Goal: Task Accomplishment & Management: Use online tool/utility

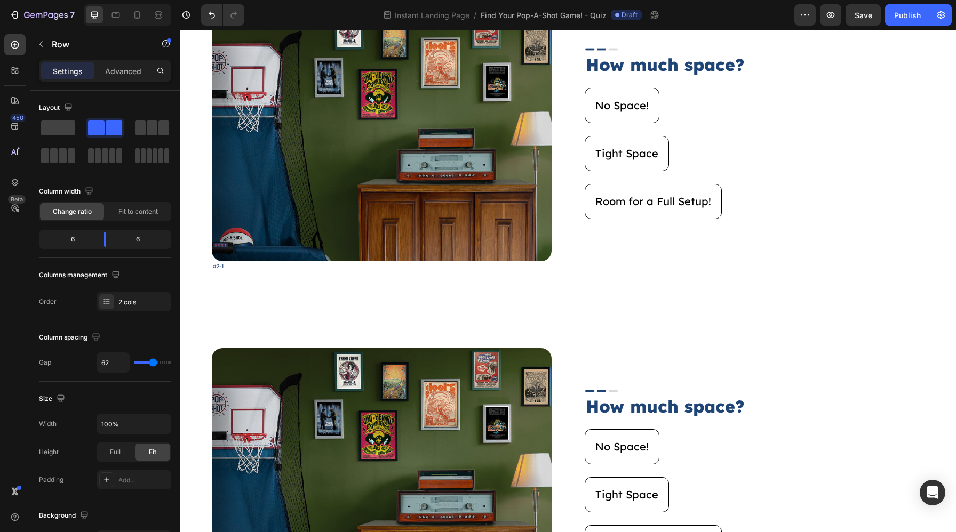
scroll to position [655, 0]
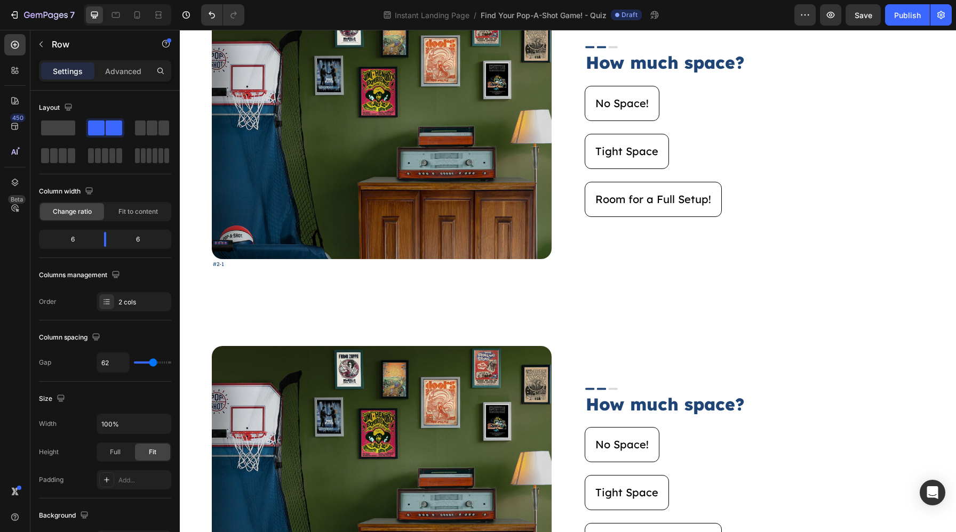
click at [581, 255] on div "Image #2-1 Text Block Image How much space? Heading No Space! Button Tight Spac…" at bounding box center [568, 136] width 712 height 265
click at [552, 243] on div "Image #2-1 Text Block Image How much space? Heading No Space! Button Tight Spac…" at bounding box center [568, 136] width 712 height 265
click at [573, 243] on div "Image #2-1 Text Block Image How much space? Heading No Space! Button Tight Spac…" at bounding box center [568, 136] width 712 height 265
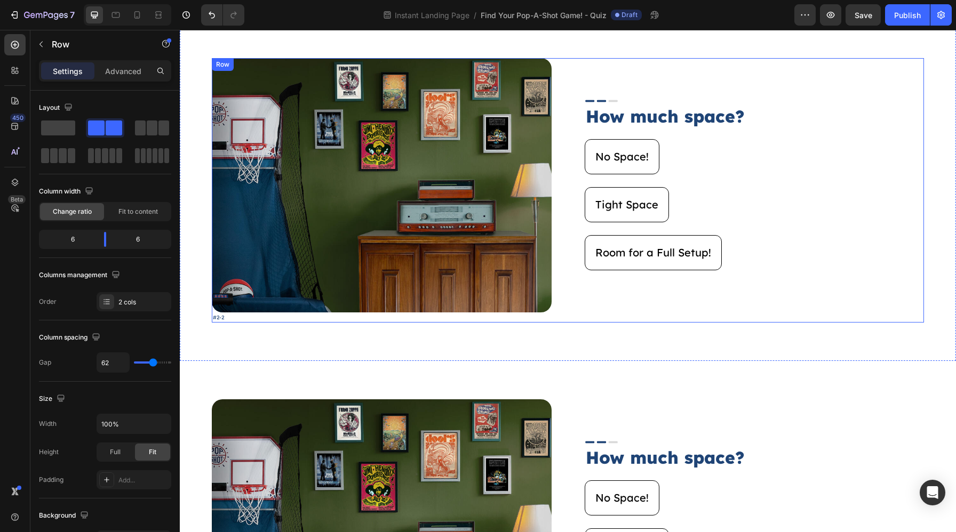
click at [562, 251] on div "Image #2-2 Text Block Image How much space? Heading No Space! Button Tight Spac…" at bounding box center [568, 190] width 712 height 265
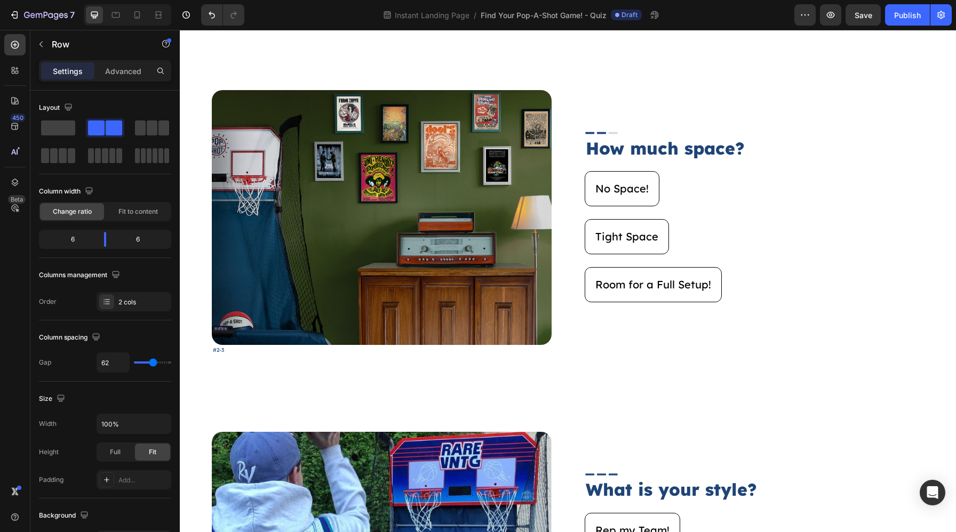
scroll to position [1273, 0]
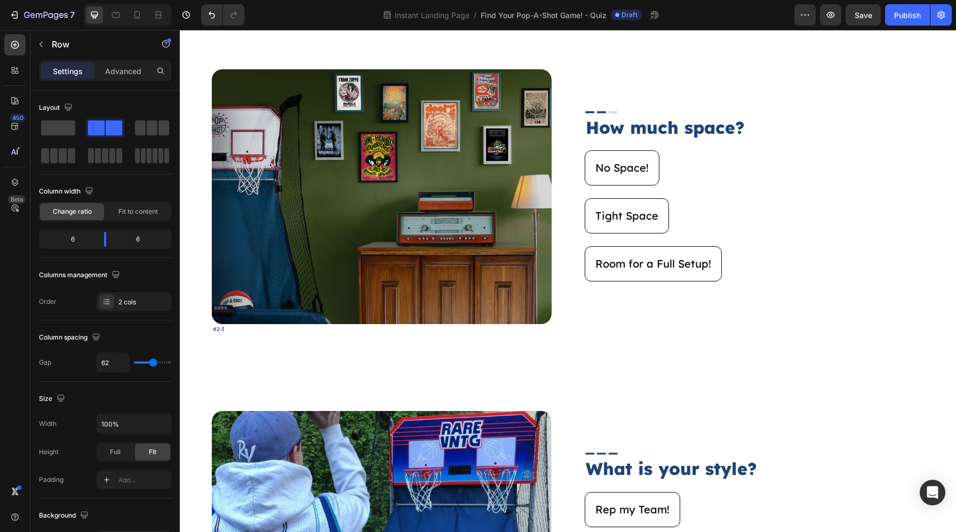
click at [562, 251] on div "Image #2-3 Text Block Image How much space? Heading No Space! Button Tight Spac…" at bounding box center [568, 201] width 712 height 265
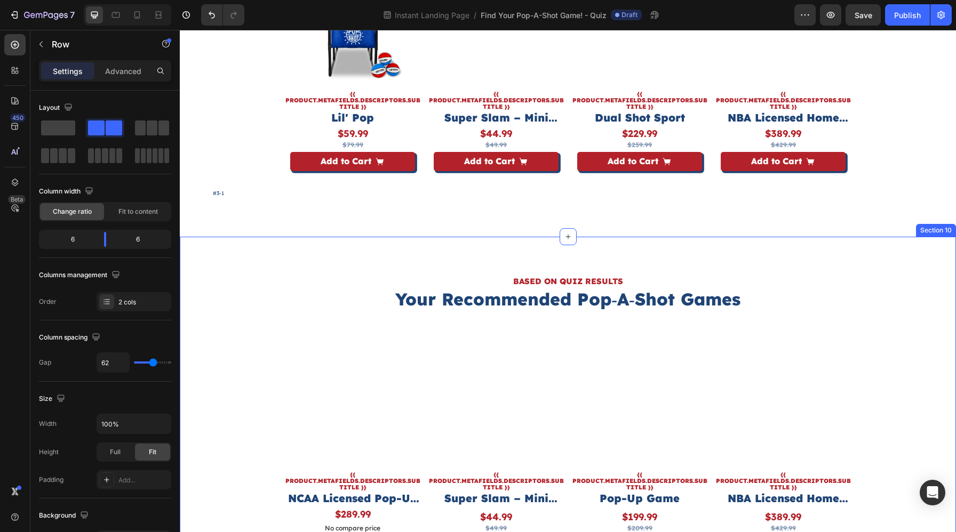
scroll to position [3207, 0]
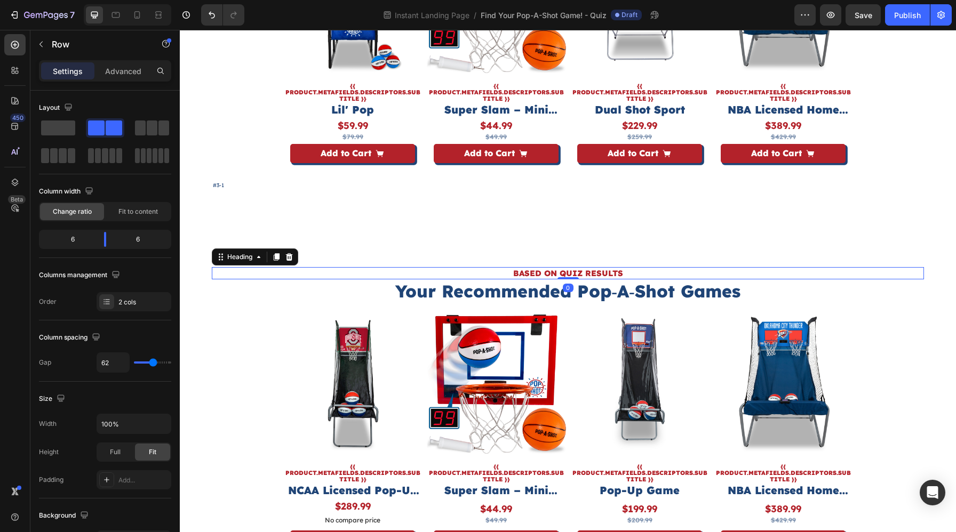
click at [625, 269] on h2 "BASED ON QUIZ RESULTS" at bounding box center [568, 273] width 712 height 13
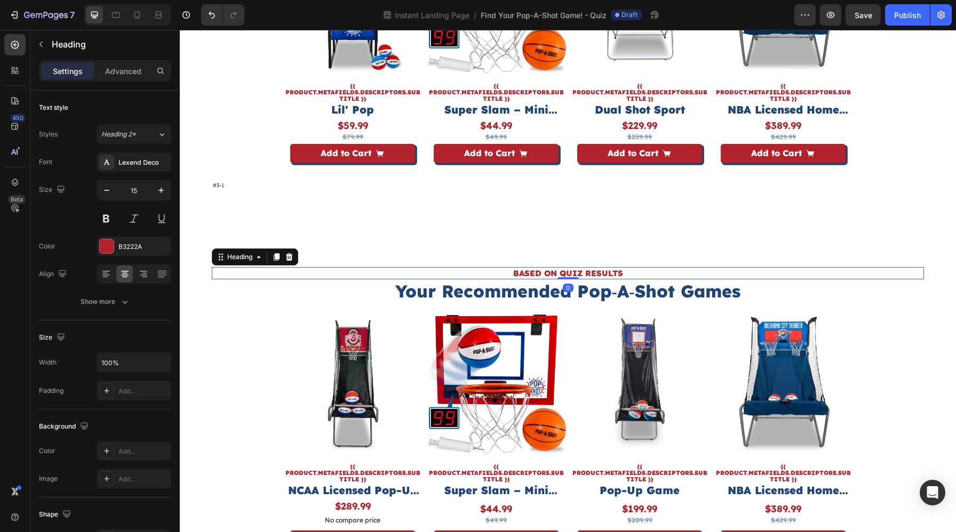
click at [643, 241] on div "BASED ON QUIZ RESULTS Heading 0 Your Recommended Pop‑A‑Shot Games Heading Produ…" at bounding box center [568, 422] width 776 height 386
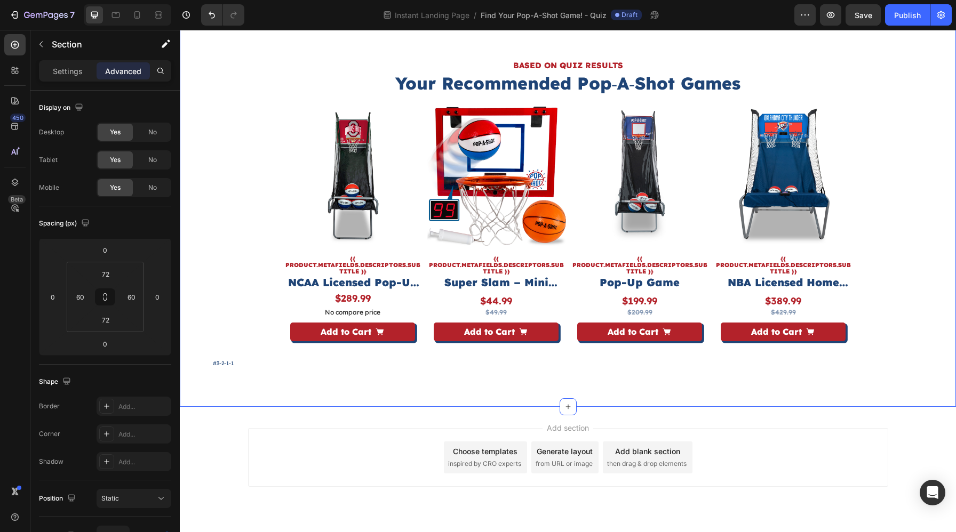
scroll to position [3416, 0]
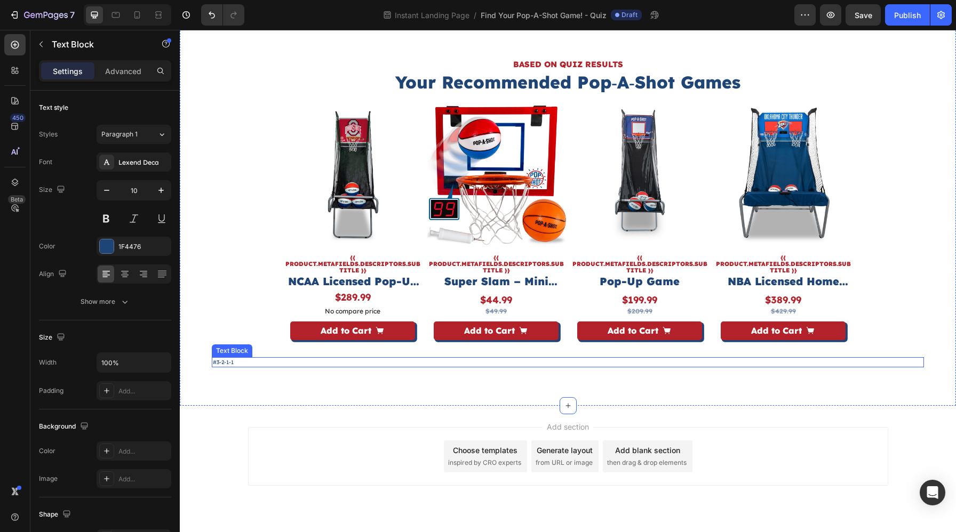
click at [306, 364] on p "#3-2-1-1" at bounding box center [568, 362] width 710 height 8
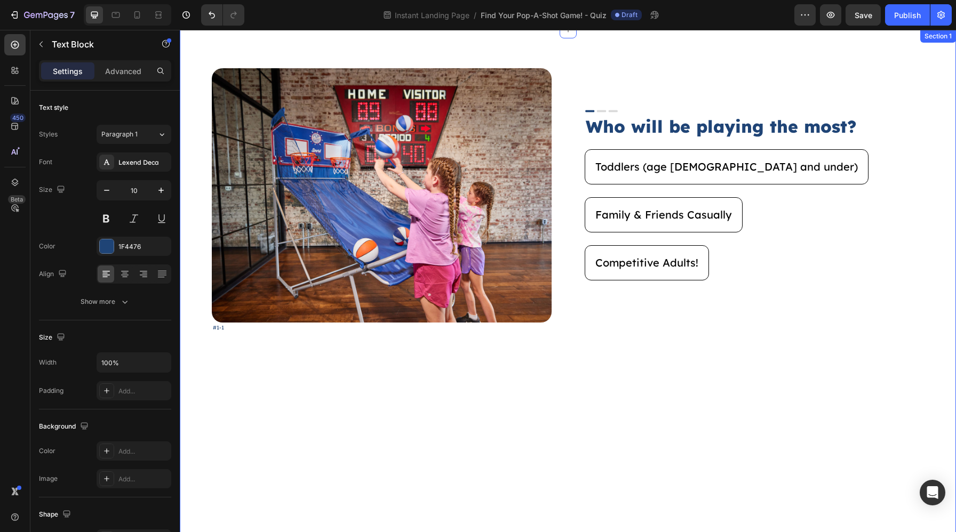
scroll to position [0, 0]
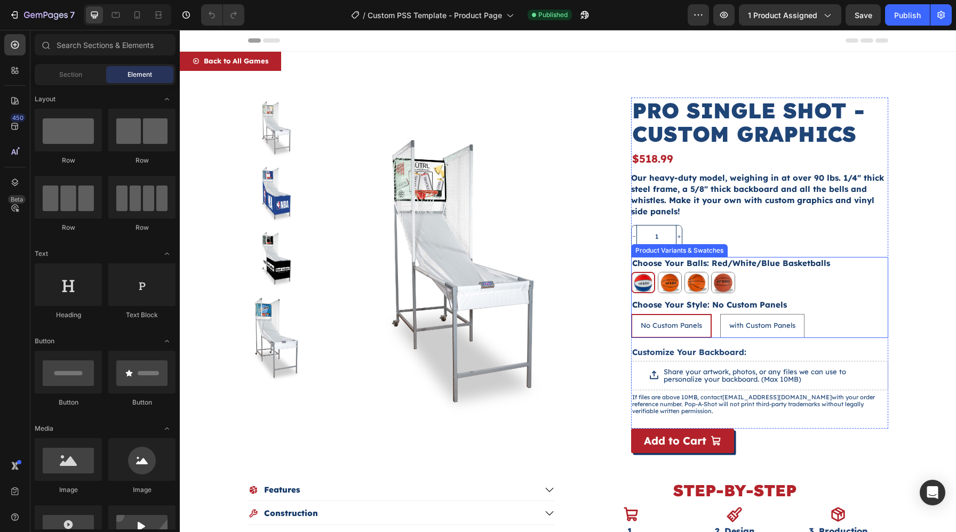
drag, startPoint x: 697, startPoint y: 285, endPoint x: 809, endPoint y: 285, distance: 112.0
click at [697, 285] on img at bounding box center [696, 283] width 23 height 20
click at [684, 272] on input "Orange (No Logo) Basketballs Orange (No Logo) Basketballs" at bounding box center [684, 271] width 1 height 1
radio input "true"
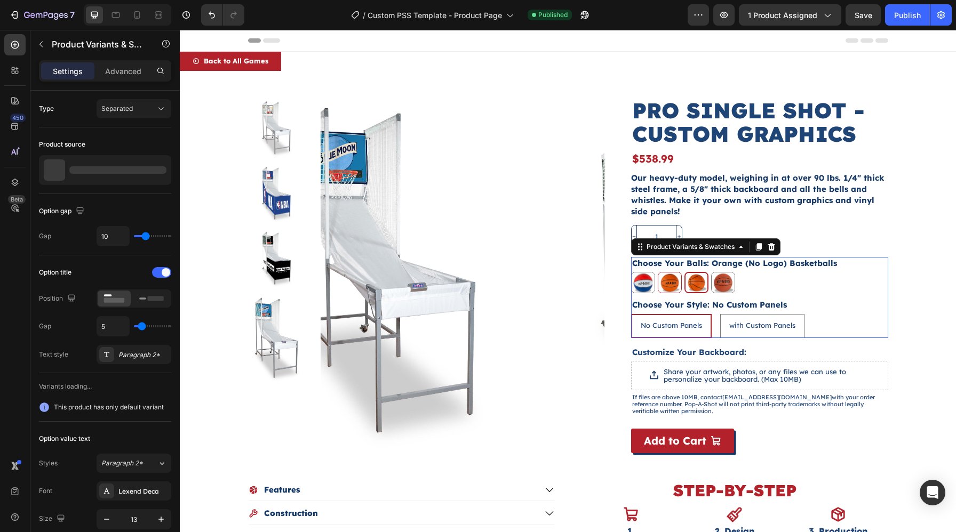
click at [669, 291] on img at bounding box center [669, 283] width 23 height 20
click at [658, 272] on input "Orange (Logo) Basketballs Orange (Logo) Basketballs" at bounding box center [657, 271] width 1 height 1
radio input "true"
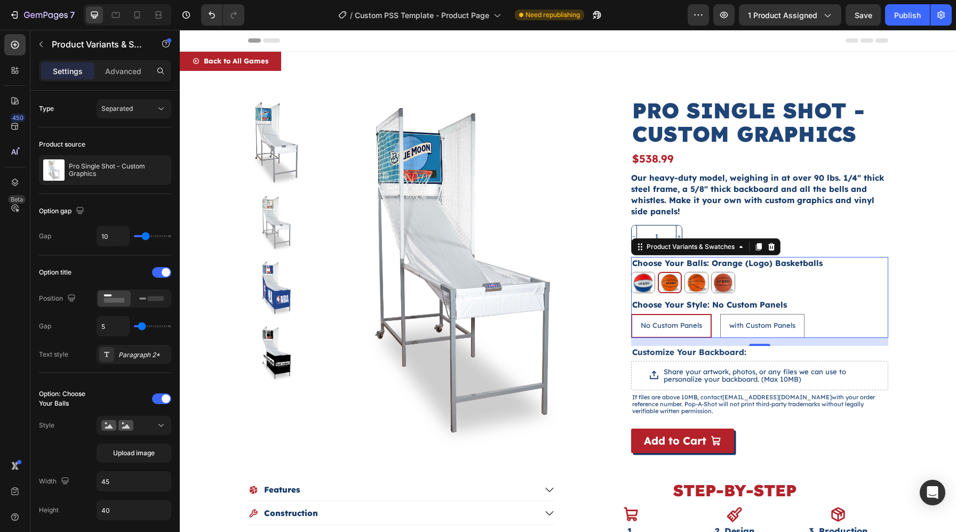
click at [666, 285] on img at bounding box center [670, 282] width 22 height 19
click at [658, 272] on input "Orange (Logo) Basketballs Orange (Logo) Basketballs" at bounding box center [657, 271] width 1 height 1
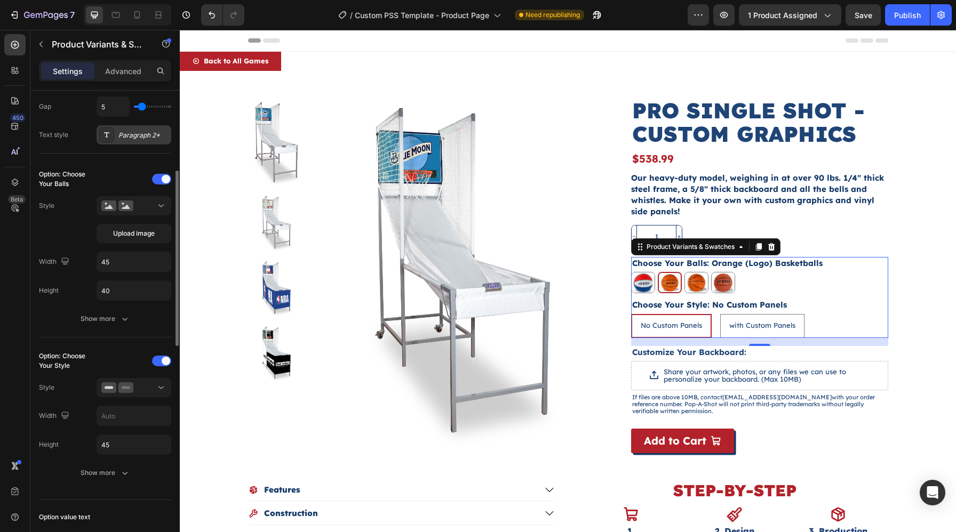
scroll to position [218, 0]
click at [140, 211] on div at bounding box center [133, 208] width 65 height 11
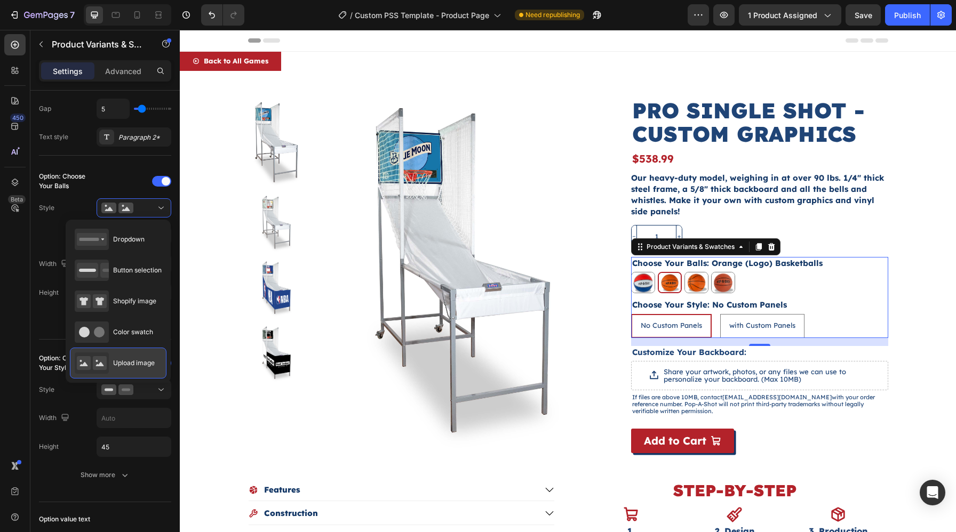
click at [124, 370] on div "Upload image" at bounding box center [115, 362] width 80 height 21
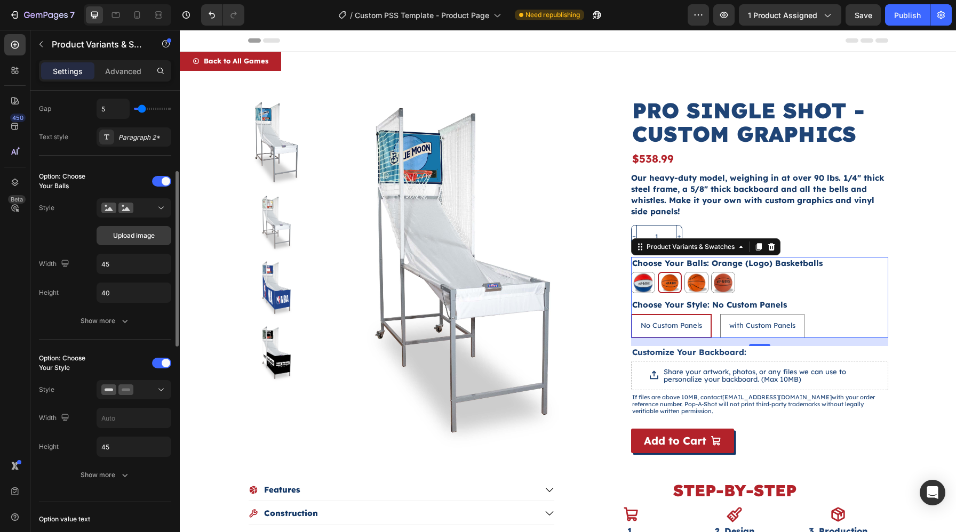
click at [127, 243] on button "Upload image" at bounding box center [134, 235] width 75 height 19
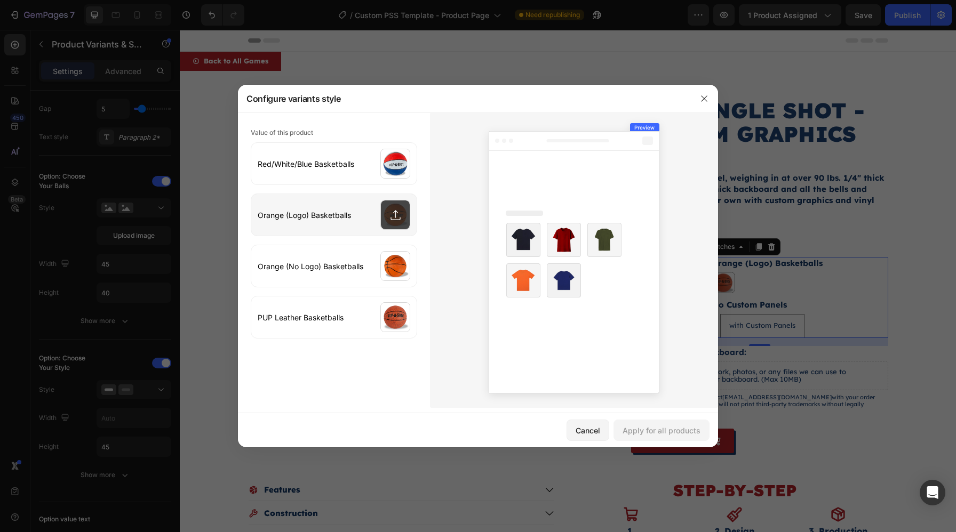
click at [328, 212] on input "file" at bounding box center [333, 215] width 165 height 42
click at [390, 213] on input "file" at bounding box center [333, 215] width 165 height 42
type input "C:\fakepath\Balls-Single-Orange-Logo.jpg"
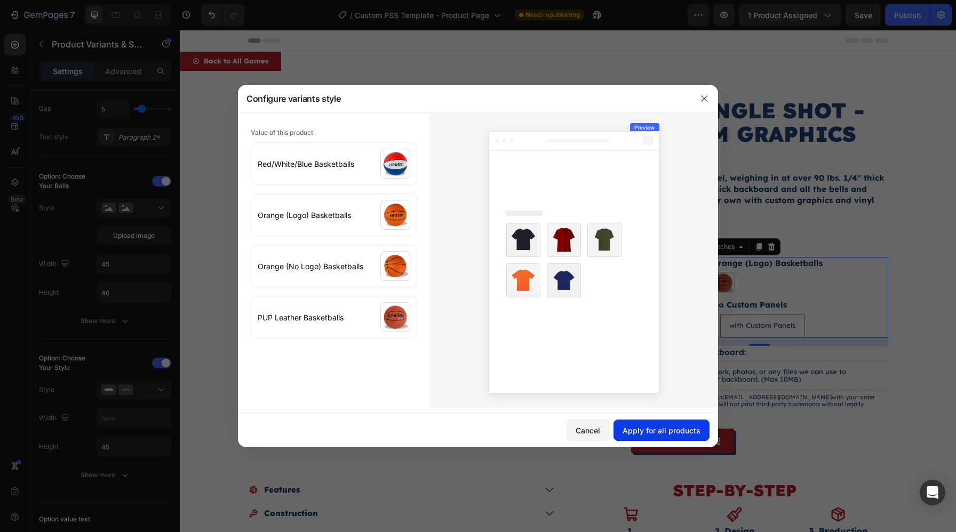
click at [684, 432] on div "Apply for all products" at bounding box center [661, 430] width 78 height 11
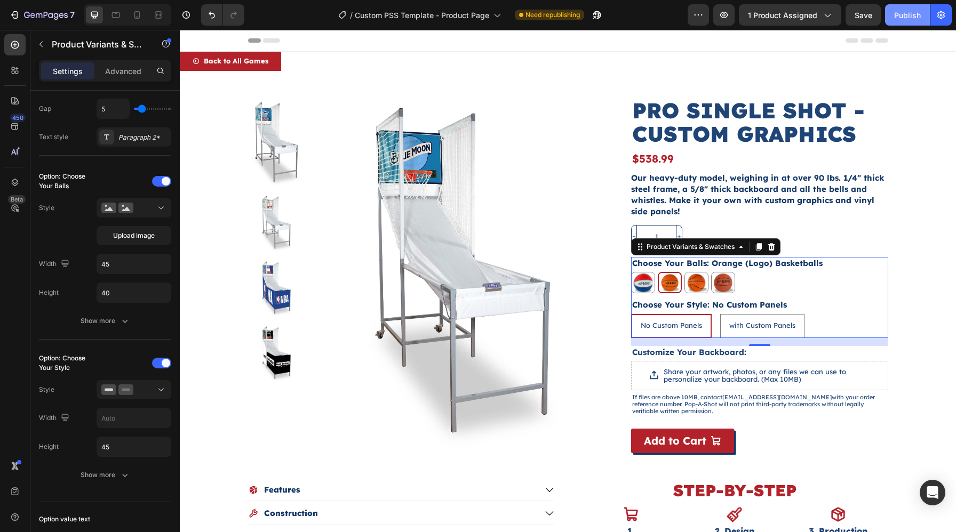
click at [913, 17] on div "Publish" at bounding box center [907, 15] width 27 height 11
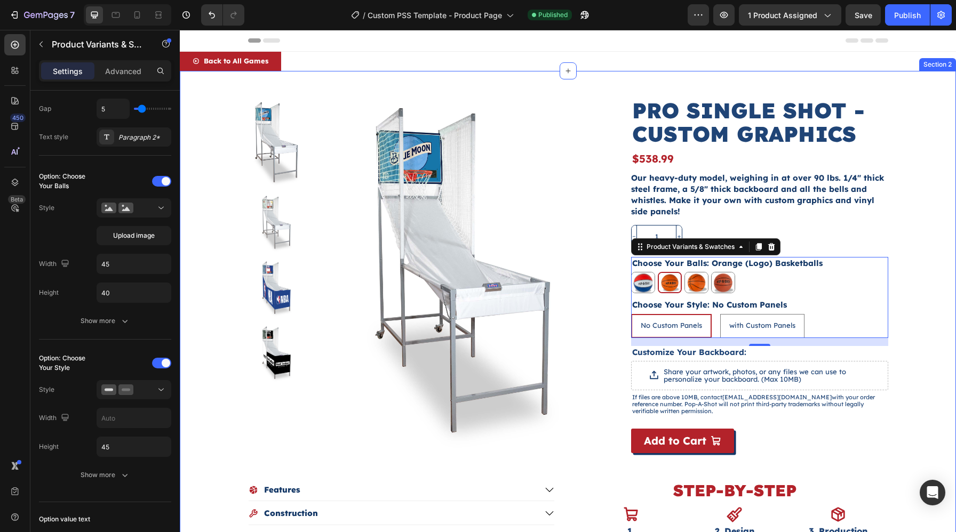
click at [914, 221] on div "Product Images Pro Single Shot - Custom Graphics Product Title $538.99 Product …" at bounding box center [568, 323] width 776 height 505
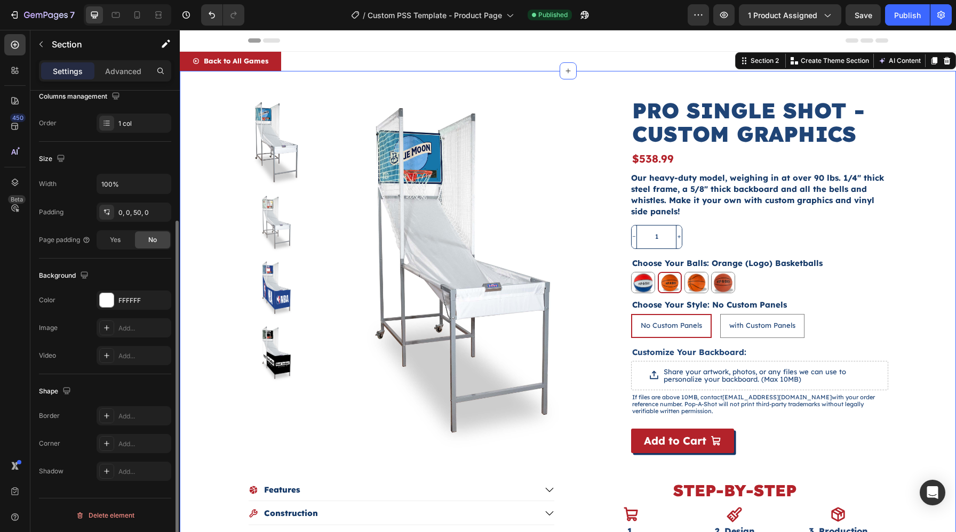
scroll to position [0, 0]
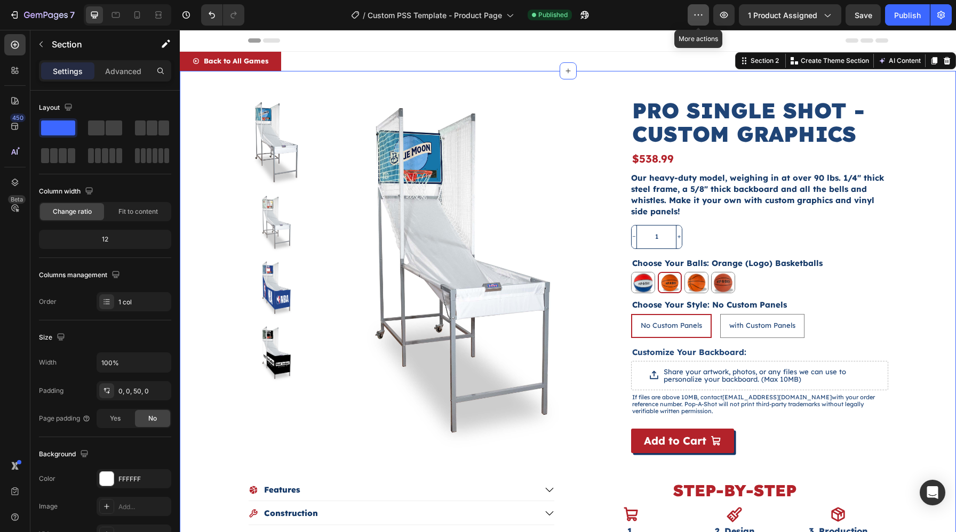
click at [699, 11] on icon "button" at bounding box center [698, 15] width 11 height 11
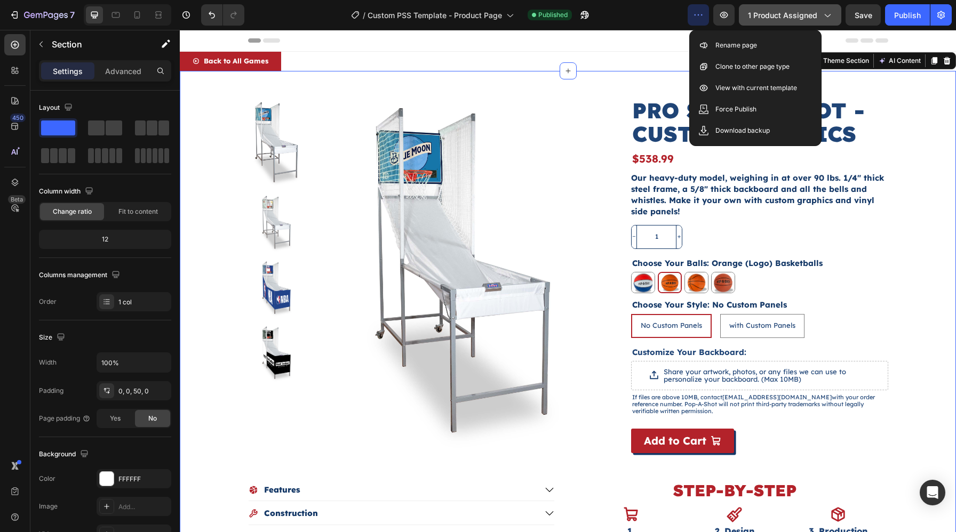
click at [768, 13] on span "1 product assigned" at bounding box center [782, 15] width 69 height 11
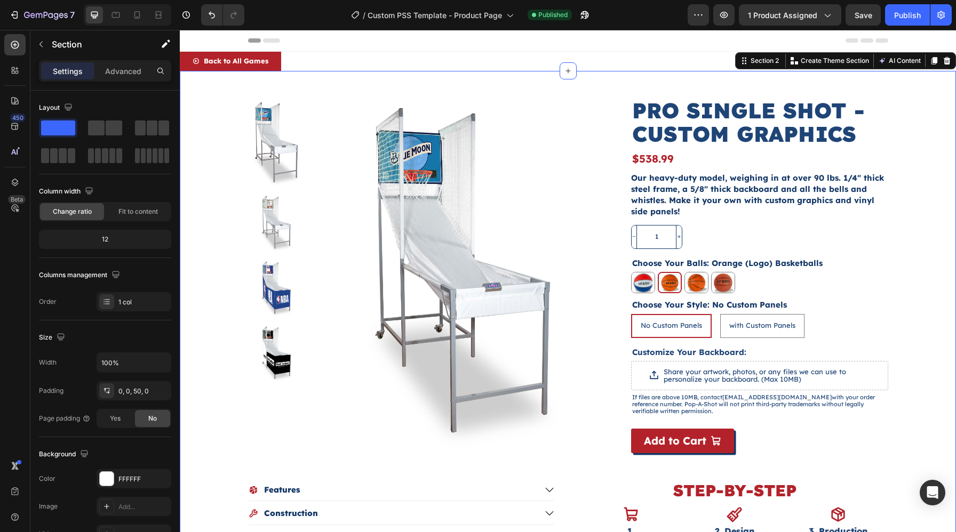
click at [404, 86] on div "Product Images Pro Single Shot - Custom Graphics Product Title $538.99 Product …" at bounding box center [568, 323] width 776 height 505
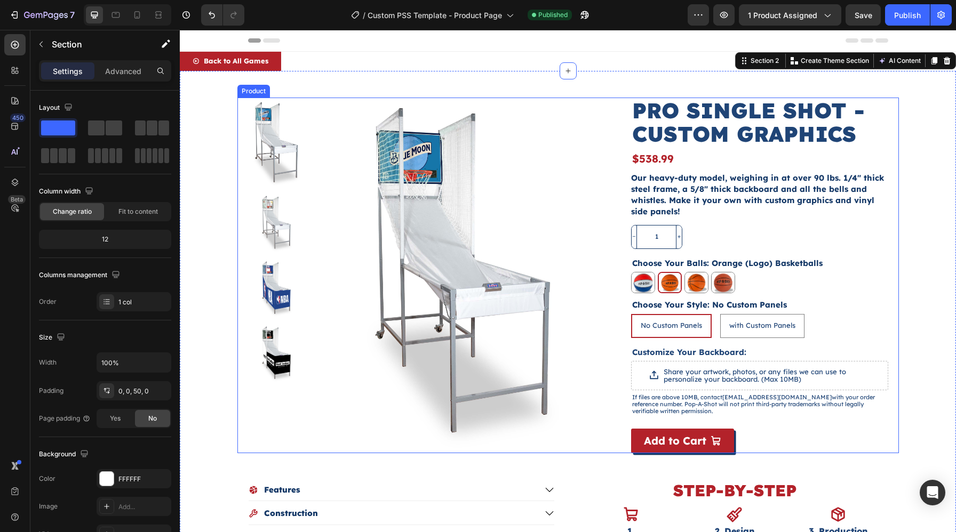
click at [622, 267] on div "Product Images Pro Single Shot - Custom Graphics Product Title $538.99 Product …" at bounding box center [567, 276] width 661 height 356
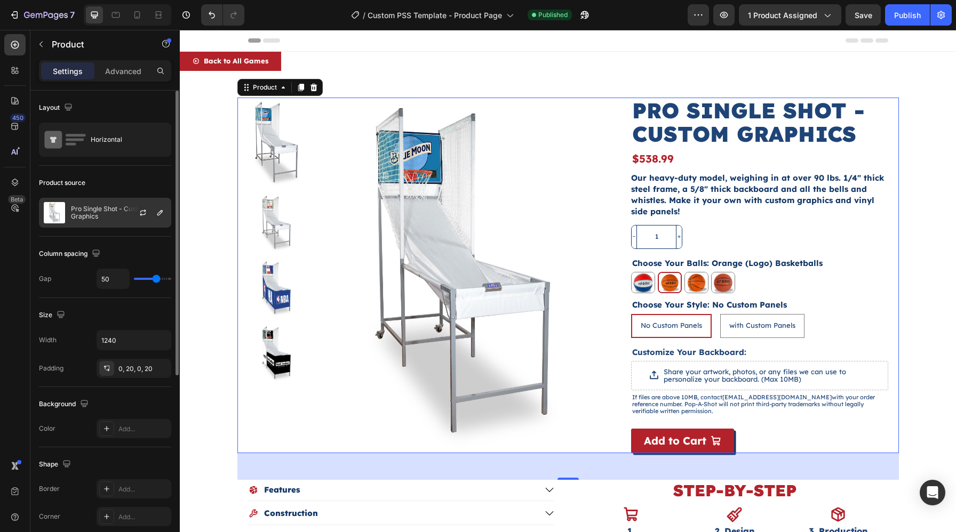
click at [103, 219] on p "Pro Single Shot - Custom Graphics" at bounding box center [118, 212] width 95 height 15
click at [142, 213] on icon "button" at bounding box center [143, 213] width 9 height 9
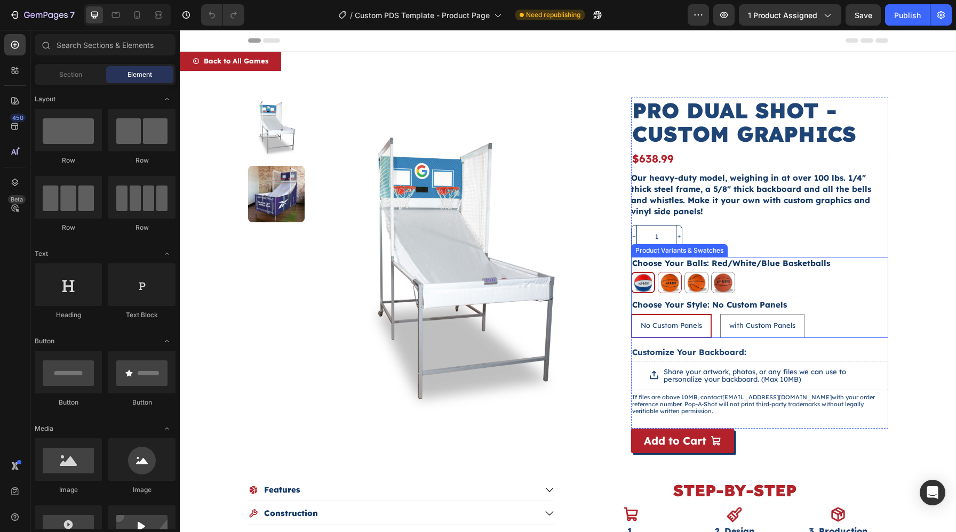
click at [678, 286] on img at bounding box center [669, 283] width 23 height 20
click at [658, 272] on input "Orange (Logo) Basketballs Orange (Logo) Basketballs" at bounding box center [657, 271] width 1 height 1
radio input "true"
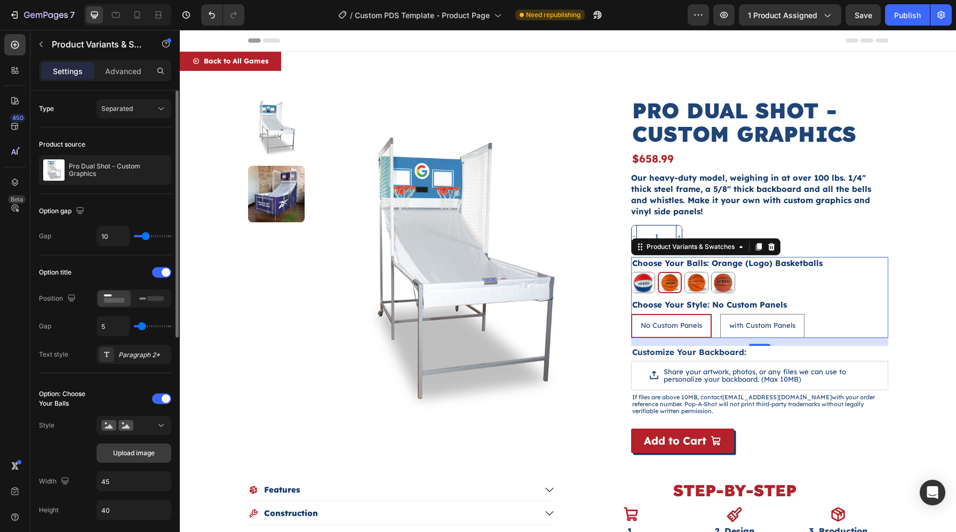
click at [127, 446] on button "Upload image" at bounding box center [134, 453] width 75 height 19
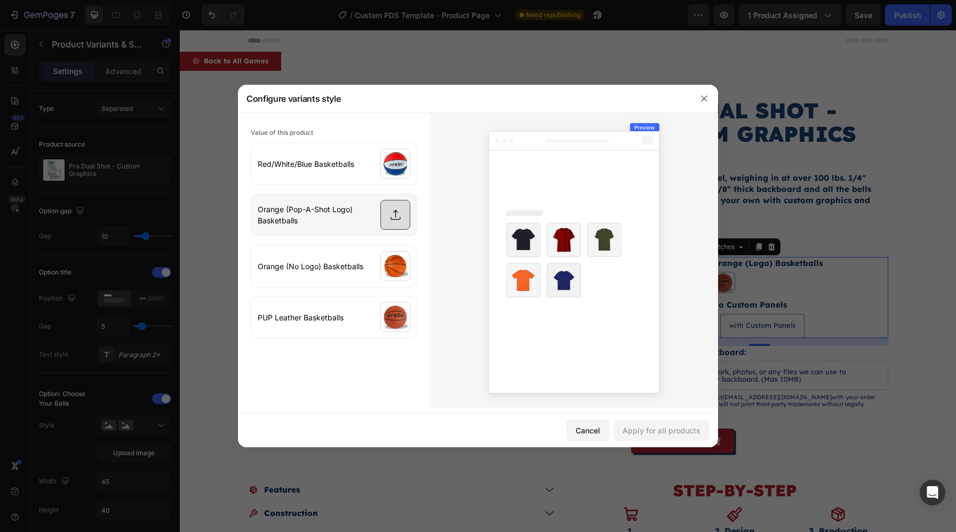
click at [395, 209] on input "file" at bounding box center [333, 215] width 165 height 42
type input "C:\fakepath\Balls-Single-Orange-Logo.jpg"
drag, startPoint x: 654, startPoint y: 426, endPoint x: 475, endPoint y: 396, distance: 182.2
click at [654, 426] on div "Apply for all products" at bounding box center [661, 430] width 78 height 11
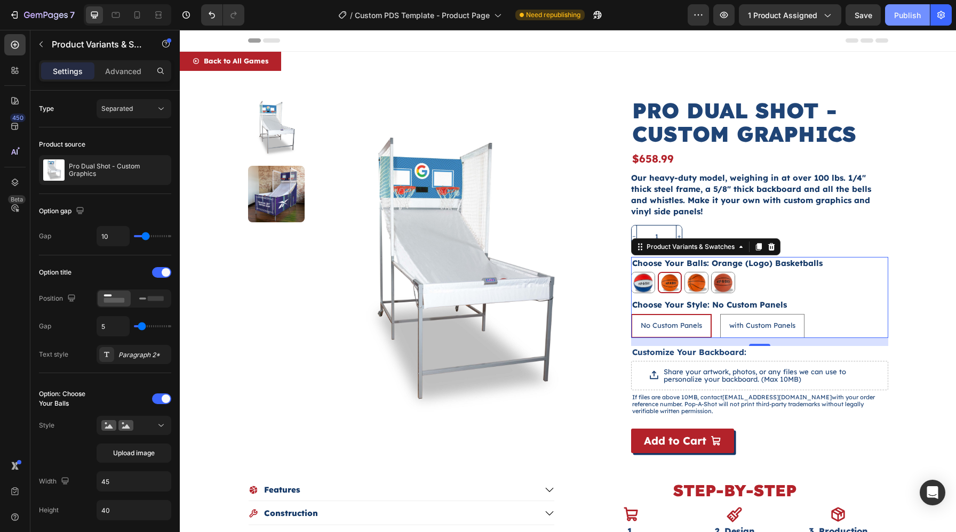
click at [913, 15] on div "Publish" at bounding box center [907, 15] width 27 height 11
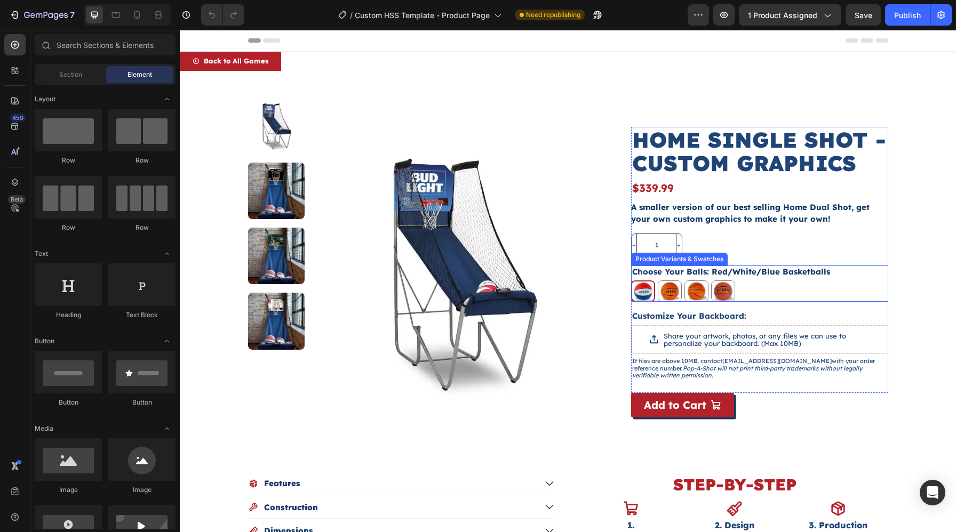
click at [734, 280] on div "Choose Your Balls: Red/White/Blue Basketballs Red/White/Blue Basketballs Red/Wh…" at bounding box center [759, 284] width 257 height 37
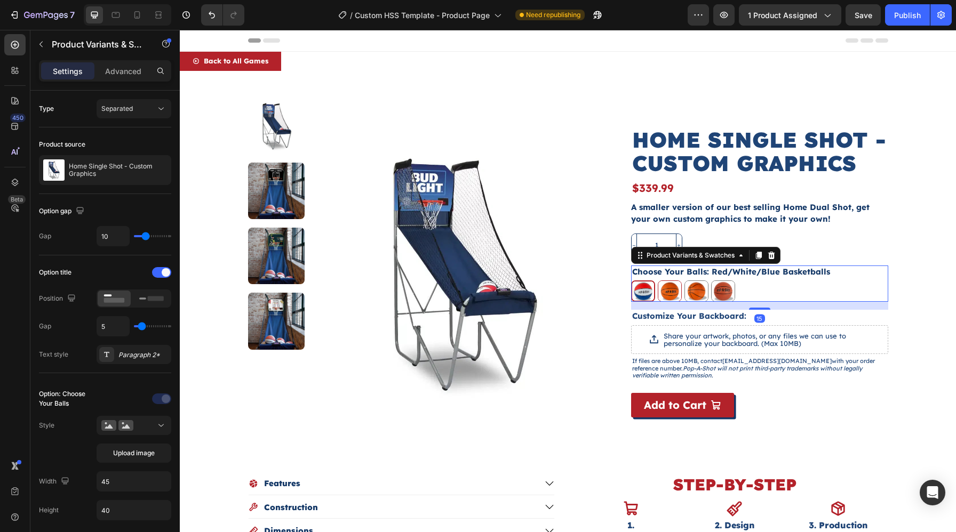
click at [672, 290] on img at bounding box center [669, 291] width 23 height 20
click at [658, 281] on input "Orange (Logo) Basketballs Orange (Logo) Basketballs" at bounding box center [657, 280] width 1 height 1
radio input "true"
click at [156, 453] on button "Upload image" at bounding box center [134, 453] width 75 height 19
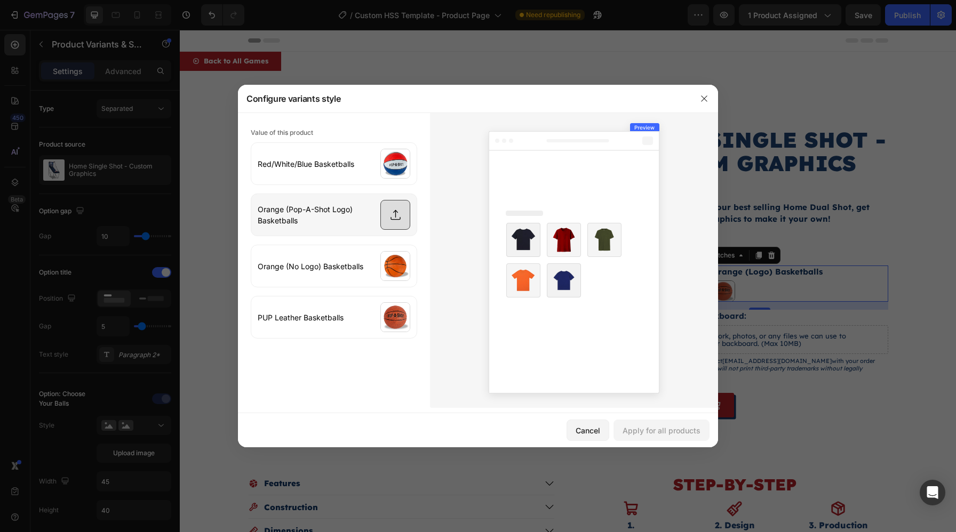
click at [397, 212] on input "file" at bounding box center [333, 215] width 165 height 42
type input "C:\fakepath\Balls-Single-Orange-Logo.jpg"
click at [684, 426] on div "Apply for all products" at bounding box center [661, 430] width 78 height 11
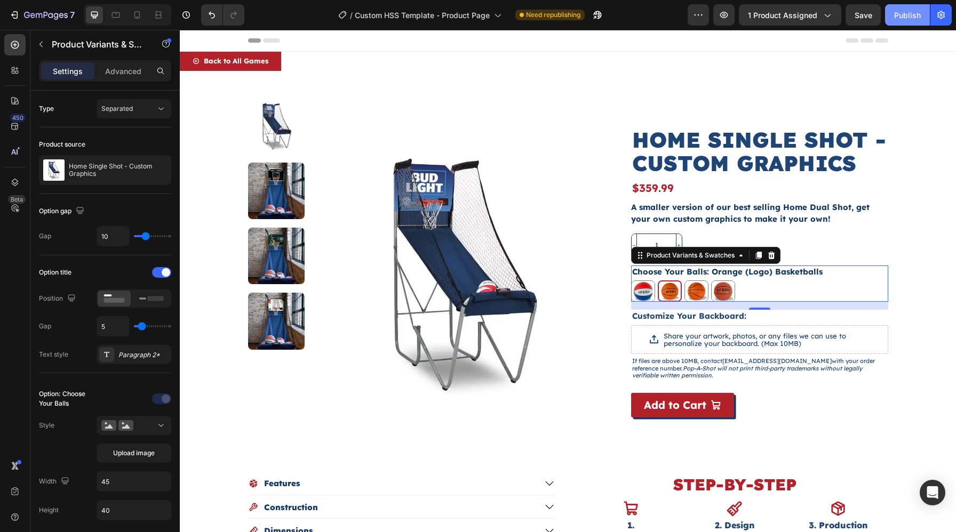
click at [908, 11] on div "Publish" at bounding box center [907, 15] width 27 height 11
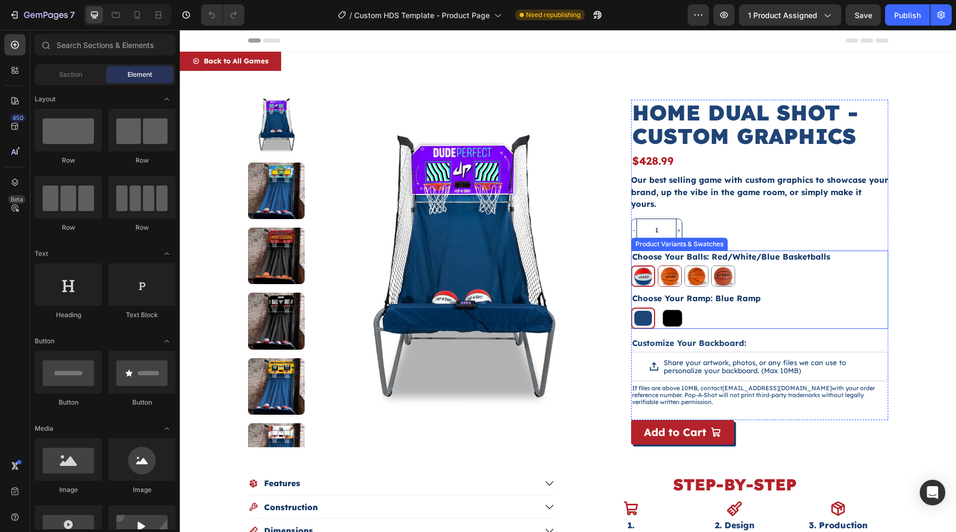
click at [669, 270] on img at bounding box center [669, 276] width 23 height 20
click at [658, 266] on input "Orange (Logo) Basketballs Orange (Logo) Basketballs" at bounding box center [657, 265] width 1 height 1
radio input "true"
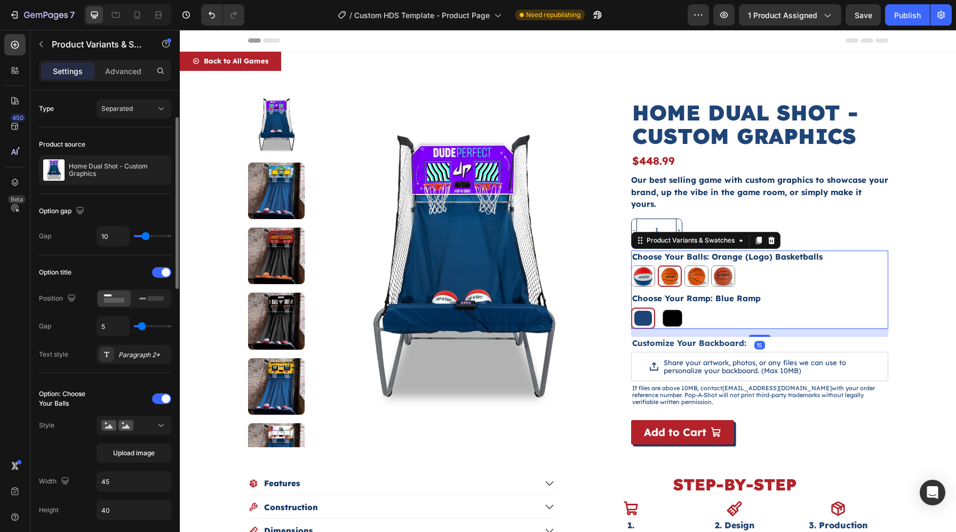
scroll to position [25, 0]
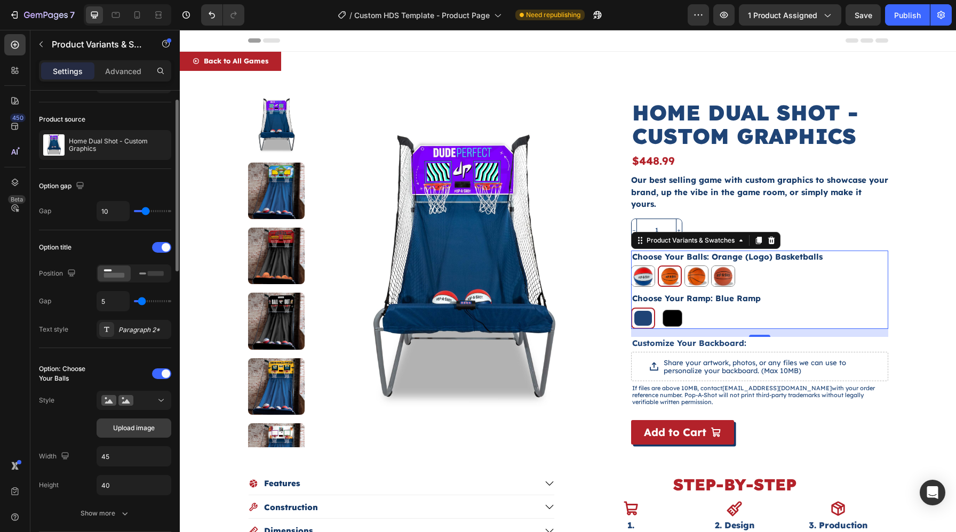
click at [127, 424] on span "Upload image" at bounding box center [134, 428] width 42 height 10
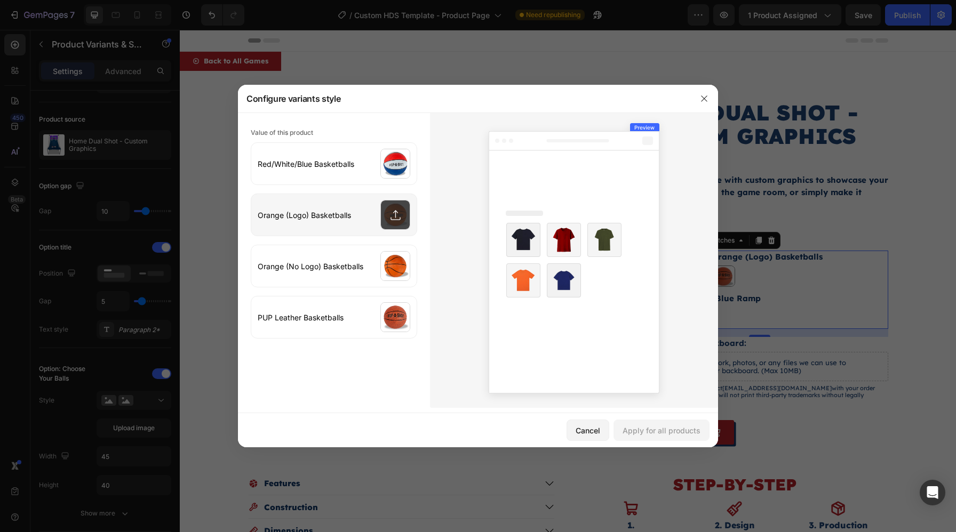
click at [396, 221] on input "file" at bounding box center [333, 215] width 165 height 42
type input "C:\fakepath\Balls-Single-Orange-Logo.jpg"
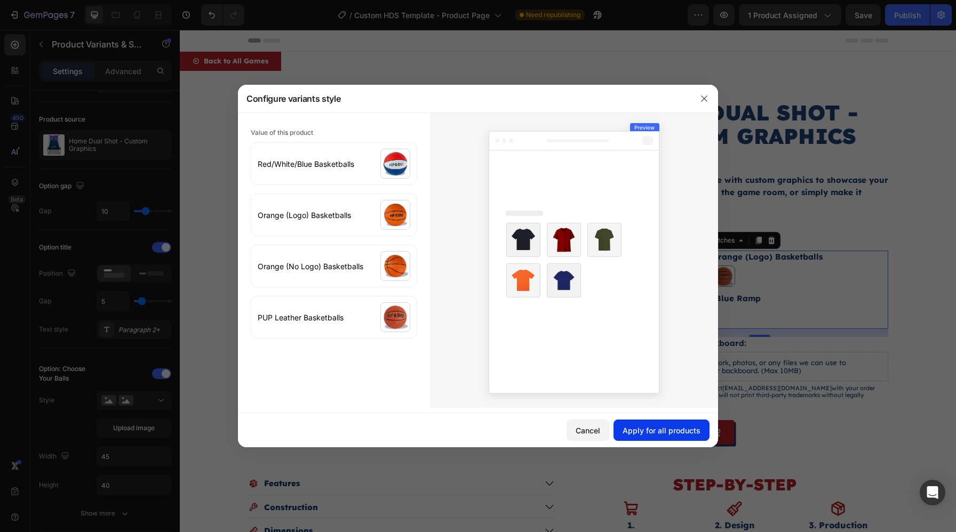
click at [683, 422] on button "Apply for all products" at bounding box center [661, 430] width 96 height 21
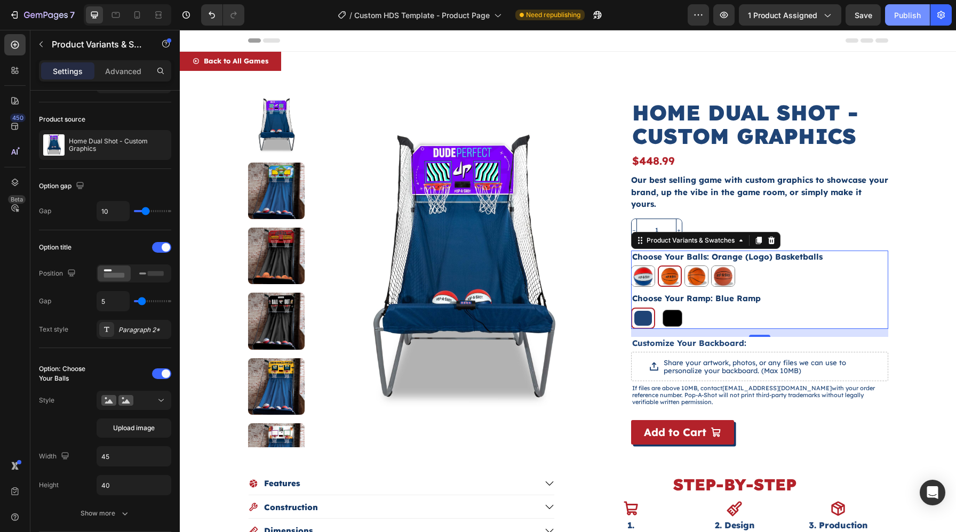
click at [901, 23] on button "Publish" at bounding box center [907, 14] width 45 height 21
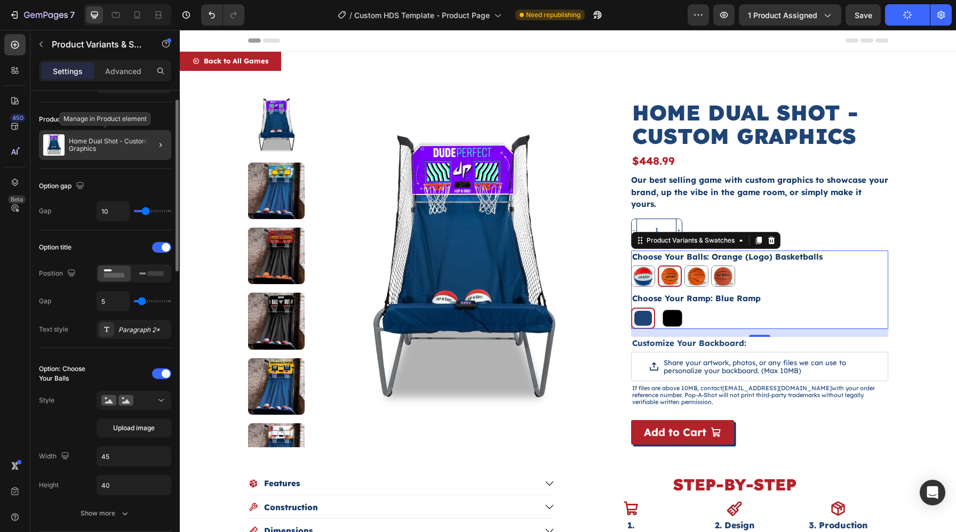
click at [114, 150] on p "Home Dual Shot - Custom Graphics" at bounding box center [118, 145] width 98 height 15
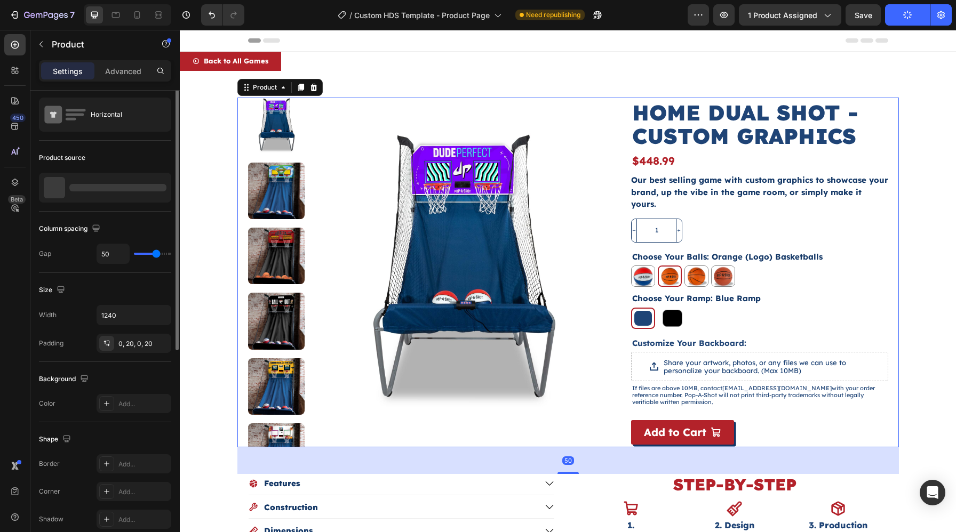
scroll to position [0, 0]
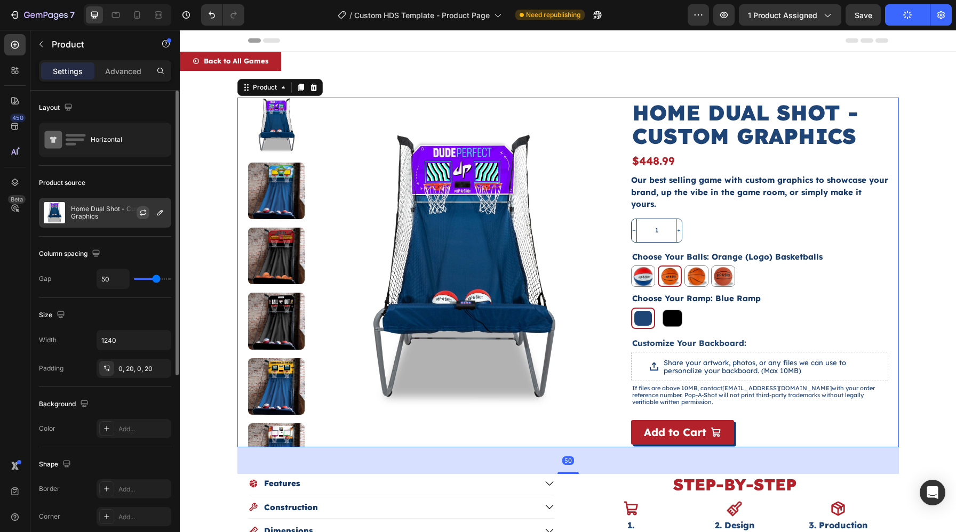
click at [142, 217] on button "button" at bounding box center [143, 212] width 13 height 13
click at [0, 0] on icon "button" at bounding box center [0, 0] width 0 height 0
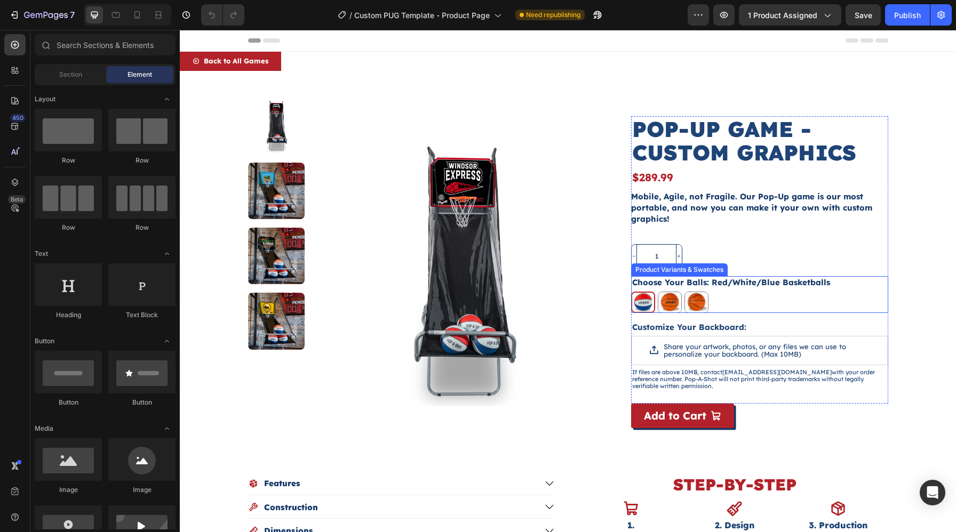
click at [712, 295] on div "Red/White/Blue Basketballs Red/White/Blue Basketballs Orange (Logo) Basketballs…" at bounding box center [759, 302] width 257 height 21
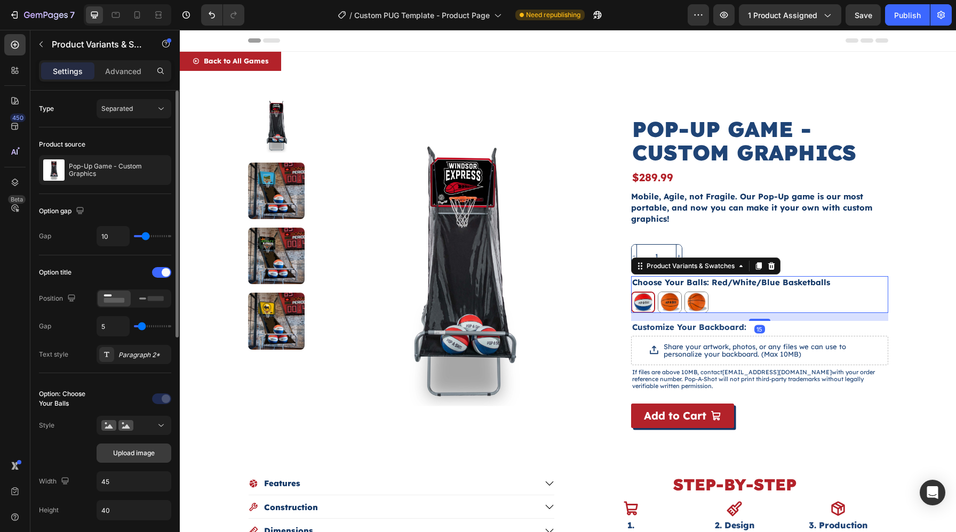
click at [122, 447] on button "Upload image" at bounding box center [134, 453] width 75 height 19
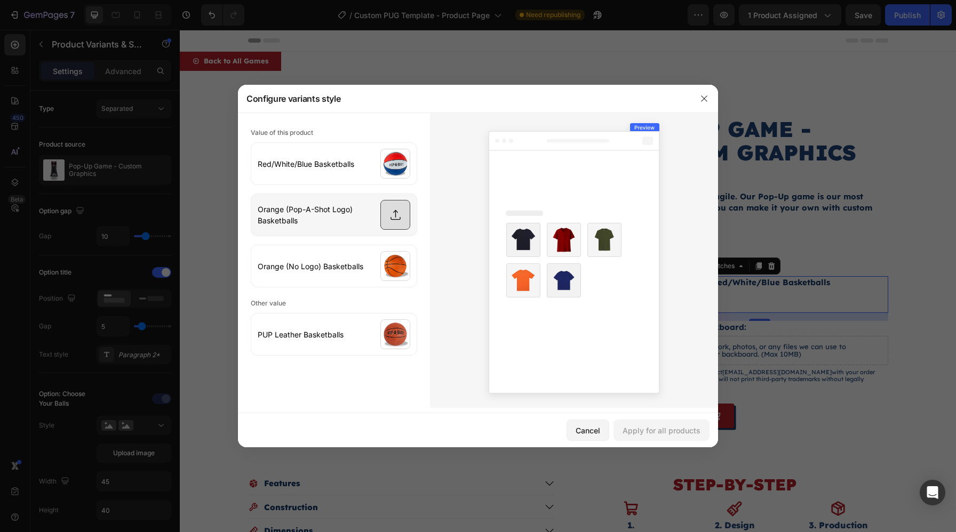
click at [407, 224] on input "file" at bounding box center [333, 215] width 165 height 42
type input "C:\fakepath\Balls-Single-Orange-Logo.jpg"
click at [677, 428] on div "Apply for all products" at bounding box center [661, 430] width 78 height 11
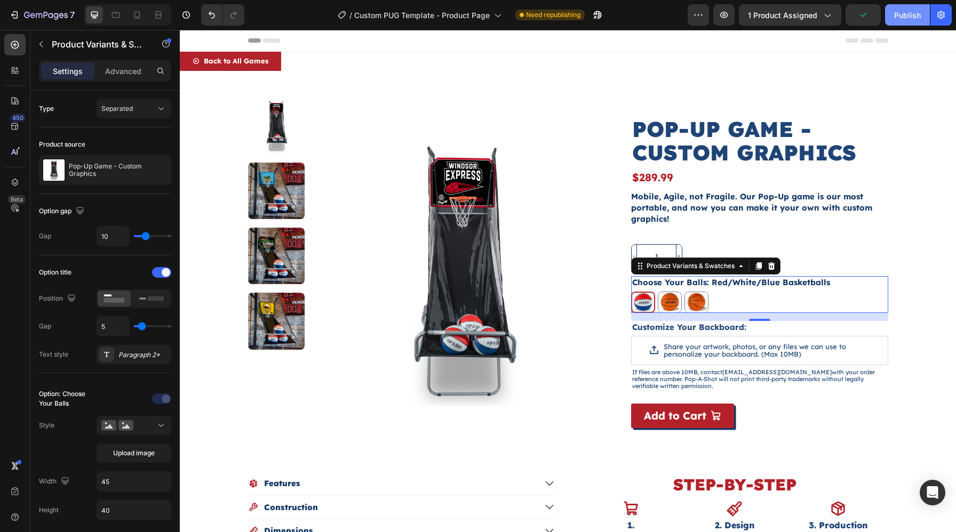
click at [908, 15] on div "Publish" at bounding box center [907, 15] width 27 height 11
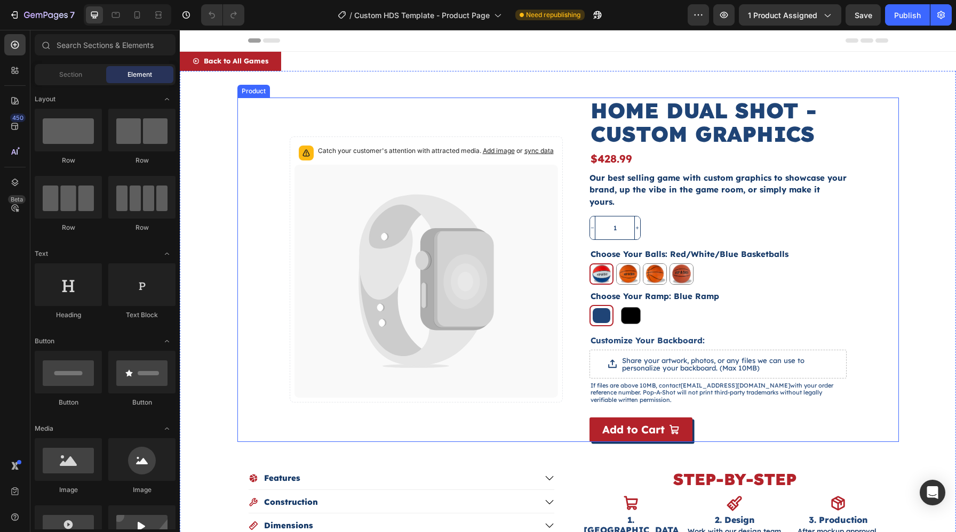
click at [576, 154] on div "Catch your customer's attention with attracted media. Add image or sync data Pr…" at bounding box center [567, 270] width 661 height 344
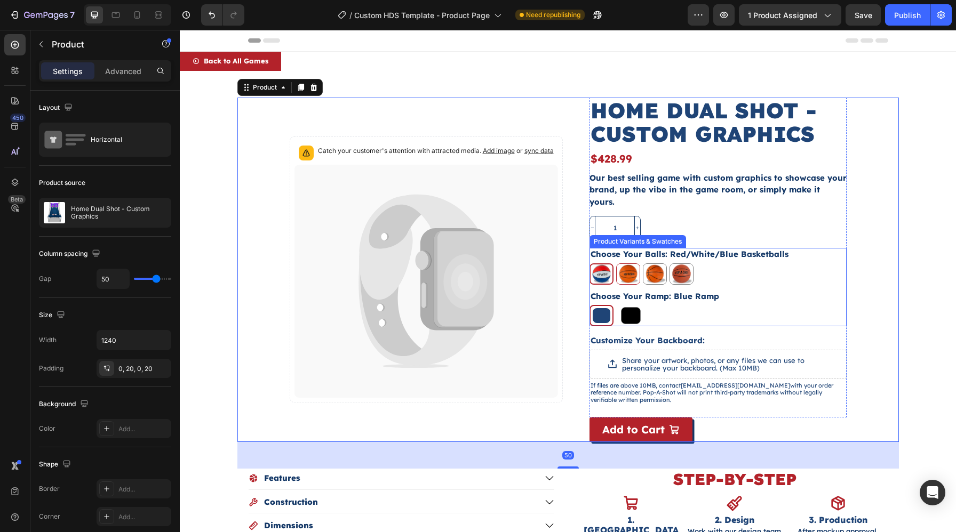
click at [625, 264] on img at bounding box center [627, 274] width 23 height 20
click at [616, 263] on input "Orange (Logo) Basketballs Orange (Logo) Basketballs" at bounding box center [615, 263] width 1 height 1
radio input "true"
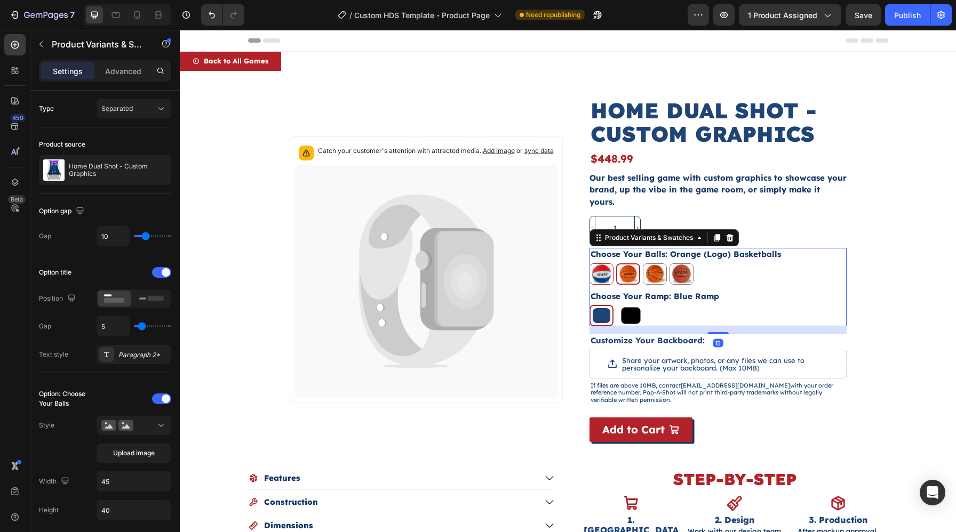
click at [598, 266] on img at bounding box center [601, 274] width 23 height 20
click at [589, 263] on input "Red/White/Blue Basketballs Red/White/Blue Basketballs" at bounding box center [589, 263] width 1 height 1
radio input "true"
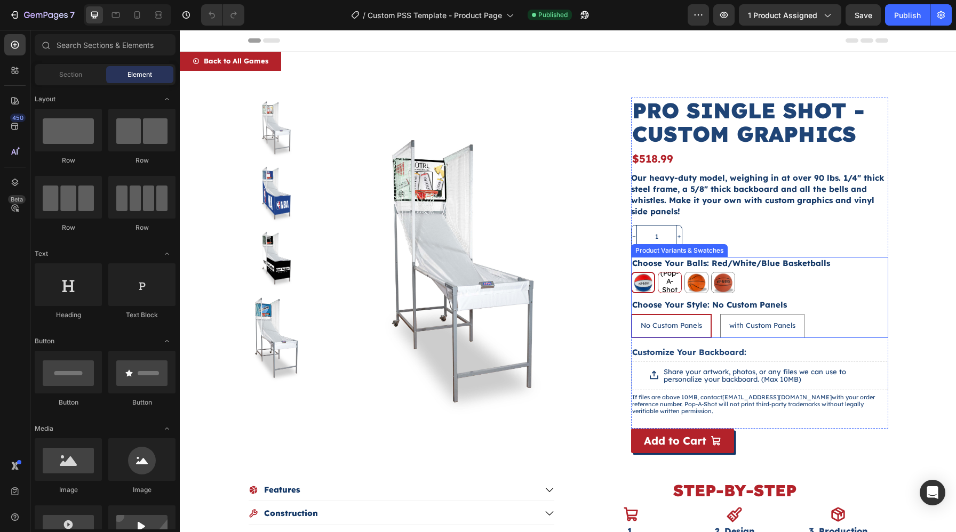
click at [677, 282] on span "Orange (Pop-A-Shot Logo) Basketballs" at bounding box center [669, 286] width 23 height 50
click at [658, 272] on input "Orange (Pop-A-Shot Logo) Basketballs Orange (Pop-A-Shot Logo) Basketballs Orang…" at bounding box center [657, 271] width 1 height 1
radio input "true"
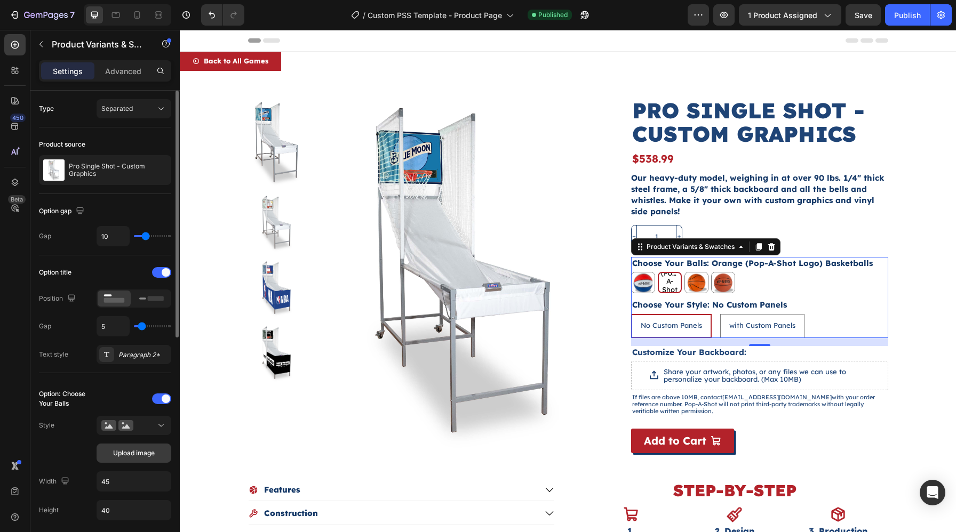
click at [129, 451] on span "Upload image" at bounding box center [134, 453] width 42 height 10
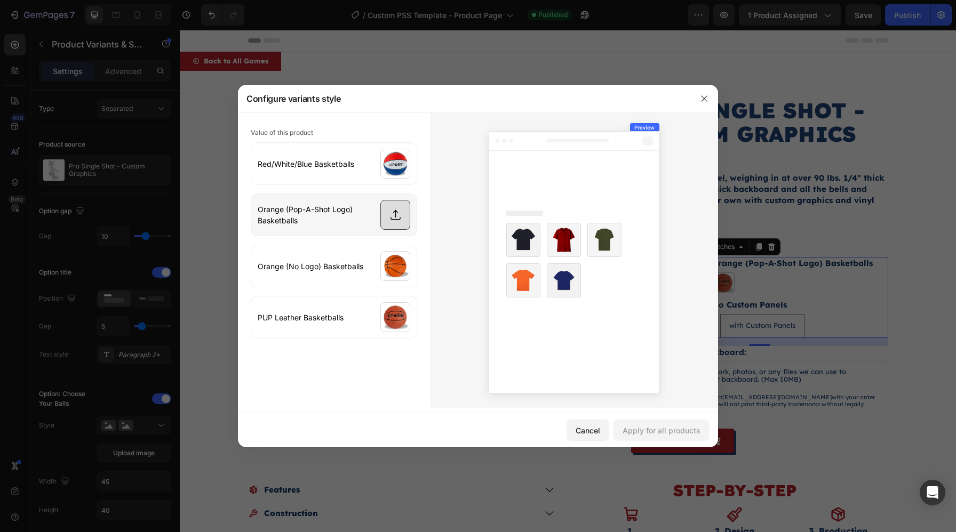
click at [397, 215] on input "file" at bounding box center [333, 215] width 165 height 42
type input "C:\fakepath\Balls-Single-Orange-Logo.jpg"
click at [680, 430] on div "Apply for all products" at bounding box center [661, 430] width 78 height 11
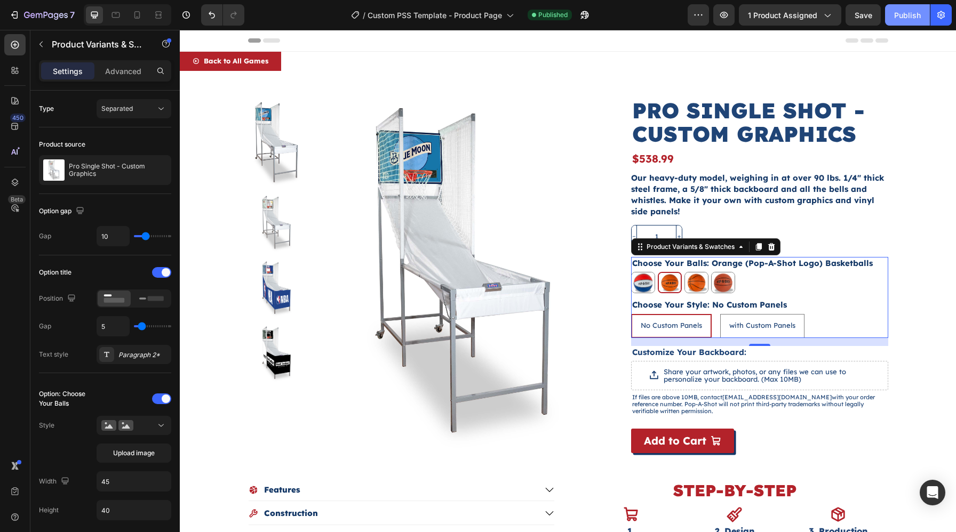
click at [915, 23] on button "Publish" at bounding box center [907, 14] width 45 height 21
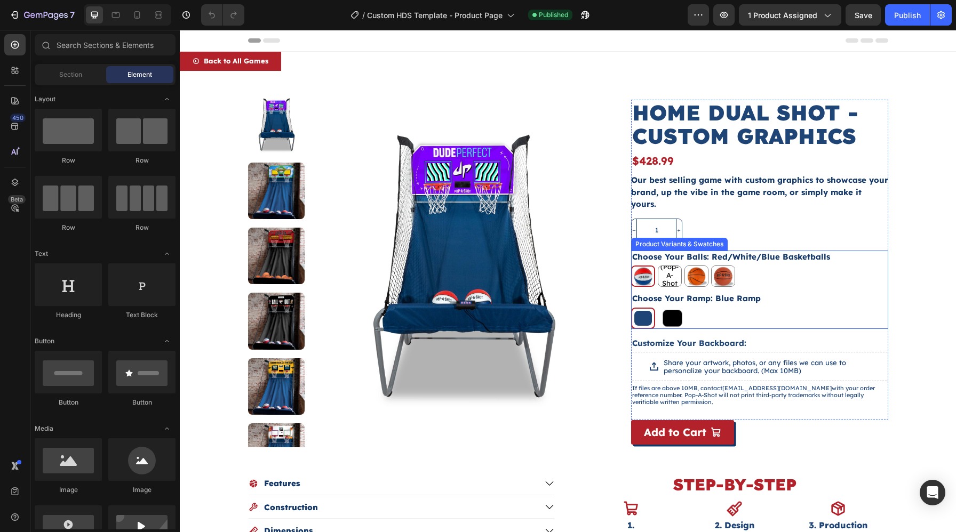
click at [683, 270] on div "Red/White/Blue Basketballs Red/White/Blue Basketballs Orange (Pop-A-Shot Logo) …" at bounding box center [759, 276] width 257 height 21
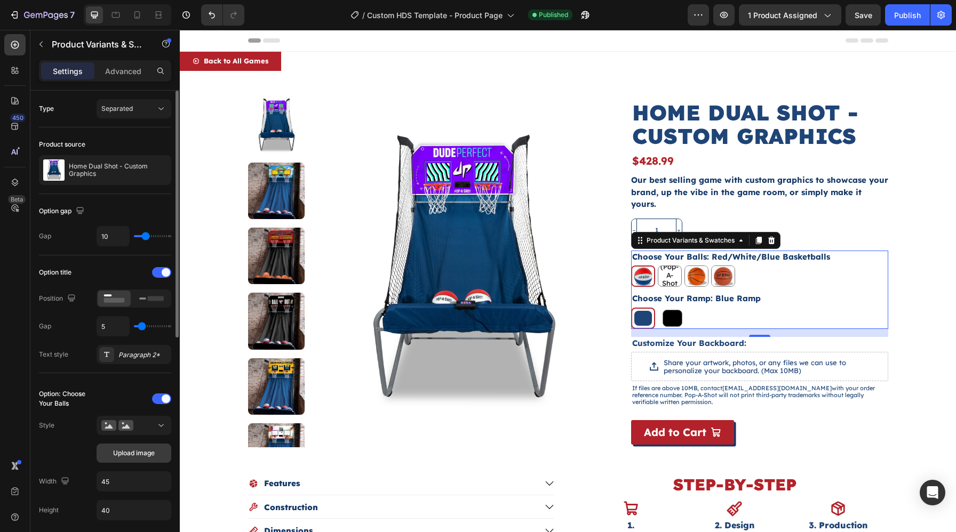
click at [133, 451] on span "Upload image" at bounding box center [134, 453] width 42 height 10
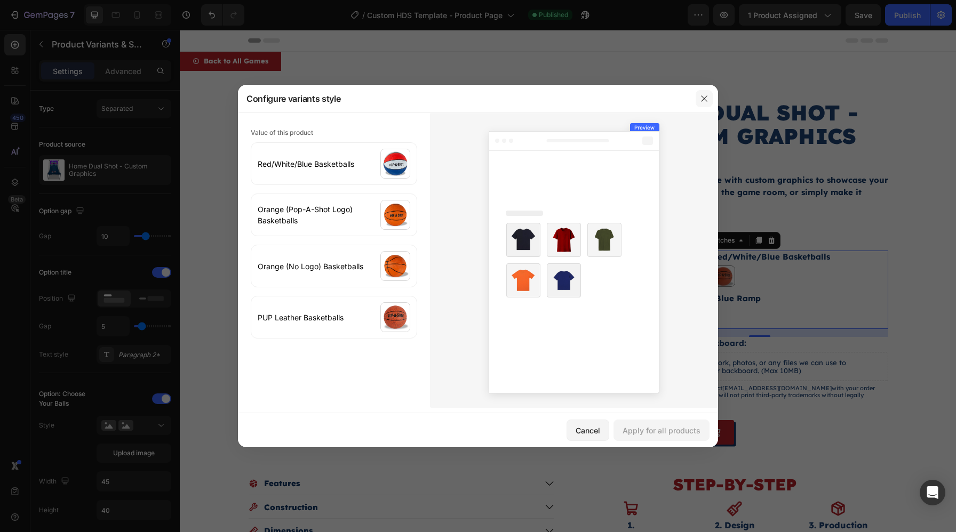
click at [700, 94] on button "button" at bounding box center [703, 98] width 17 height 17
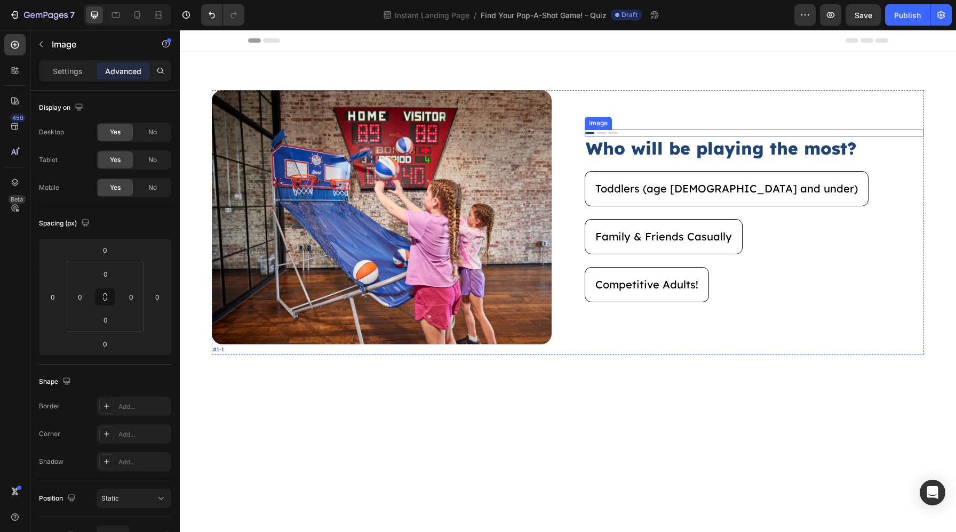
click at [601, 135] on img at bounding box center [601, 133] width 34 height 7
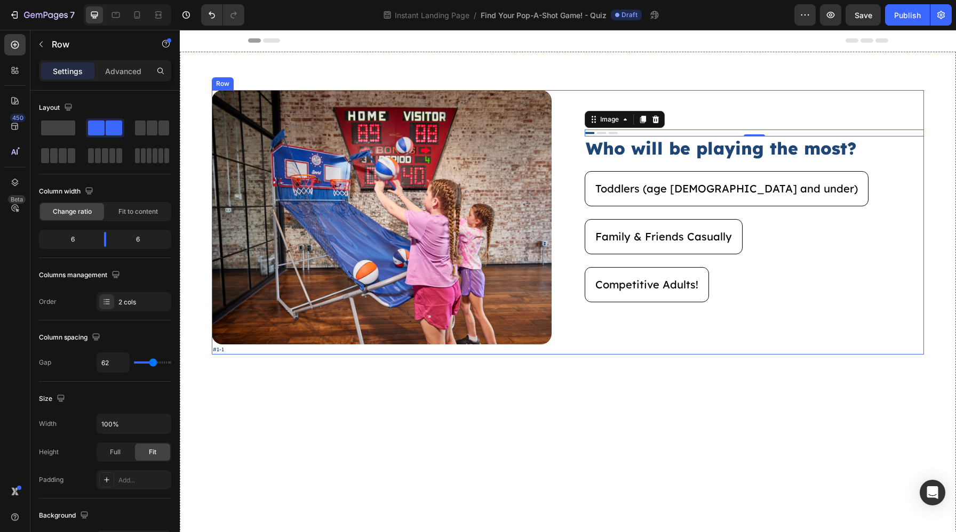
click at [573, 141] on div "Image #1-1 Text Block Image 0 Who will be playing the most? Heading Toddlers (a…" at bounding box center [568, 222] width 712 height 265
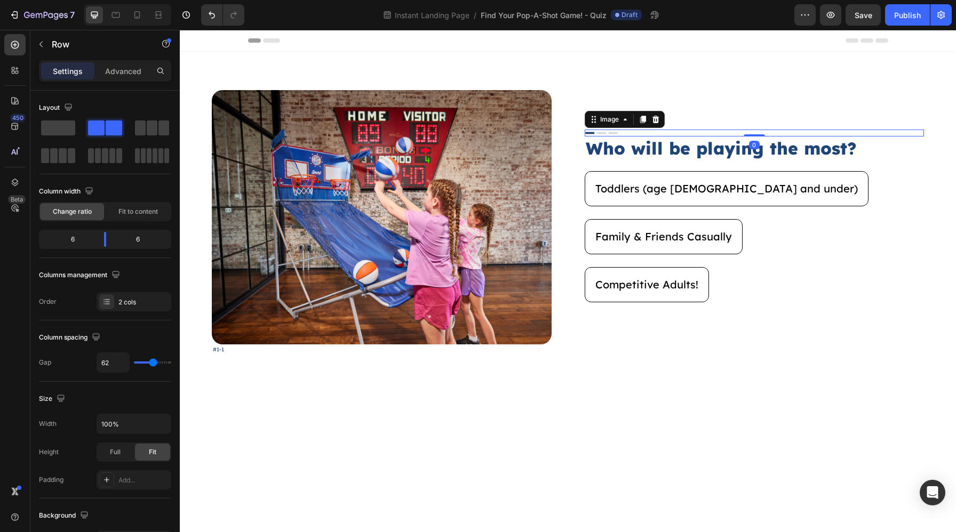
click at [635, 135] on div at bounding box center [754, 133] width 340 height 7
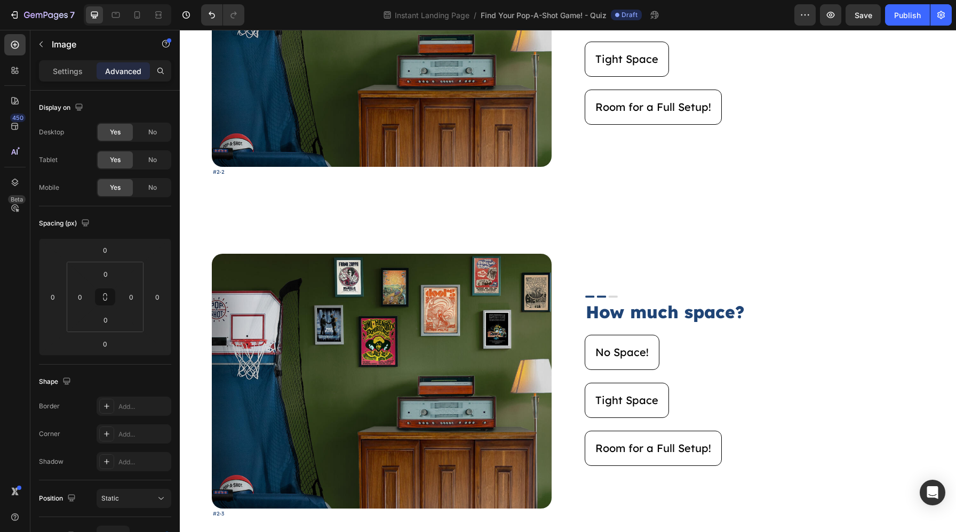
scroll to position [1143, 0]
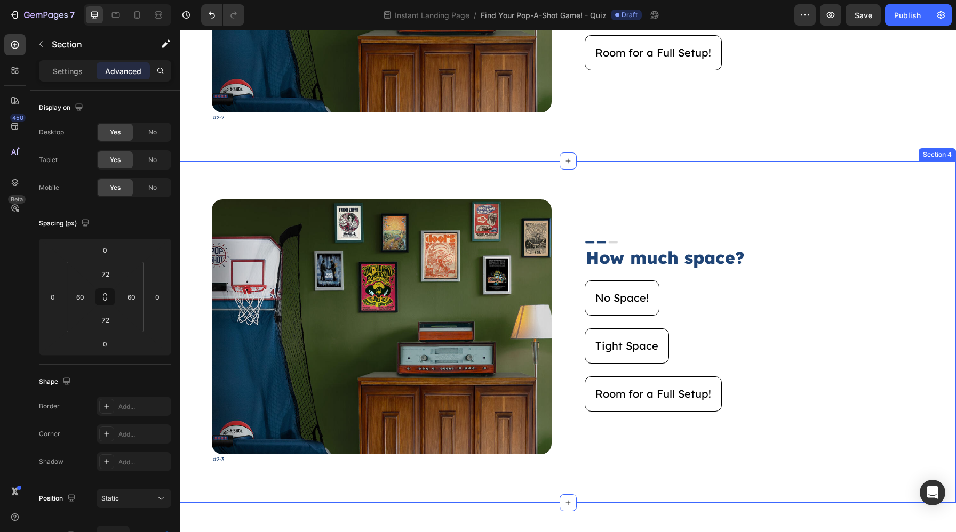
click at [535, 185] on div "Image #2-3 Text Block Image How much space? Heading No Space! Button Tight Spac…" at bounding box center [568, 331] width 776 height 341
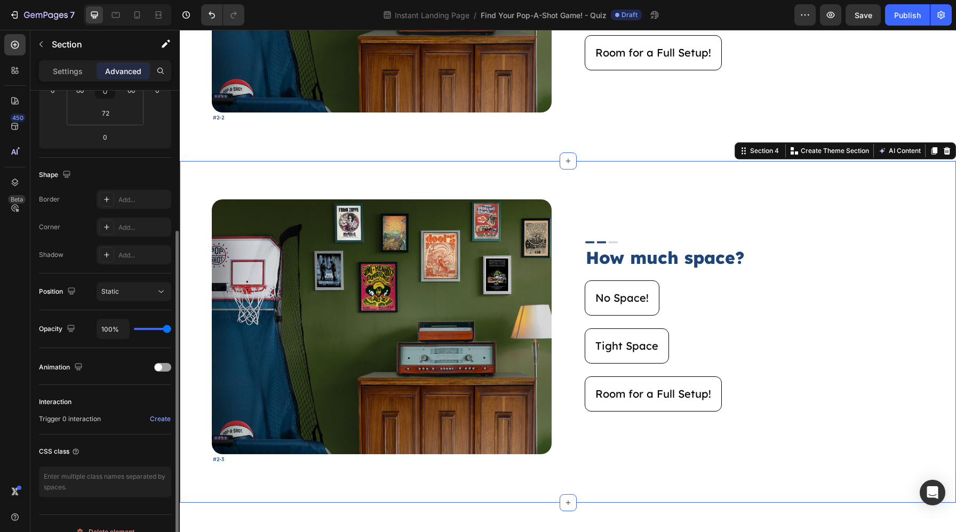
scroll to position [223, 0]
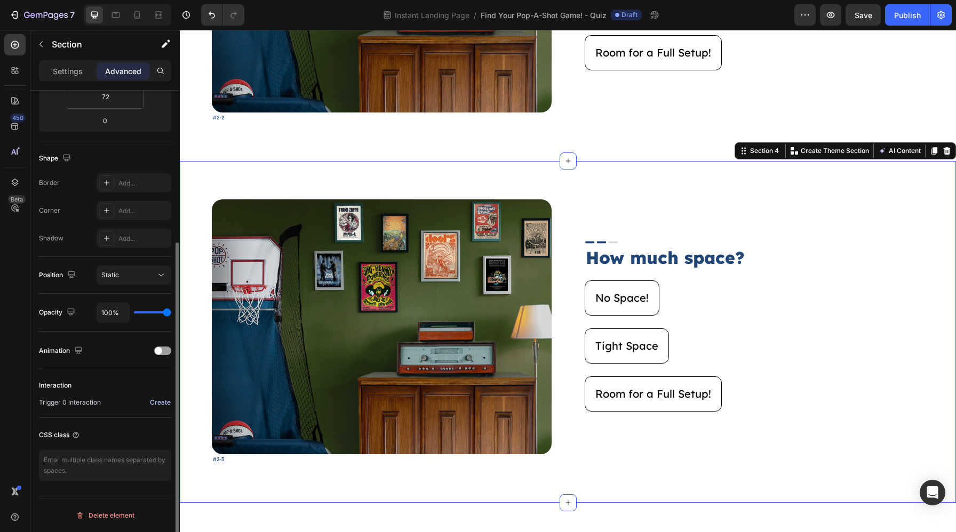
click at [155, 403] on div "Create" at bounding box center [160, 403] width 21 height 10
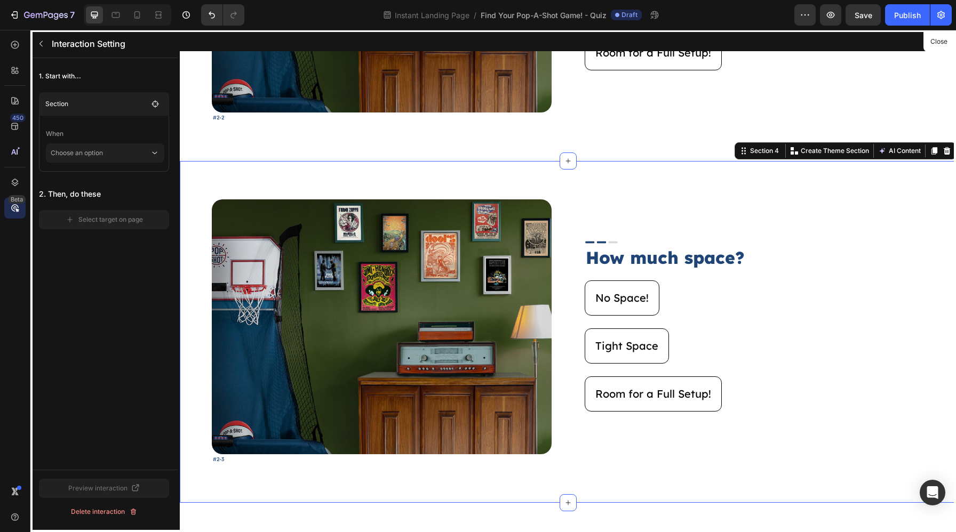
click at [15, 218] on div "Beta" at bounding box center [14, 207] width 21 height 21
click at [15, 207] on icon at bounding box center [15, 208] width 11 height 11
click at [39, 42] on icon "button" at bounding box center [41, 43] width 9 height 9
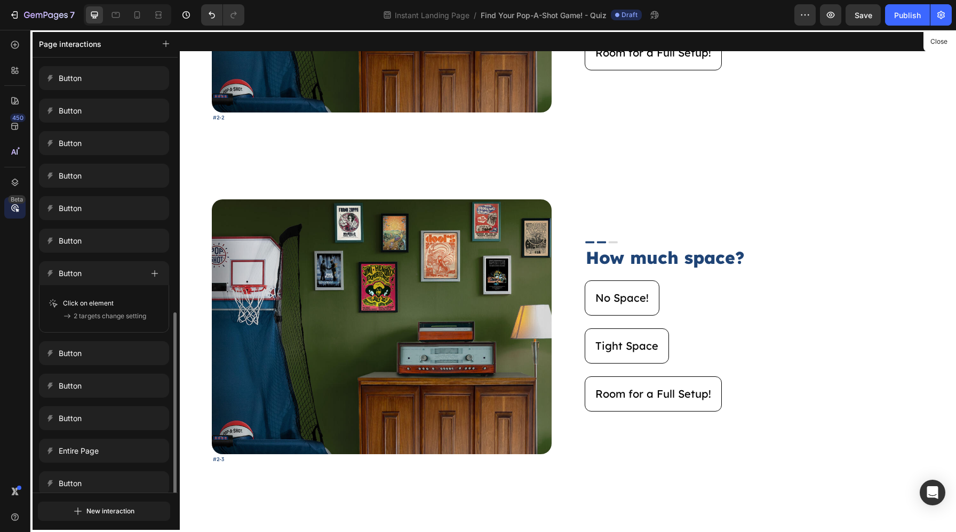
scroll to position [146, 0]
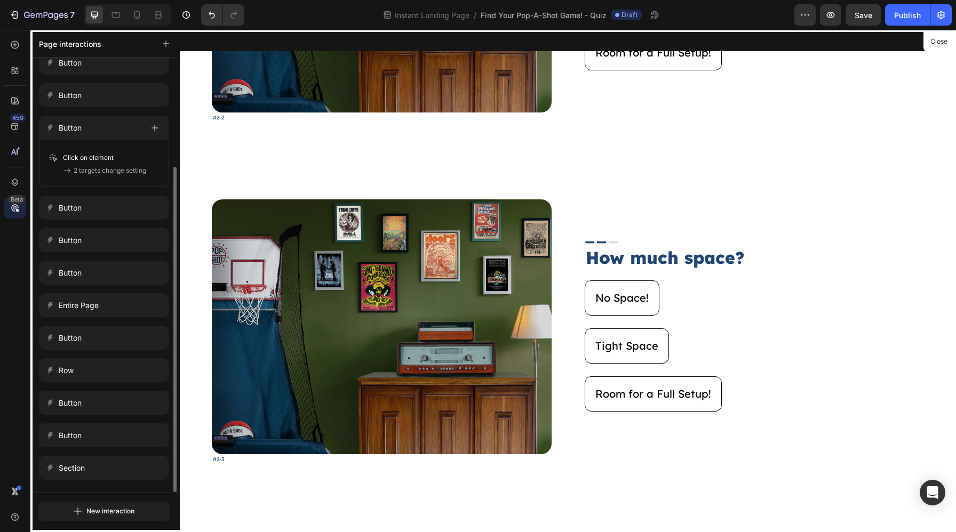
click at [229, 162] on div at bounding box center [568, 281] width 776 height 502
click at [14, 206] on icon at bounding box center [15, 208] width 11 height 11
click at [98, 132] on div "Button" at bounding box center [94, 128] width 97 height 15
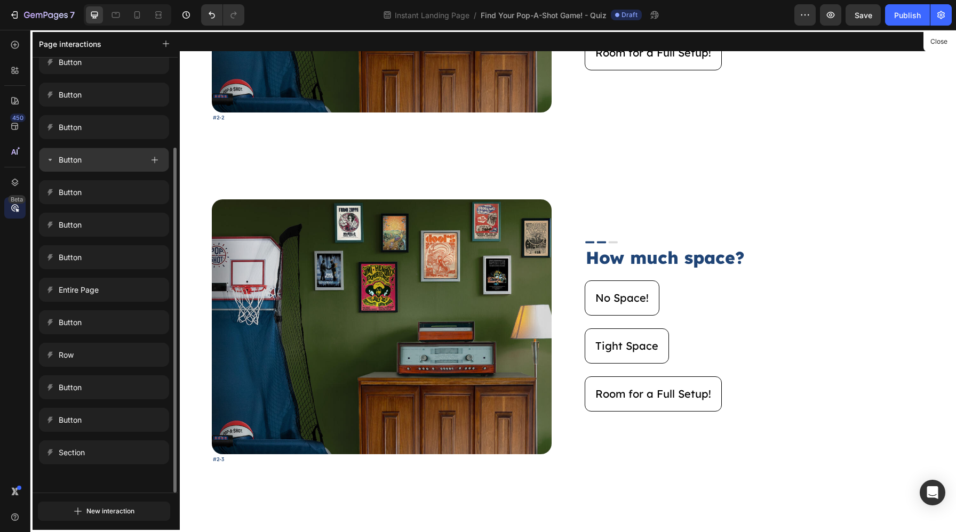
scroll to position [0, 0]
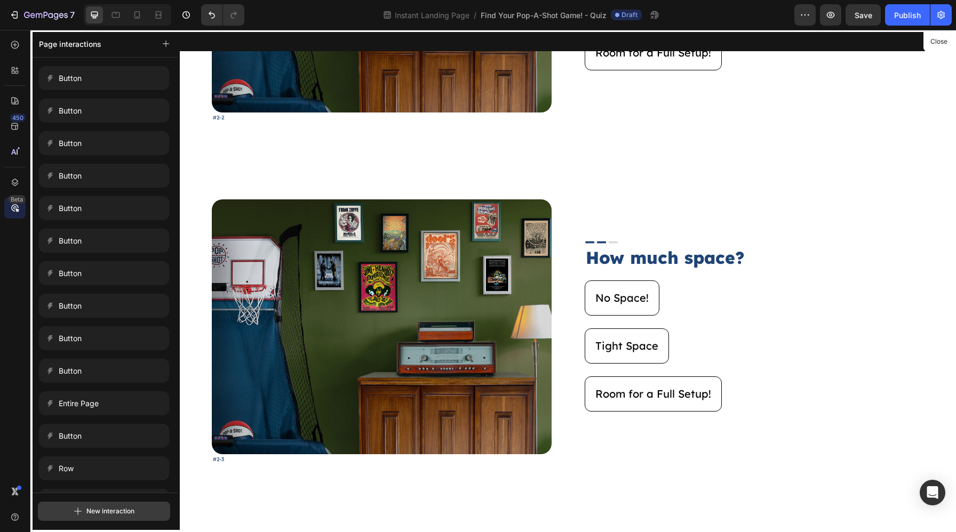
click at [95, 515] on div "New interaction" at bounding box center [104, 511] width 61 height 13
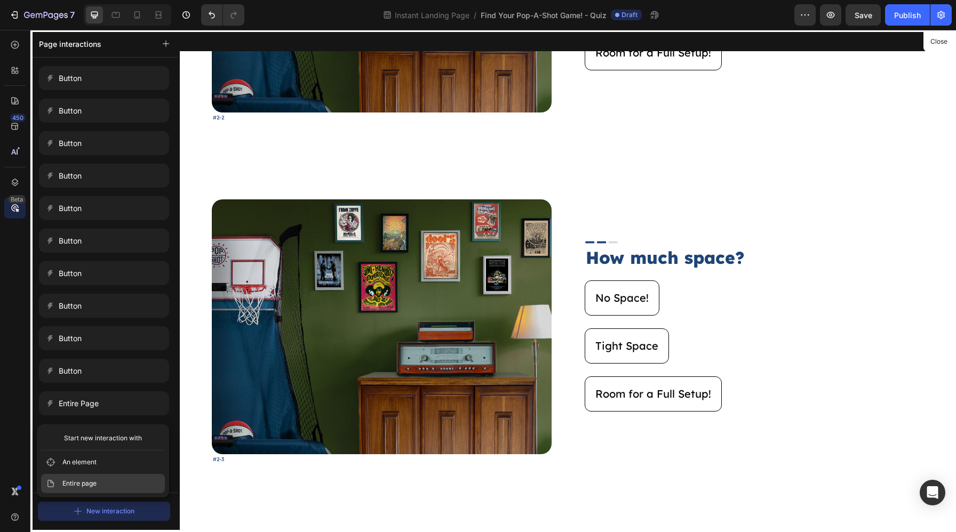
click at [93, 485] on span "Entire page" at bounding box center [79, 483] width 34 height 11
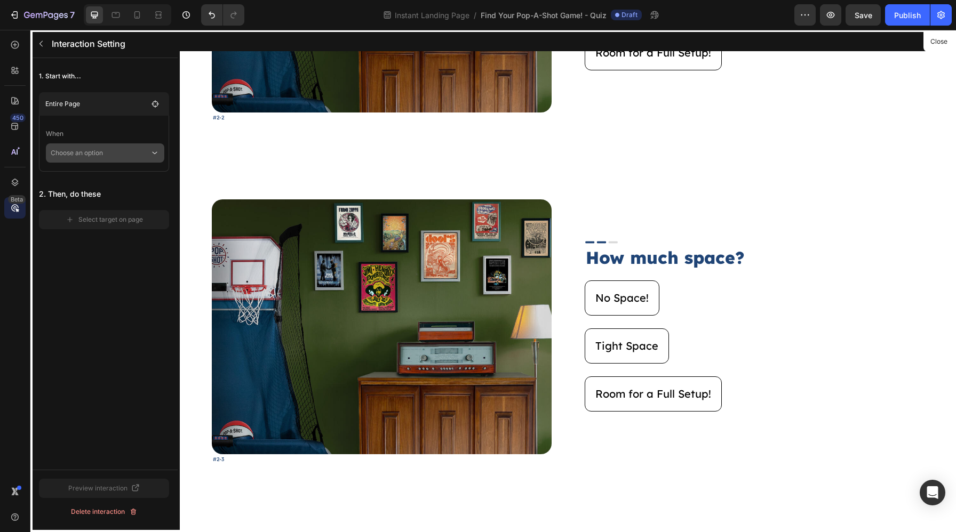
click at [105, 161] on p "Choose an option" at bounding box center [100, 152] width 99 height 19
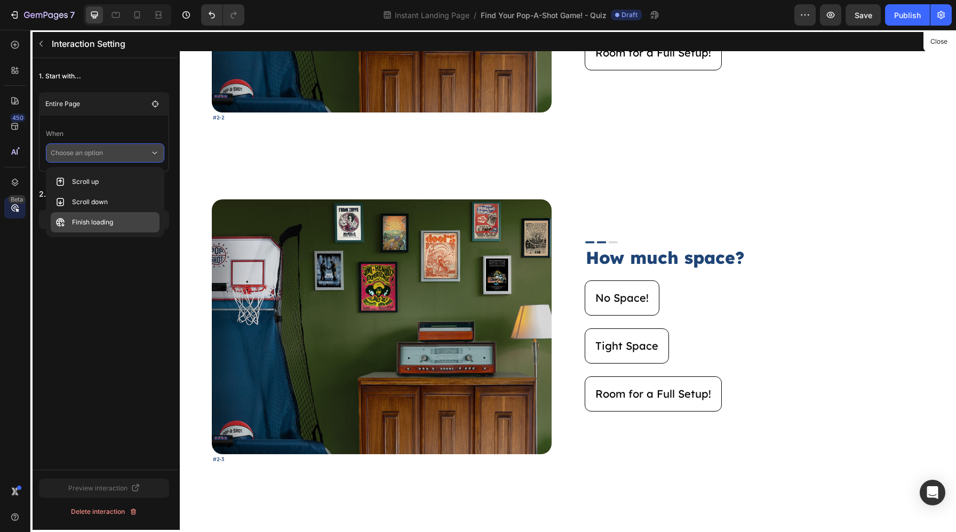
click at [89, 226] on p "Finish loading" at bounding box center [92, 222] width 41 height 11
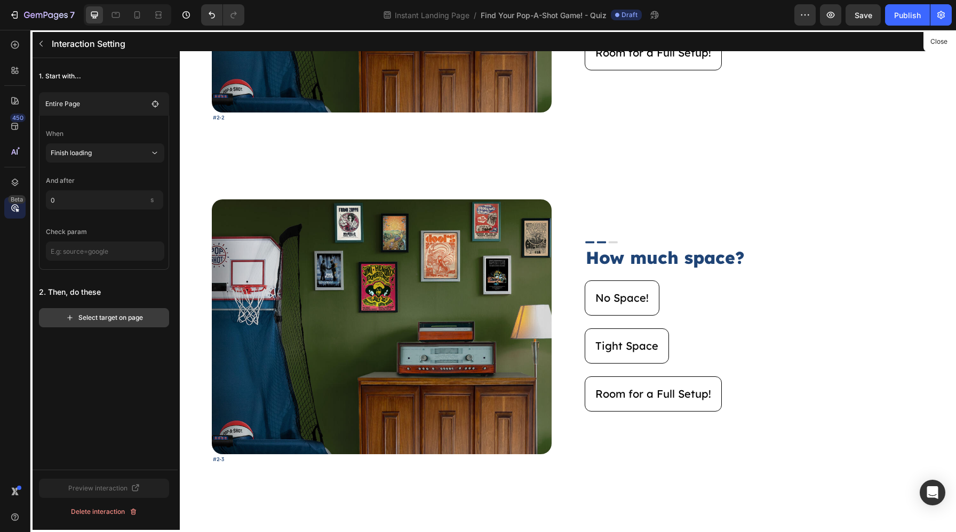
click at [86, 313] on div "Select target on page" at bounding box center [104, 318] width 77 height 10
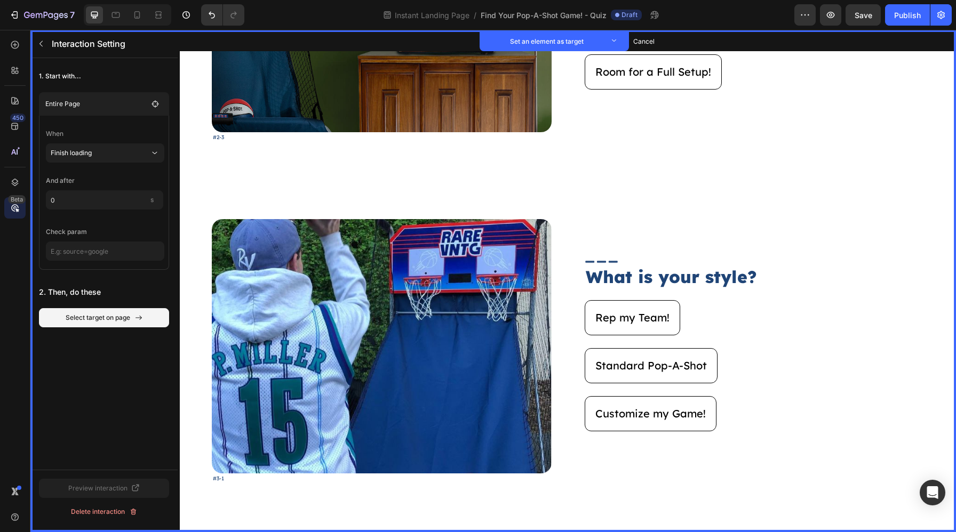
scroll to position [1482, 0]
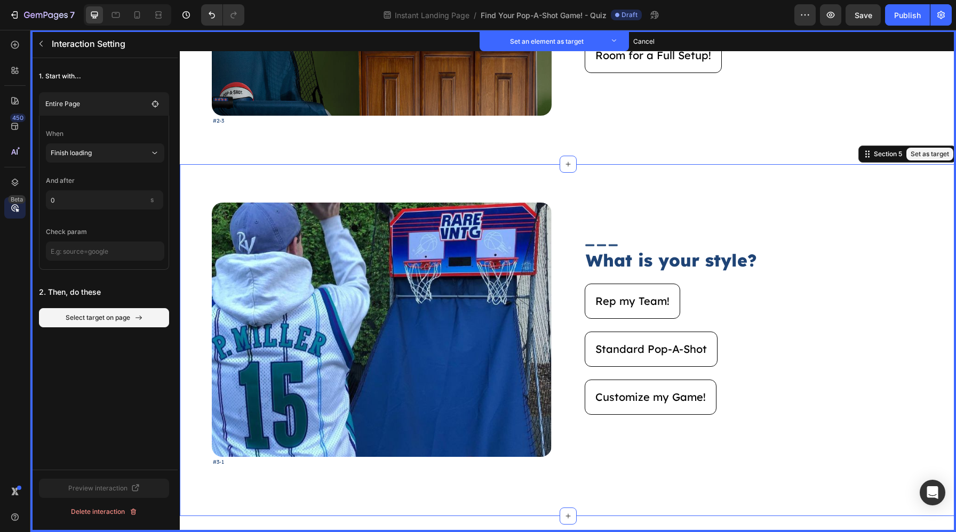
click at [195, 178] on div "Image Set as target #3-1 Text Block Set as target Image Set as target What is y…" at bounding box center [568, 340] width 776 height 352
click at [927, 153] on button "Set as target" at bounding box center [929, 154] width 47 height 13
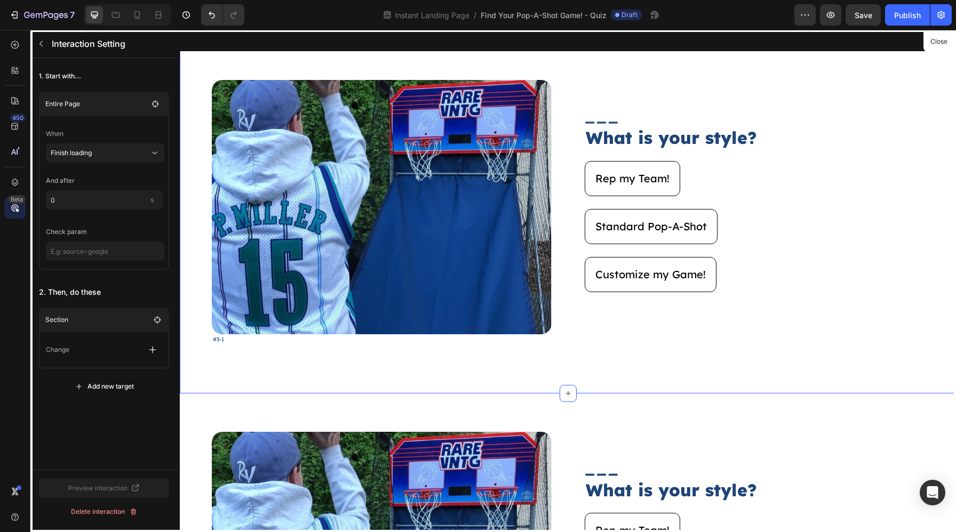
scroll to position [1605, 0]
click at [159, 356] on button "button" at bounding box center [152, 349] width 19 height 19
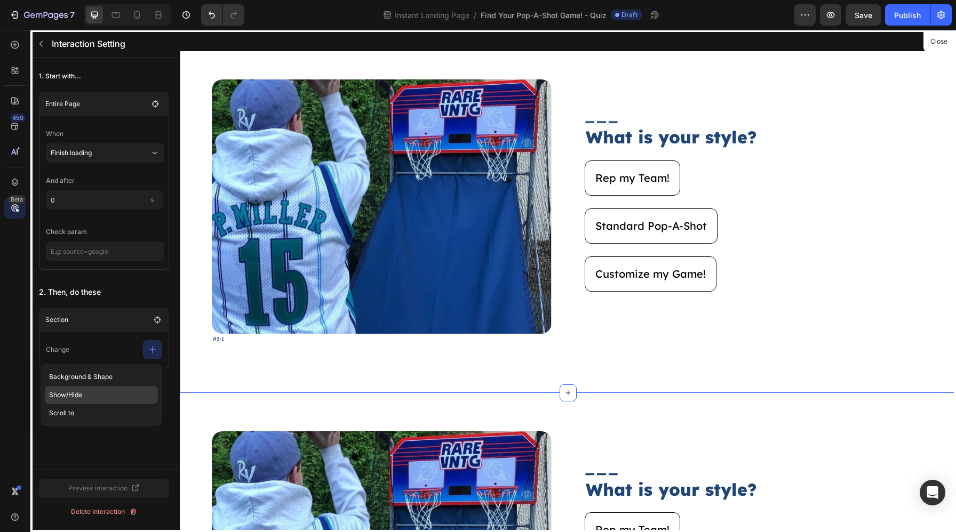
click at [124, 404] on p "Show/Hide" at bounding box center [101, 413] width 113 height 18
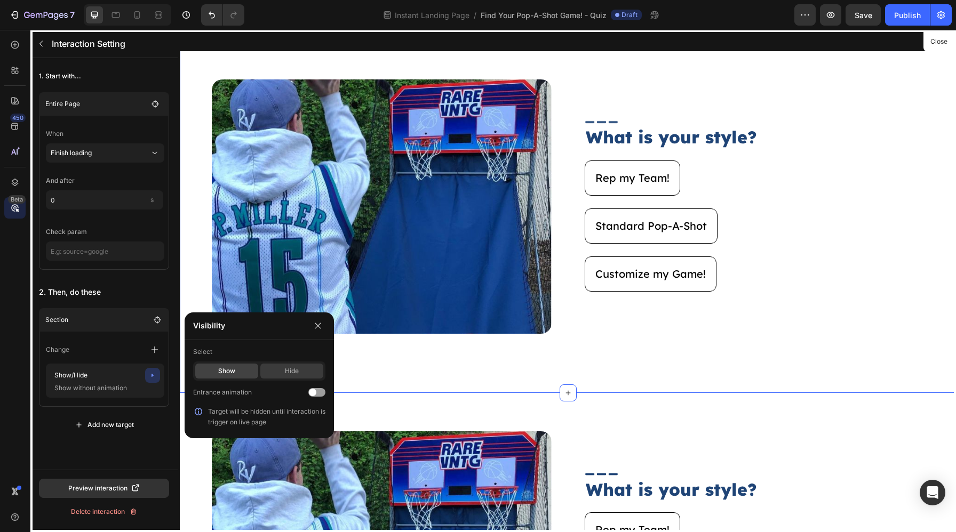
click at [301, 367] on div "Hide" at bounding box center [291, 371] width 63 height 15
click at [315, 330] on icon "button" at bounding box center [318, 326] width 9 height 9
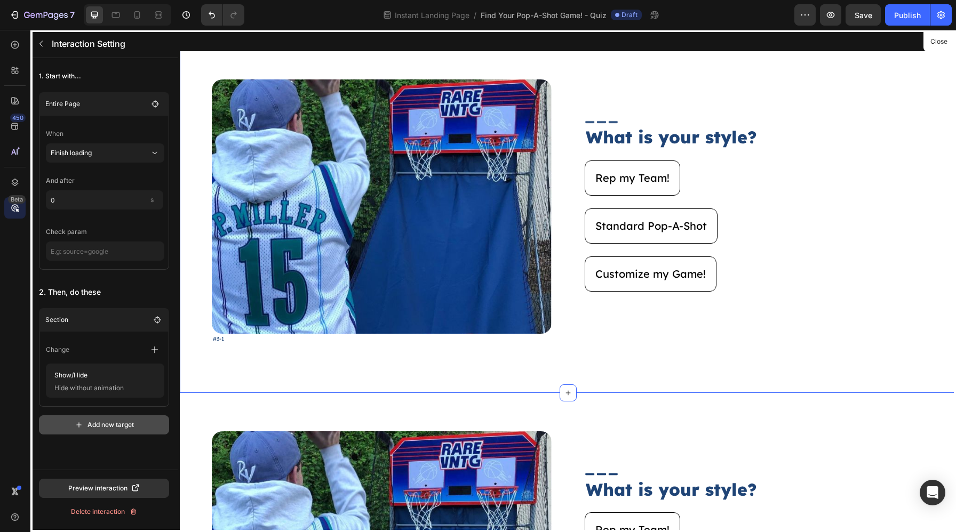
click at [117, 417] on button "Add new target" at bounding box center [104, 424] width 130 height 19
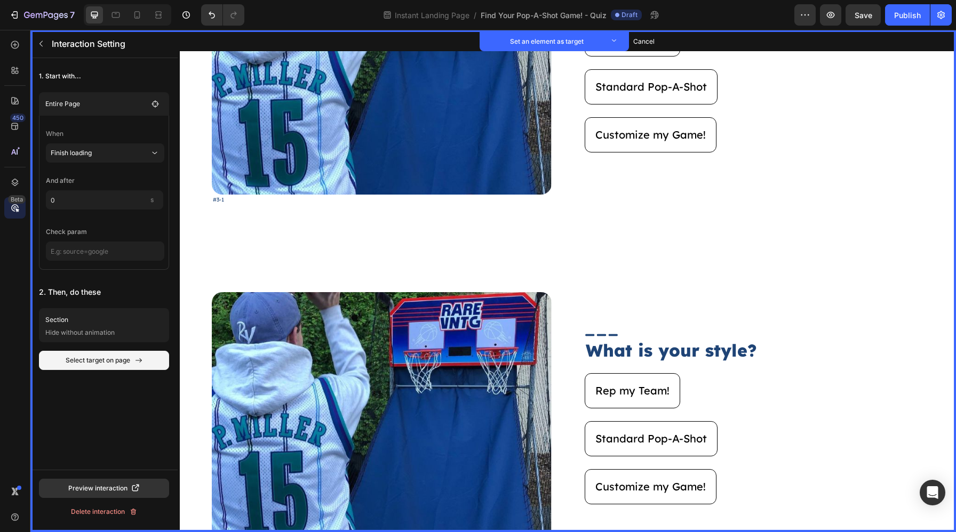
scroll to position [1745, 0]
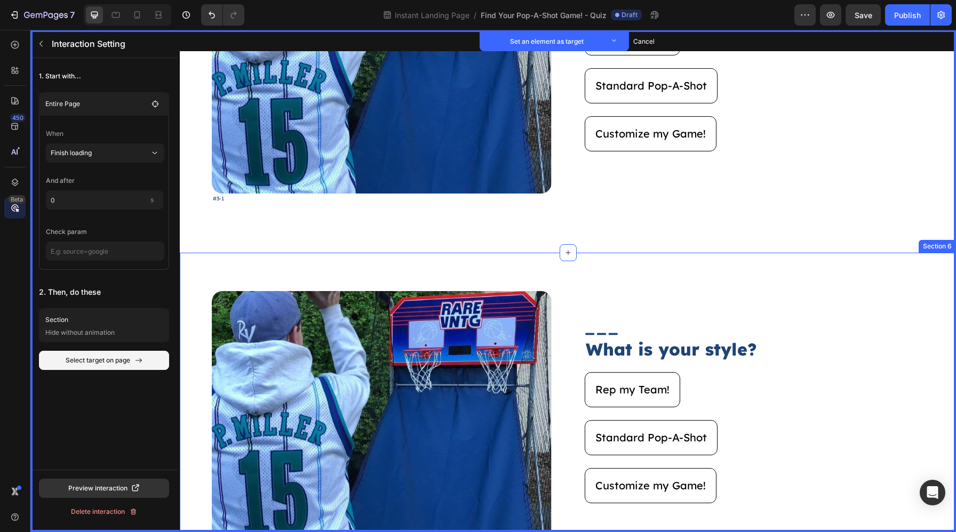
click at [222, 263] on div "Image Set as target #3-2-1 Text Block Set as target Image Set as target What is…" at bounding box center [568, 429] width 776 height 352
click at [928, 246] on button "Set as target" at bounding box center [929, 242] width 47 height 13
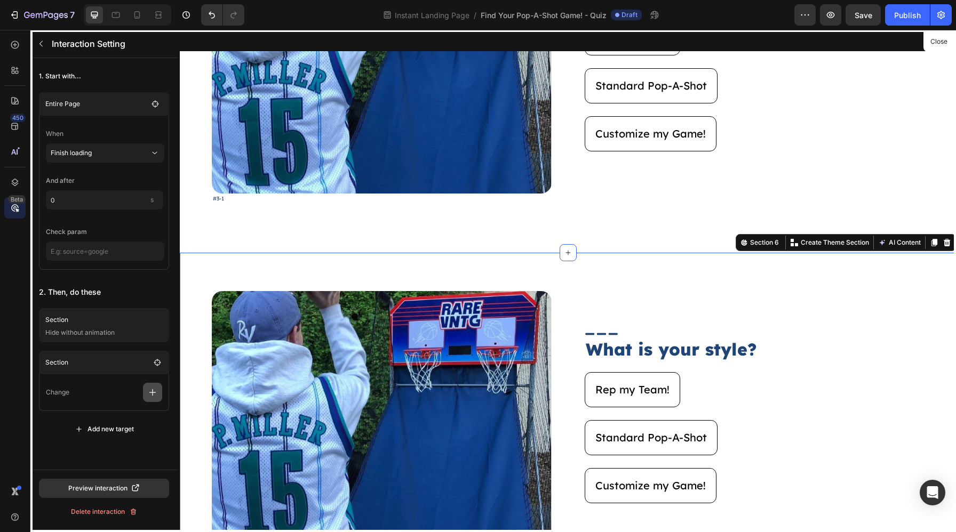
click at [147, 397] on icon "button" at bounding box center [152, 392] width 11 height 11
click at [111, 442] on p "Show/Hide" at bounding box center [101, 438] width 113 height 18
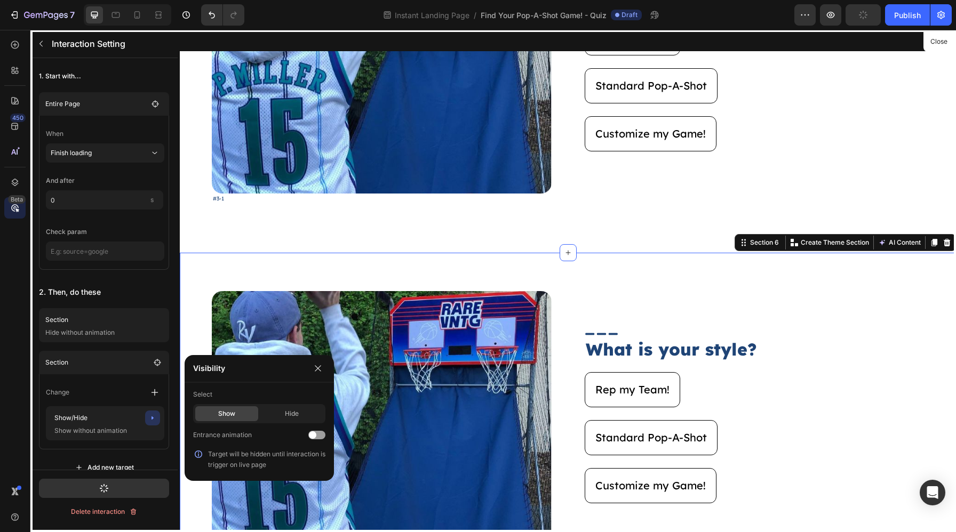
click at [285, 404] on p "Select" at bounding box center [259, 394] width 132 height 19
click at [285, 414] on div "Hide" at bounding box center [291, 413] width 63 height 15
click at [315, 368] on icon "button" at bounding box center [318, 368] width 9 height 9
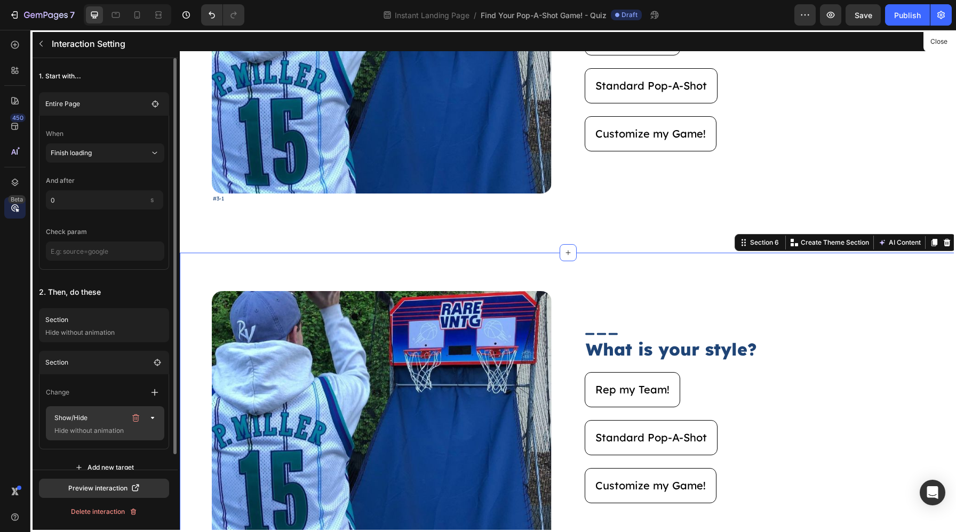
scroll to position [16, 0]
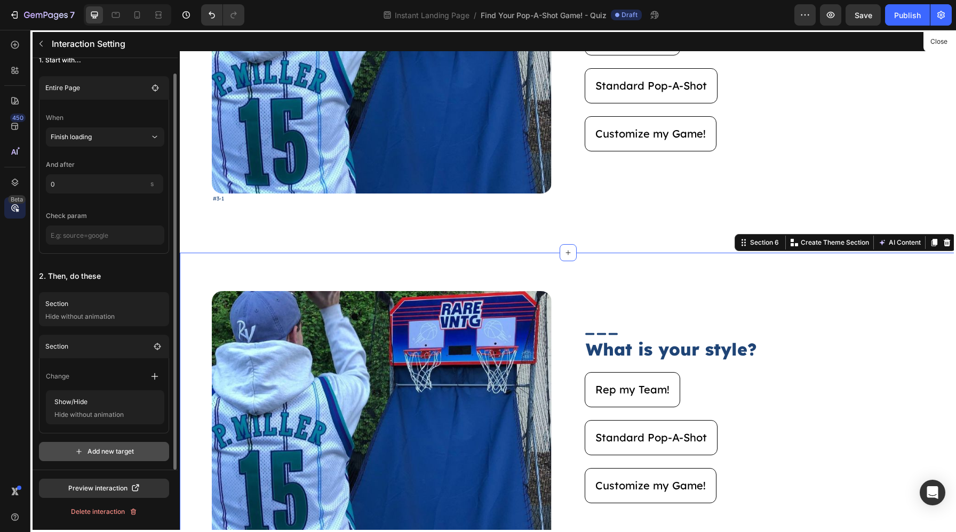
click at [118, 444] on button "Add new target" at bounding box center [104, 451] width 130 height 19
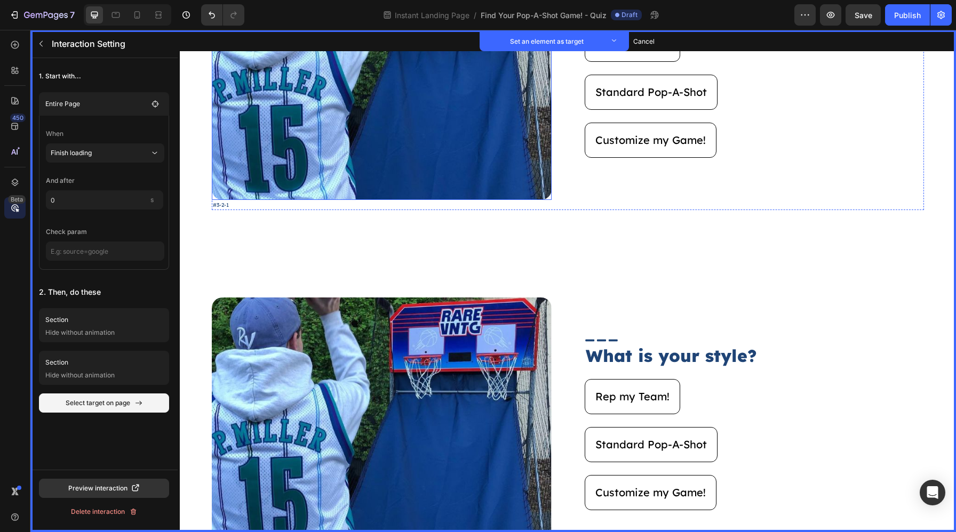
scroll to position [2101, 0]
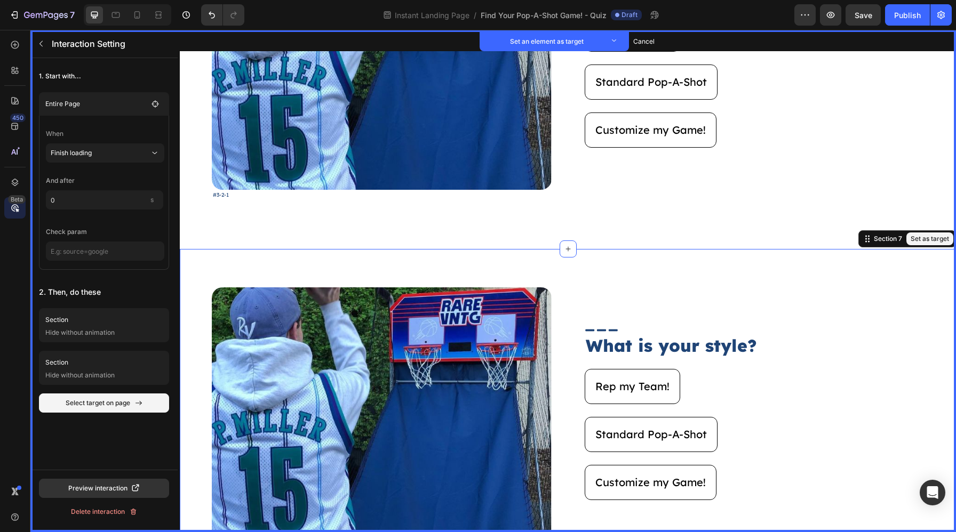
click at [305, 261] on div "Image Set as target #3-2-2 Text Block Set as target Image Set as target What is…" at bounding box center [568, 425] width 776 height 352
click at [918, 243] on button "Set as target" at bounding box center [929, 239] width 47 height 13
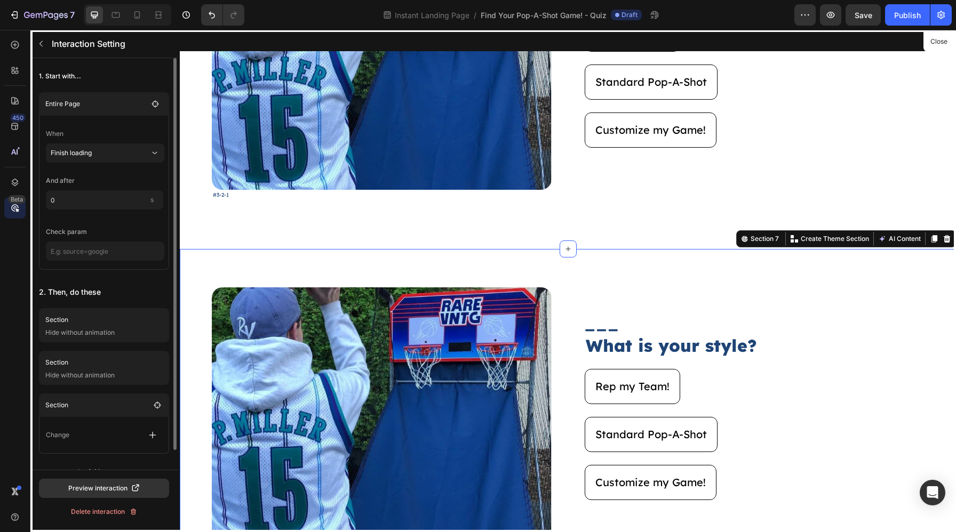
scroll to position [20, 0]
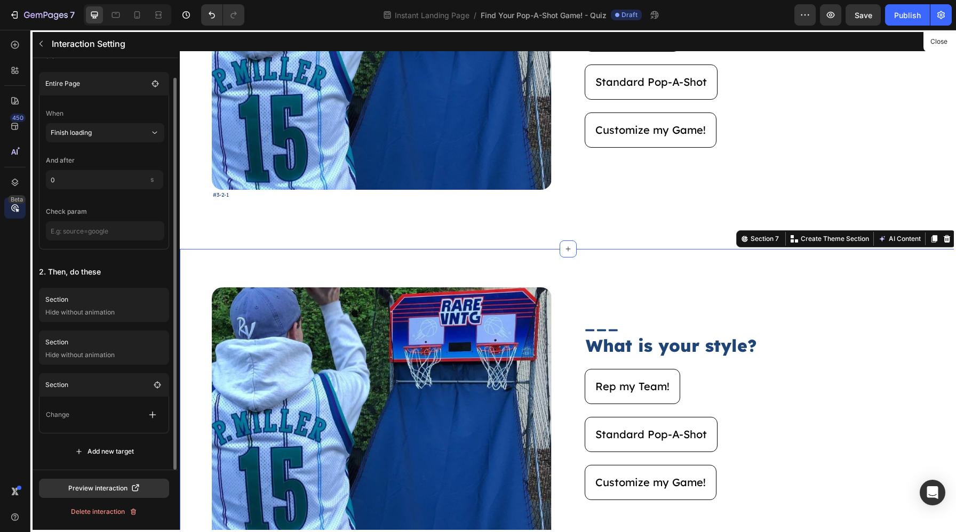
click at [145, 400] on main "Change" at bounding box center [104, 415] width 130 height 37
click at [145, 415] on button "button" at bounding box center [152, 414] width 19 height 19
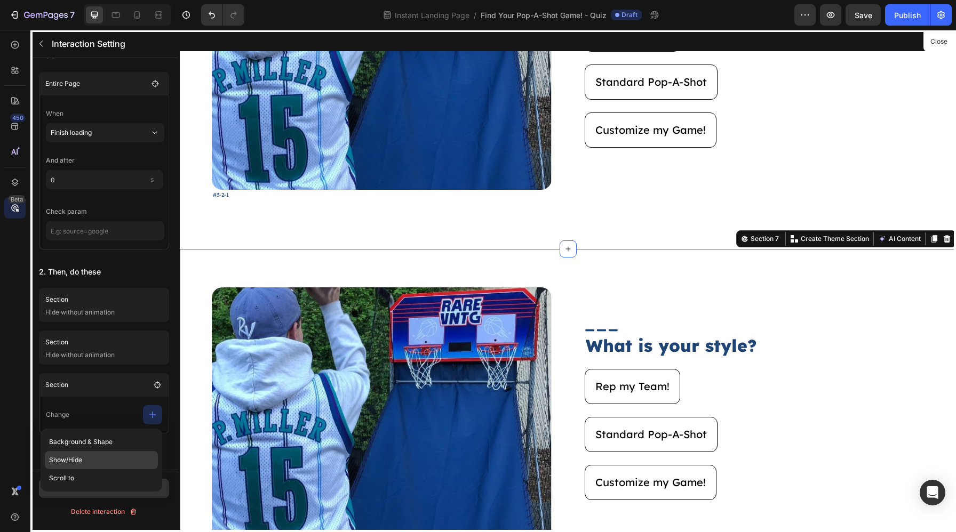
click at [100, 464] on p "Show/Hide" at bounding box center [101, 460] width 113 height 18
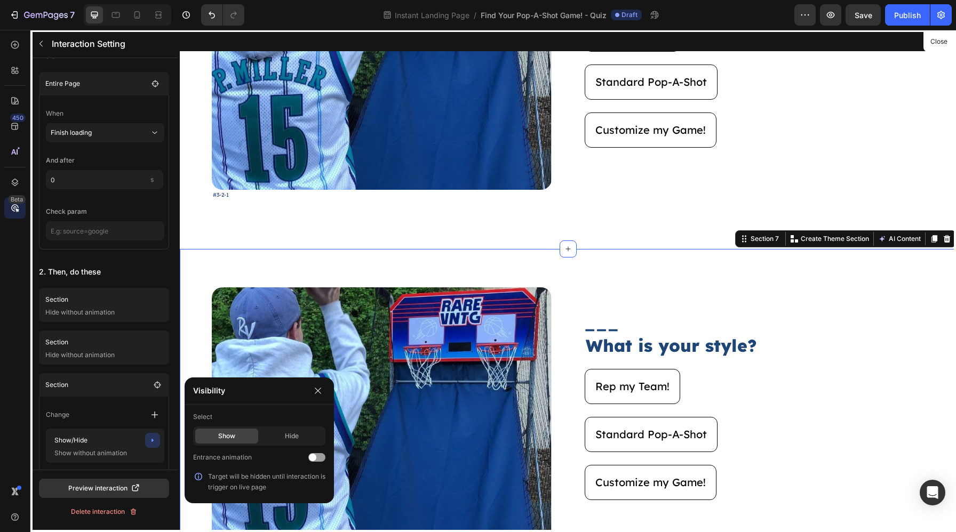
click at [291, 428] on div "Show Hide" at bounding box center [259, 436] width 132 height 19
click at [291, 433] on div "Hide" at bounding box center [291, 436] width 63 height 15
click at [316, 395] on icon "button" at bounding box center [318, 391] width 9 height 9
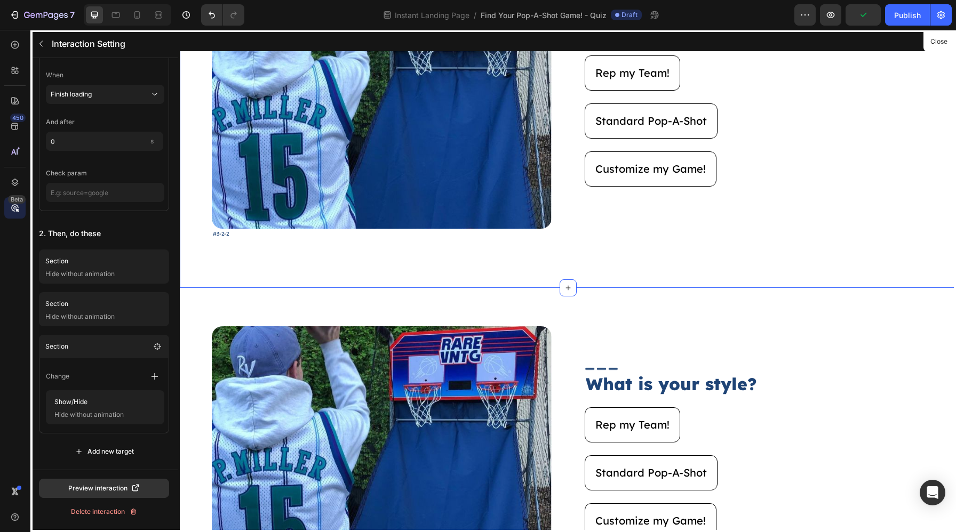
scroll to position [2416, 0]
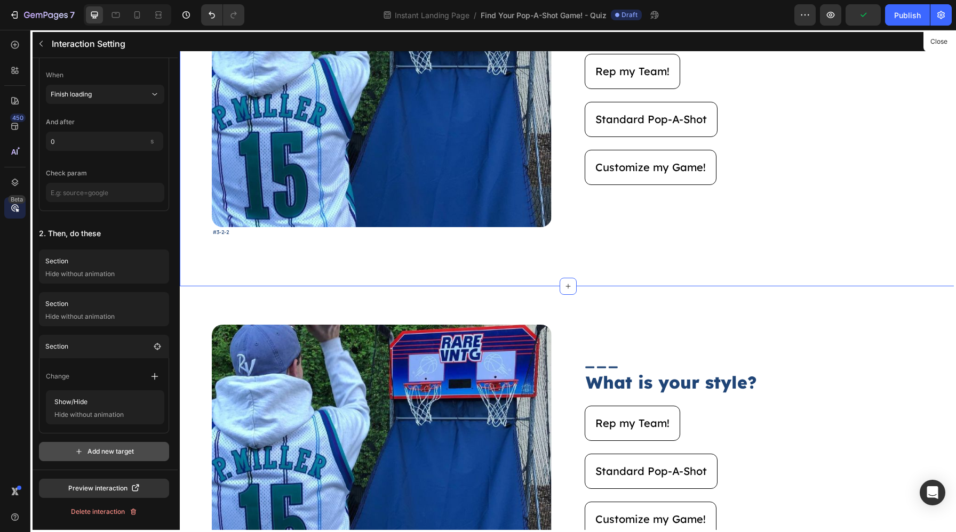
click at [107, 453] on div "Add new target" at bounding box center [104, 452] width 59 height 10
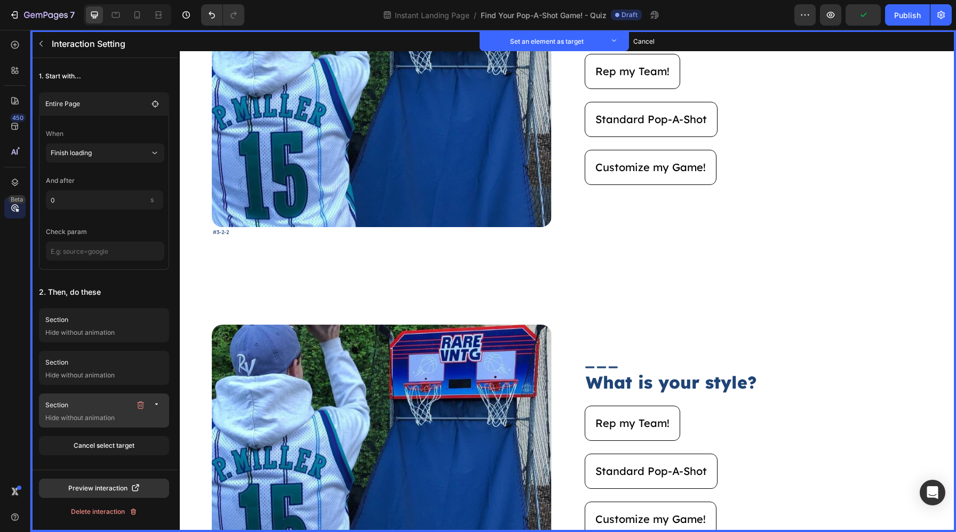
scroll to position [0, 0]
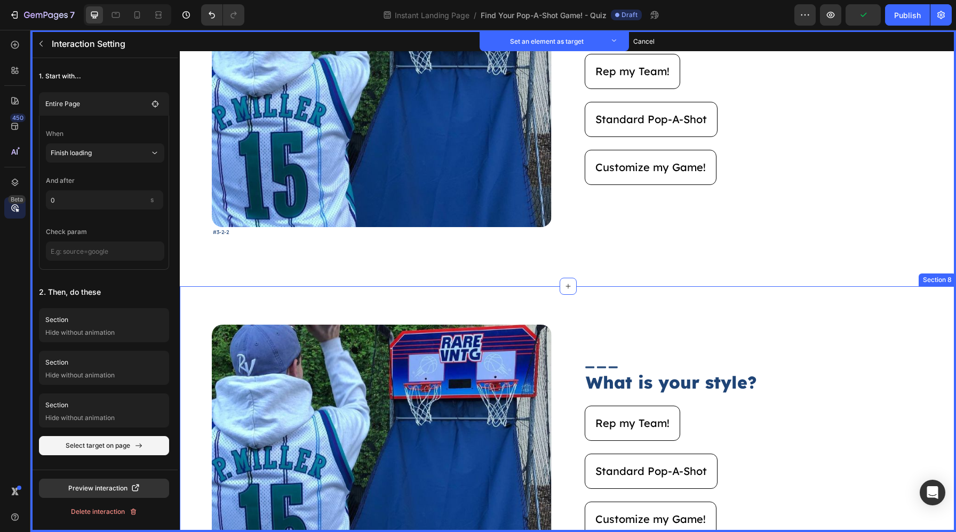
click at [334, 310] on div "Image Set as target #3-2-3 Text Block Set as target Image Set as target What is…" at bounding box center [568, 462] width 776 height 352
click at [917, 270] on button "Set as target" at bounding box center [929, 276] width 47 height 13
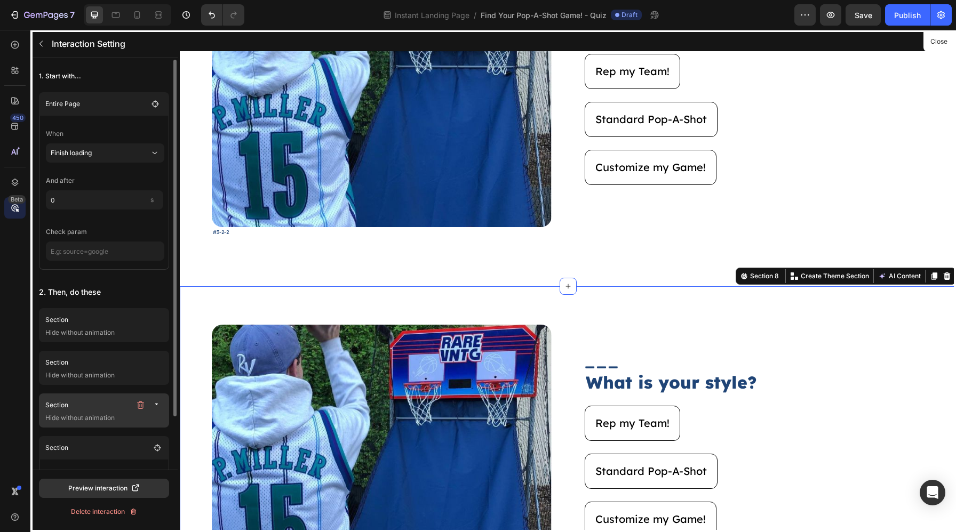
scroll to position [63, 0]
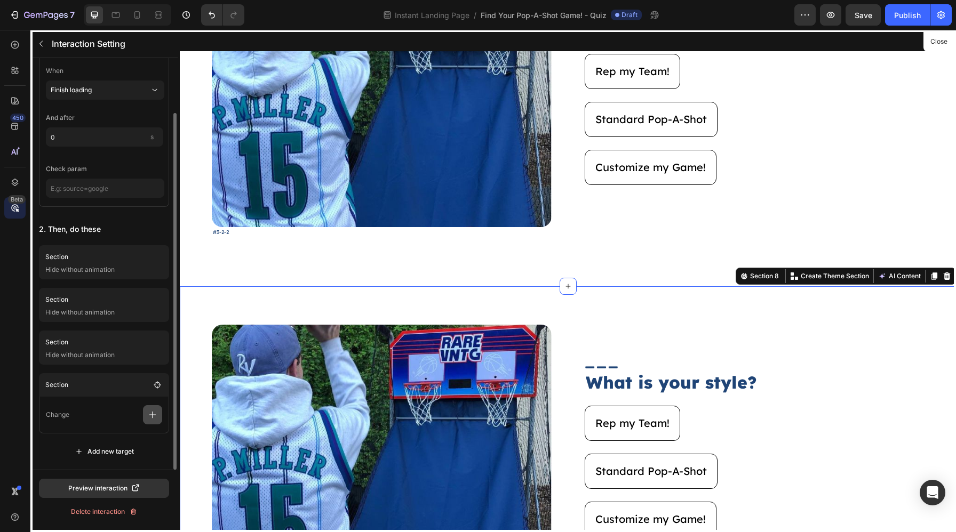
click at [150, 418] on icon "button" at bounding box center [152, 415] width 11 height 11
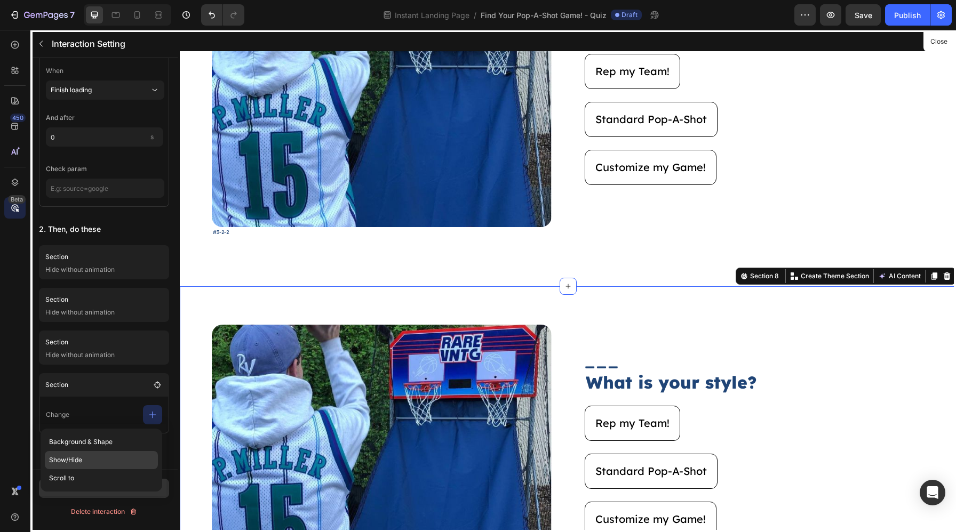
click at [106, 459] on p "Show/Hide" at bounding box center [101, 460] width 113 height 18
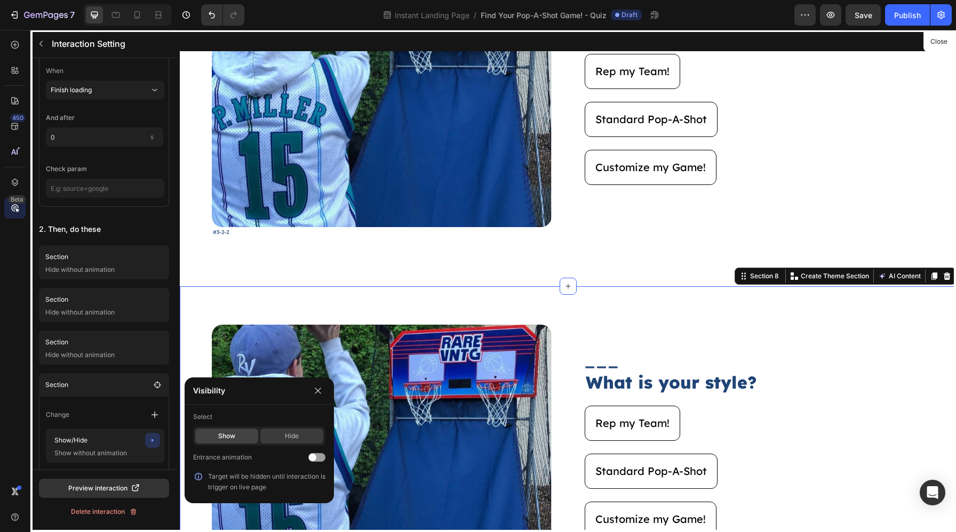
click at [300, 432] on div "Hide" at bounding box center [291, 436] width 63 height 15
click at [314, 395] on button "button" at bounding box center [317, 390] width 15 height 15
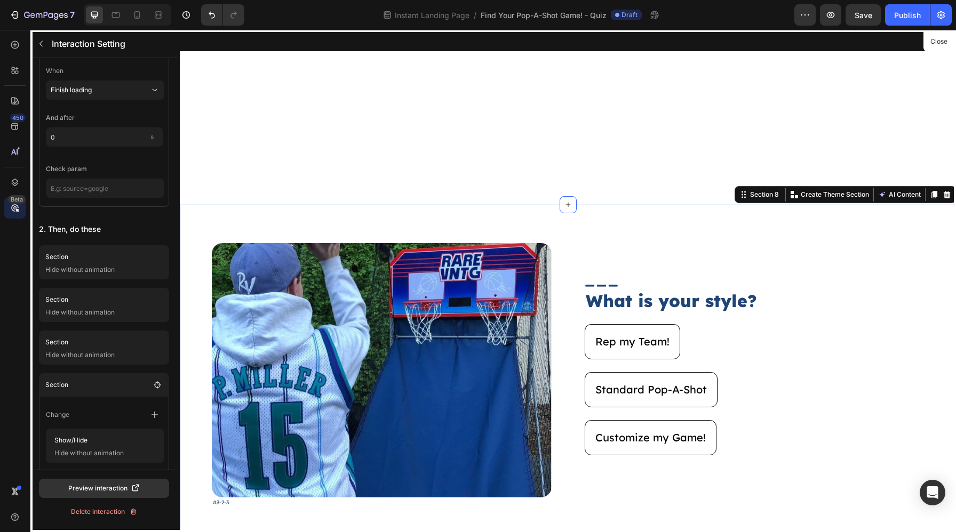
scroll to position [2801, 0]
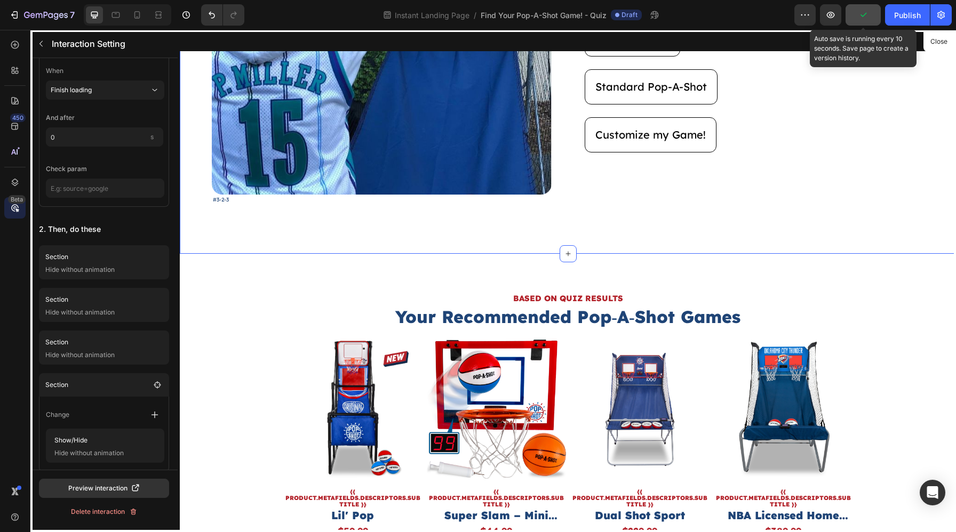
click at [862, 13] on icon "button" at bounding box center [863, 15] width 11 height 11
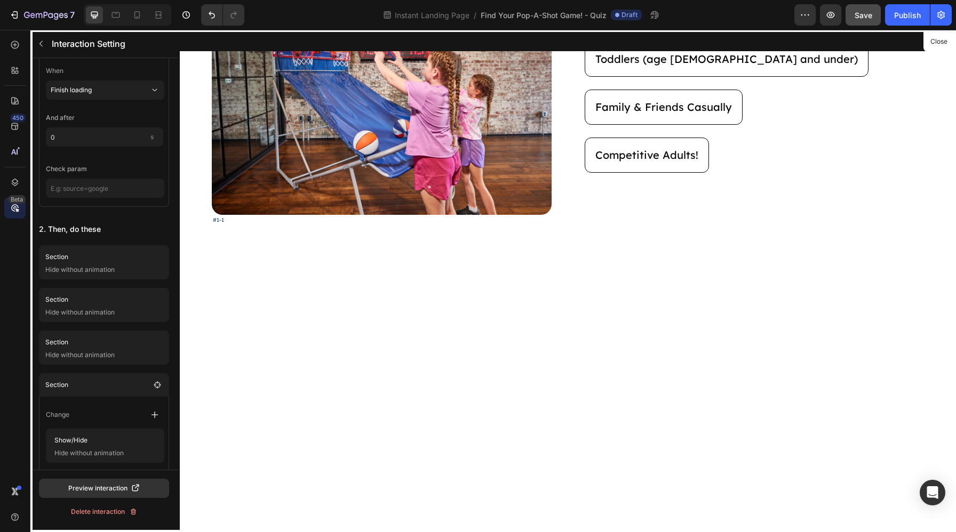
scroll to position [154, 0]
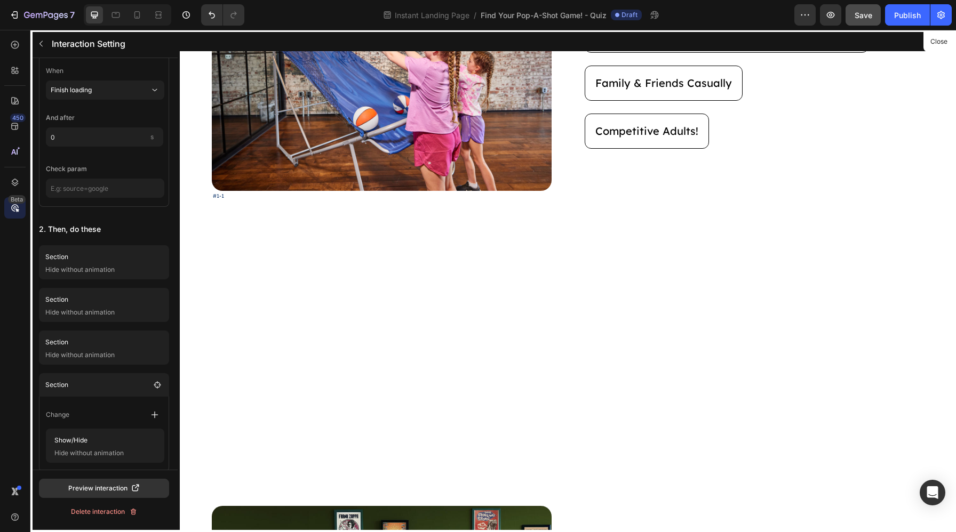
click at [282, 279] on div at bounding box center [568, 281] width 776 height 502
click at [937, 40] on button "Close" at bounding box center [938, 41] width 26 height 15
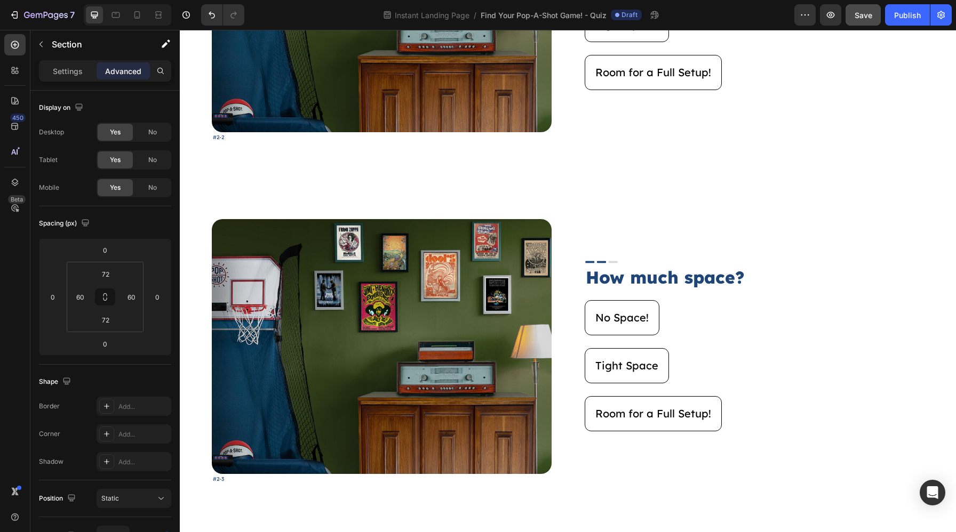
scroll to position [1121, 0]
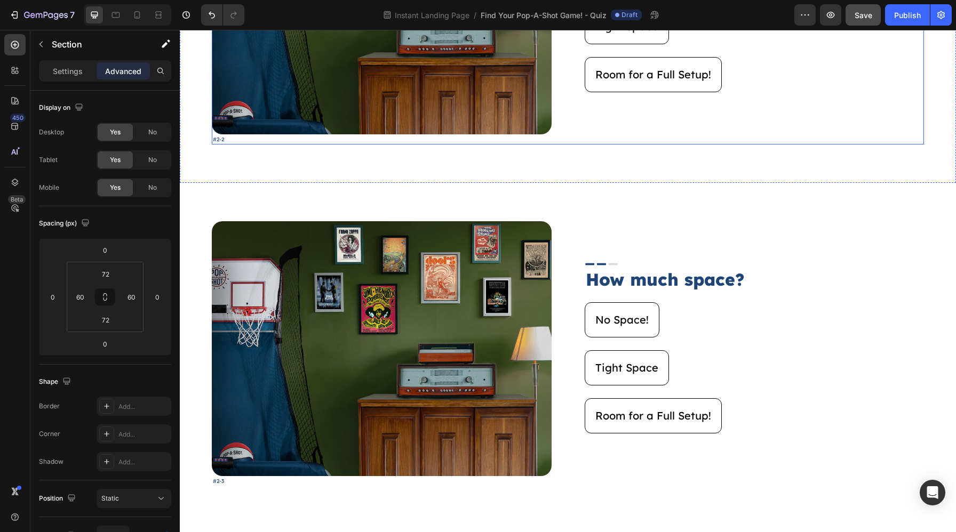
click at [584, 124] on div "Image How much space? Heading No Space! Button Tight Space Button Room for a Fu…" at bounding box center [754, 12] width 340 height 265
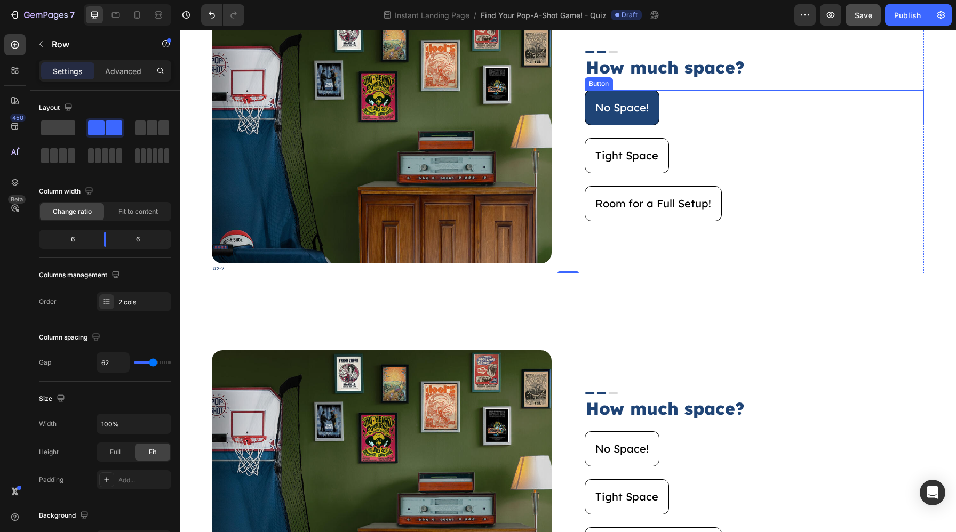
scroll to position [976, 0]
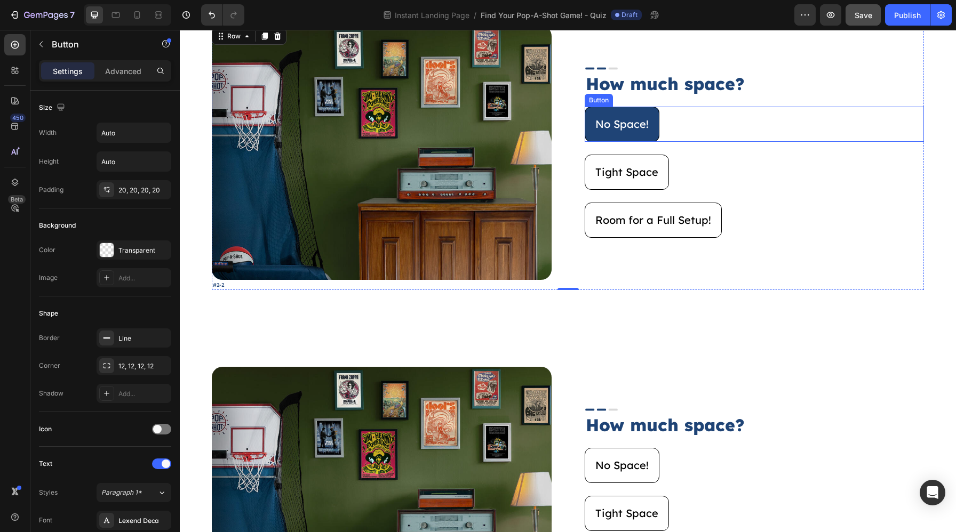
click at [653, 129] on button "No Space!" at bounding box center [621, 124] width 75 height 35
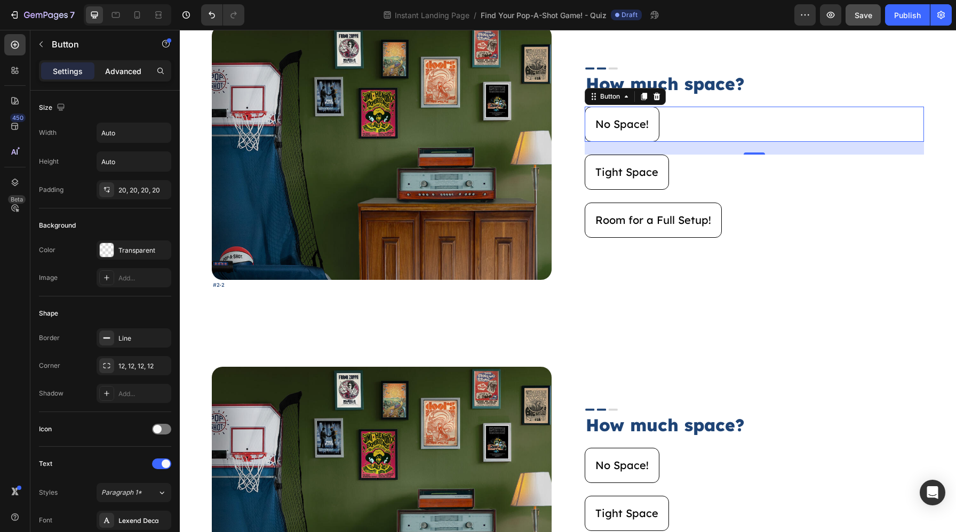
click at [117, 75] on p "Advanced" at bounding box center [123, 71] width 36 height 11
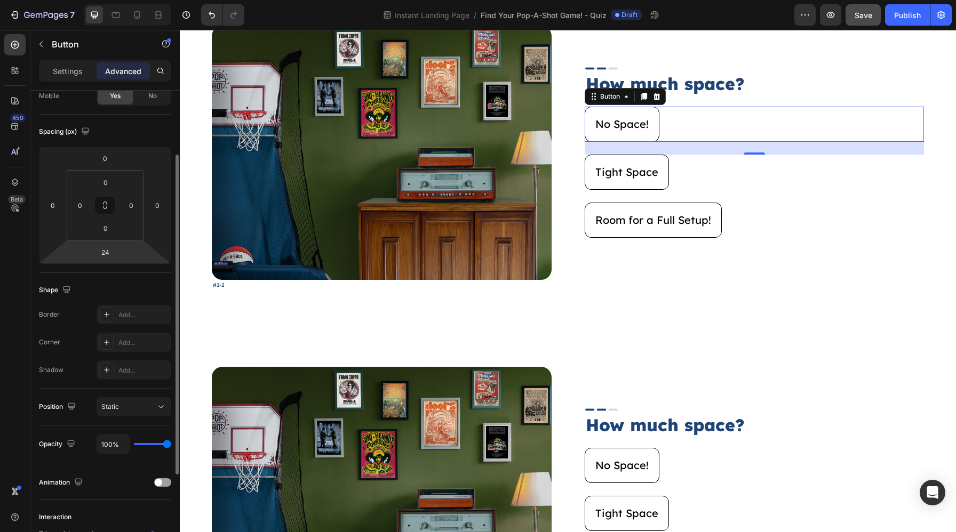
scroll to position [223, 0]
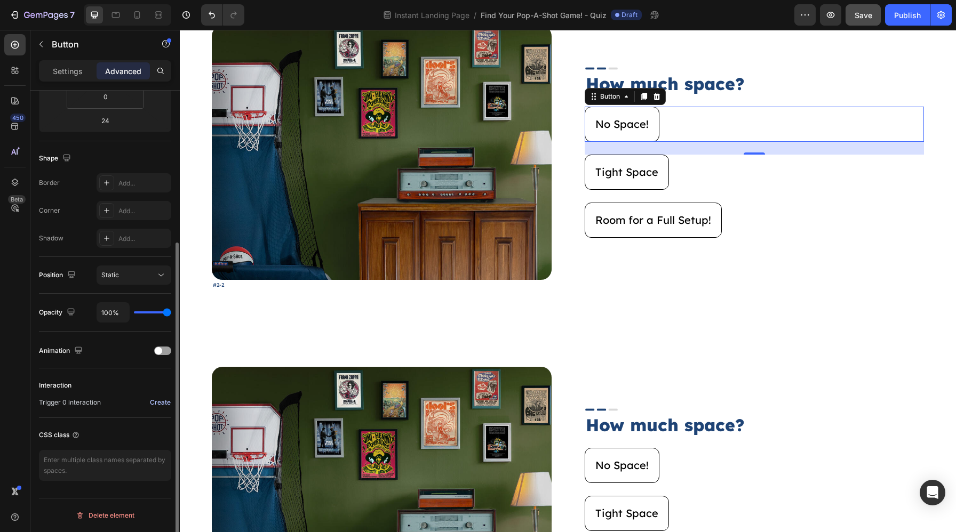
click at [156, 406] on div "Create" at bounding box center [160, 403] width 21 height 10
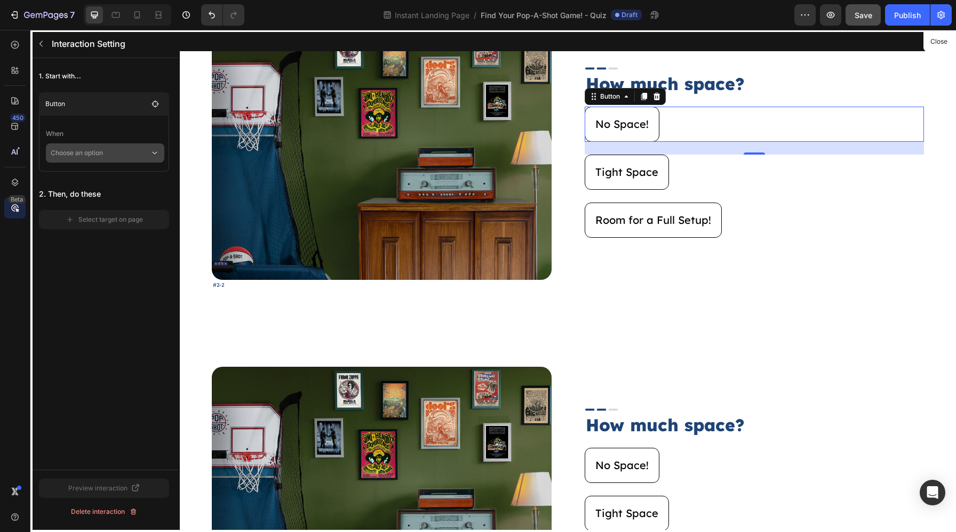
click at [122, 155] on p "Choose an option" at bounding box center [100, 152] width 99 height 19
click at [103, 187] on p "Click on element" at bounding box center [97, 182] width 51 height 11
click at [98, 171] on span "Reverse Interaction" at bounding box center [90, 172] width 59 height 11
checkbox input "true"
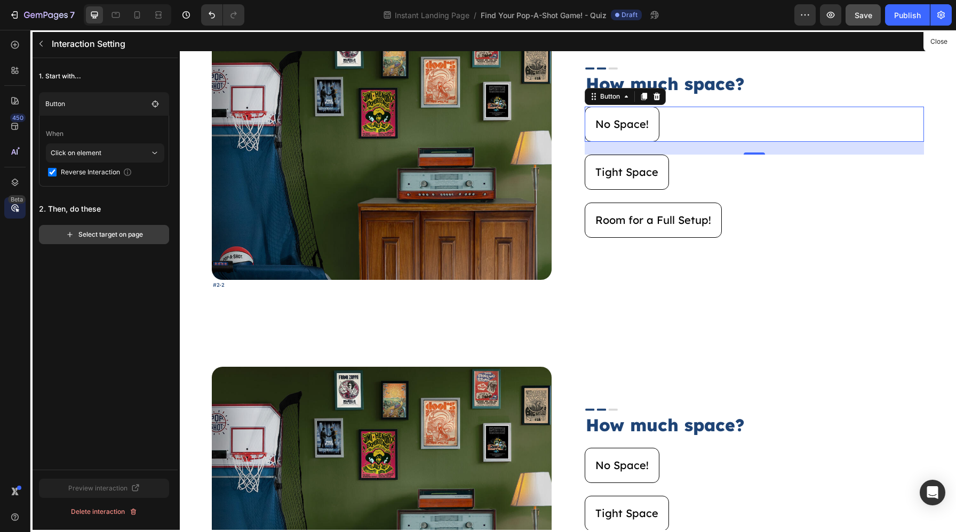
click at [98, 230] on div "Select target on page" at bounding box center [104, 235] width 77 height 10
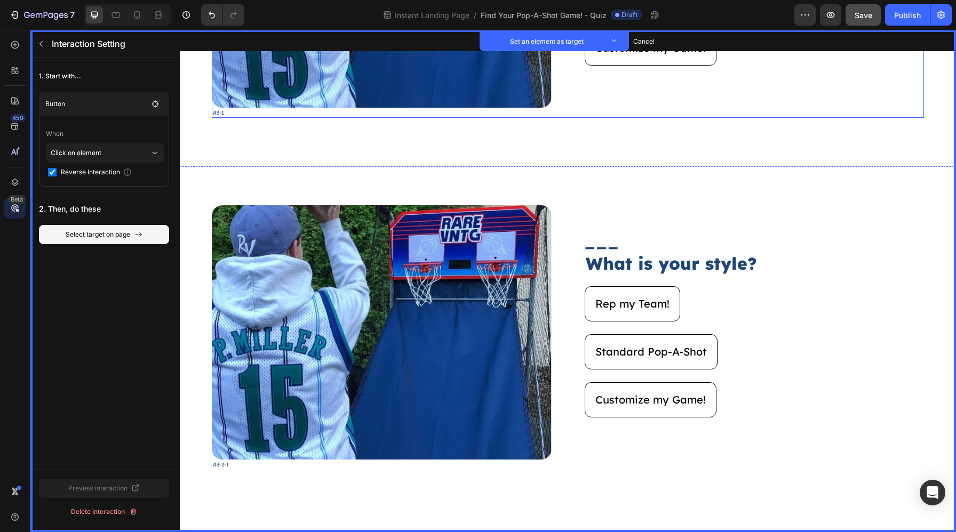
scroll to position [1832, 0]
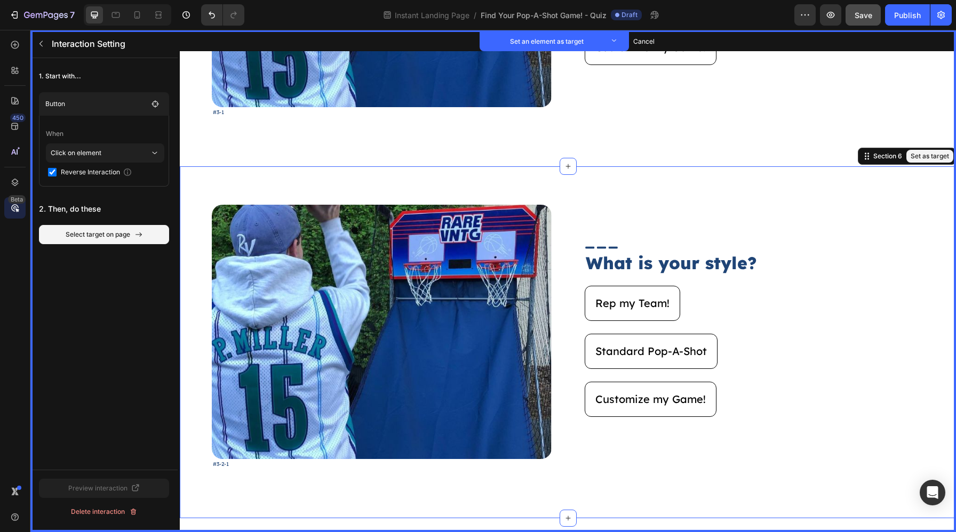
click at [571, 190] on div "Image Set as target #3-2-1 Text Block Set as target Image Set as target What is…" at bounding box center [568, 342] width 776 height 352
click at [914, 154] on button "Set as target" at bounding box center [929, 156] width 47 height 13
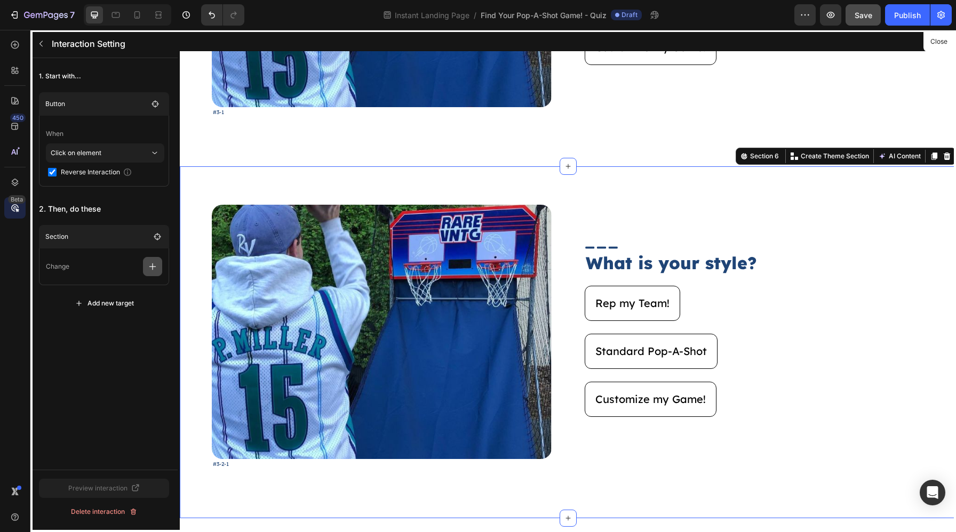
click at [158, 270] on button "button" at bounding box center [152, 266] width 19 height 19
click at [125, 321] on p "Show/Hide" at bounding box center [101, 330] width 113 height 18
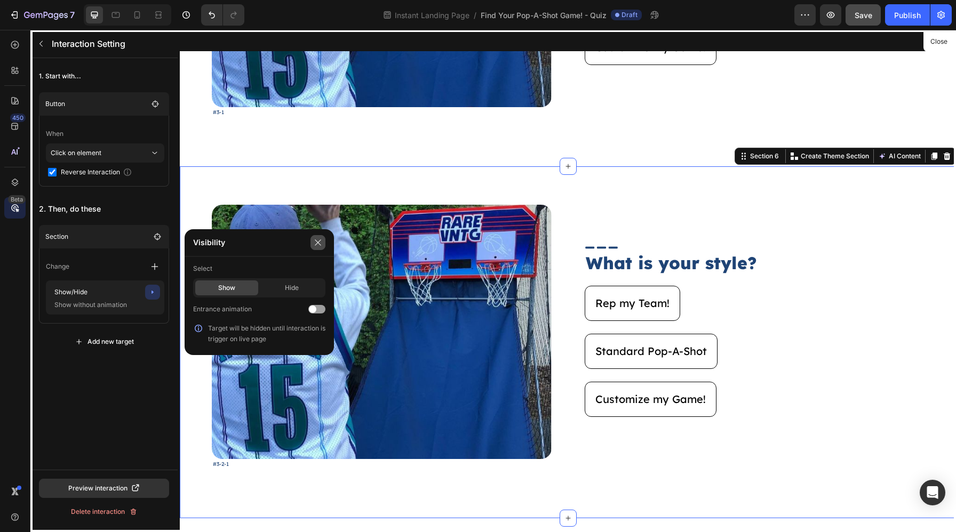
click at [319, 247] on button "button" at bounding box center [317, 242] width 15 height 15
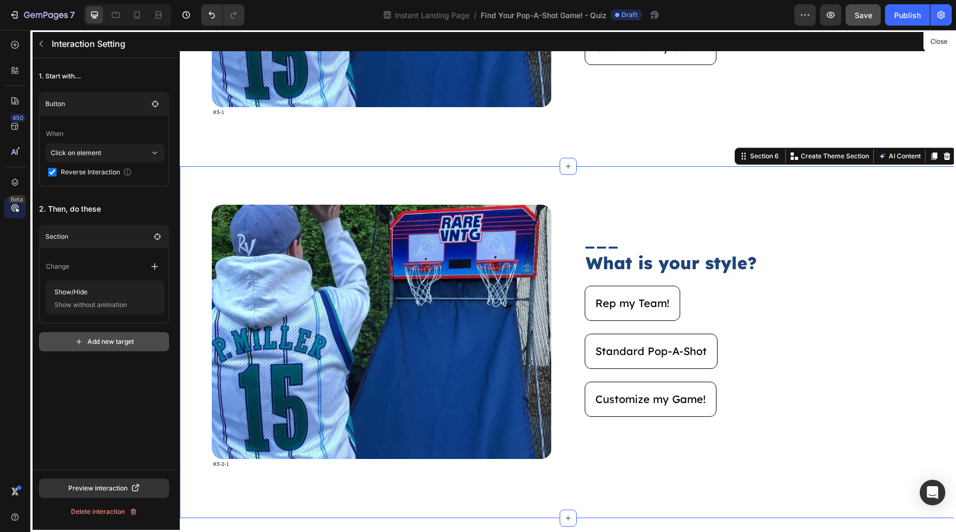
click at [148, 333] on button "Add new target" at bounding box center [104, 341] width 130 height 19
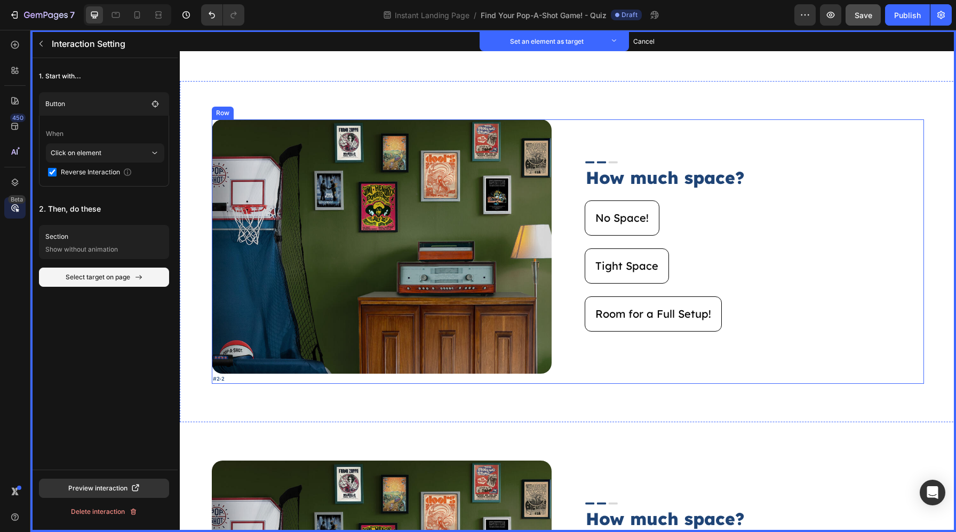
scroll to position [877, 0]
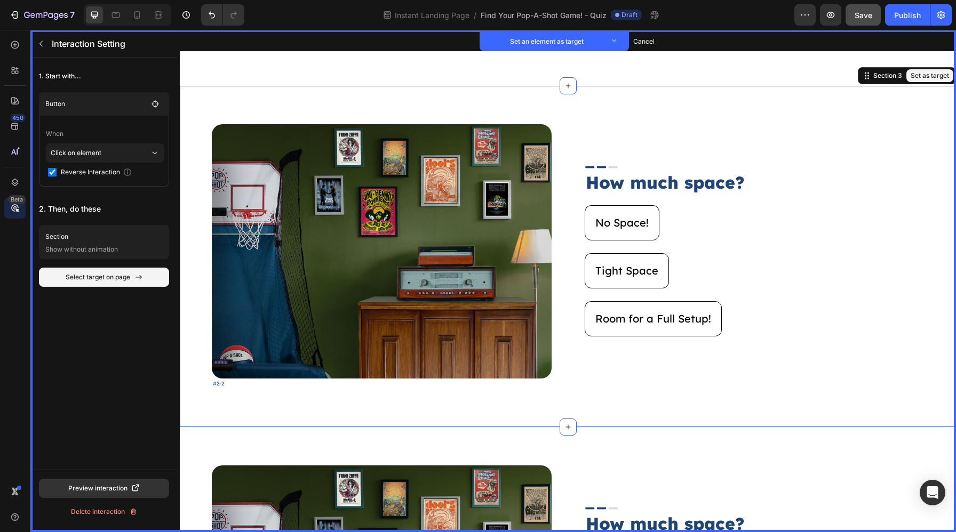
click at [571, 97] on div "Image Set as target #2-2 Text Block Set as target Image Set as target How much …" at bounding box center [568, 256] width 776 height 341
click at [922, 73] on button "Set as target" at bounding box center [929, 75] width 47 height 13
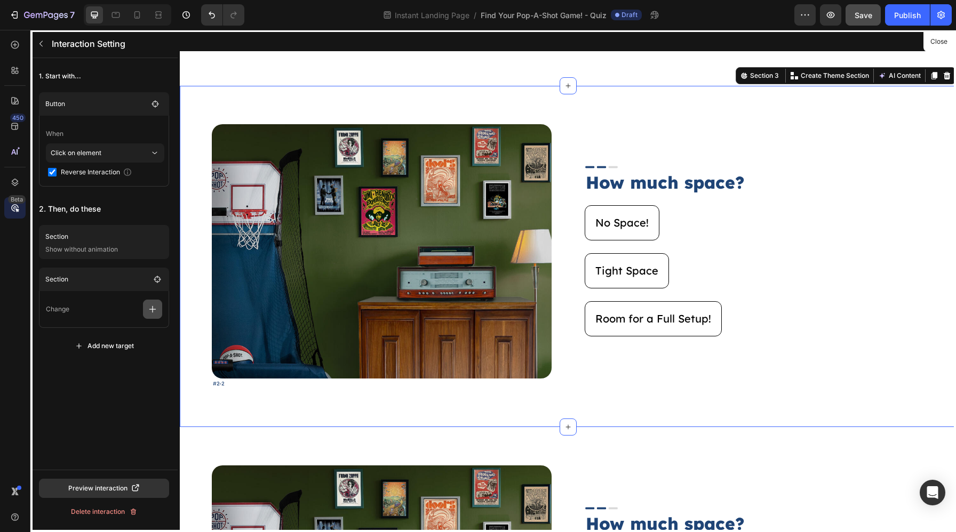
click at [153, 307] on icon "button" at bounding box center [152, 309] width 7 height 7
click at [115, 352] on p "Show/Hide" at bounding box center [101, 355] width 113 height 18
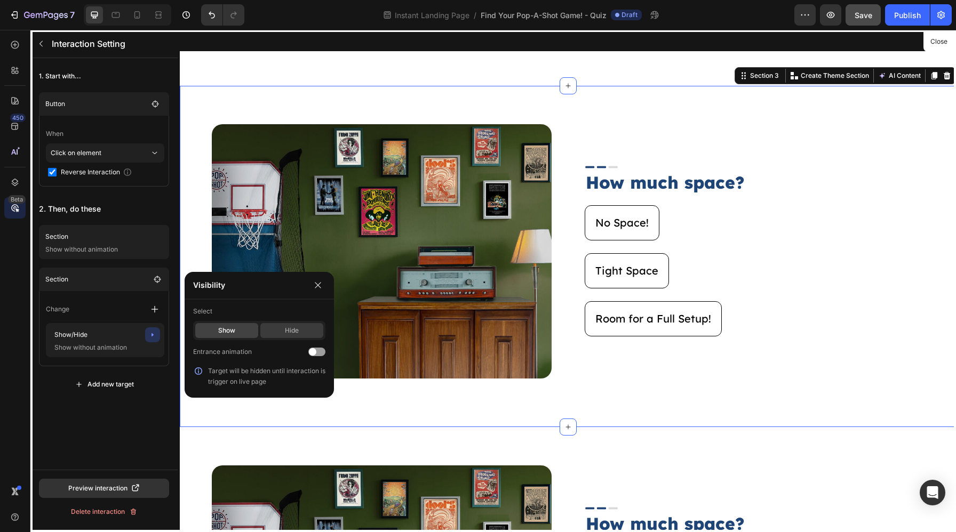
click at [299, 332] on div "Hide" at bounding box center [291, 330] width 63 height 15
click at [322, 288] on icon "button" at bounding box center [318, 285] width 9 height 9
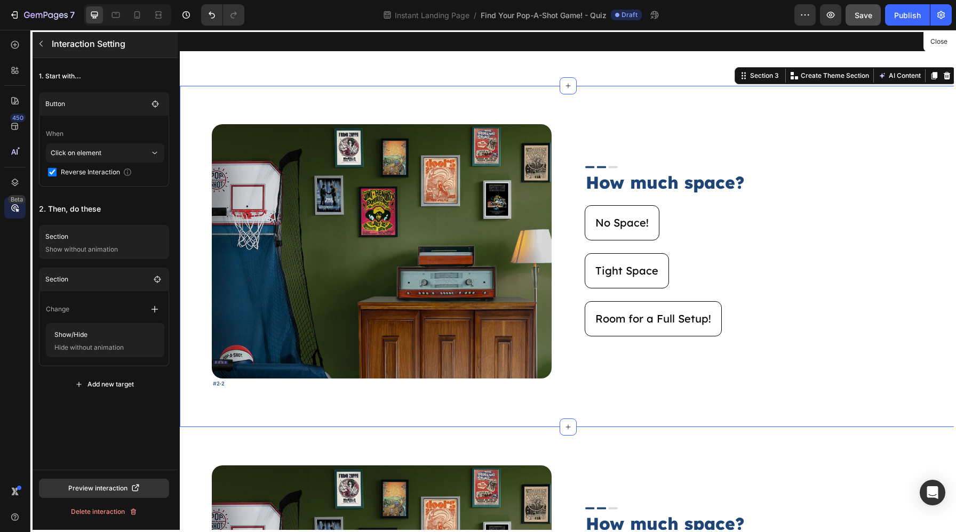
click at [33, 43] on button "button" at bounding box center [41, 43] width 17 height 17
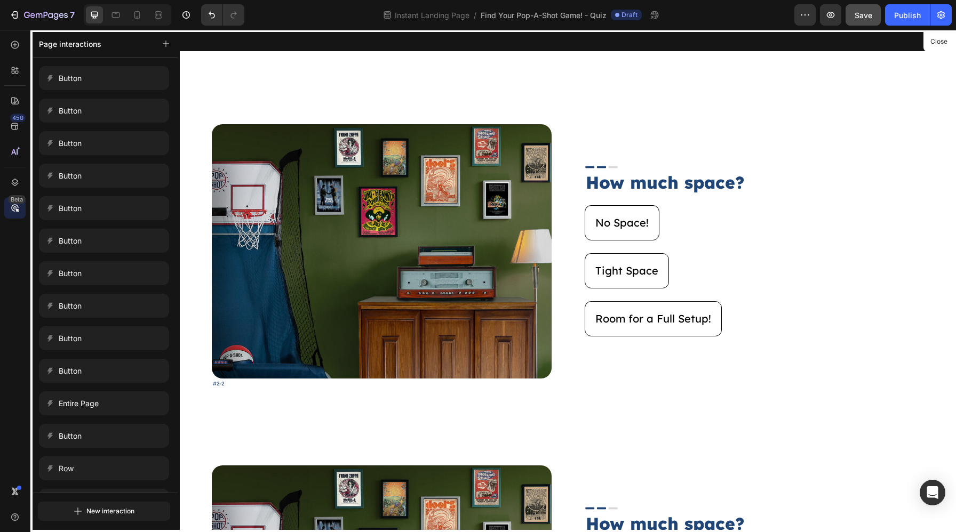
click at [638, 228] on div at bounding box center [568, 281] width 776 height 502
click at [644, 233] on div at bounding box center [568, 281] width 776 height 502
click at [933, 37] on button "Close" at bounding box center [938, 41] width 26 height 15
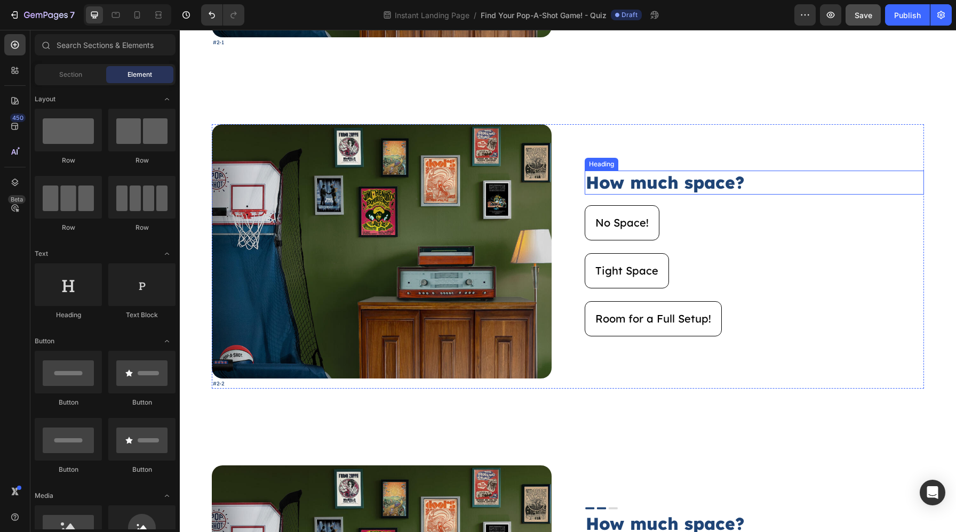
scroll to position [560, 0]
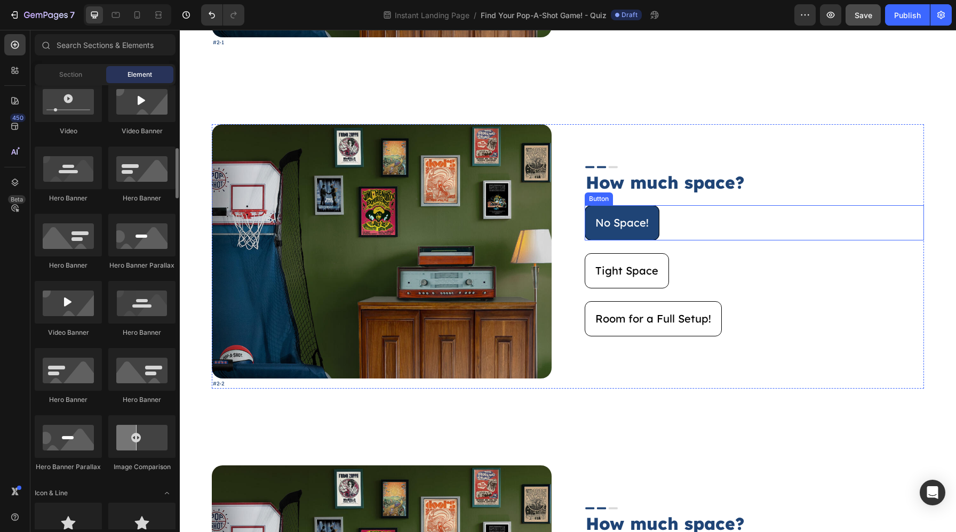
click at [607, 236] on button "No Space!" at bounding box center [621, 222] width 75 height 35
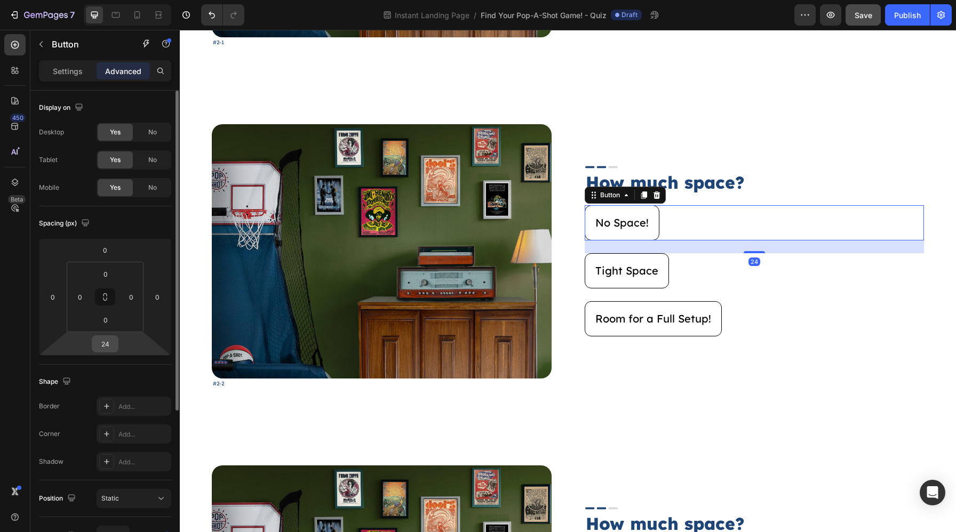
scroll to position [223, 0]
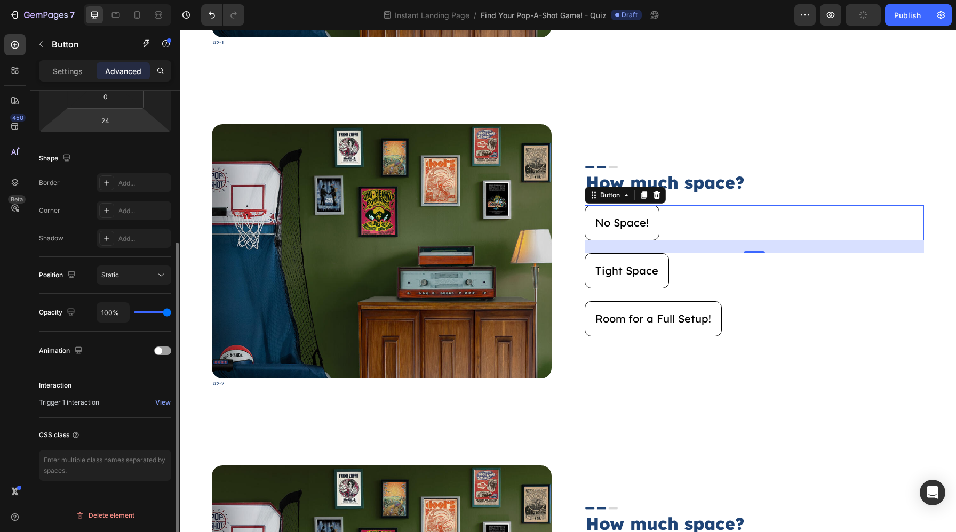
click at [153, 409] on div "Interaction Trigger 1 interaction View" at bounding box center [105, 393] width 132 height 50
click at [162, 407] on div "View" at bounding box center [162, 403] width 15 height 10
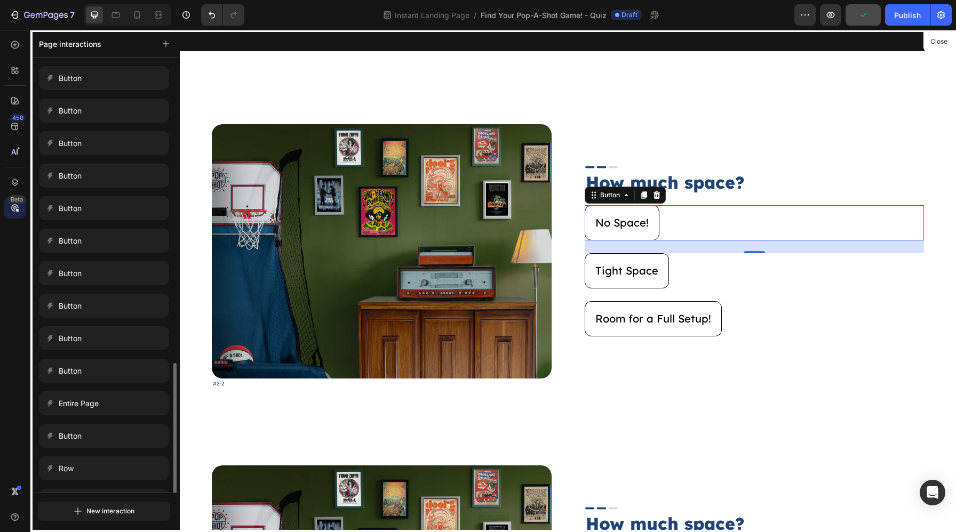
scroll to position [179, 0]
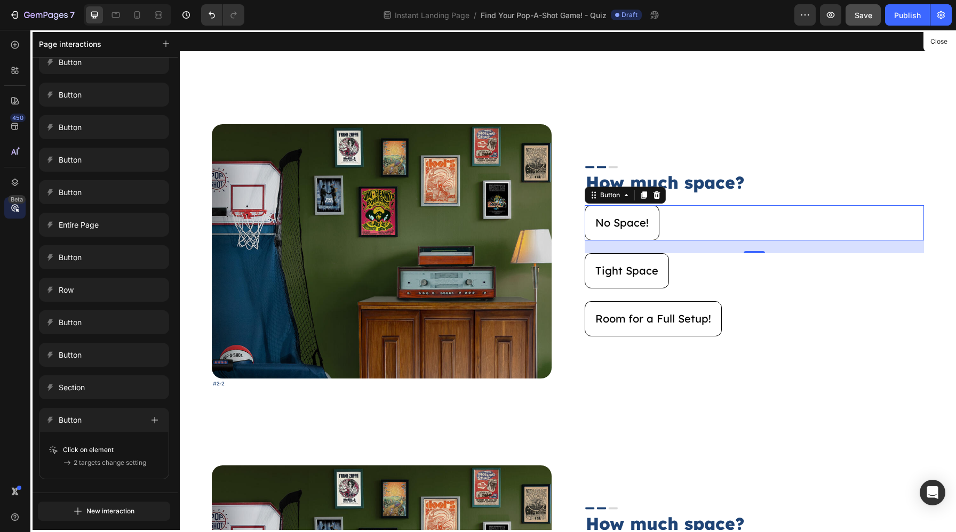
click at [826, 142] on div at bounding box center [568, 281] width 776 height 502
click at [934, 44] on button "Close" at bounding box center [938, 41] width 26 height 15
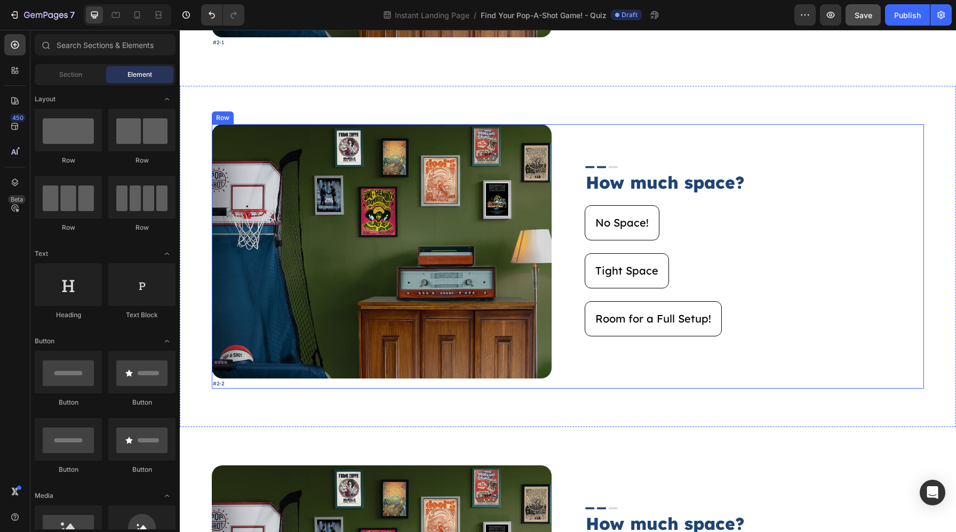
scroll to position [560, 0]
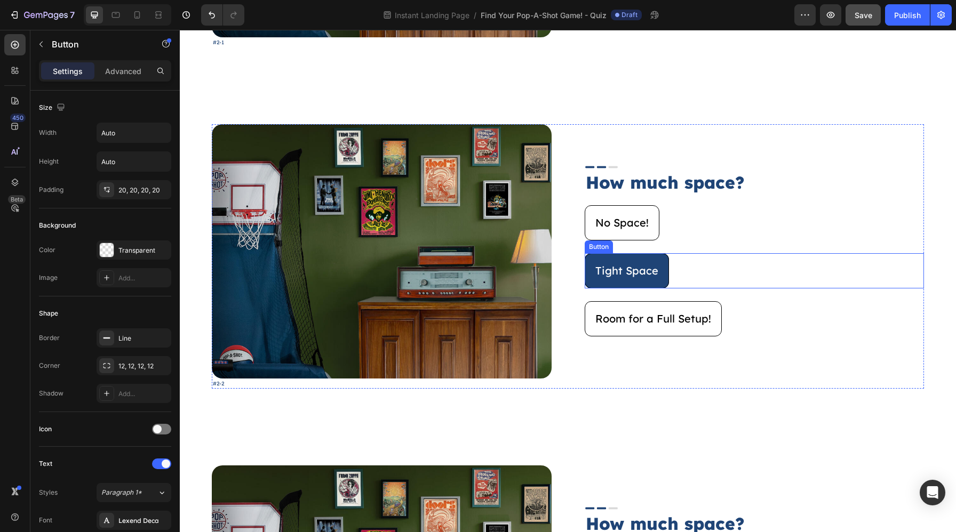
click at [635, 284] on button "Tight Space" at bounding box center [626, 270] width 84 height 35
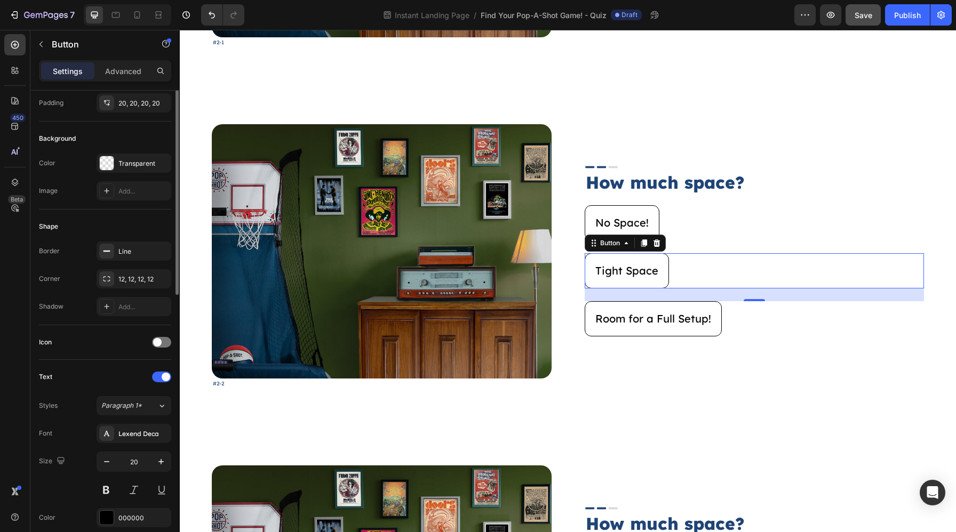
scroll to position [0, 0]
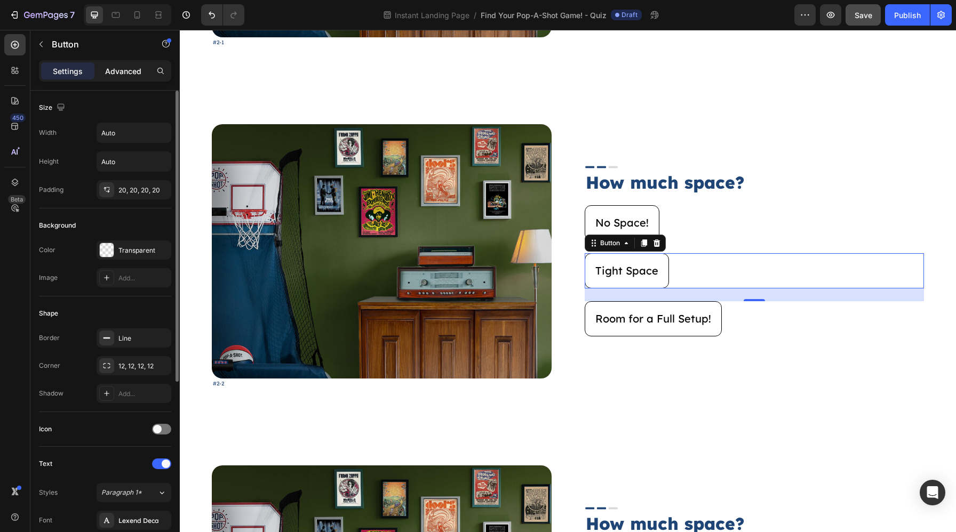
click at [124, 76] on p "Advanced" at bounding box center [123, 71] width 36 height 11
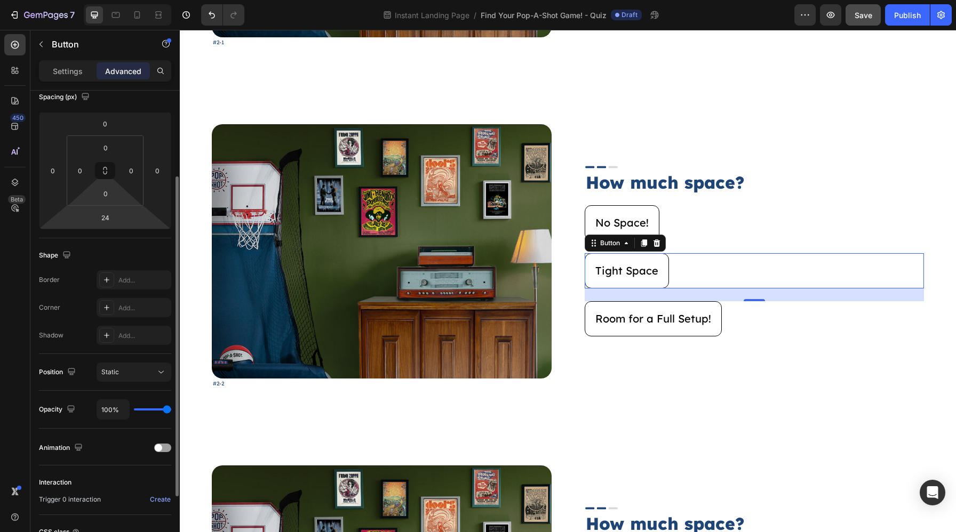
scroll to position [223, 0]
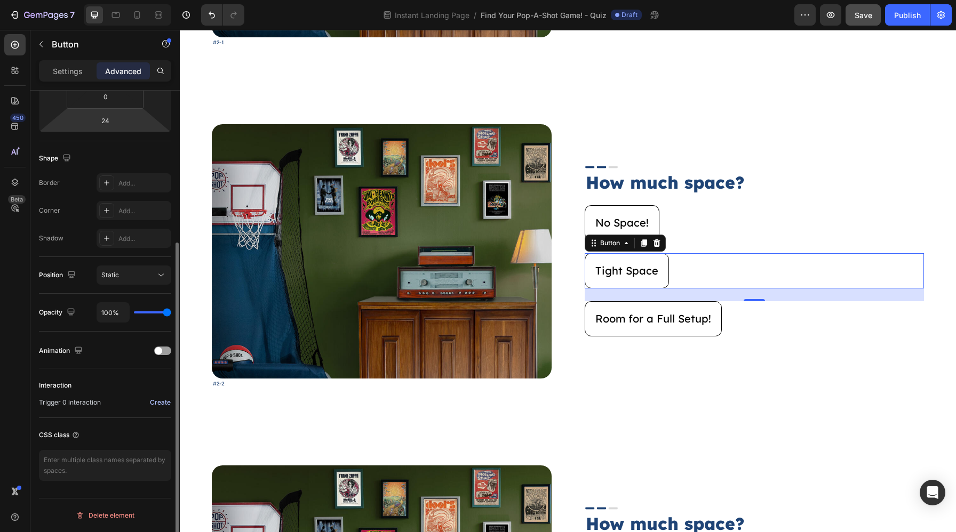
click at [162, 405] on div "Create" at bounding box center [160, 403] width 21 height 10
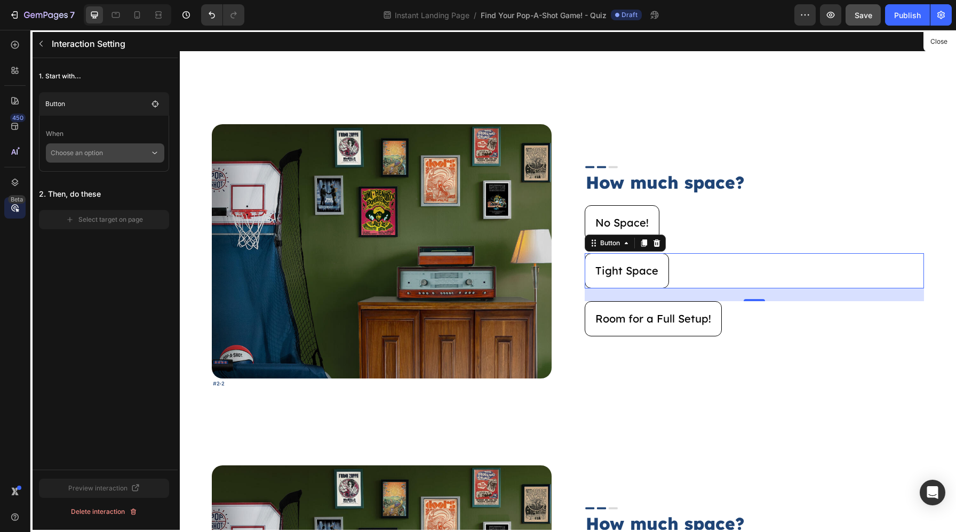
click at [123, 156] on p "Choose an option" at bounding box center [100, 152] width 99 height 19
click at [108, 179] on p "Click on element" at bounding box center [97, 182] width 51 height 11
click at [94, 172] on span "Reverse Interaction" at bounding box center [90, 172] width 59 height 11
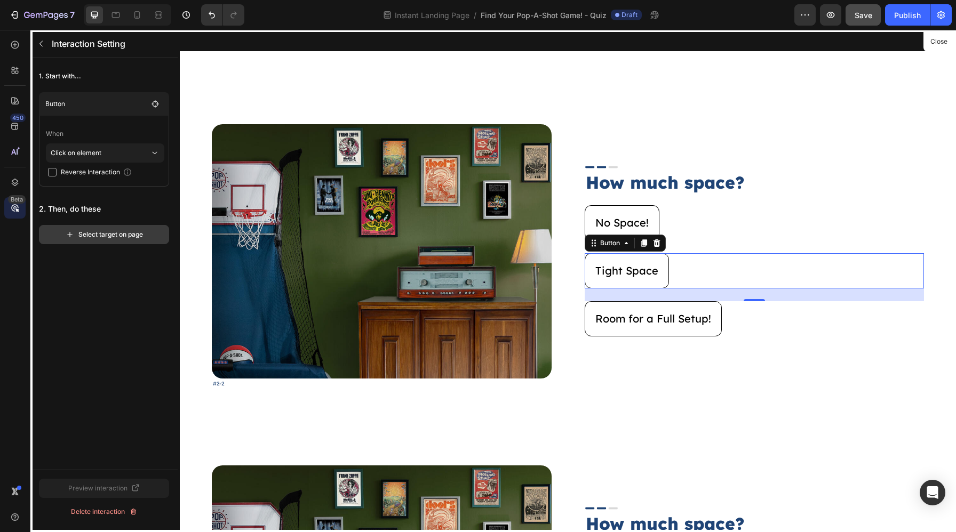
checkbox input "true"
click at [106, 237] on div "Select target on page" at bounding box center [104, 235] width 77 height 10
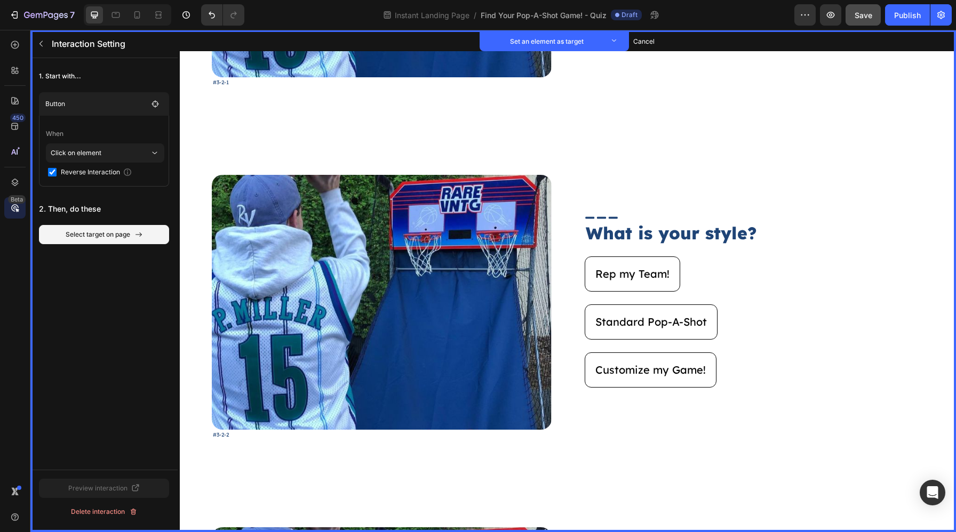
scroll to position [2214, 0]
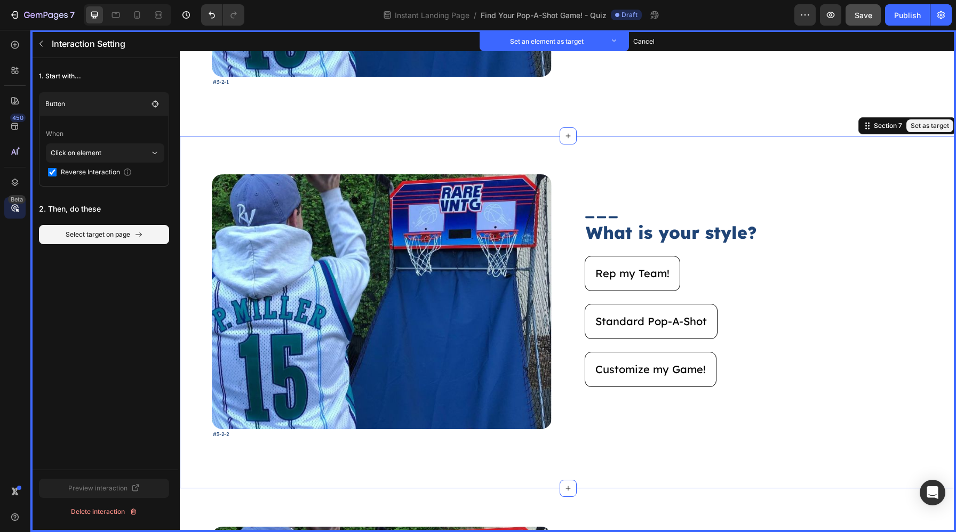
click at [452, 148] on div "Image Set as target #3-2-2 Text Block Set as target Image Set as target What is…" at bounding box center [568, 312] width 776 height 352
click at [931, 125] on button "Set as target" at bounding box center [929, 125] width 47 height 13
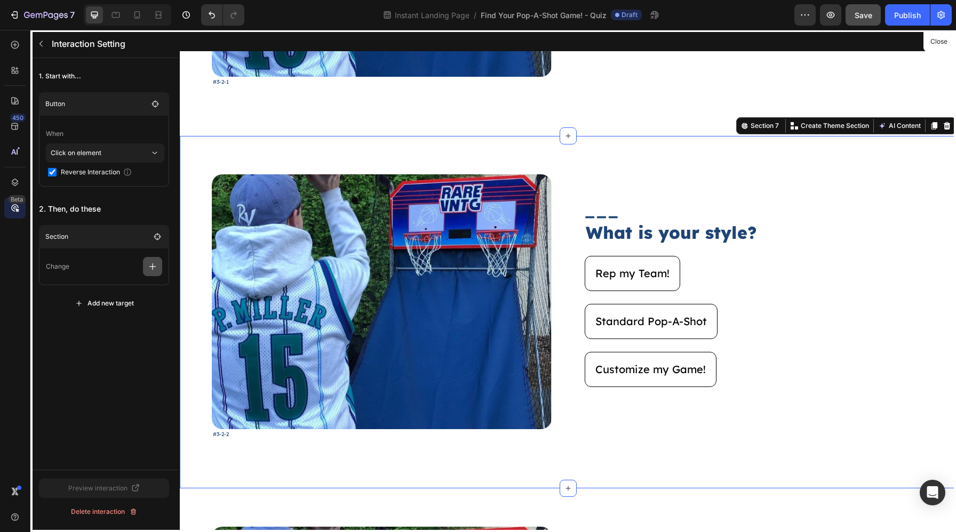
click at [155, 274] on button "button" at bounding box center [152, 266] width 19 height 19
click at [123, 321] on p "Show/Hide" at bounding box center [101, 330] width 113 height 18
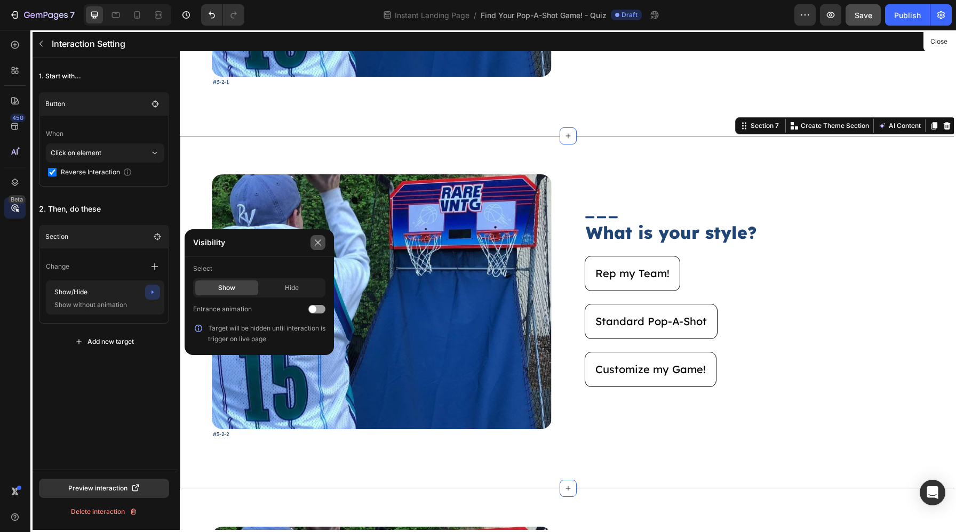
click at [315, 241] on icon "button" at bounding box center [318, 242] width 9 height 9
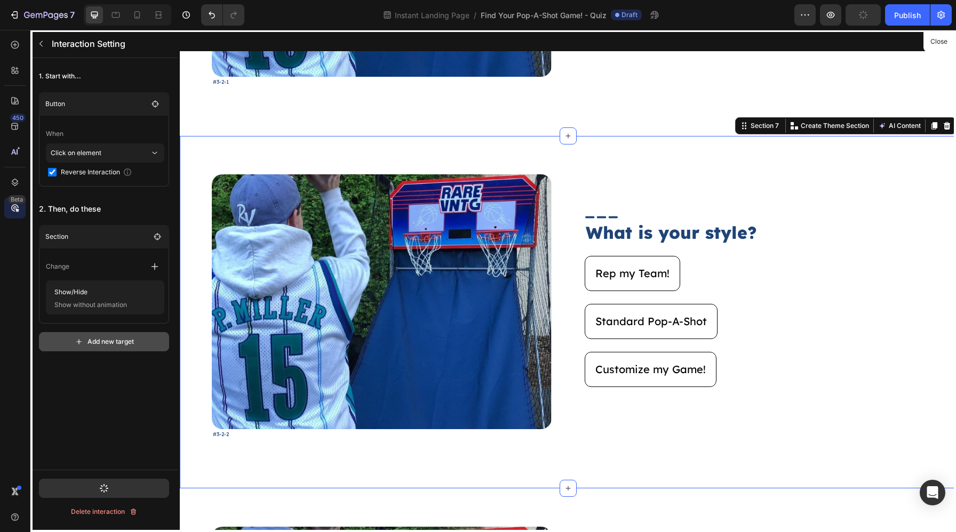
click at [139, 334] on button "Add new target" at bounding box center [104, 341] width 130 height 19
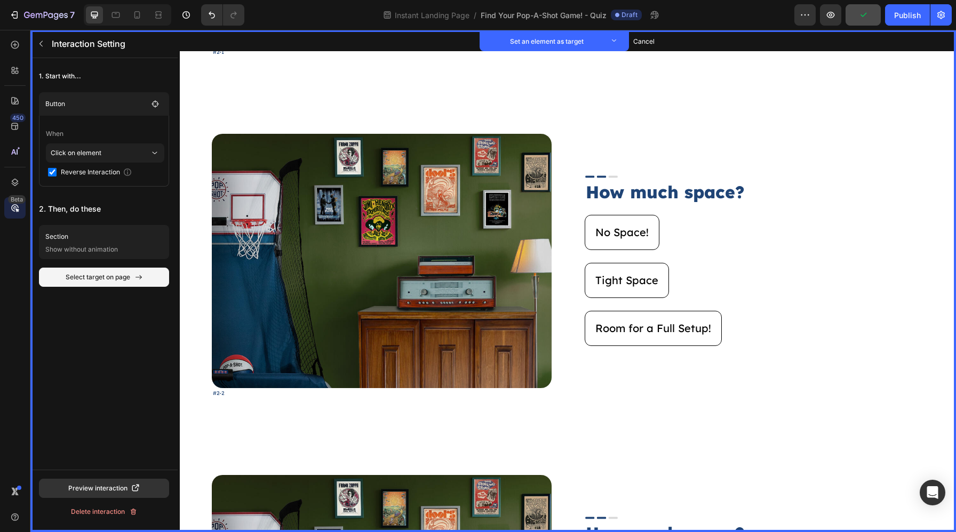
scroll to position [894, 0]
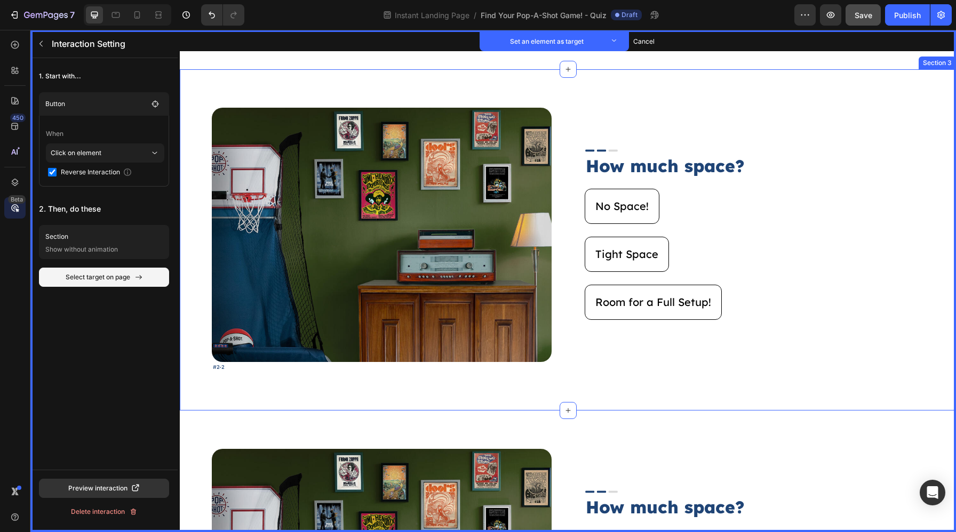
click at [671, 93] on div "Image Set as target #2-2 Text Block Set as target Image Set as target How much …" at bounding box center [568, 239] width 776 height 341
click at [939, 58] on button "Set as target" at bounding box center [929, 59] width 47 height 13
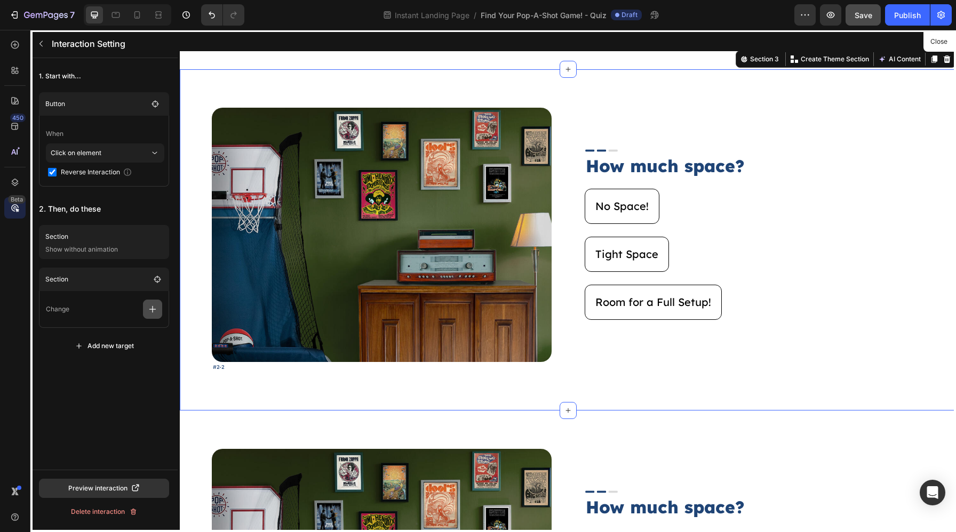
click at [150, 311] on icon "button" at bounding box center [152, 309] width 11 height 11
click at [109, 354] on p "Show/Hide" at bounding box center [101, 355] width 113 height 18
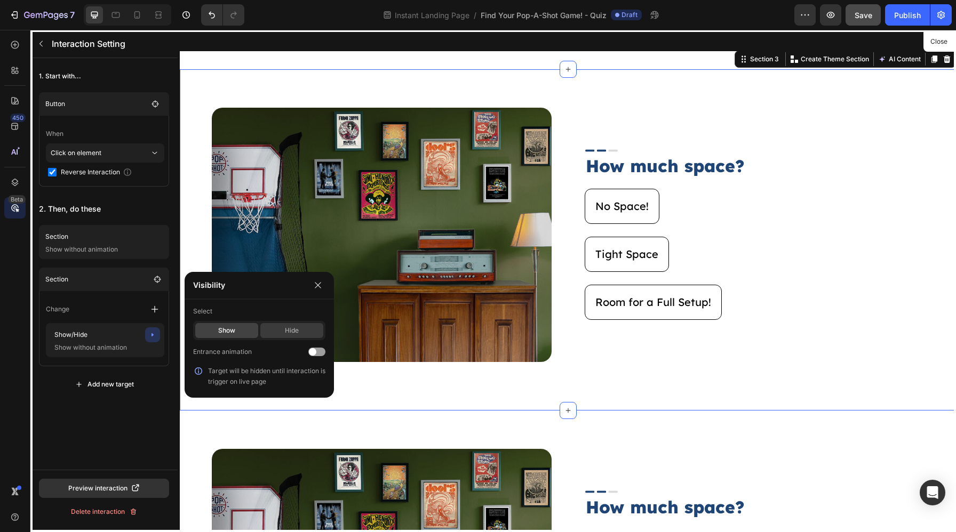
click at [316, 330] on div "Hide" at bounding box center [291, 330] width 63 height 15
click at [319, 283] on icon "button" at bounding box center [318, 285] width 6 height 6
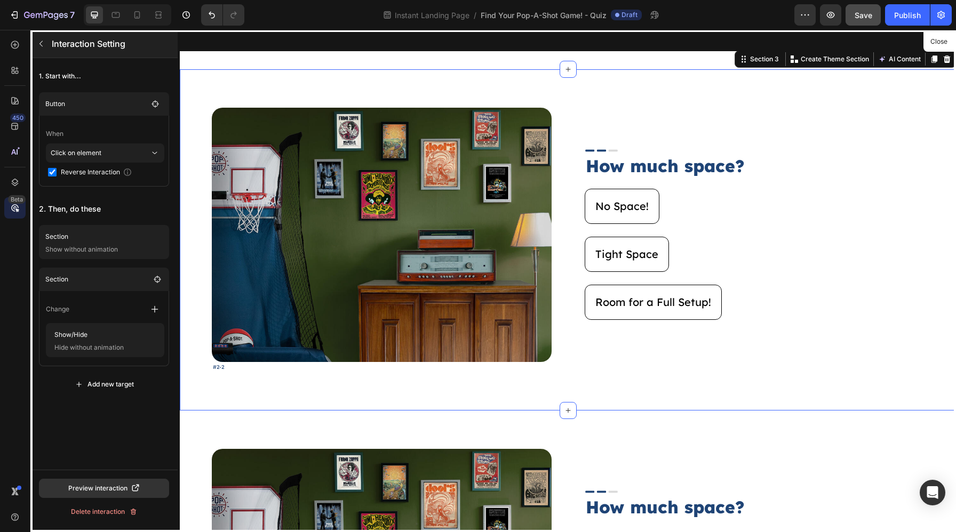
click at [42, 46] on icon "button" at bounding box center [41, 43] width 9 height 9
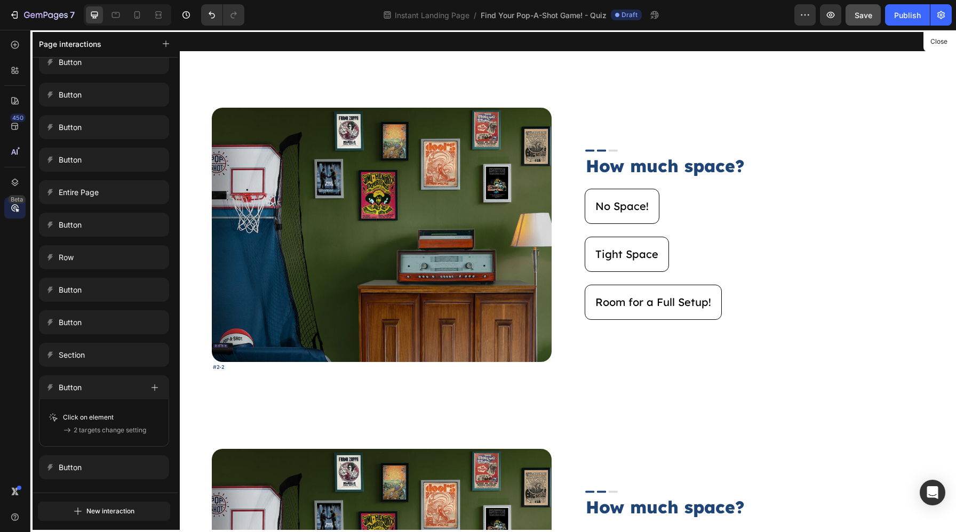
scroll to position [956, 0]
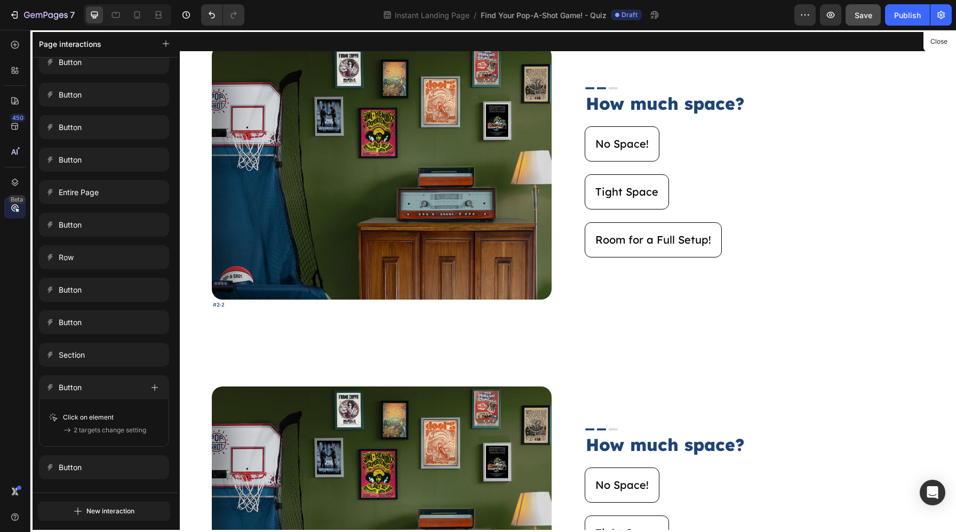
click at [619, 251] on div at bounding box center [568, 281] width 776 height 502
drag, startPoint x: 949, startPoint y: 29, endPoint x: 767, endPoint y: 1, distance: 183.5
click at [949, 29] on div "7 Version history Instant Landing Page / Find Your Pop-A-Shot Game! - Quiz Draf…" at bounding box center [478, 15] width 956 height 30
click at [943, 38] on button "Close" at bounding box center [938, 41] width 26 height 15
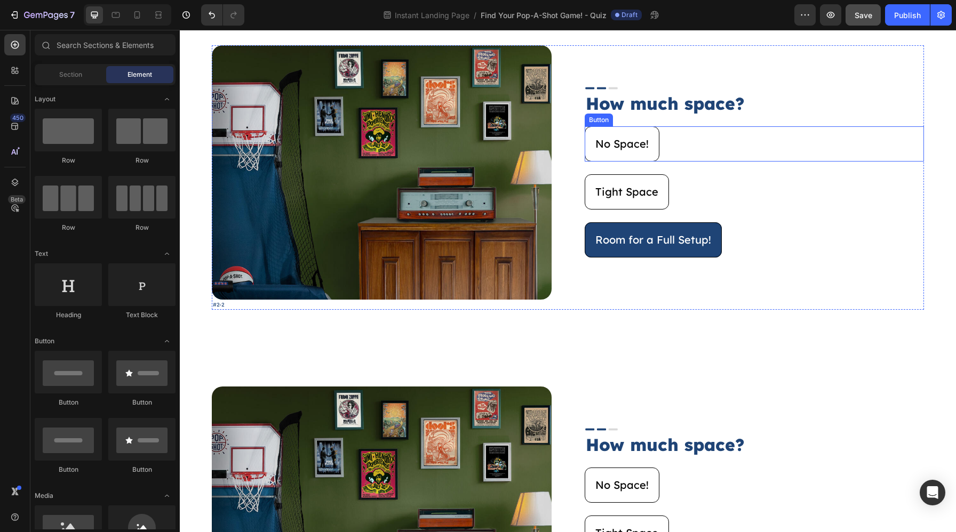
scroll to position [560, 0]
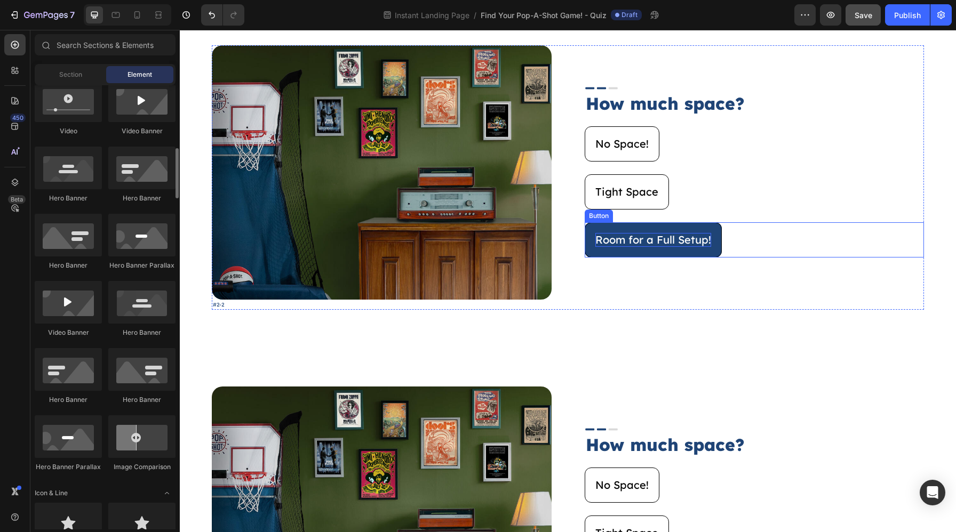
click at [695, 243] on p "Room for a Full Setup!" at bounding box center [653, 240] width 116 height 14
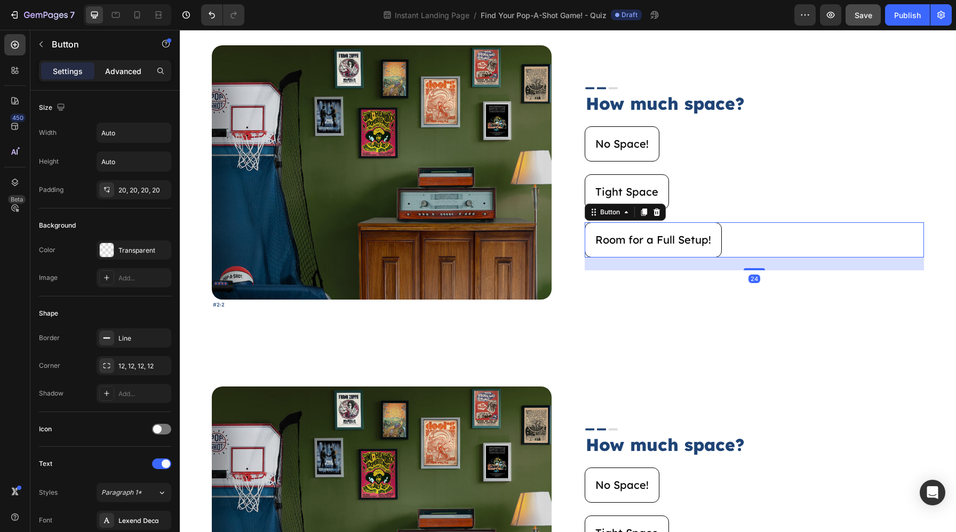
click at [126, 67] on p "Advanced" at bounding box center [123, 71] width 36 height 11
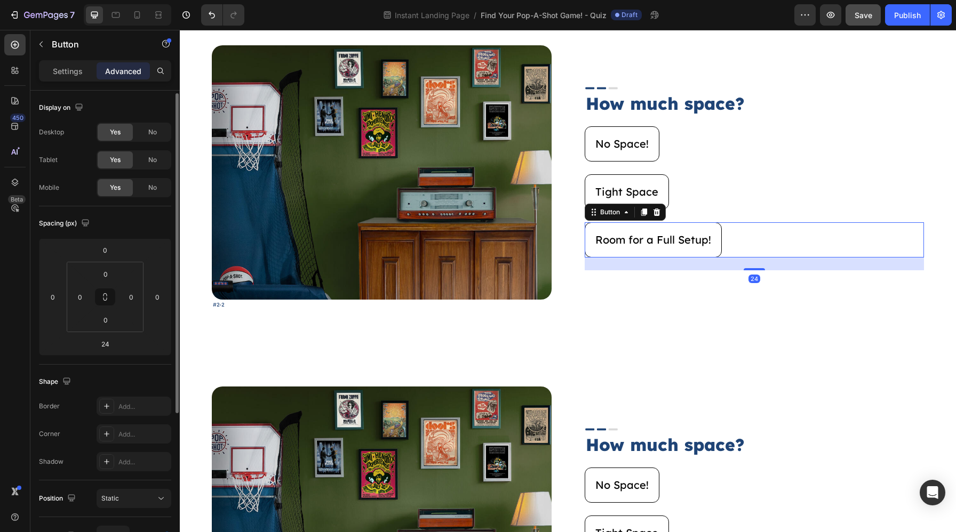
scroll to position [223, 0]
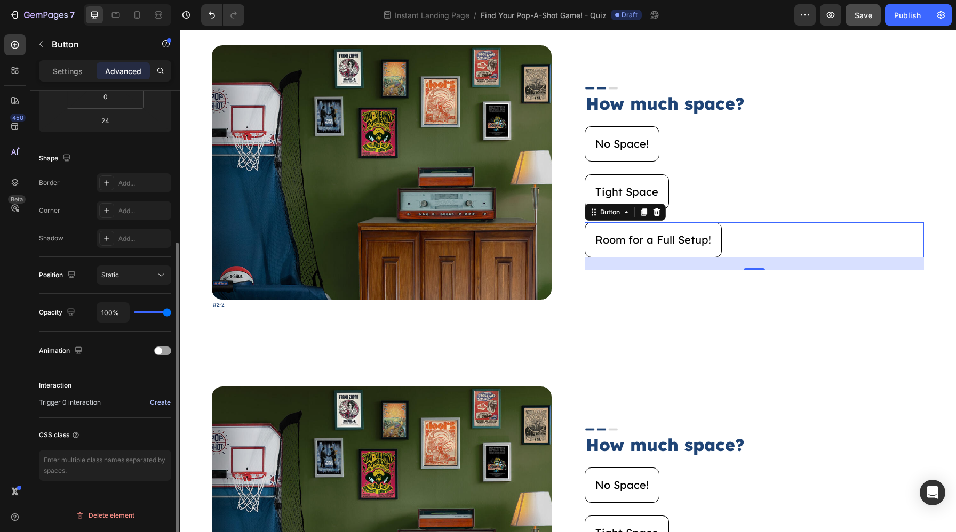
click at [165, 406] on div "Create" at bounding box center [160, 403] width 21 height 10
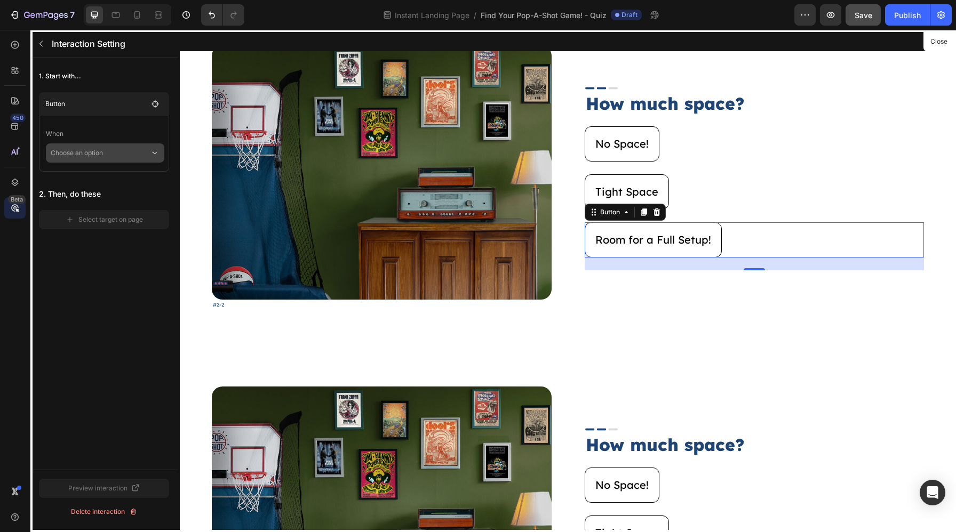
click at [93, 145] on p "Choose an option" at bounding box center [100, 152] width 99 height 19
click at [97, 192] on div "Click on element" at bounding box center [105, 202] width 109 height 20
click at [97, 175] on span "Reverse Interaction" at bounding box center [90, 172] width 59 height 11
checkbox input "true"
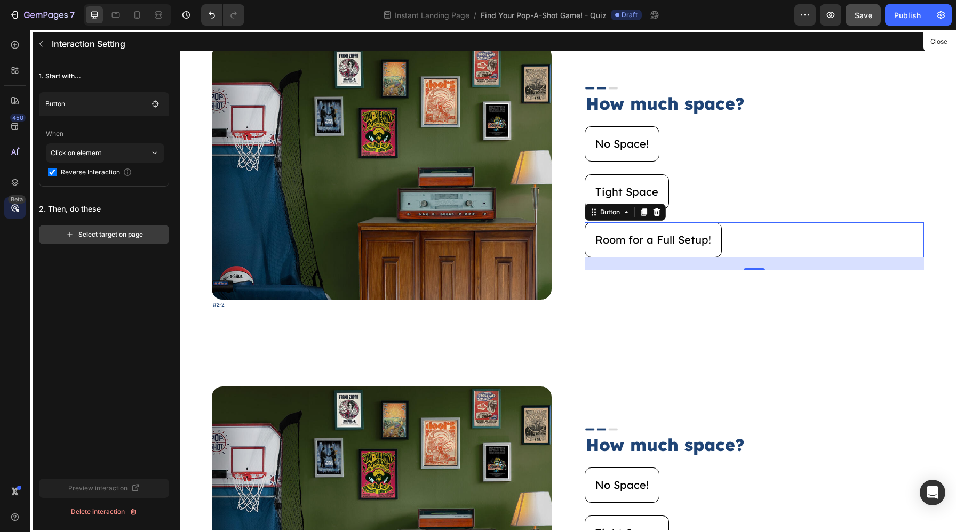
click at [100, 230] on div "Select target on page" at bounding box center [104, 235] width 77 height 10
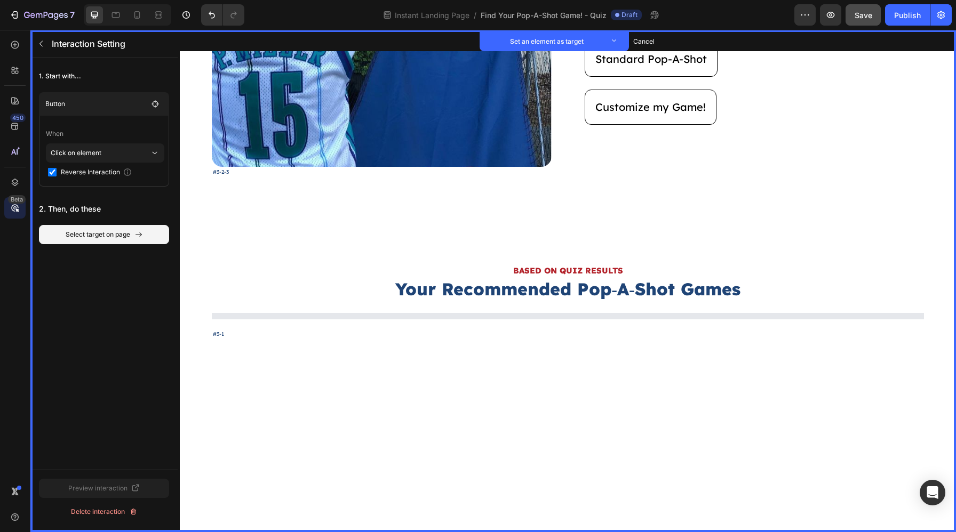
scroll to position [2841, 0]
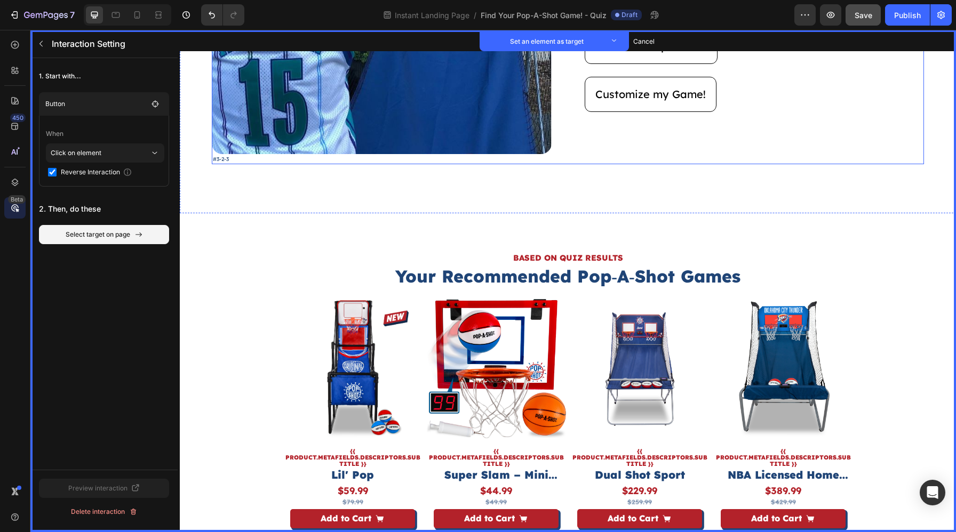
click at [585, 142] on div "Image Set as target What is your style? Heading Set as target Rep my Team! Butt…" at bounding box center [754, 32] width 340 height 265
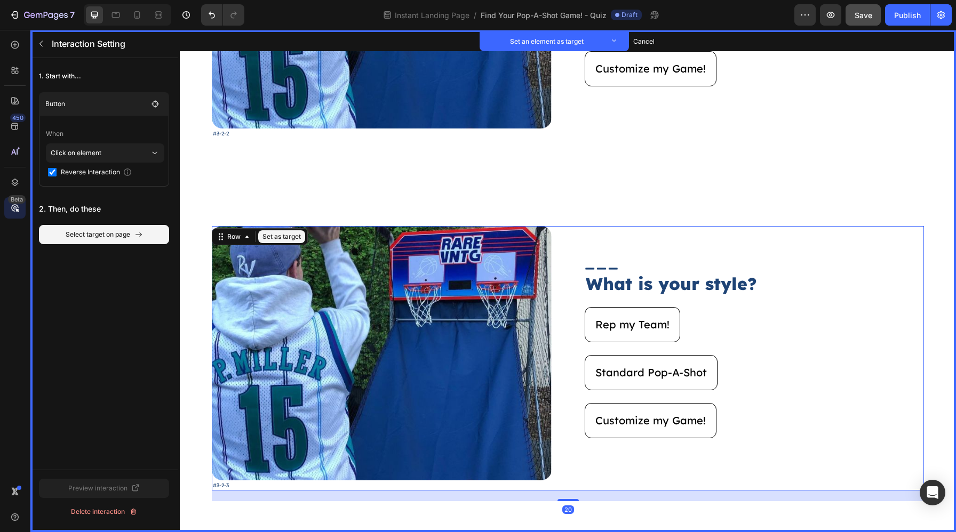
scroll to position [2514, 0]
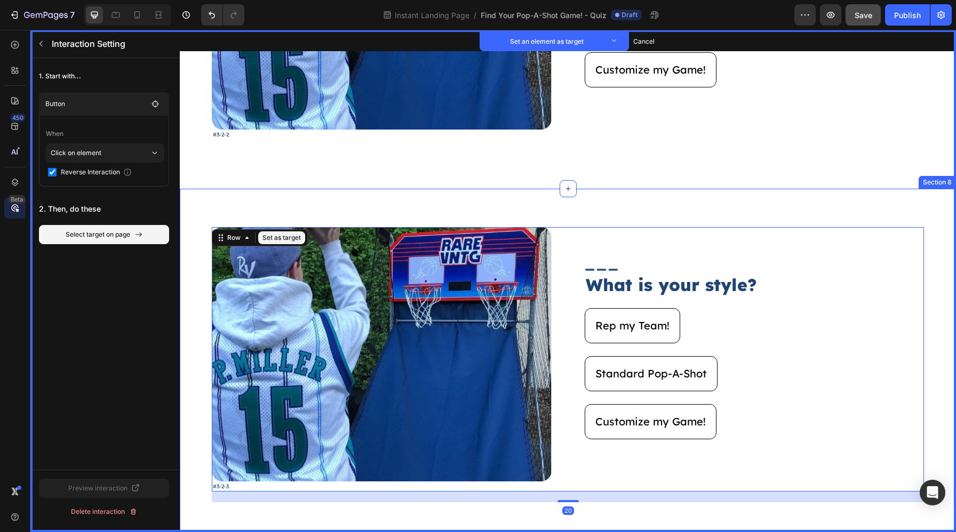
click at [623, 210] on div "Image Set as target #3-2-3 Text Block Set as target Image Set as target What is…" at bounding box center [568, 365] width 776 height 352
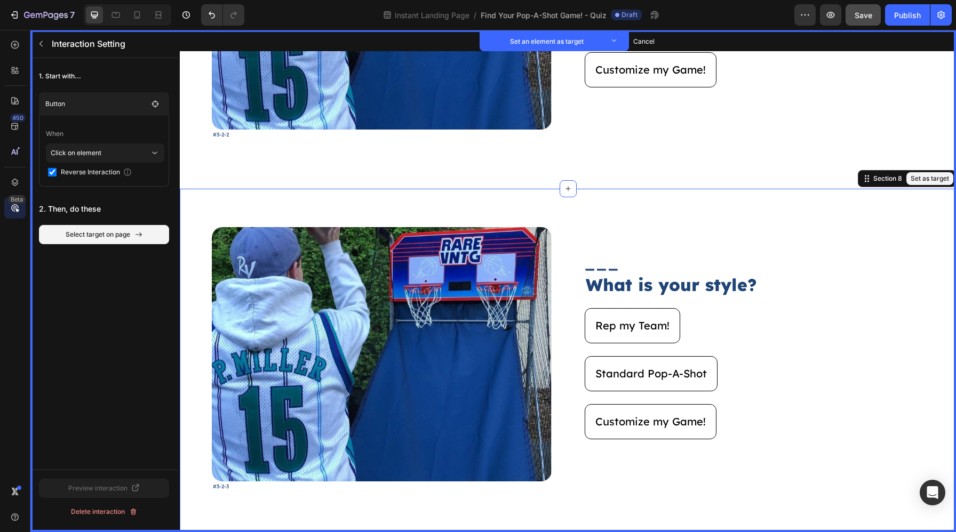
click at [926, 178] on button "Set as target" at bounding box center [929, 178] width 47 height 13
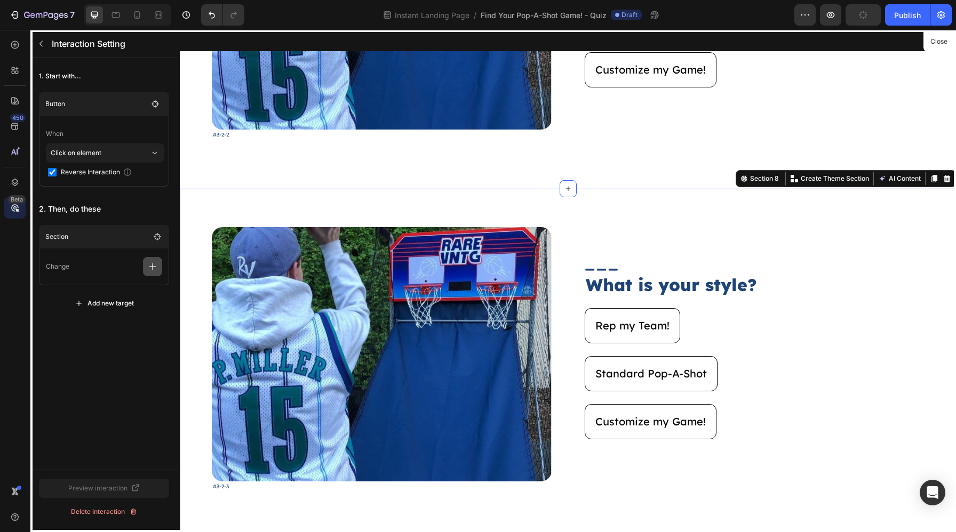
click at [156, 262] on icon "button" at bounding box center [152, 266] width 11 height 11
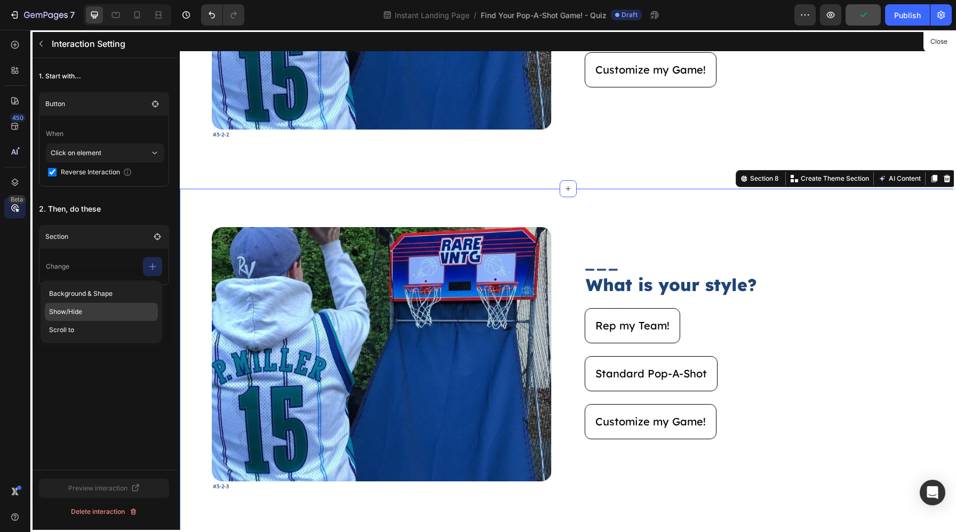
click at [135, 321] on p "Show/Hide" at bounding box center [101, 330] width 113 height 18
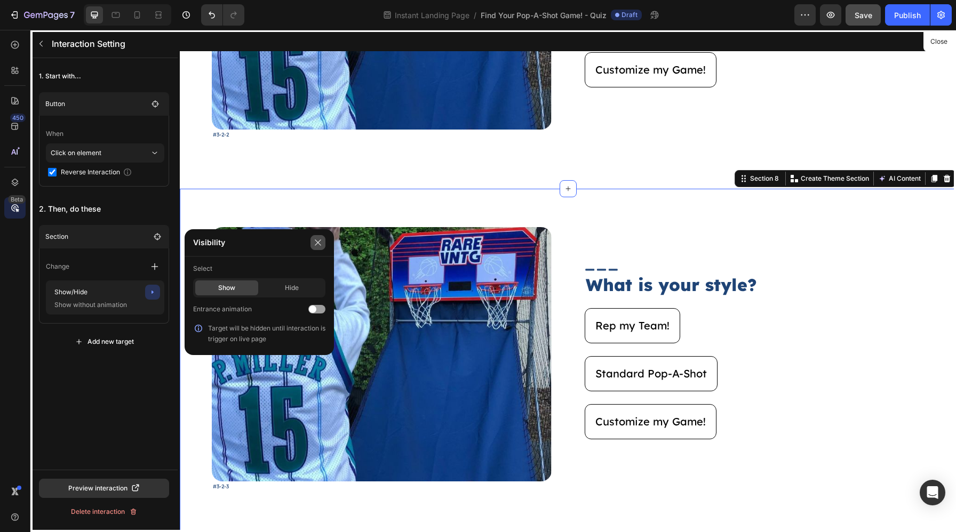
click at [318, 236] on button "button" at bounding box center [317, 242] width 15 height 15
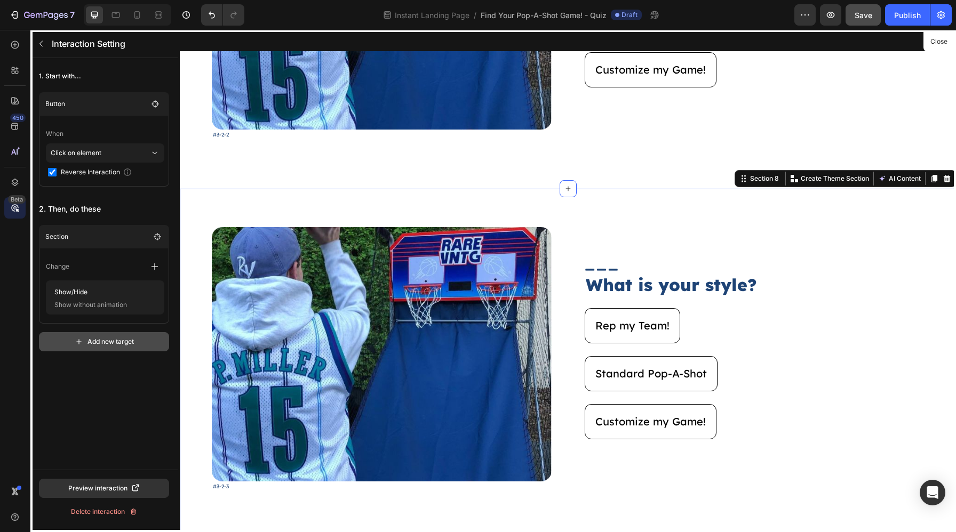
click at [113, 336] on button "Add new target" at bounding box center [104, 341] width 130 height 19
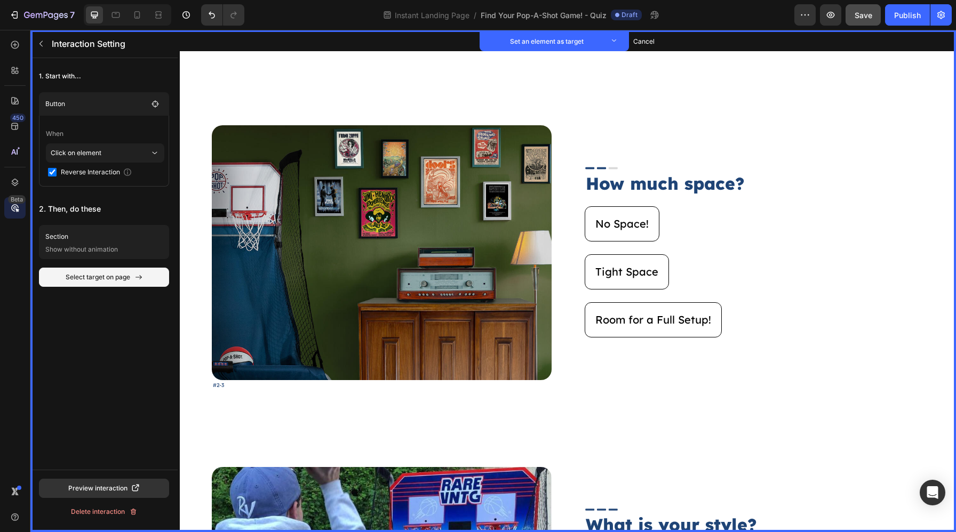
scroll to position [949, 0]
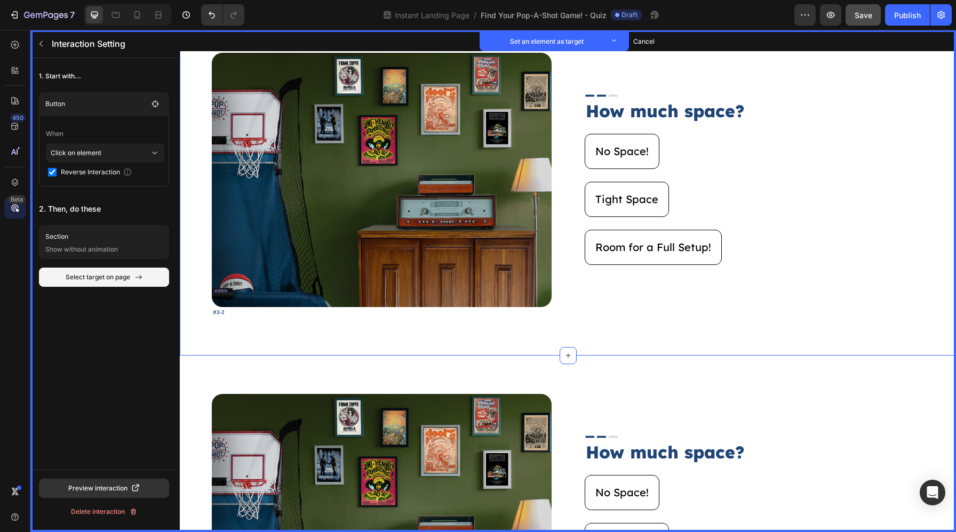
click at [672, 318] on div "Image Set as target #2-2 Text Block Set as target Image Set as target How much …" at bounding box center [568, 184] width 776 height 341
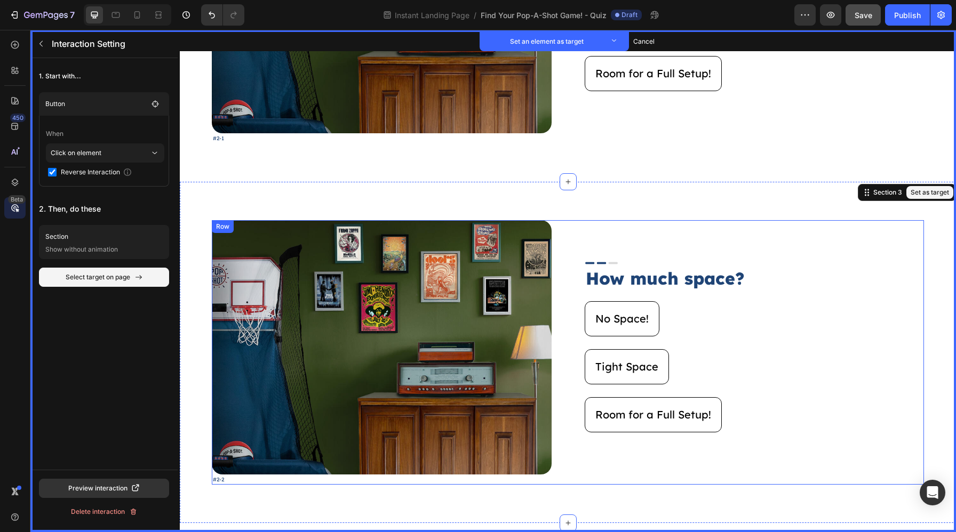
scroll to position [764, 0]
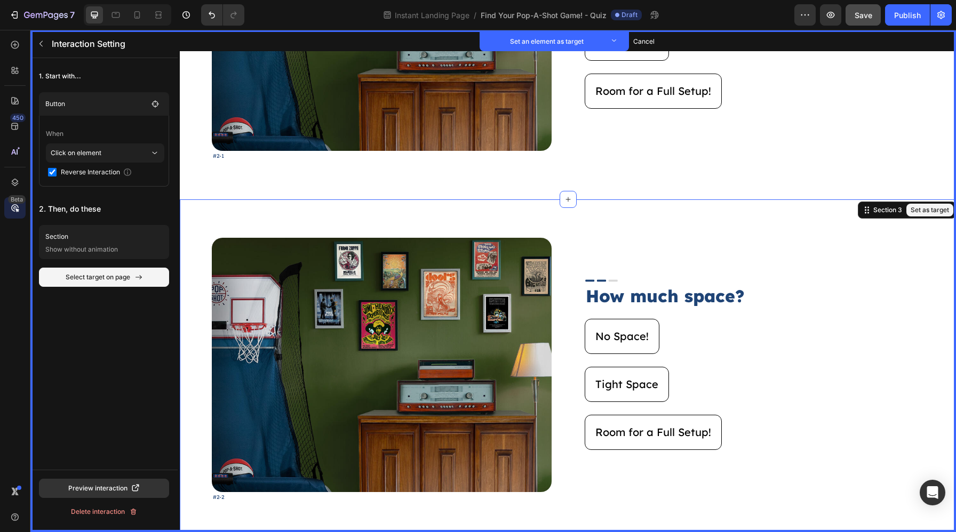
click at [927, 209] on button "Set as target" at bounding box center [929, 210] width 47 height 13
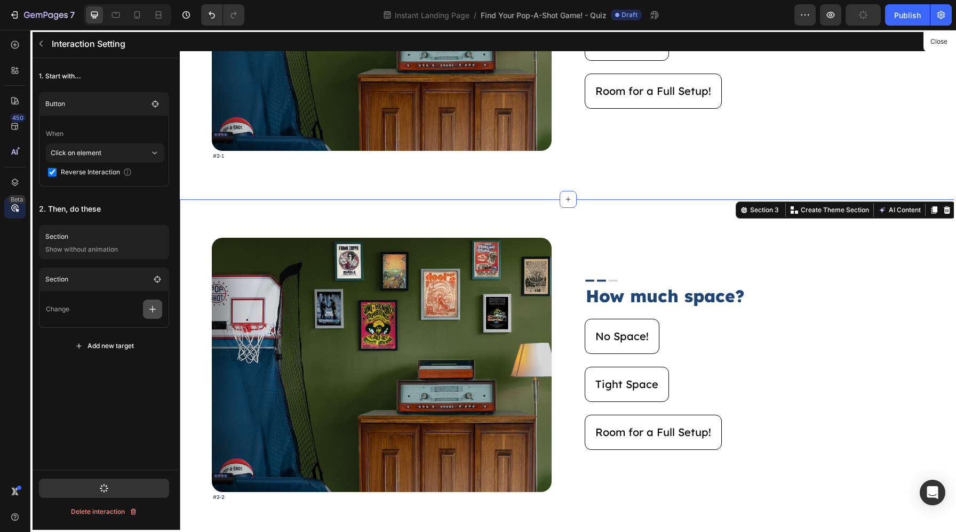
click at [159, 310] on button "button" at bounding box center [152, 309] width 19 height 19
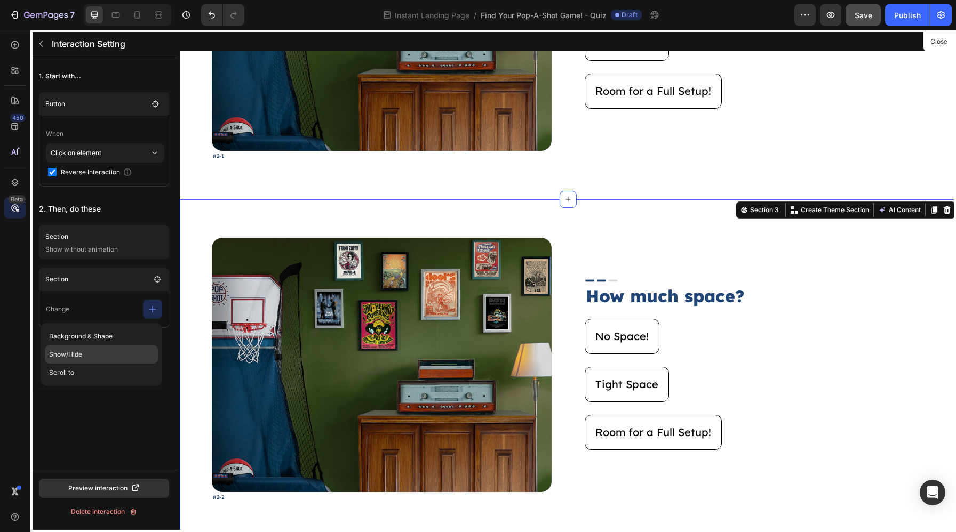
click at [114, 352] on p "Show/Hide" at bounding box center [101, 355] width 113 height 18
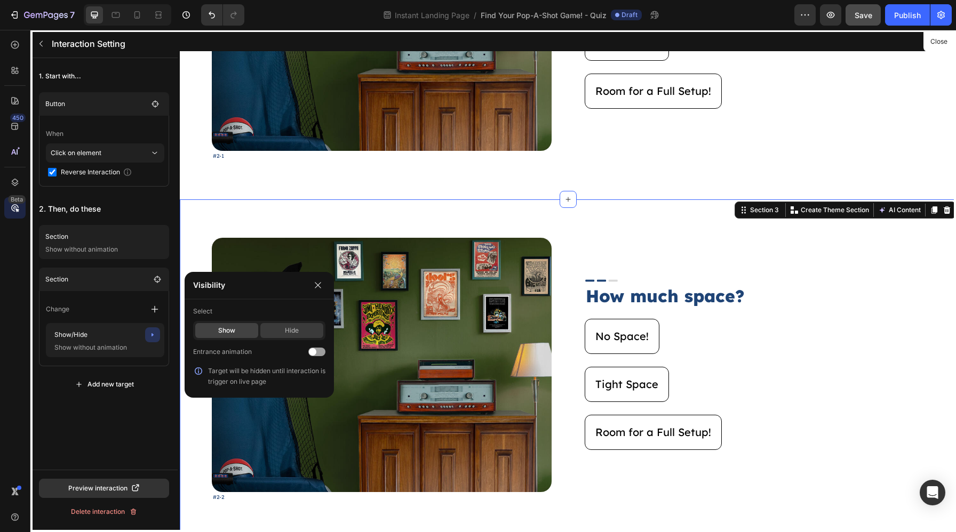
click at [297, 331] on div "Hide" at bounding box center [291, 330] width 63 height 15
click at [322, 288] on icon "button" at bounding box center [318, 285] width 9 height 9
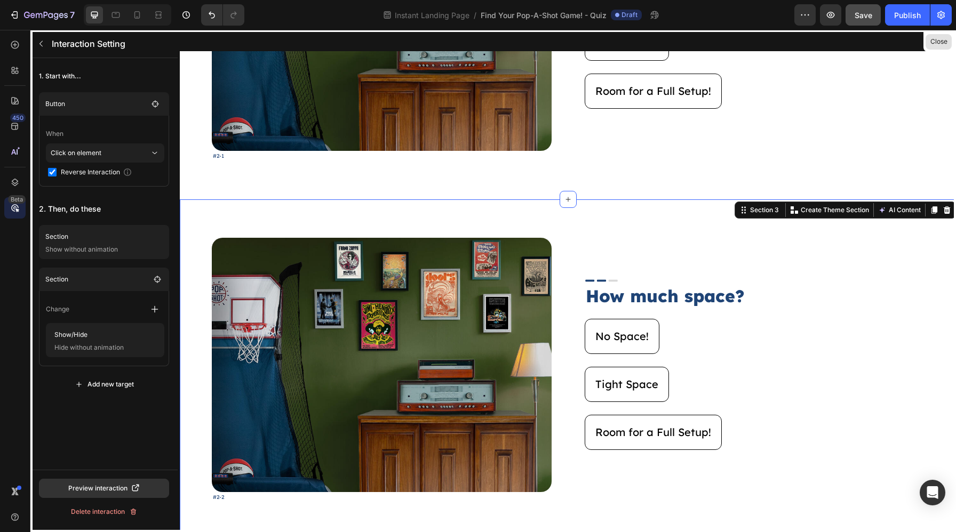
click at [937, 42] on button "Close" at bounding box center [938, 41] width 26 height 15
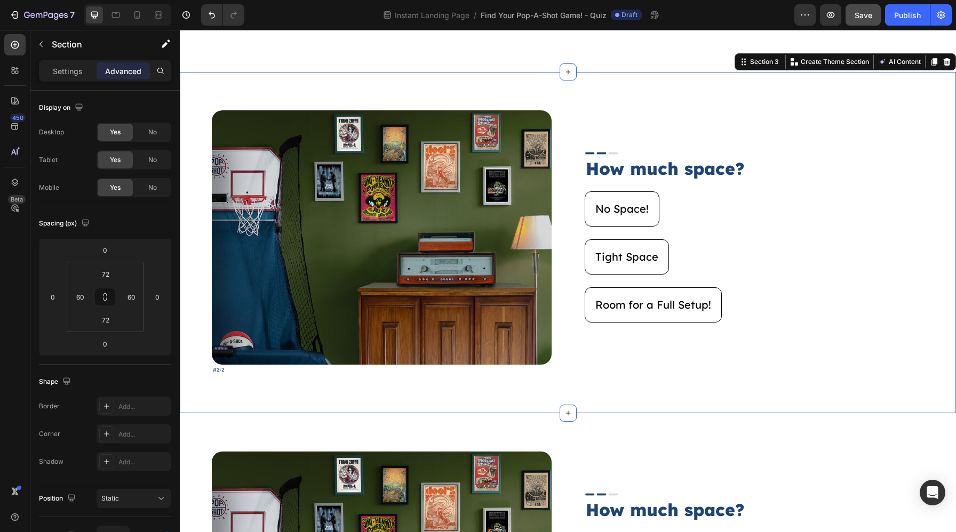
scroll to position [896, 0]
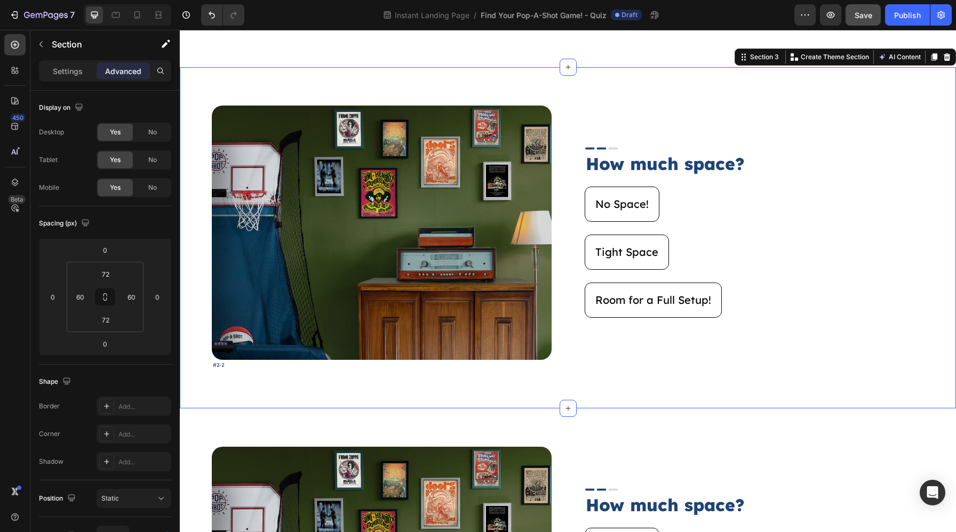
click at [678, 98] on div "Image #2-2 Text Block Image How much space? Heading No Space! Button Tight Spac…" at bounding box center [568, 237] width 776 height 341
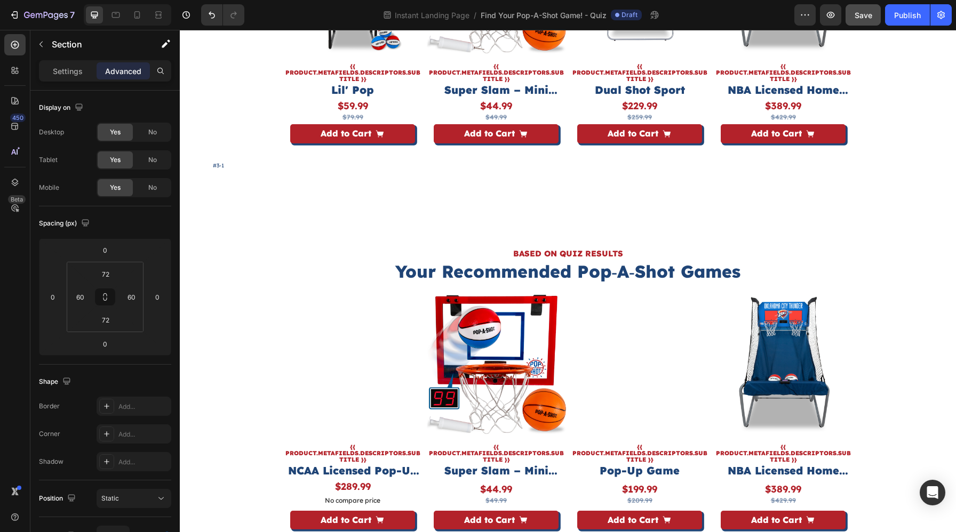
scroll to position [3249, 0]
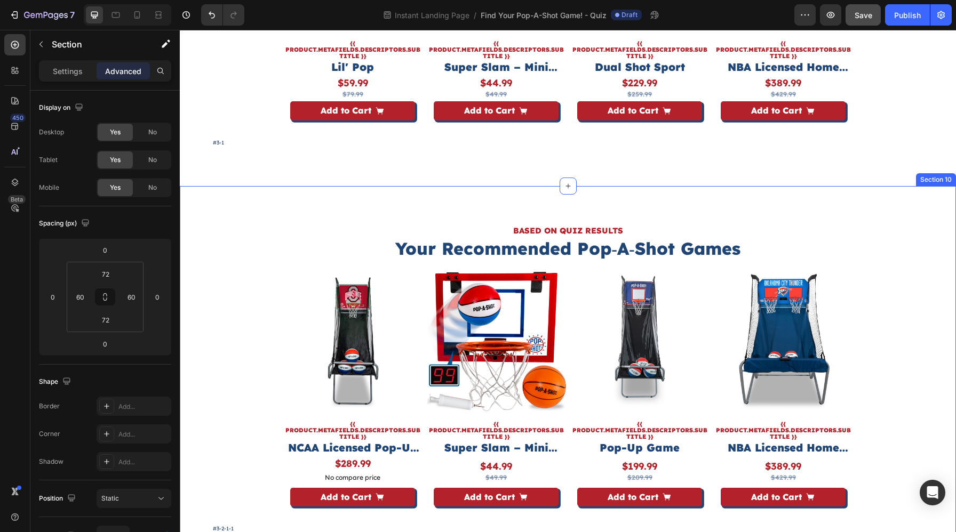
click at [652, 213] on div "BASED ON QUIZ RESULTS Heading Your Recommended Pop‑A‑Shot Games Heading Product…" at bounding box center [568, 379] width 776 height 386
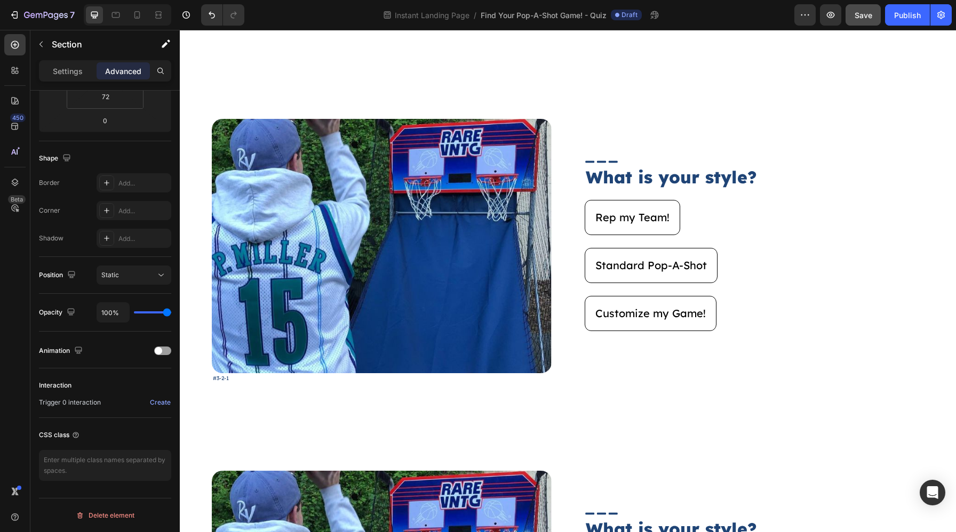
scroll to position [1905, 0]
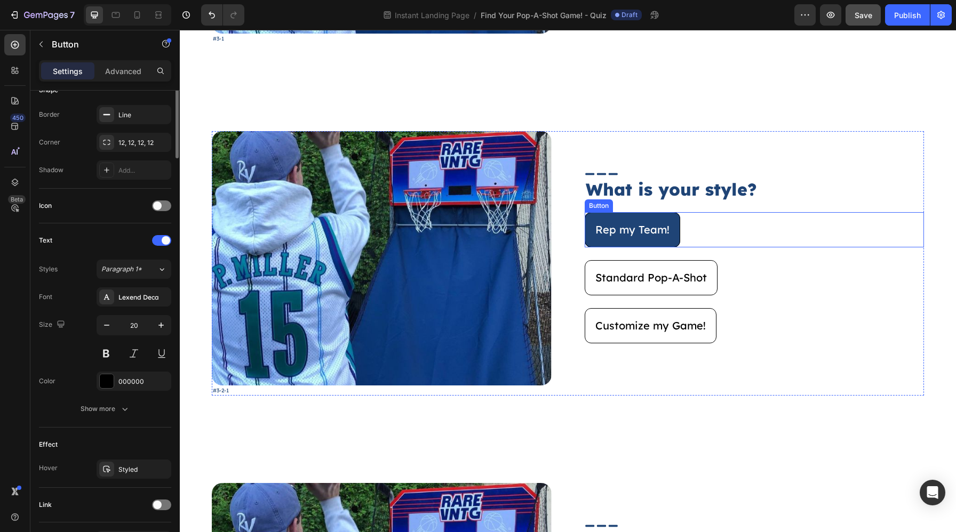
click at [672, 216] on button "Rep my Team!" at bounding box center [631, 229] width 95 height 35
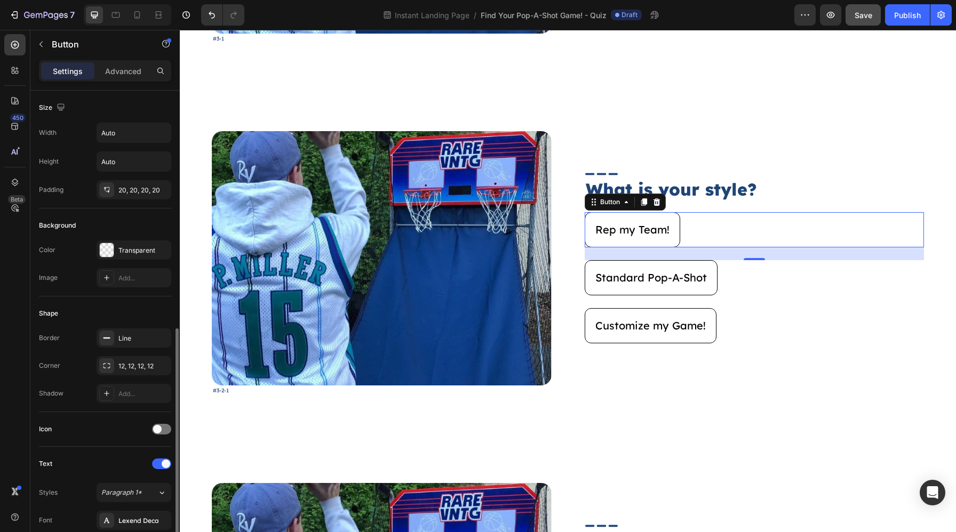
scroll to position [293, 0]
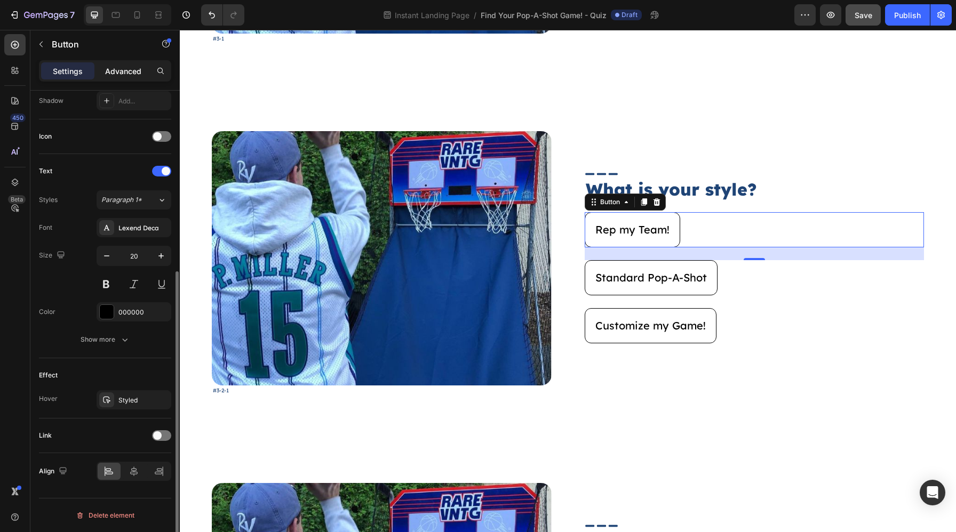
click at [134, 72] on p "Advanced" at bounding box center [123, 71] width 36 height 11
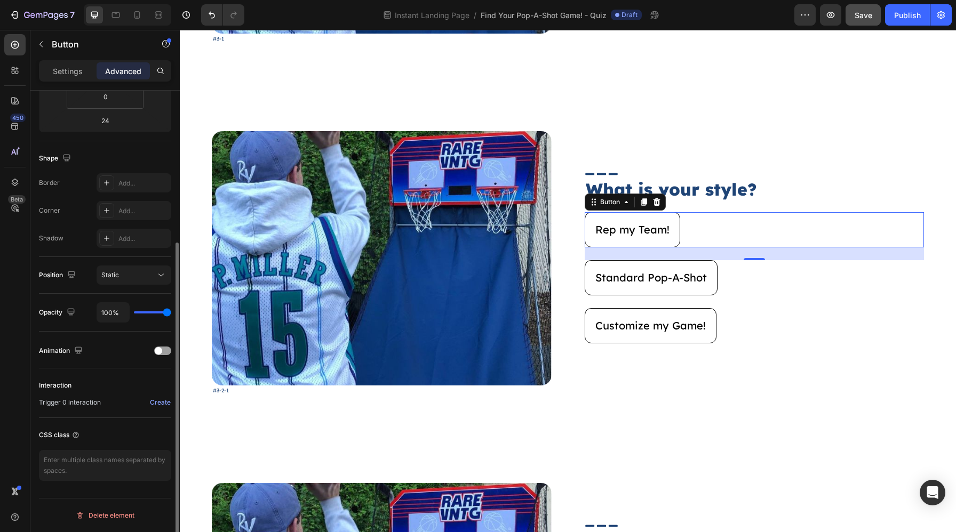
scroll to position [223, 0]
click at [160, 404] on div "Create" at bounding box center [160, 403] width 21 height 10
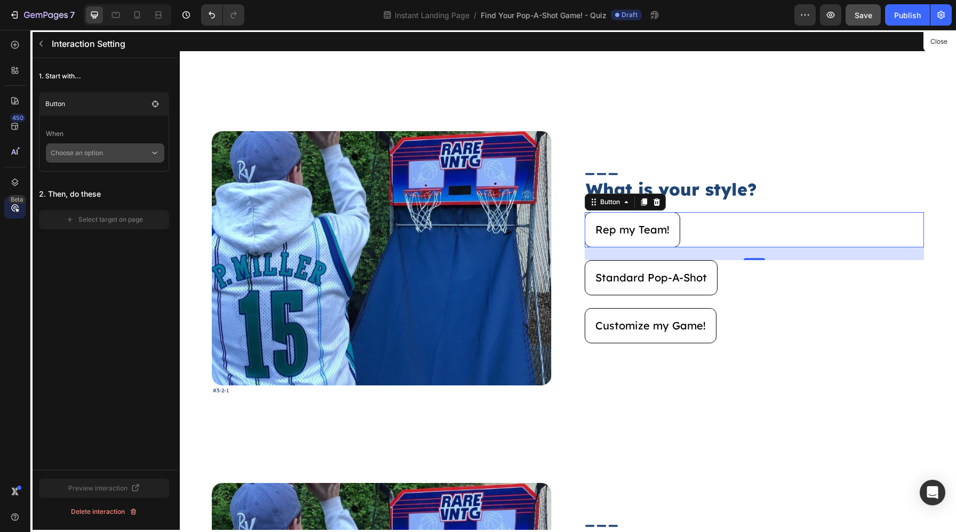
click at [113, 155] on p "Choose an option" at bounding box center [100, 152] width 99 height 19
click at [106, 179] on p "Click on element" at bounding box center [97, 182] width 51 height 11
click at [99, 173] on span "Reverse Interaction" at bounding box center [90, 172] width 59 height 11
checkbox input "true"
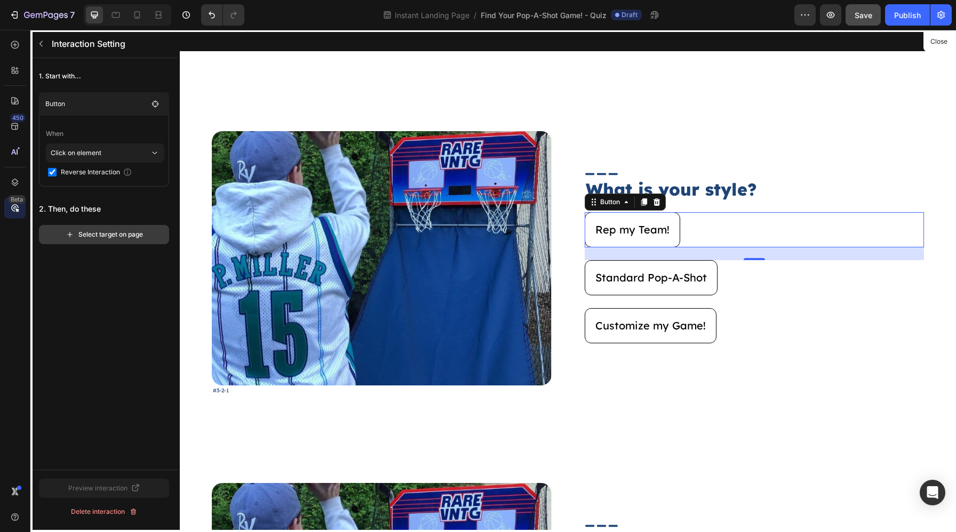
click at [108, 237] on div "Select target on page" at bounding box center [104, 235] width 77 height 10
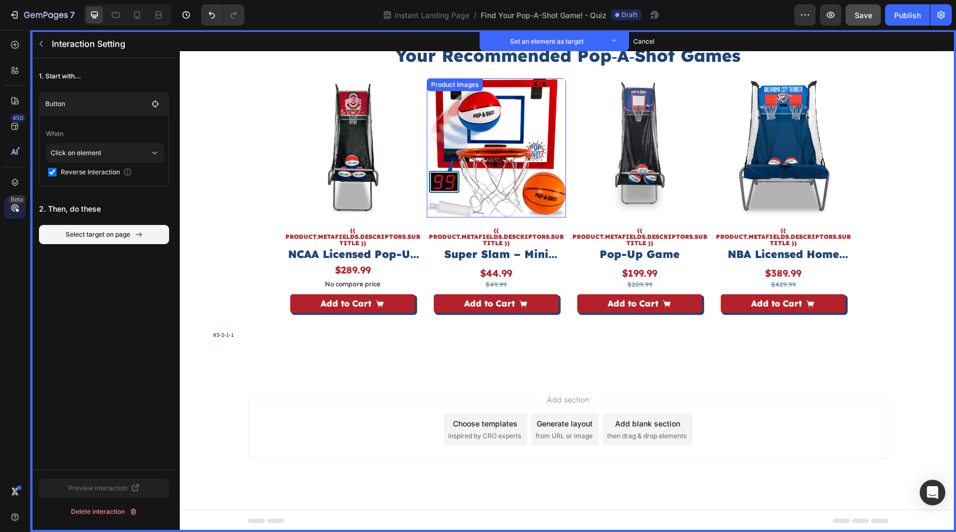
scroll to position [3296, 0]
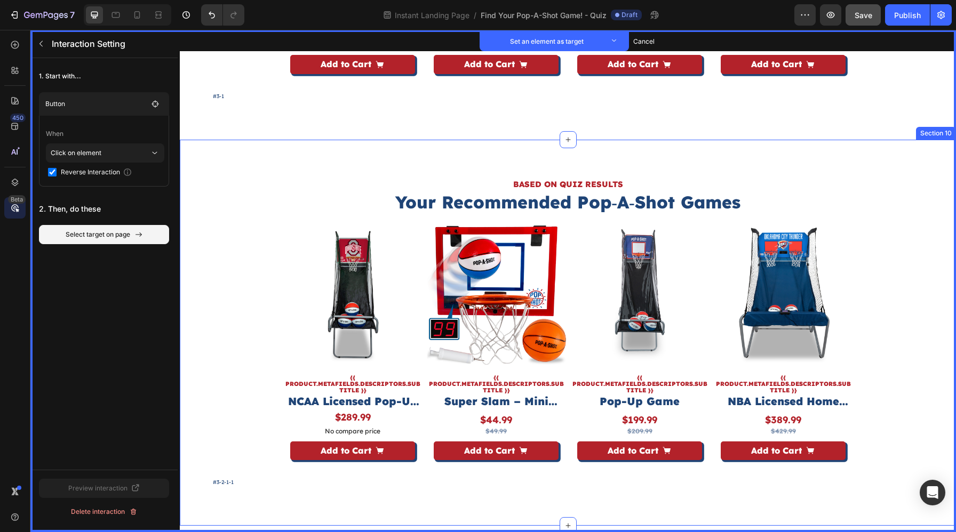
click at [338, 161] on div "BASED ON QUIZ RESULTS Heading Set as target Your Recommended Pop‑A‑Shot Games H…" at bounding box center [568, 333] width 776 height 386
click at [936, 130] on button "Set as target" at bounding box center [929, 129] width 47 height 13
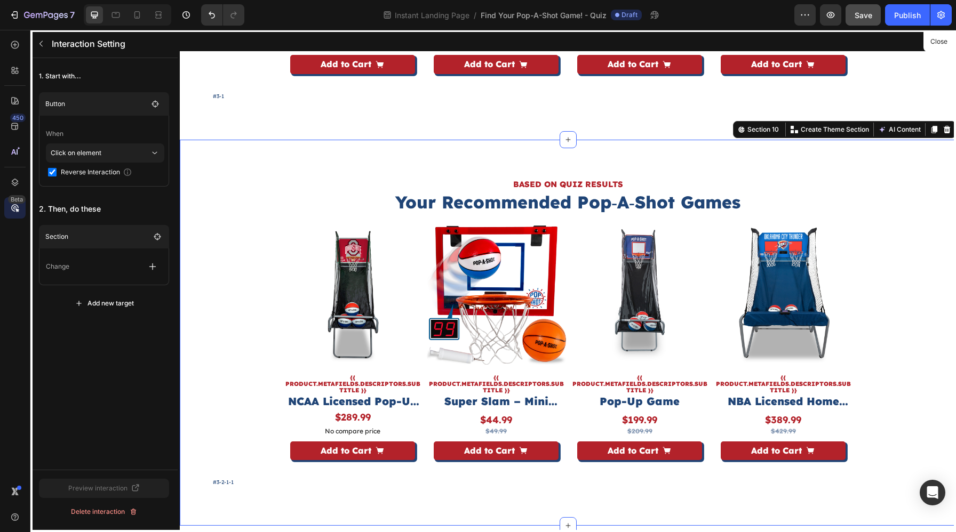
click at [142, 271] on div "Change" at bounding box center [104, 266] width 116 height 19
click at [147, 269] on icon "button" at bounding box center [152, 266] width 11 height 11
click at [101, 321] on p "Show/Hide" at bounding box center [101, 330] width 113 height 18
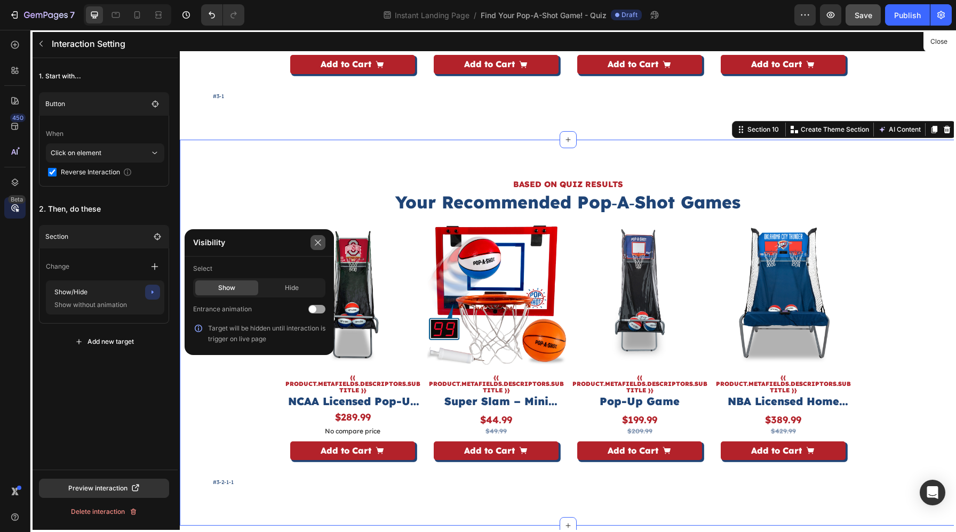
click at [317, 249] on button "button" at bounding box center [317, 242] width 15 height 15
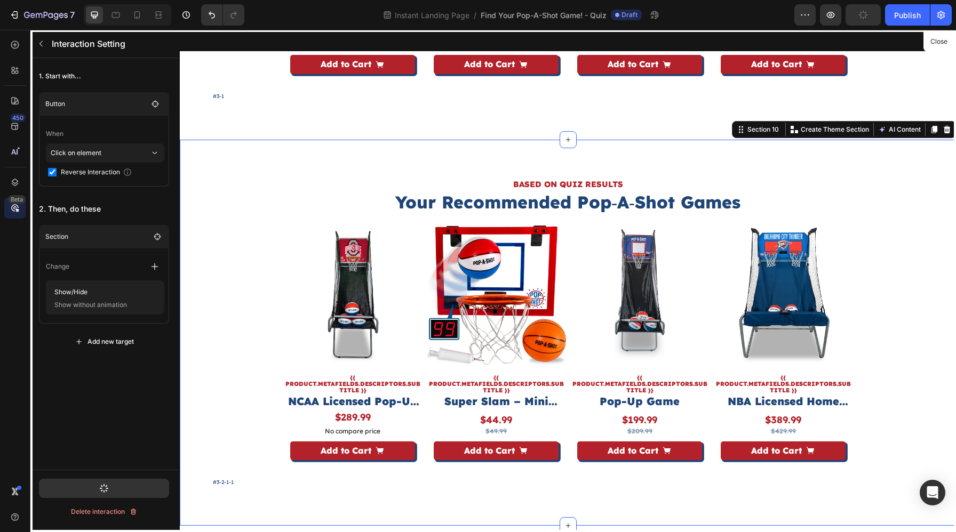
click at [117, 334] on button "Add new target" at bounding box center [104, 341] width 130 height 19
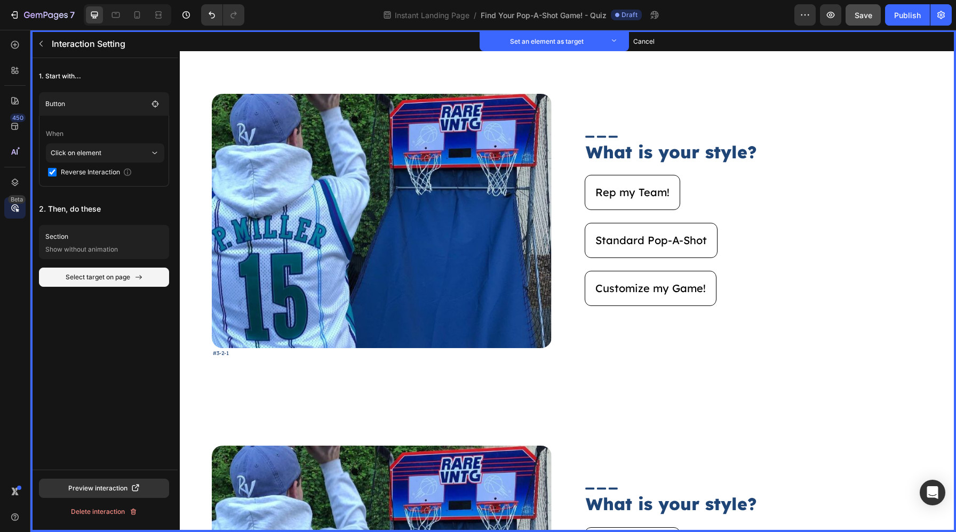
scroll to position [1942, 0]
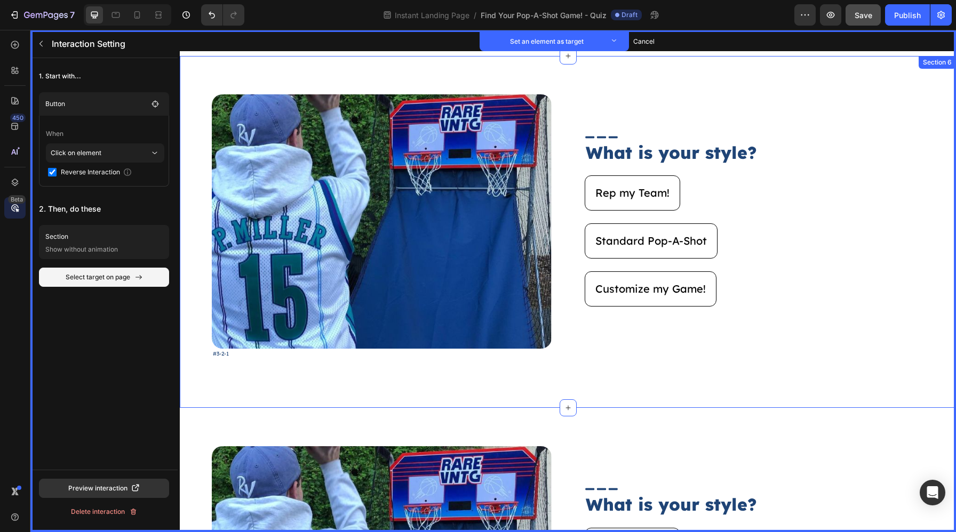
click at [193, 124] on div "Image Set as target #3-2-1 Text Block Set as target Image Set as target What is…" at bounding box center [568, 232] width 776 height 352
click at [936, 65] on button "Set as target" at bounding box center [929, 66] width 47 height 13
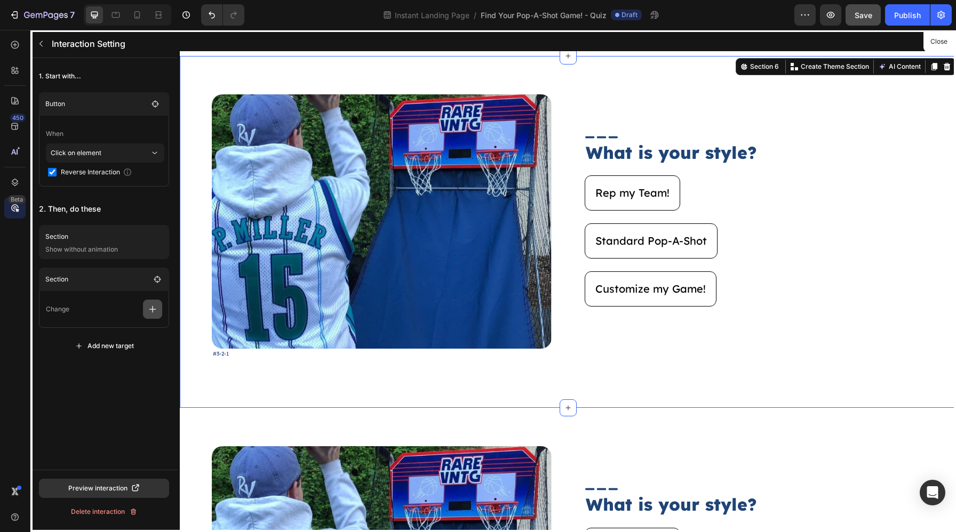
click at [160, 313] on button "button" at bounding box center [152, 309] width 19 height 19
click at [129, 358] on p "Show/Hide" at bounding box center [101, 355] width 113 height 18
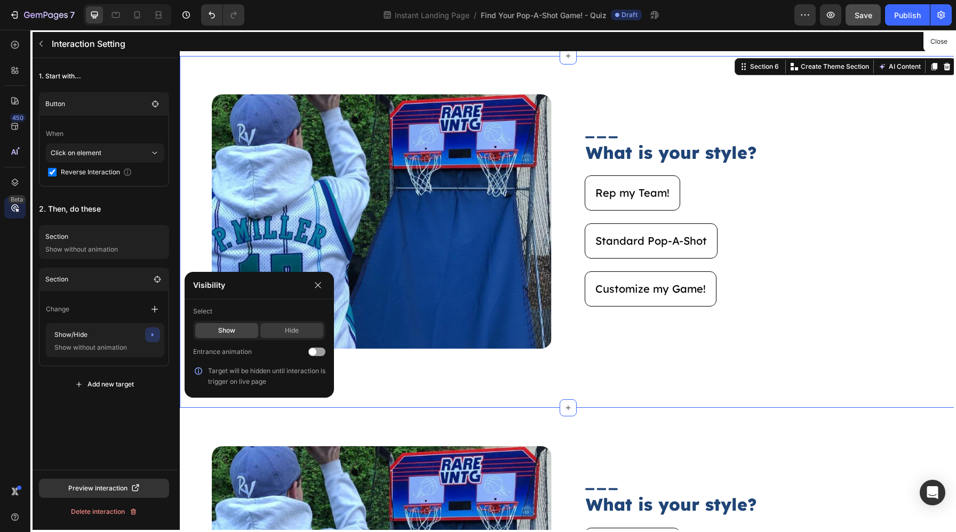
click at [298, 331] on div "Hide" at bounding box center [291, 330] width 63 height 15
click at [322, 281] on icon "button" at bounding box center [318, 285] width 9 height 9
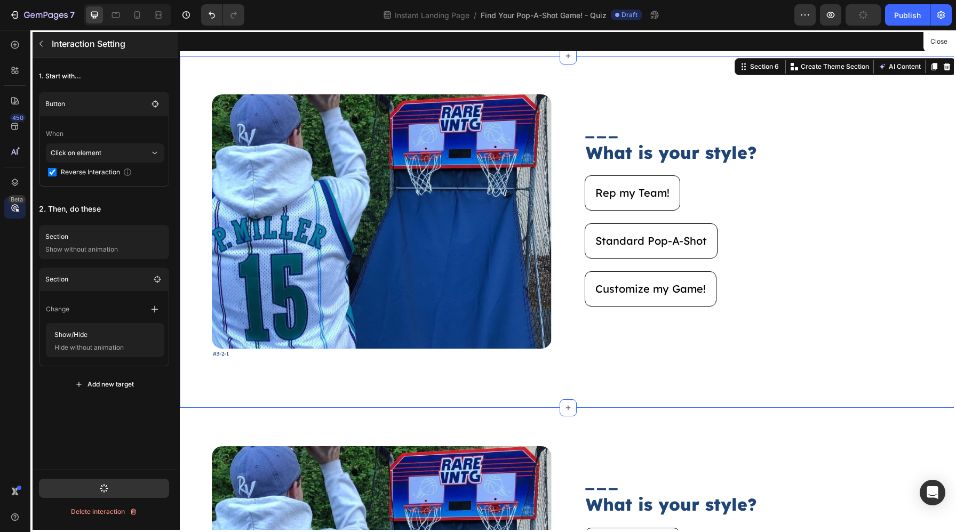
click at [43, 56] on div "Interaction Setting" at bounding box center [102, 44] width 145 height 28
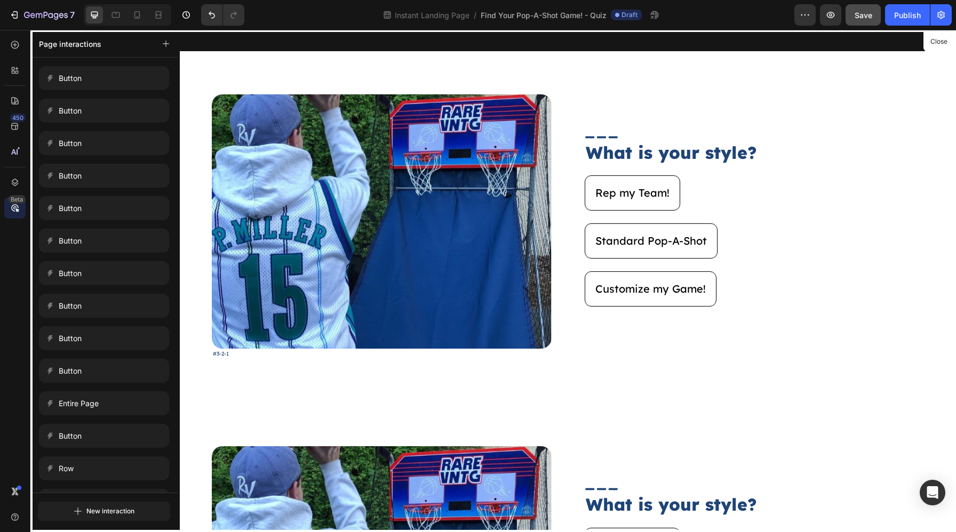
scroll to position [277, 0]
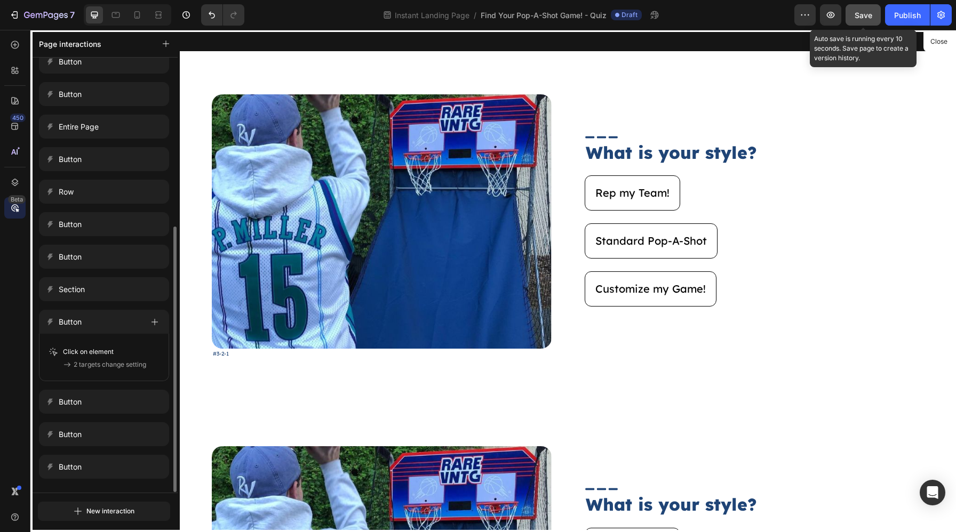
click at [862, 13] on span "Save" at bounding box center [863, 15] width 18 height 9
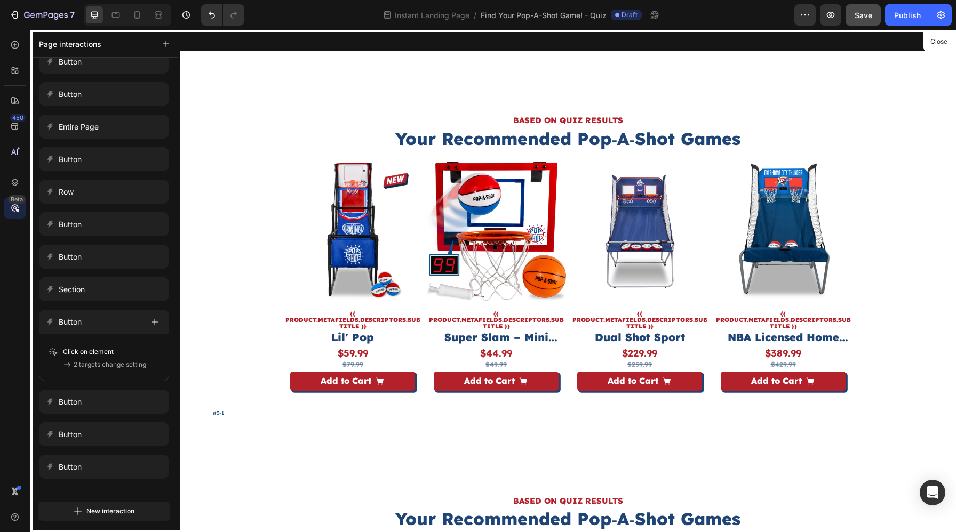
scroll to position [3140, 0]
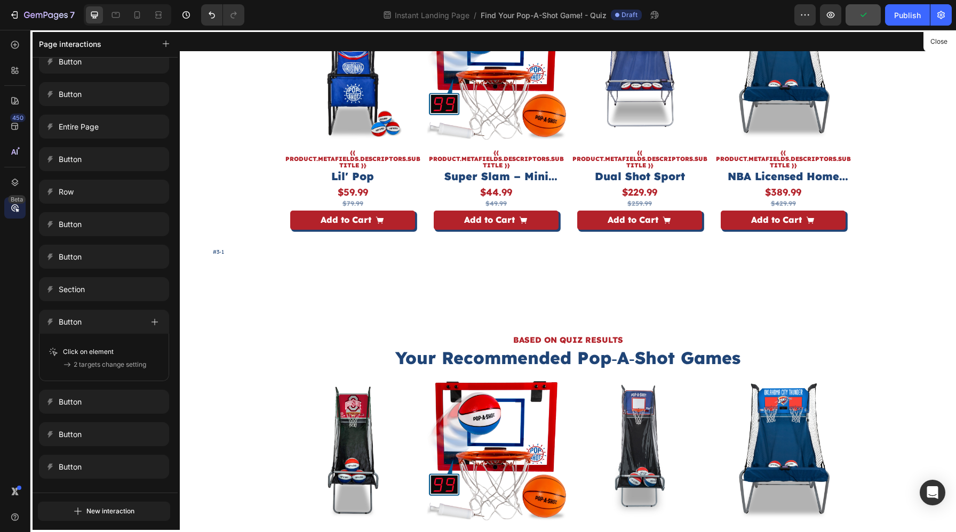
click at [218, 251] on div at bounding box center [568, 281] width 776 height 502
drag, startPoint x: 938, startPoint y: 35, endPoint x: 758, endPoint y: 5, distance: 182.2
click at [938, 35] on button "Close" at bounding box center [938, 41] width 26 height 15
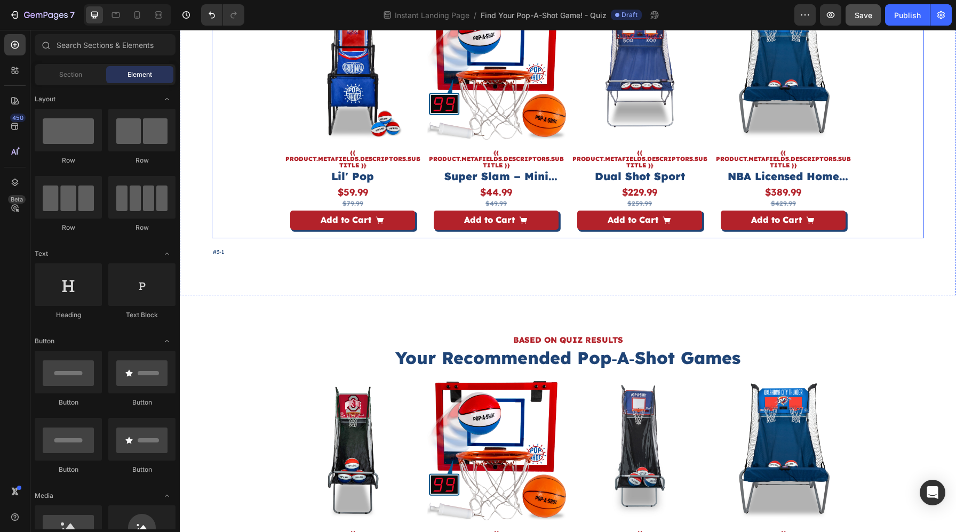
scroll to position [560, 0]
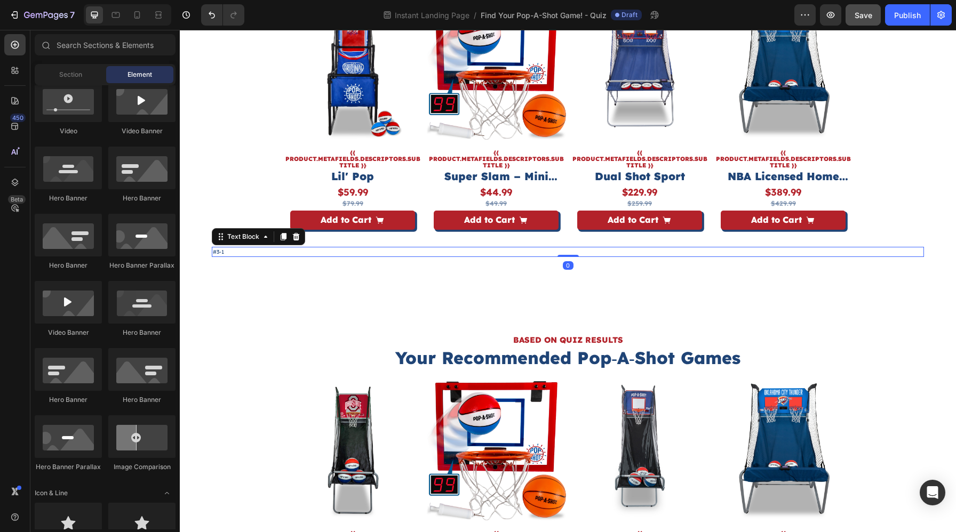
click at [230, 253] on p "#3-1" at bounding box center [568, 252] width 710 height 8
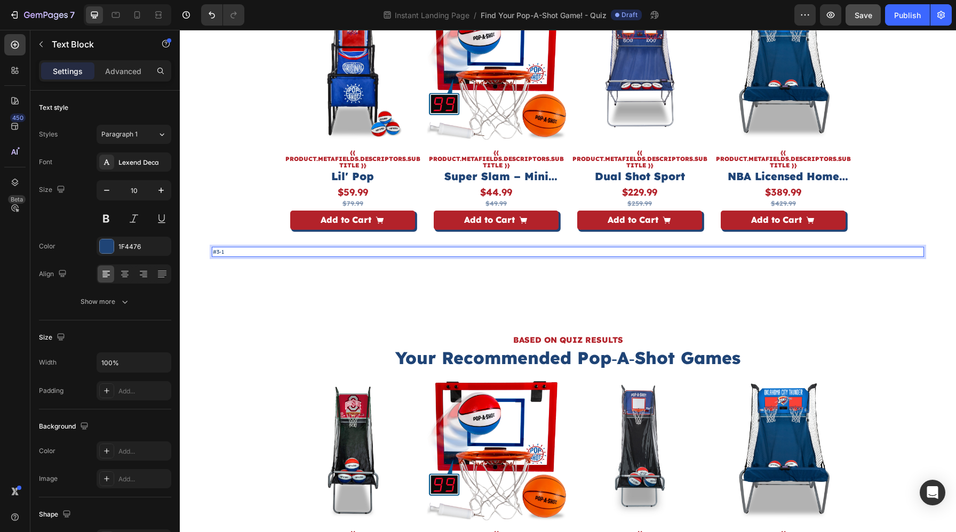
click at [230, 253] on p "#3-1" at bounding box center [568, 252] width 710 height 8
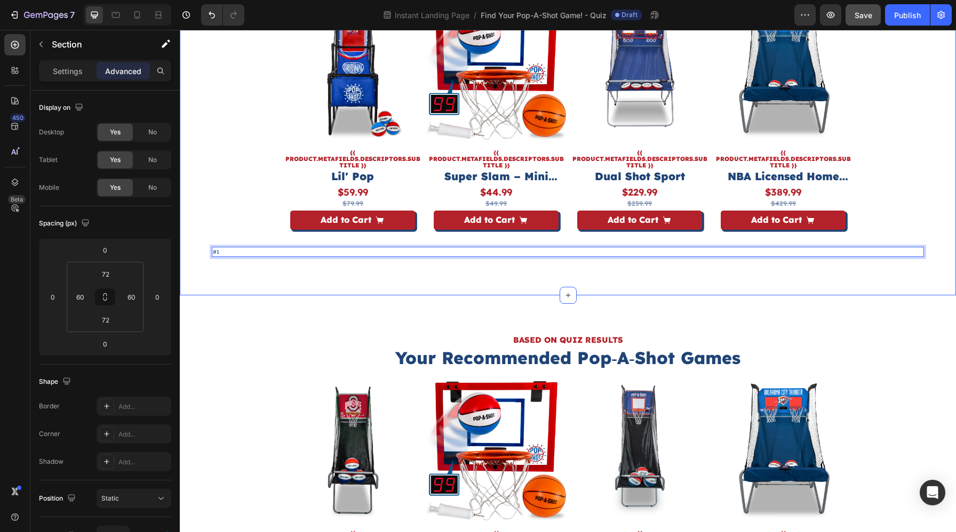
click at [244, 267] on div "BASED ON QUIZ RESULTS Heading Your Recommended Pop‑A‑Shot Games Heading Product…" at bounding box center [568, 105] width 776 height 381
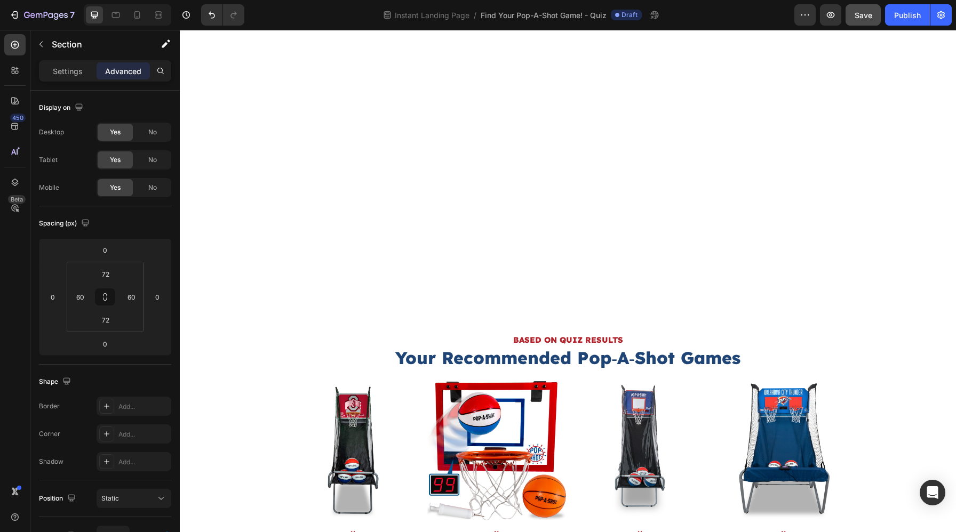
scroll to position [3443, 0]
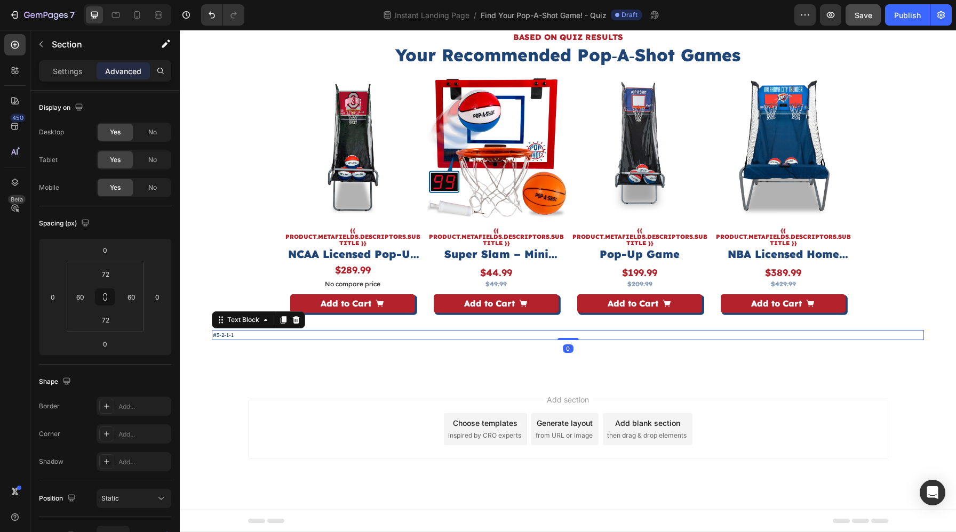
click at [240, 338] on p "#3-2-1-1" at bounding box center [568, 335] width 710 height 8
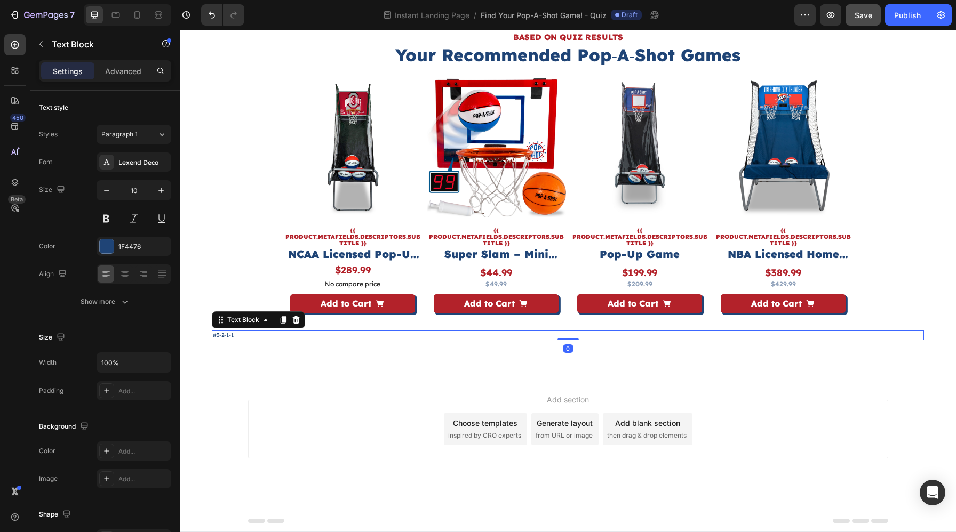
click at [240, 338] on p "#3-2-1-1" at bounding box center [568, 335] width 710 height 8
click at [220, 336] on p "#3-2-1-1" at bounding box center [568, 335] width 710 height 8
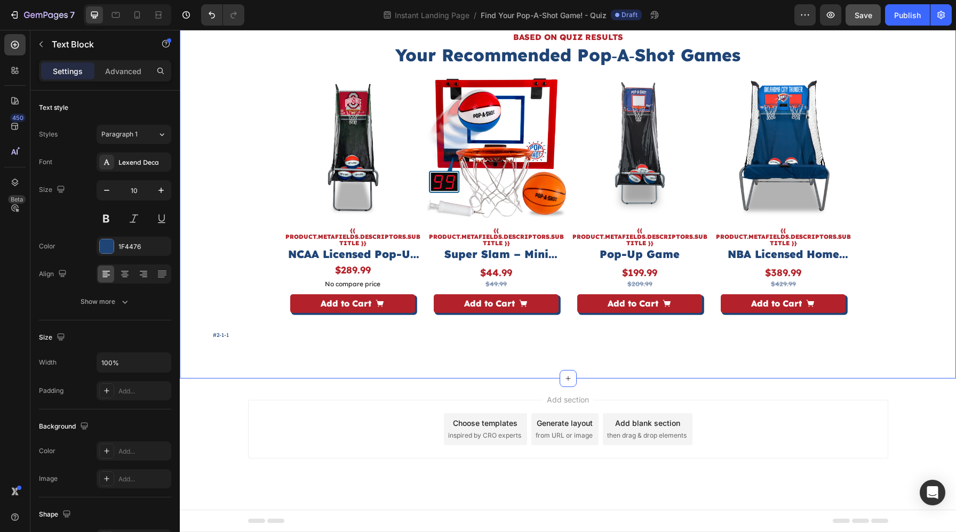
click at [234, 354] on div "BASED ON QUIZ RESULTS Heading Your Recommended Pop‑A‑Shot Games Heading Product…" at bounding box center [568, 186] width 776 height 386
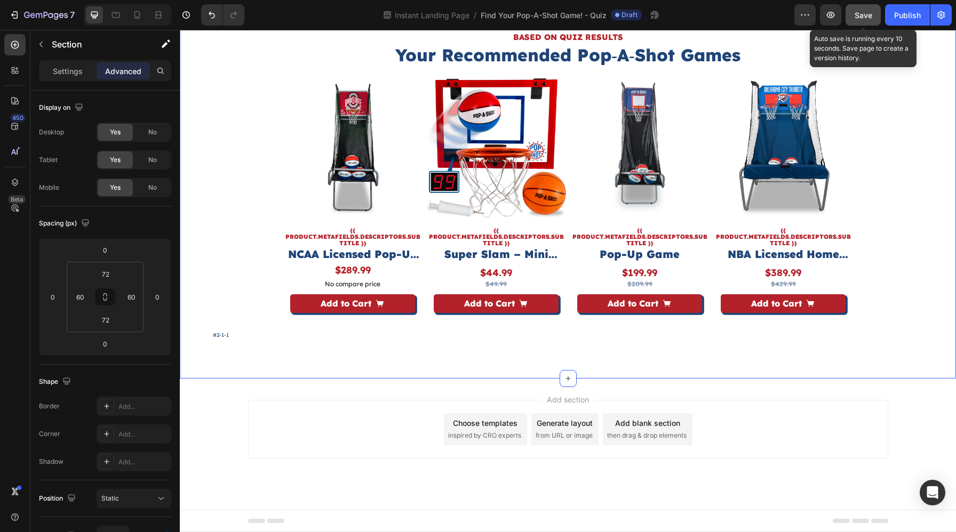
click at [869, 9] on button "Save" at bounding box center [862, 14] width 35 height 21
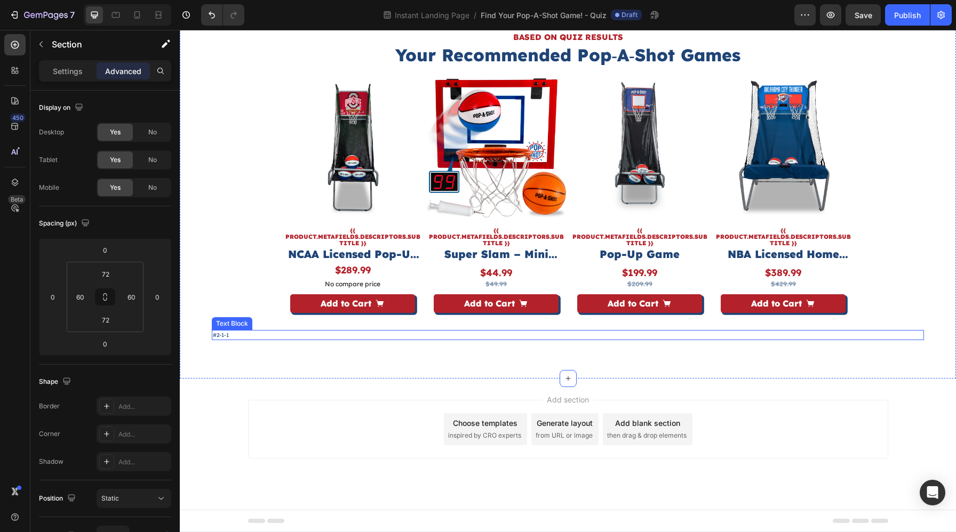
click at [274, 333] on p "#2-1-1" at bounding box center [568, 335] width 710 height 8
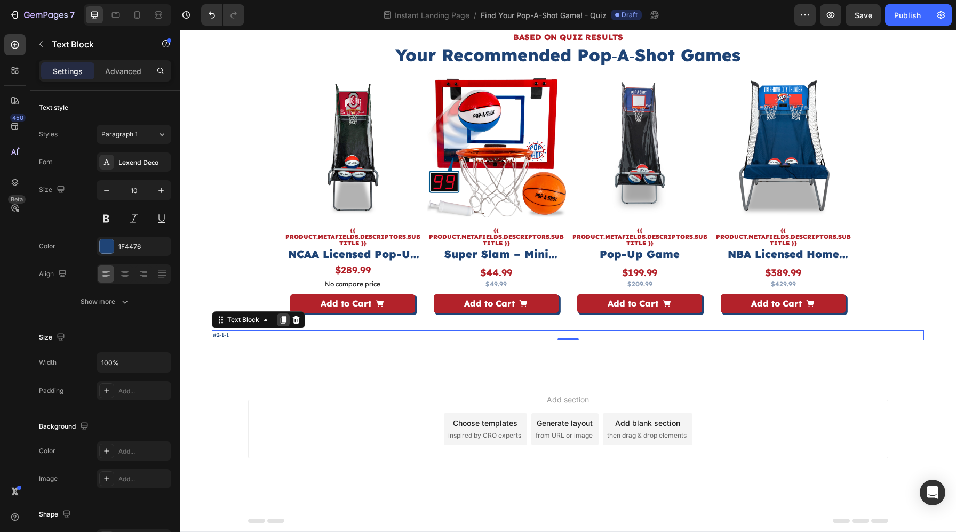
click at [282, 322] on icon at bounding box center [284, 319] width 6 height 7
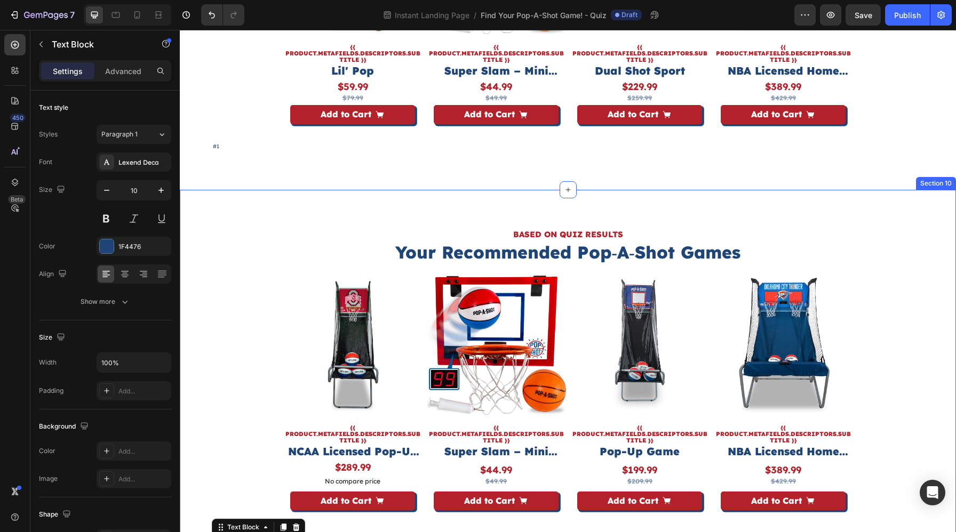
scroll to position [3453, 0]
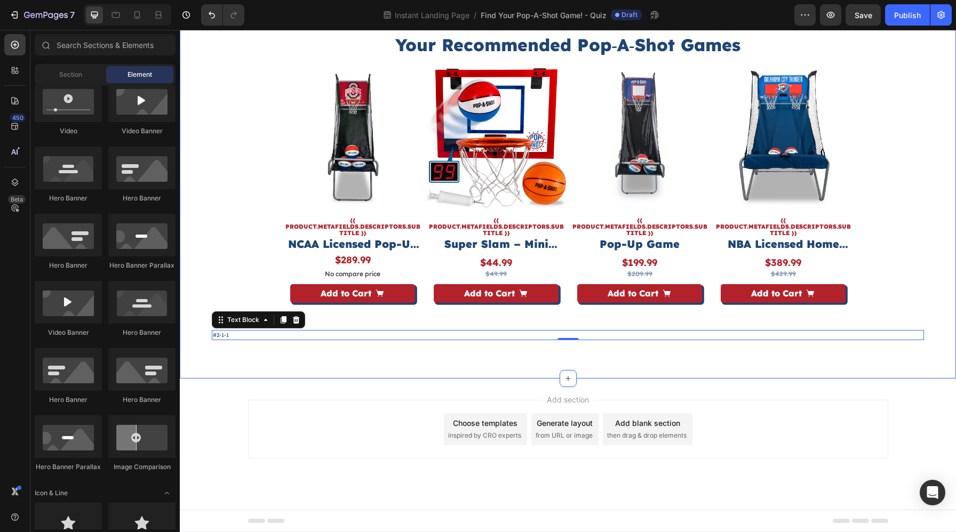
click at [373, 380] on div "Add section Choose templates inspired by CRO experts Generate layout from URL o…" at bounding box center [568, 444] width 776 height 131
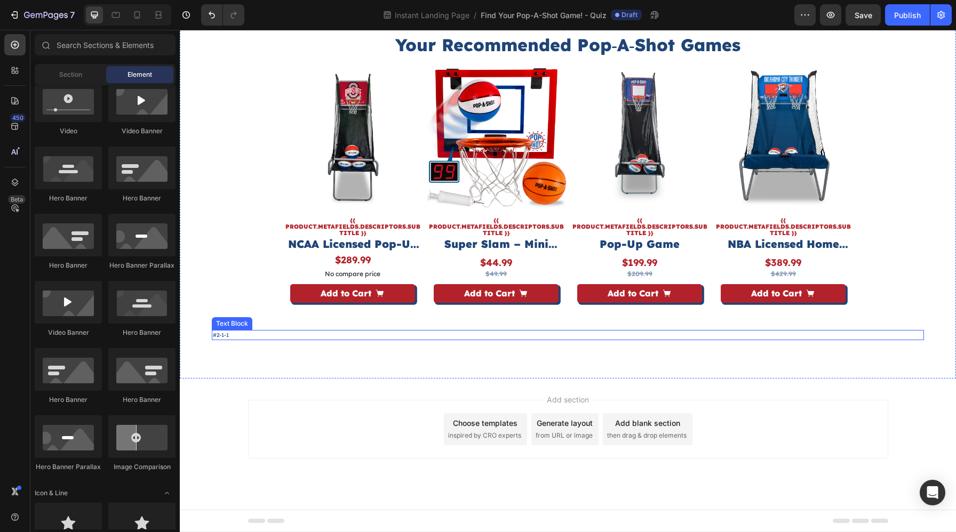
click at [250, 336] on p "#2-1-1" at bounding box center [568, 335] width 710 height 8
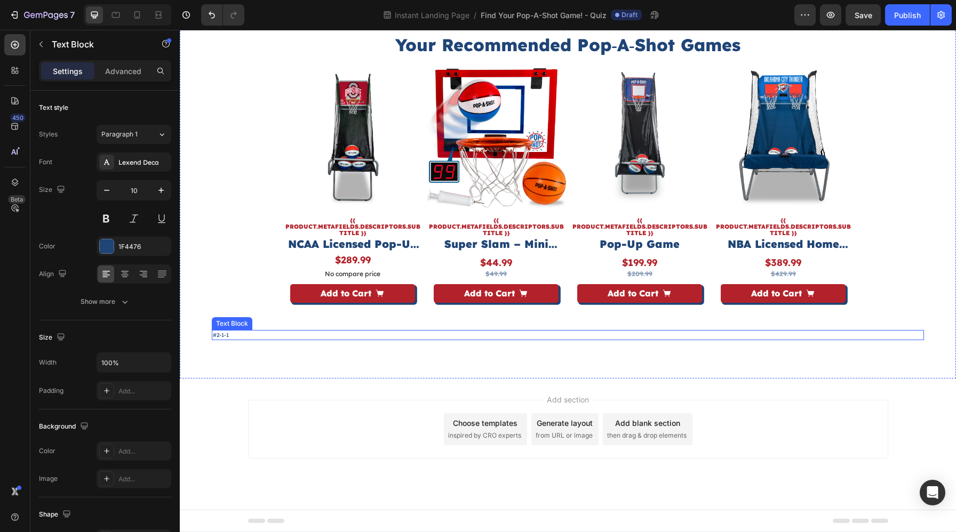
click at [250, 336] on p "#2-1-1" at bounding box center [568, 335] width 710 height 8
click at [224, 337] on p "#2-1-1" at bounding box center [568, 335] width 710 height 8
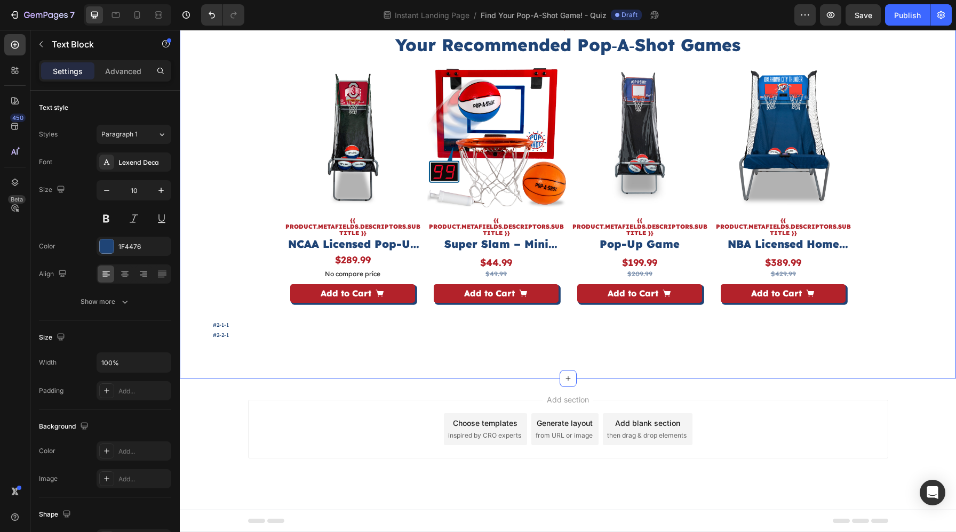
click at [236, 356] on div "BASED ON QUIZ RESULTS Heading Your Recommended Pop‑A‑Shot Games Heading Product…" at bounding box center [568, 180] width 776 height 396
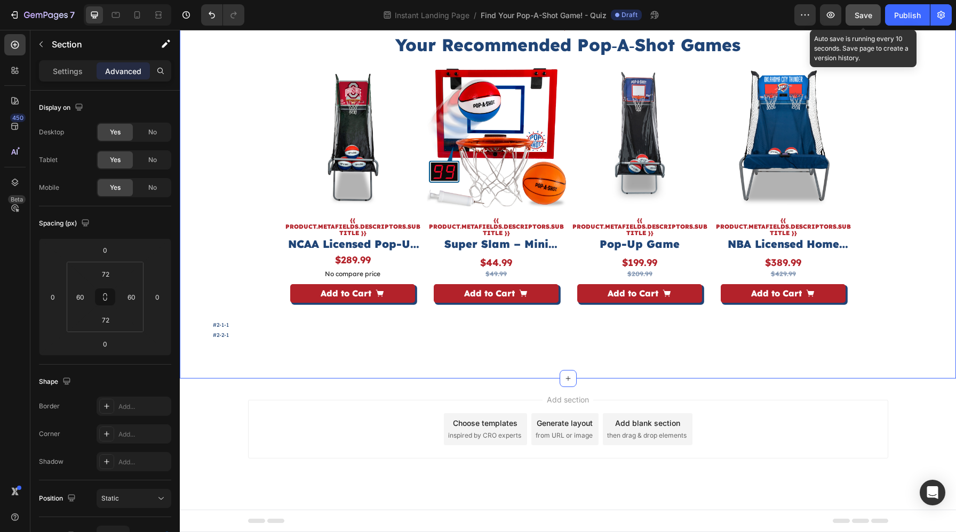
click at [854, 24] on button "Save" at bounding box center [862, 14] width 35 height 21
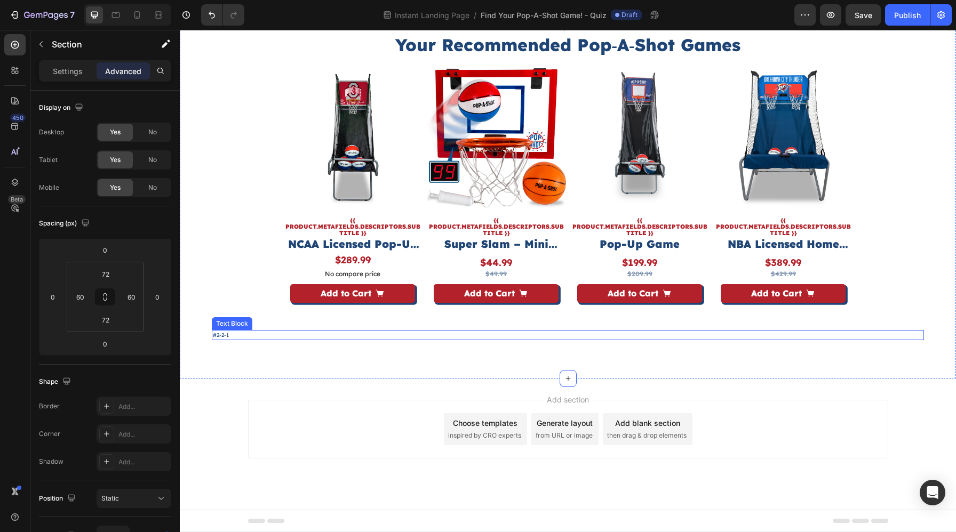
click at [234, 337] on p "#2-2-1" at bounding box center [568, 335] width 710 height 8
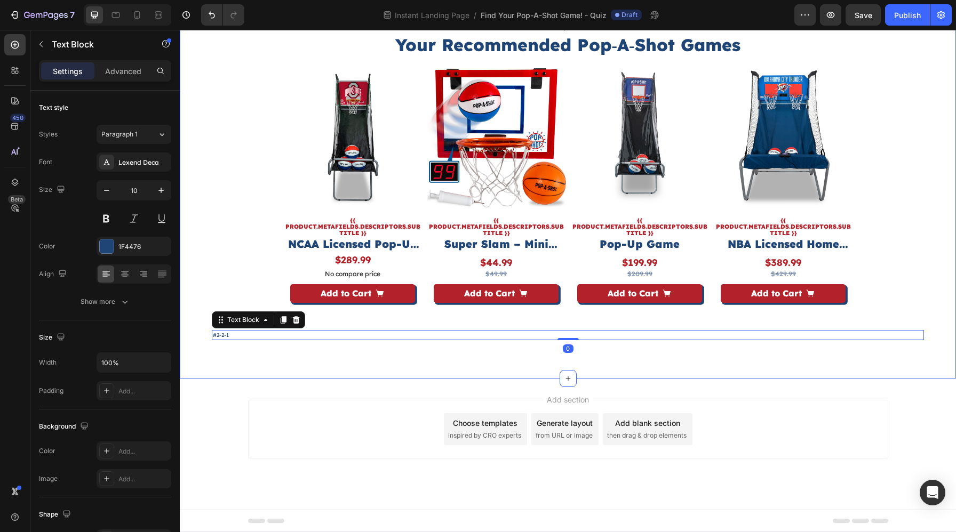
click at [249, 355] on div "BASED ON QUIZ RESULTS Heading Your Recommended Pop‑A‑Shot Games Heading Product…" at bounding box center [568, 180] width 776 height 396
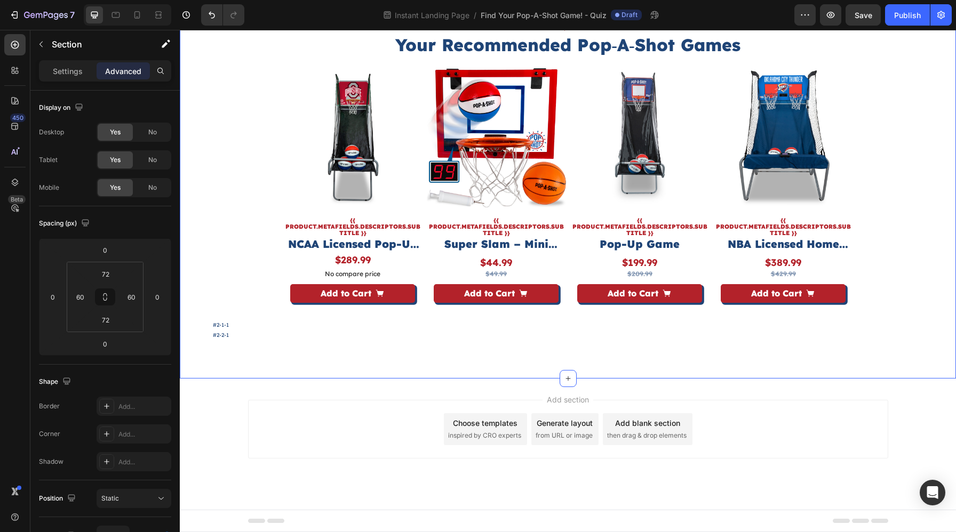
click at [245, 340] on div "#2-2-1" at bounding box center [568, 335] width 712 height 10
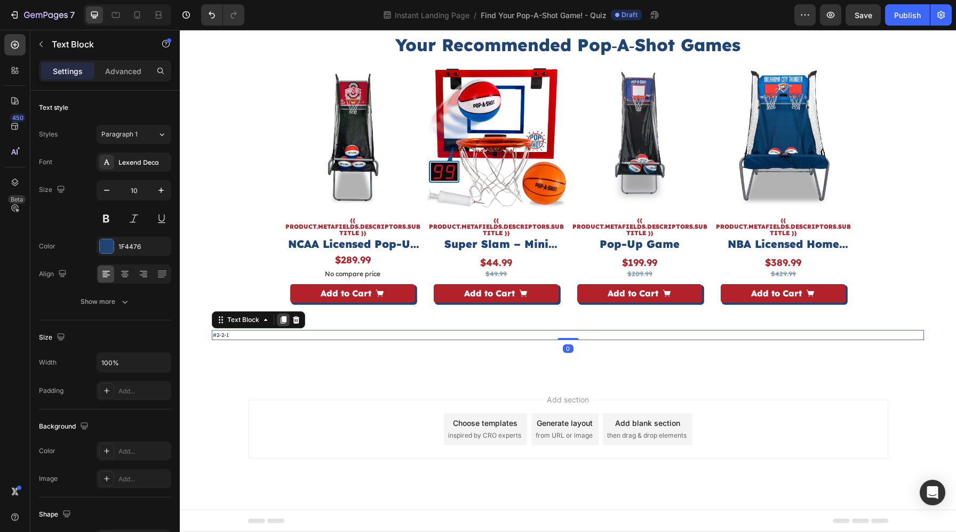
click at [281, 323] on icon at bounding box center [284, 319] width 6 height 7
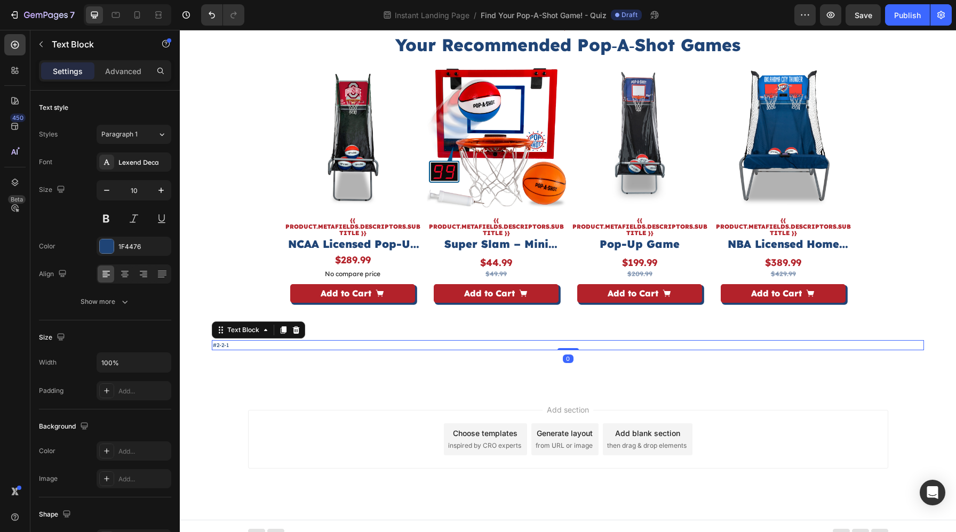
click at [236, 347] on p "#2-2-1" at bounding box center [568, 345] width 710 height 8
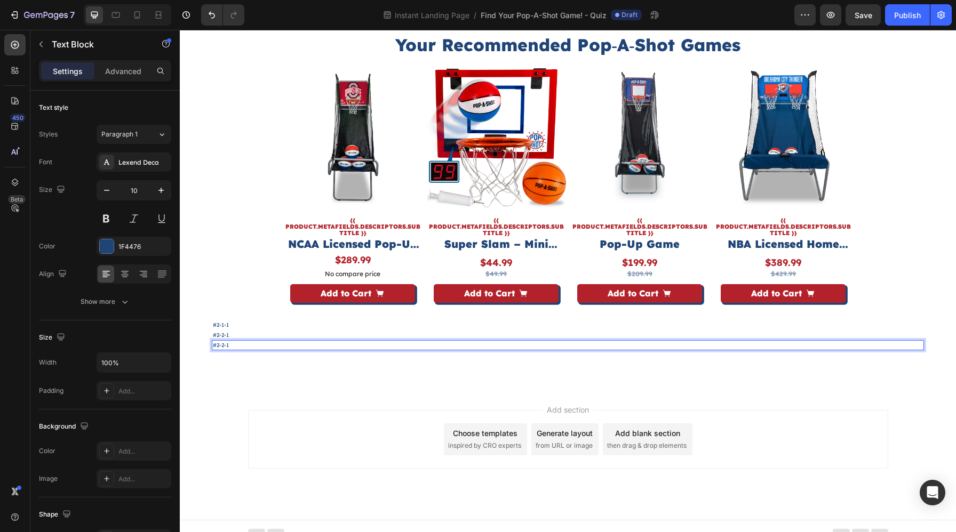
click at [224, 347] on p "#2-2-1" at bounding box center [568, 345] width 710 height 8
click at [218, 347] on p "#2-2-1" at bounding box center [568, 345] width 710 height 8
click at [223, 347] on p "#3-2-1" at bounding box center [568, 345] width 710 height 8
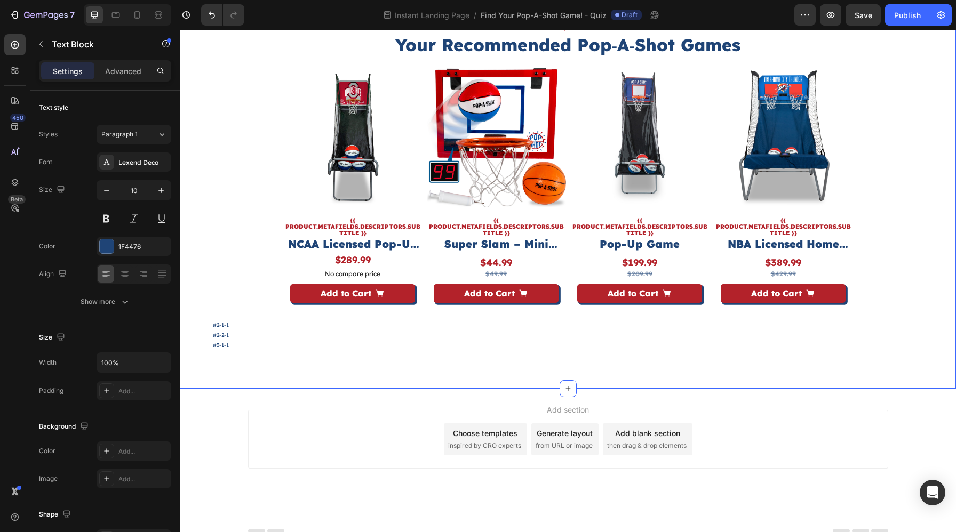
click at [241, 358] on div "BASED ON QUIZ RESULTS Heading Your Recommended Pop‑A‑Shot Games Heading Product…" at bounding box center [568, 185] width 776 height 406
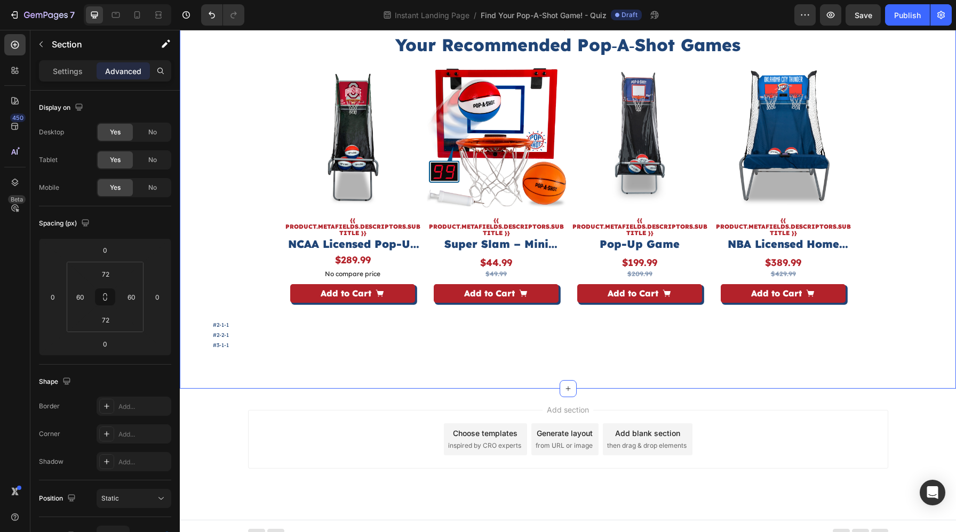
click at [244, 349] on div "#3-1-1" at bounding box center [568, 345] width 712 height 10
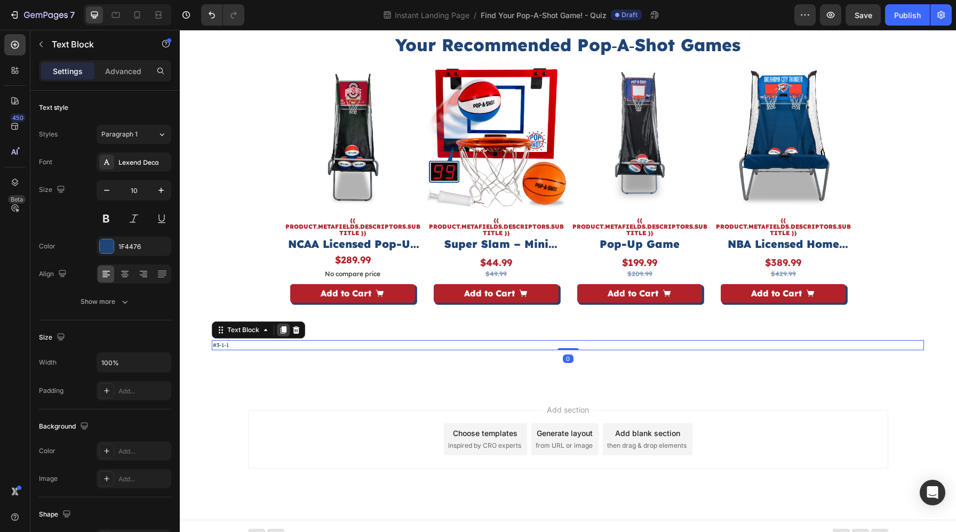
click at [281, 328] on icon at bounding box center [283, 330] width 9 height 9
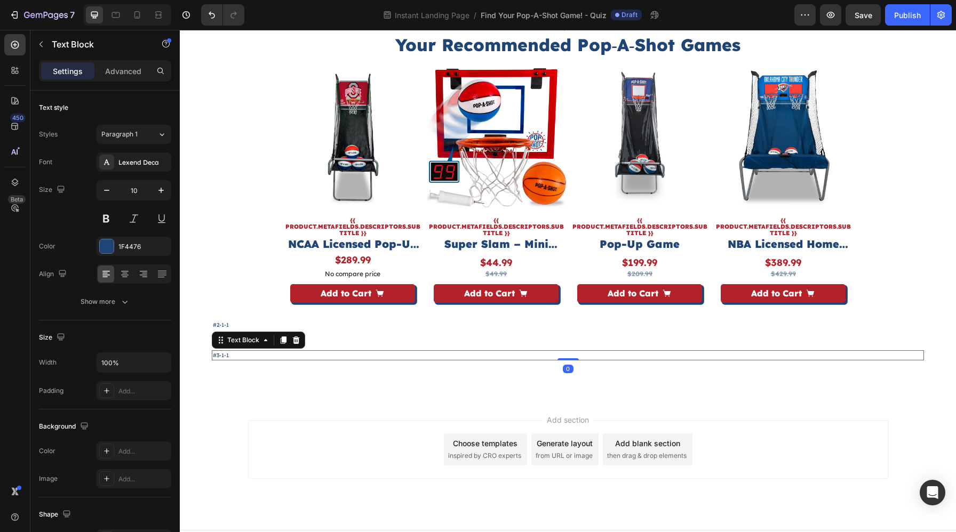
click at [235, 354] on p "#3-1-1" at bounding box center [568, 355] width 710 height 8
click at [235, 355] on p "#3-1-1" at bounding box center [568, 355] width 710 height 8
click at [223, 358] on p "#3-1-1" at bounding box center [568, 355] width 710 height 8
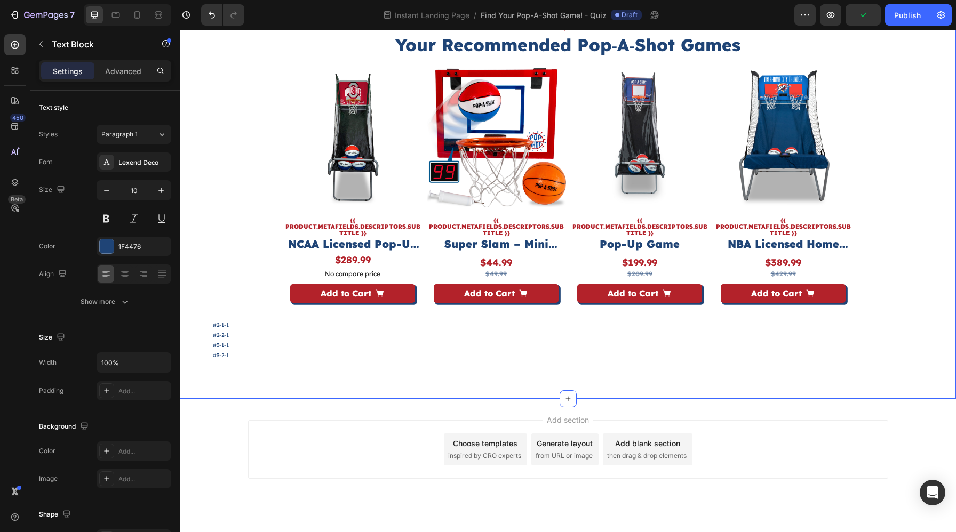
click at [238, 372] on div "BASED ON QUIZ RESULTS Heading Your Recommended Pop‑A‑Shot Games Heading Product…" at bounding box center [568, 190] width 776 height 416
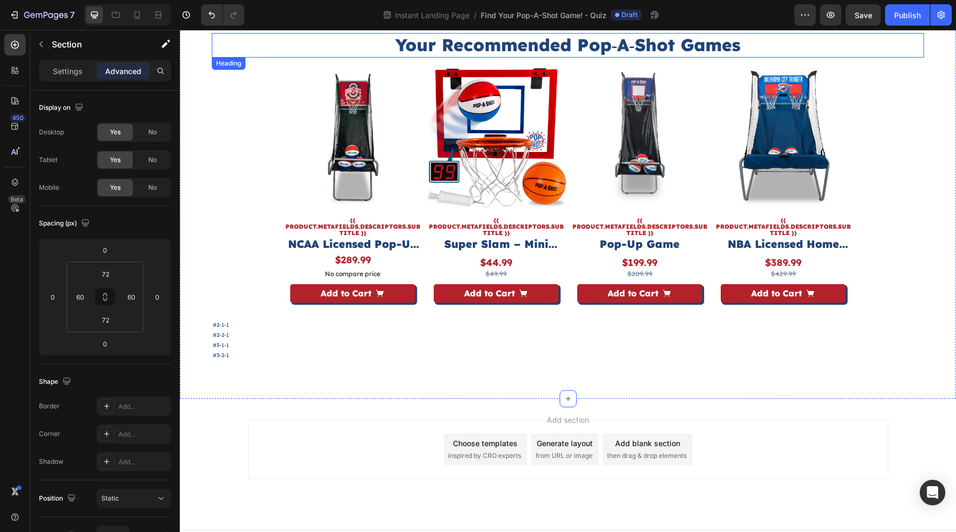
drag, startPoint x: 869, startPoint y: 30, endPoint x: 689, endPoint y: 1, distance: 182.1
click at [869, 30] on div "7 Version history Instant Landing Page / Find Your Pop-A-Shot Game! - Quiz Draf…" at bounding box center [478, 15] width 956 height 30
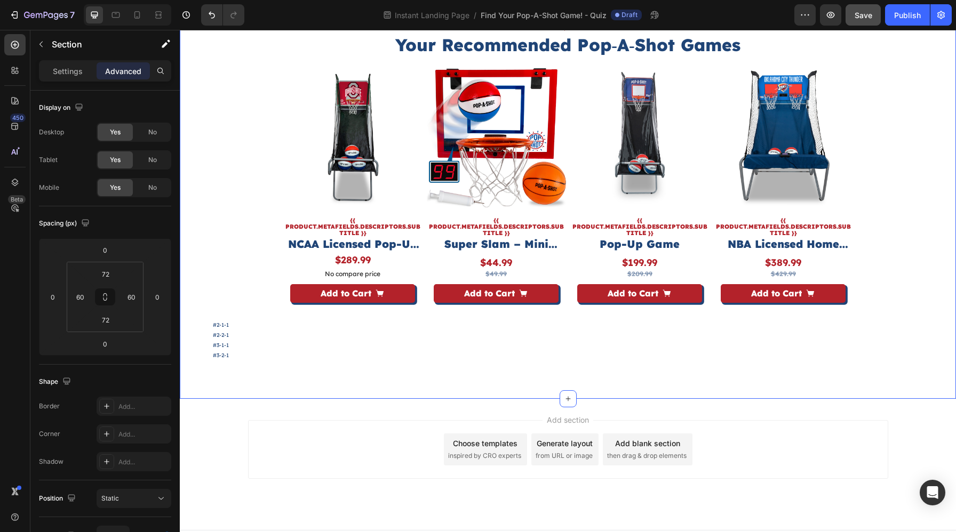
click at [869, 24] on button "Save" at bounding box center [862, 14] width 35 height 21
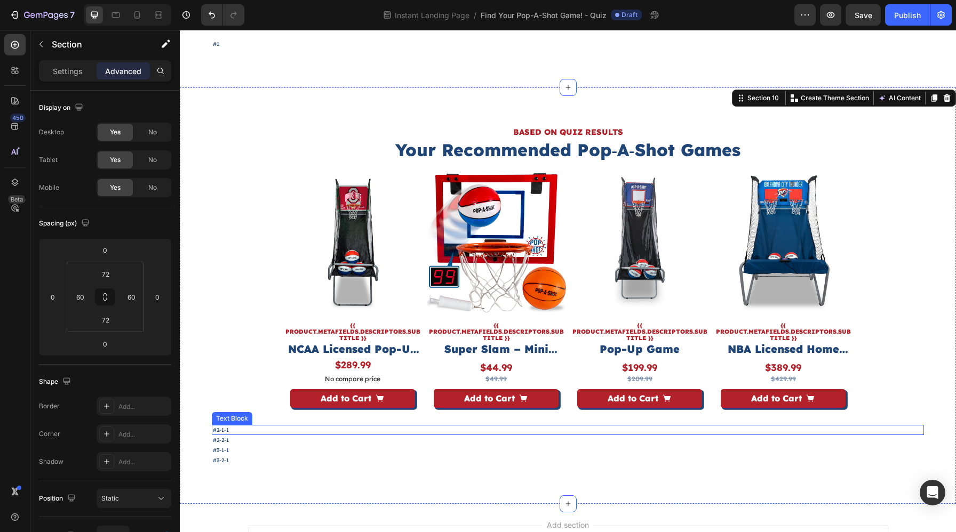
scroll to position [3346, 0]
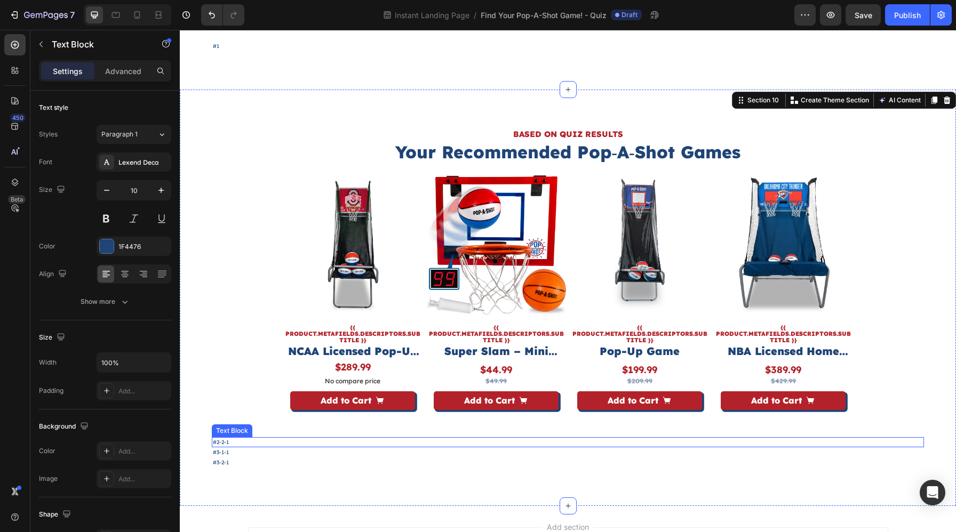
click at [255, 443] on p "#2-2-1" at bounding box center [568, 442] width 710 height 8
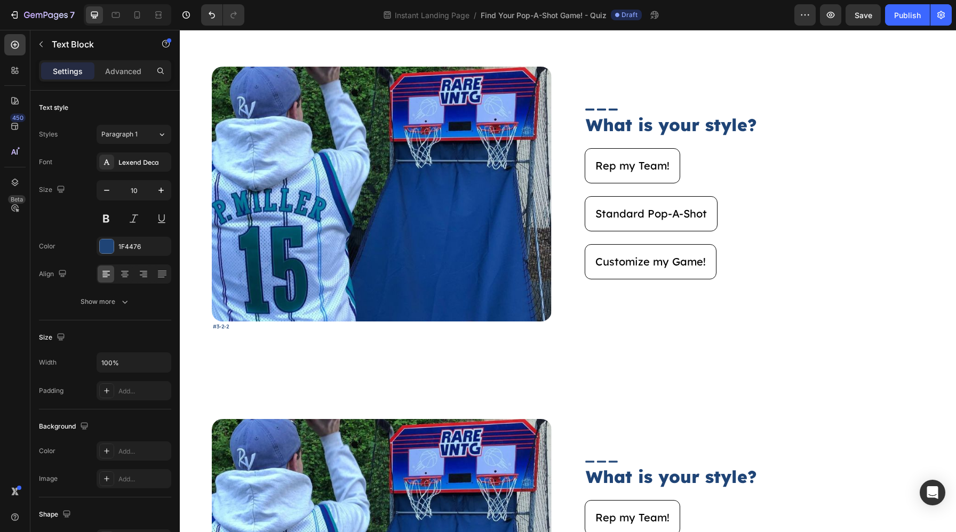
scroll to position [2323, 0]
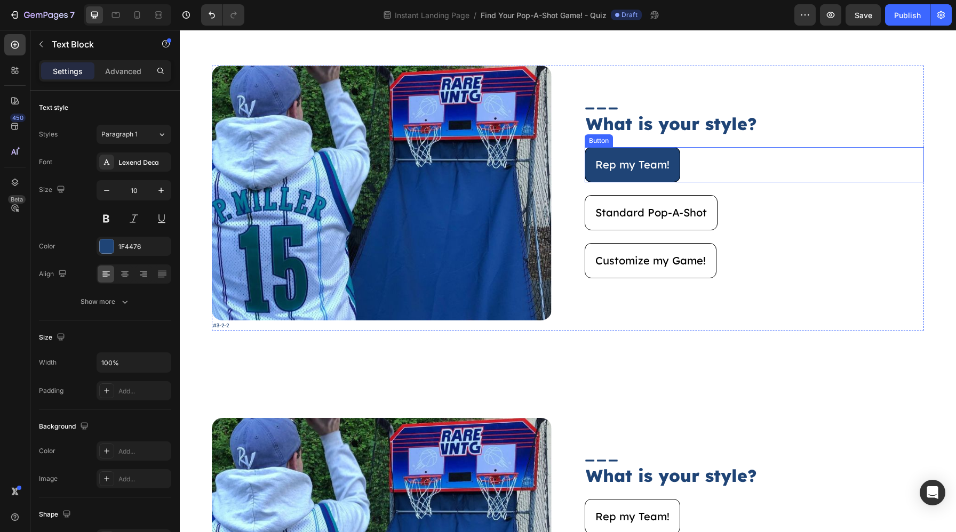
click at [670, 173] on button "Rep my Team!" at bounding box center [631, 164] width 95 height 35
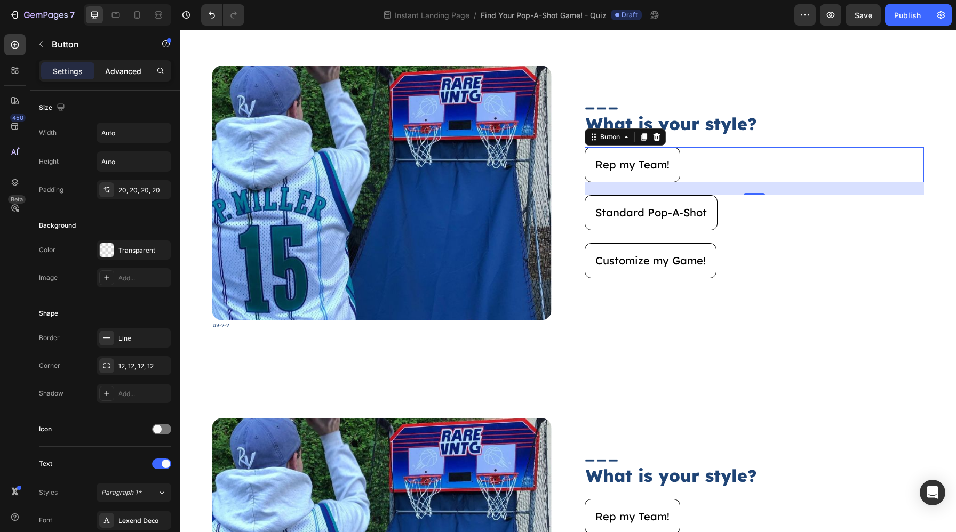
click at [125, 76] on p "Advanced" at bounding box center [123, 71] width 36 height 11
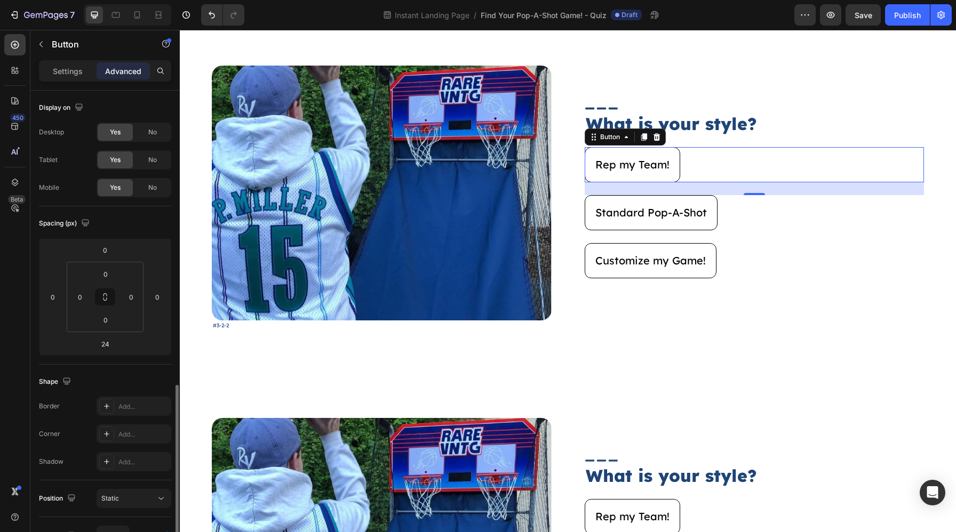
scroll to position [223, 0]
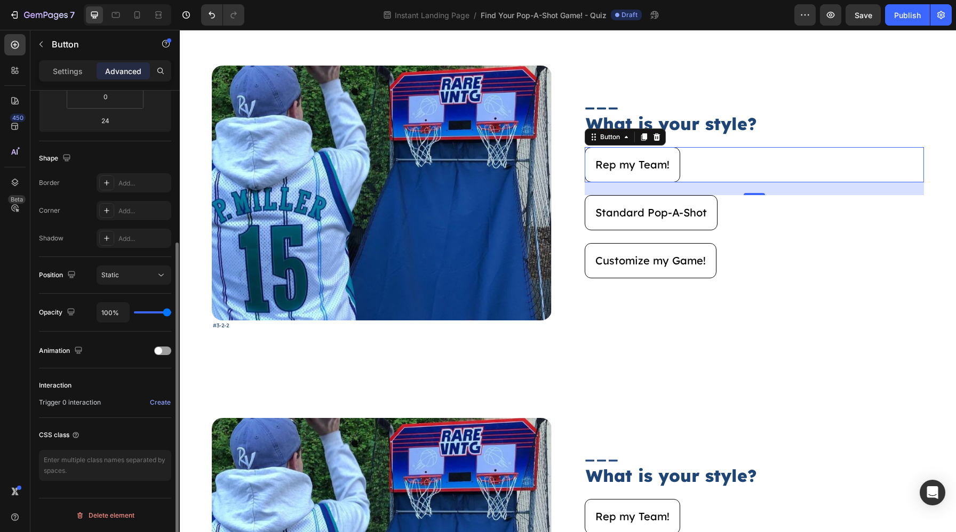
click at [148, 403] on div "Trigger 0 interaction Create" at bounding box center [105, 402] width 132 height 13
click at [151, 402] on div "Create" at bounding box center [160, 403] width 21 height 10
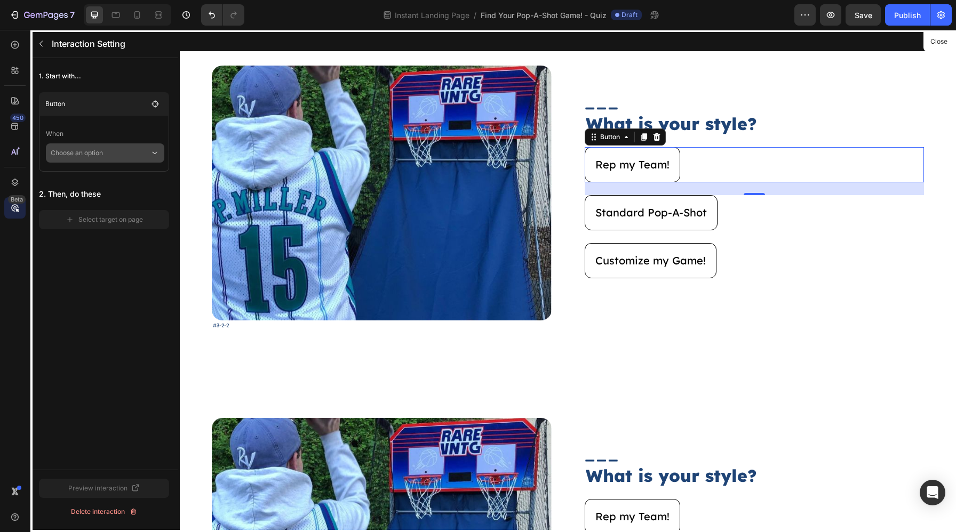
click at [111, 156] on p "Choose an option" at bounding box center [100, 152] width 99 height 19
click at [108, 178] on p "Click on element" at bounding box center [97, 182] width 51 height 11
click at [103, 169] on span "Reverse Interaction" at bounding box center [90, 172] width 59 height 11
checkbox input "true"
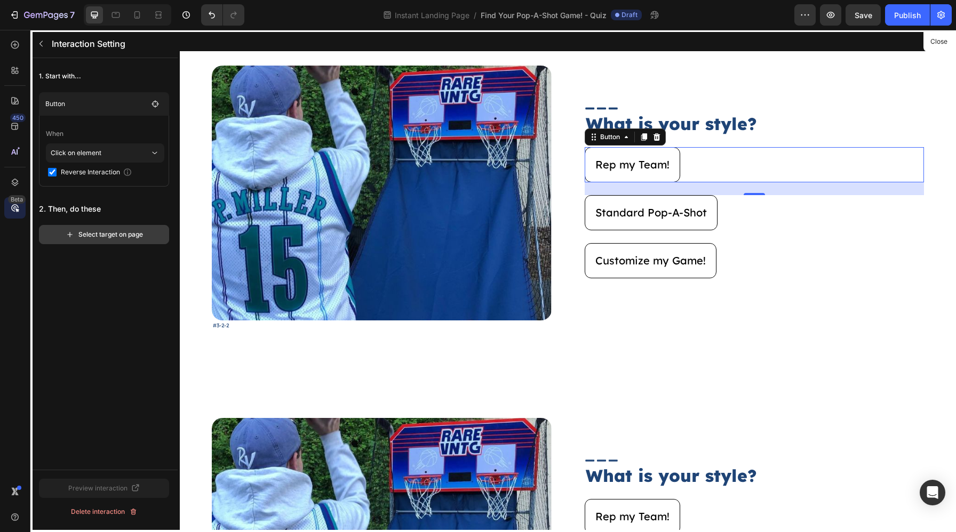
click at [109, 241] on button "Select target on page" at bounding box center [104, 234] width 130 height 19
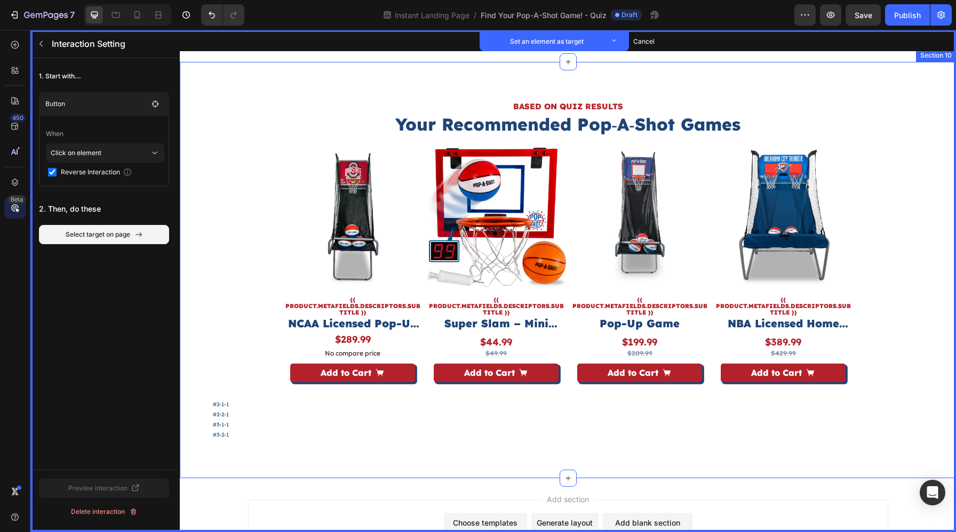
scroll to position [3398, 0]
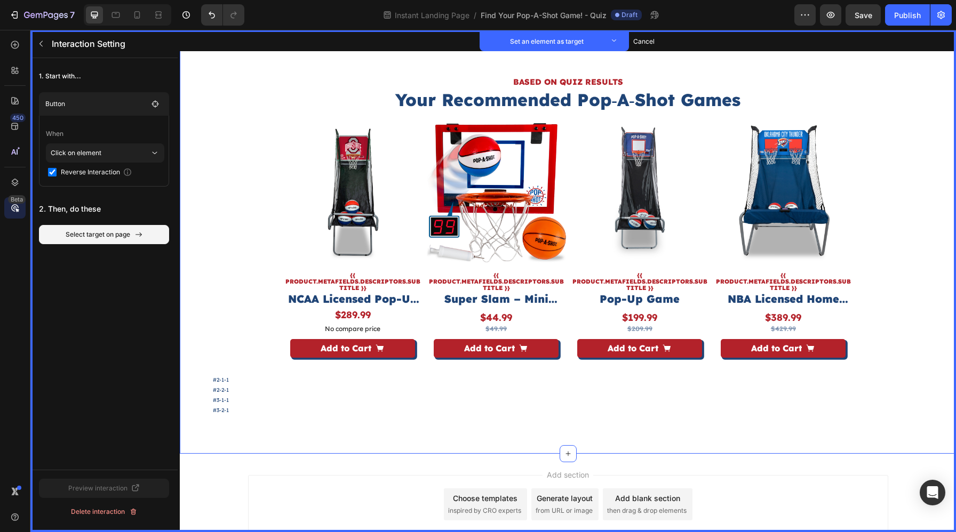
click at [203, 187] on div "BASED ON QUIZ RESULTS Heading Set as target Your Recommended Pop‑A‑Shot Games H…" at bounding box center [568, 245] width 776 height 416
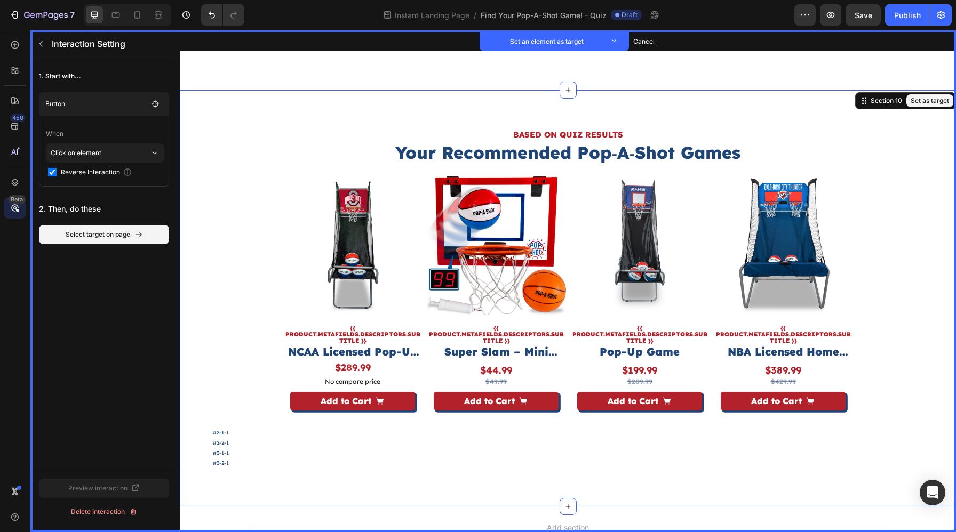
click at [922, 98] on button "Set as target" at bounding box center [929, 100] width 47 height 13
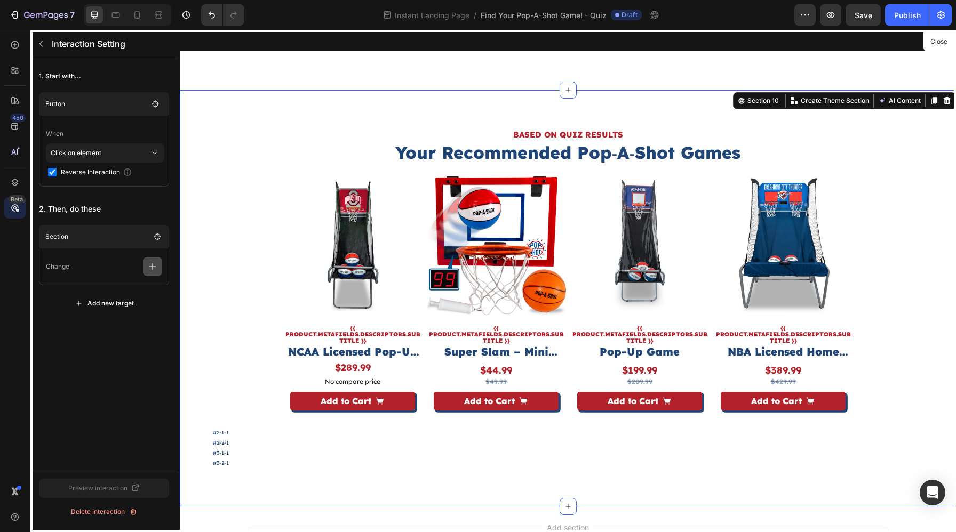
click at [146, 268] on button "button" at bounding box center [152, 266] width 19 height 19
click at [116, 321] on p "Show/Hide" at bounding box center [101, 330] width 113 height 18
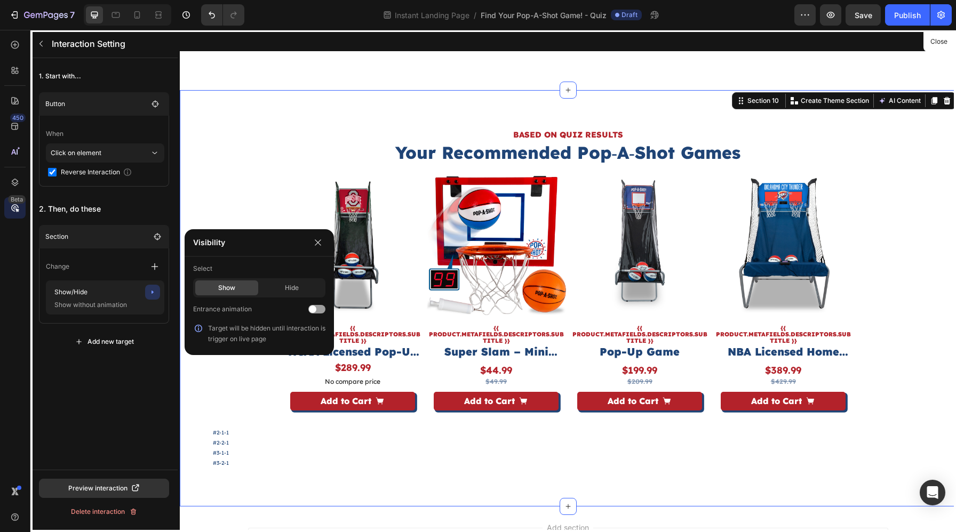
click at [314, 234] on div "Visibility" at bounding box center [259, 243] width 149 height 28
click at [310, 245] on button "button" at bounding box center [317, 242] width 15 height 15
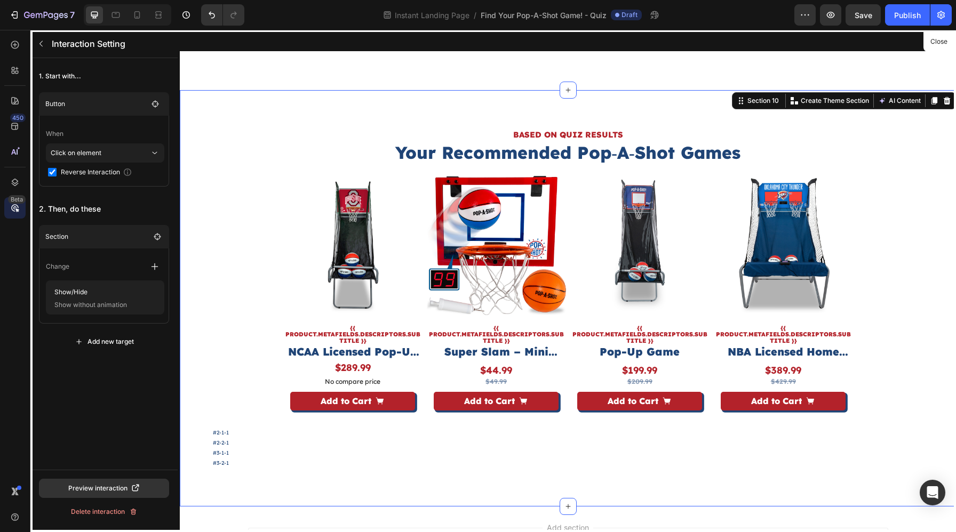
click at [102, 340] on div "Add new target" at bounding box center [104, 342] width 59 height 10
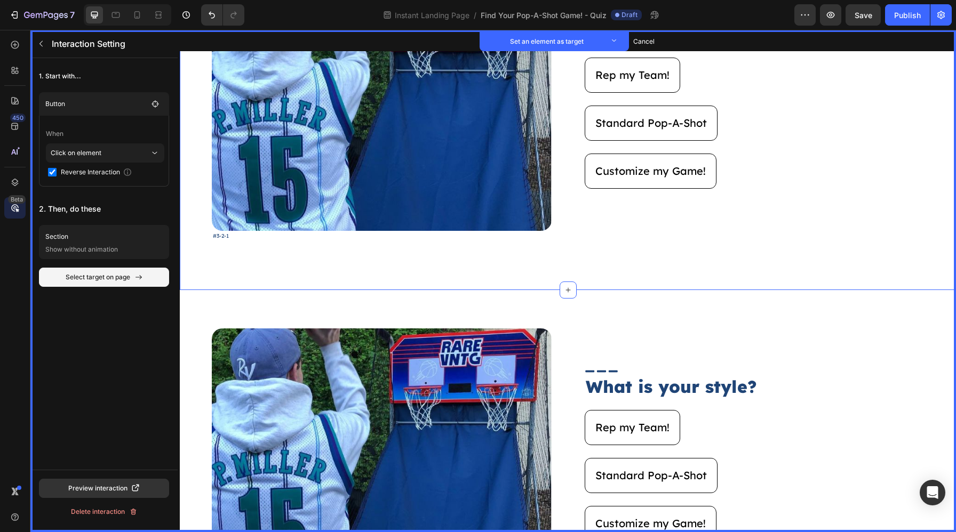
scroll to position [2326, 0]
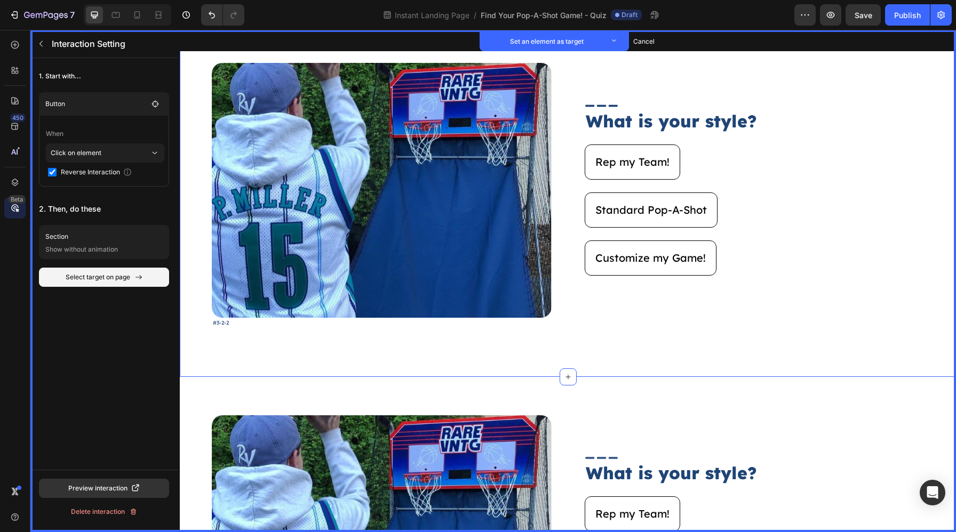
click at [197, 228] on div "Image Set as target #3-2-2 Text Block Set as target Image Set as target What is…" at bounding box center [568, 201] width 776 height 352
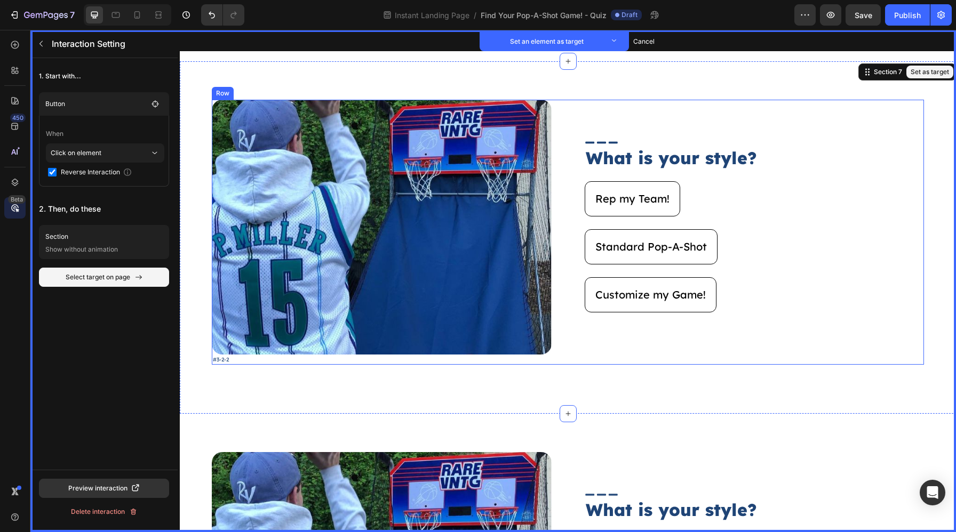
scroll to position [2285, 0]
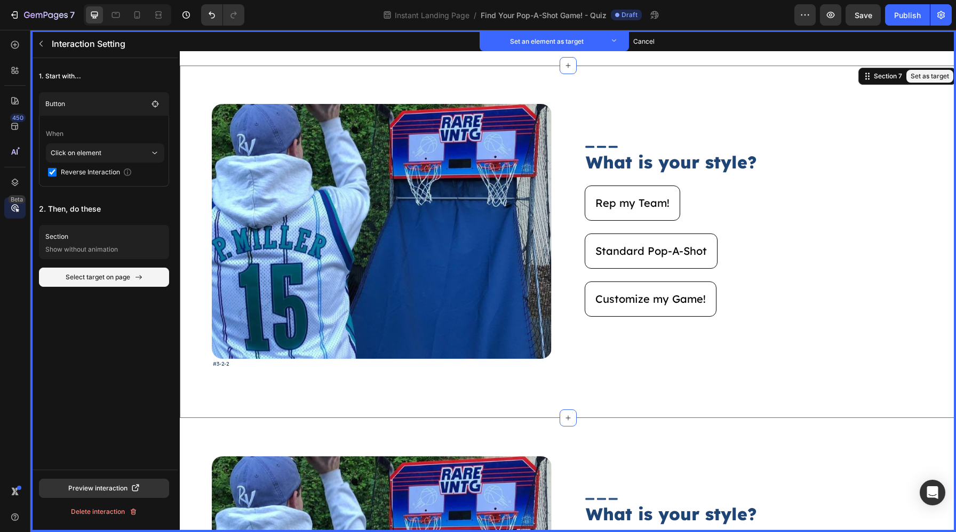
click at [926, 81] on button "Set as target" at bounding box center [929, 76] width 47 height 13
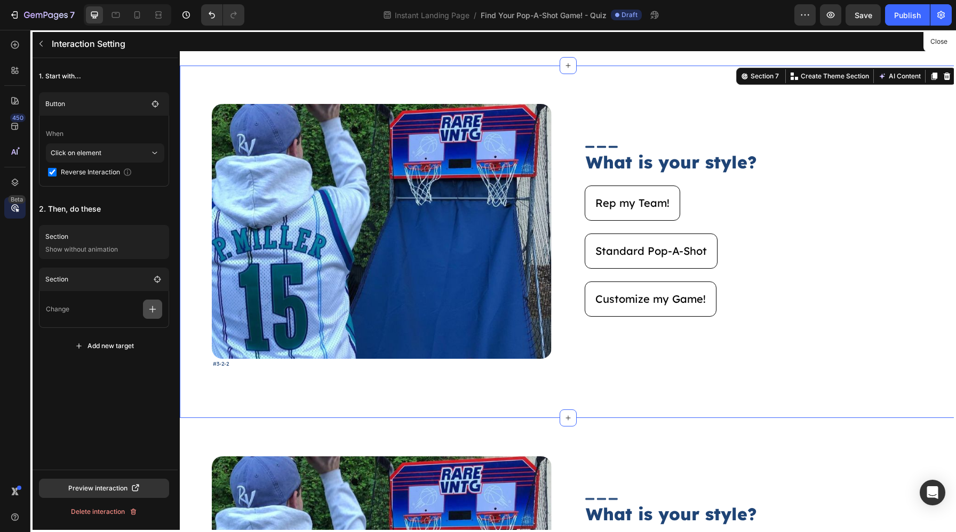
click at [151, 311] on icon "button" at bounding box center [152, 309] width 11 height 11
click at [114, 351] on p "Show/Hide" at bounding box center [101, 355] width 113 height 18
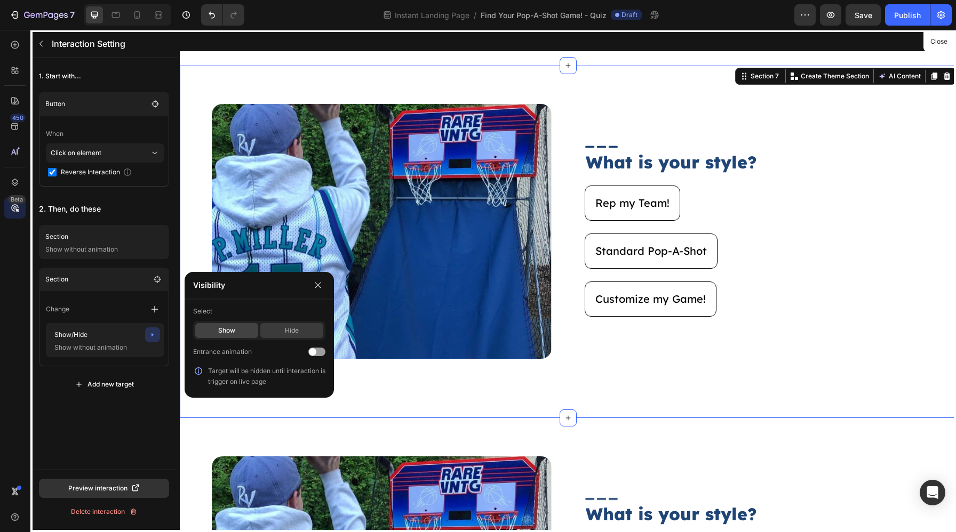
click at [296, 330] on div "Hide" at bounding box center [291, 330] width 63 height 15
click at [316, 286] on icon "button" at bounding box center [318, 285] width 9 height 9
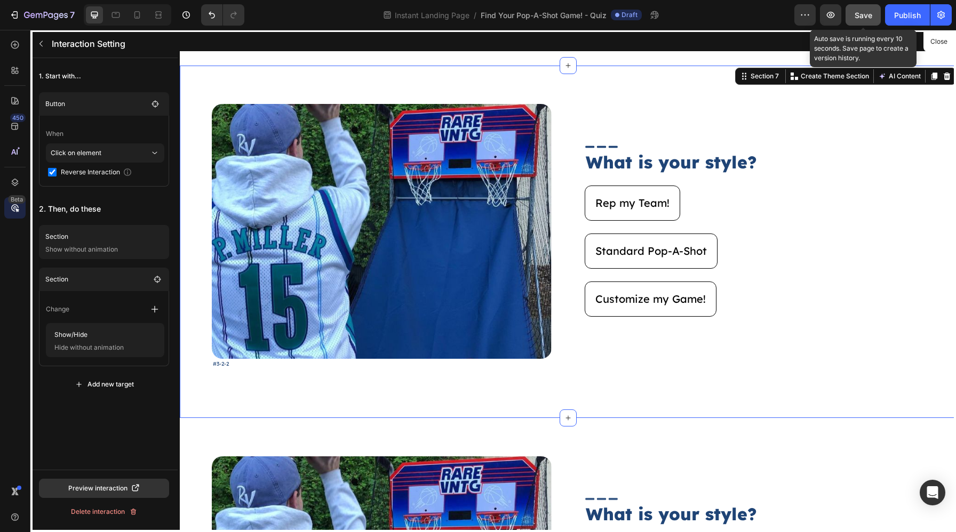
click at [873, 20] on button "Save" at bounding box center [862, 14] width 35 height 21
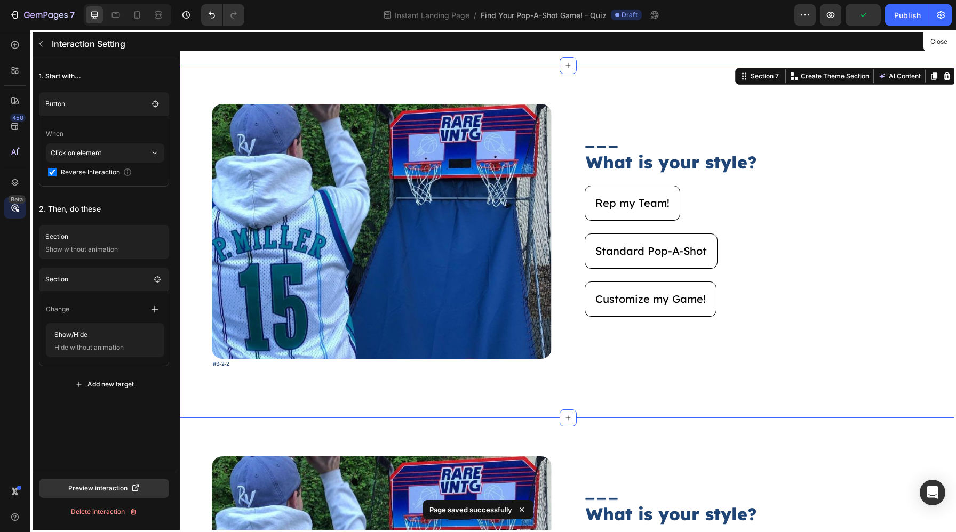
click at [939, 141] on div at bounding box center [568, 281] width 776 height 502
click at [942, 48] on button "Close" at bounding box center [938, 41] width 26 height 15
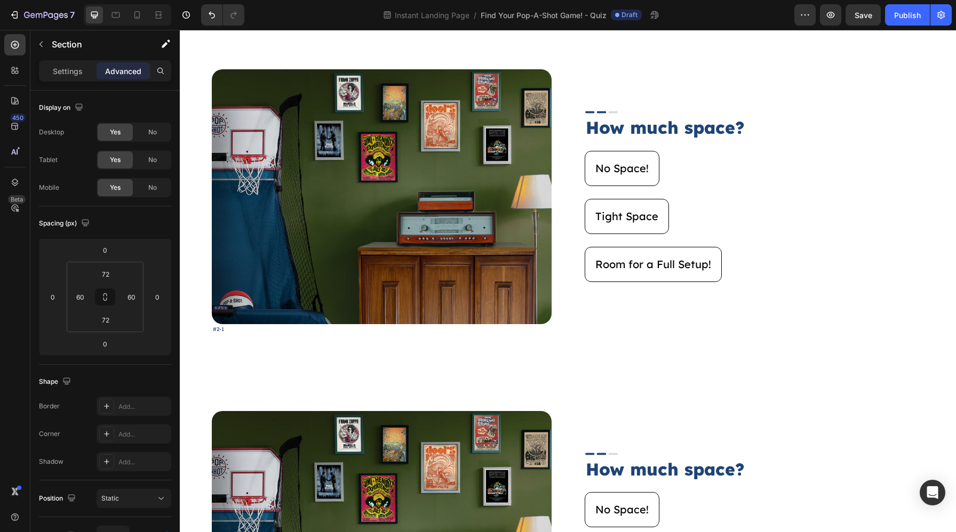
scroll to position [555, 0]
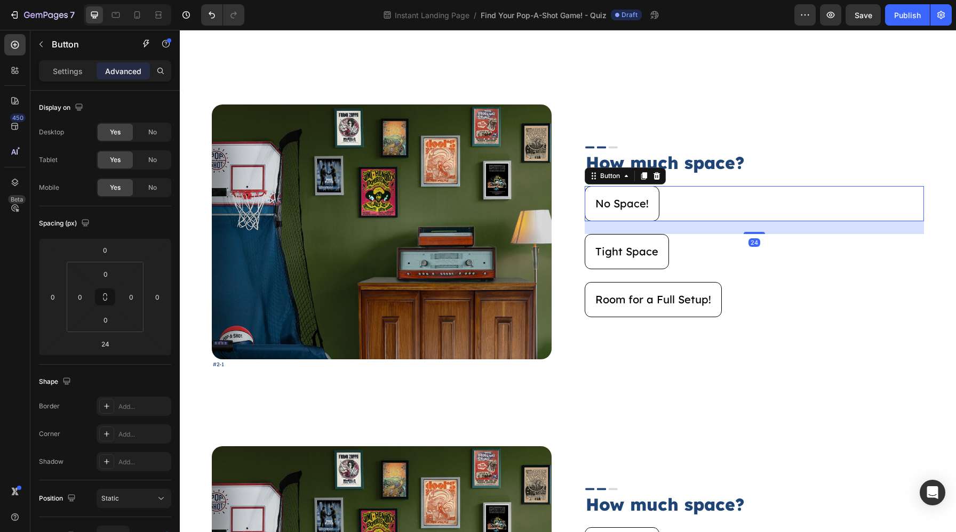
click at [675, 202] on div "No Space! Button 24" at bounding box center [754, 203] width 340 height 35
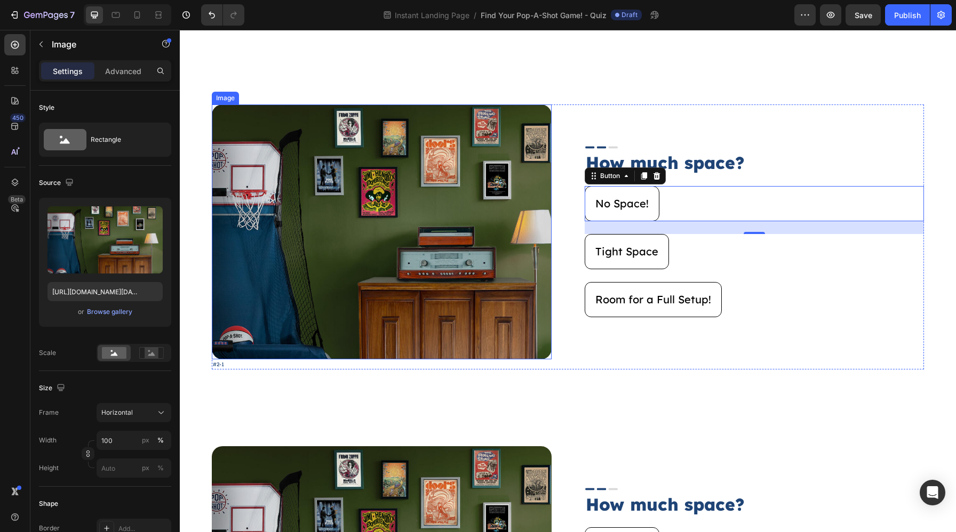
click at [529, 229] on img at bounding box center [382, 232] width 340 height 254
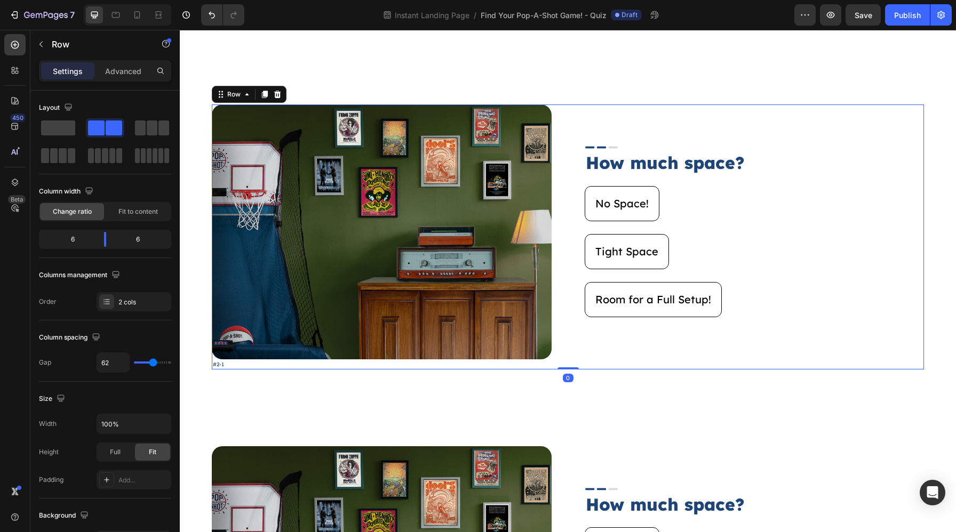
click at [562, 236] on div "Image #2-1 Text Block Image How much space? Heading No Space! Button Tight Spac…" at bounding box center [568, 237] width 712 height 265
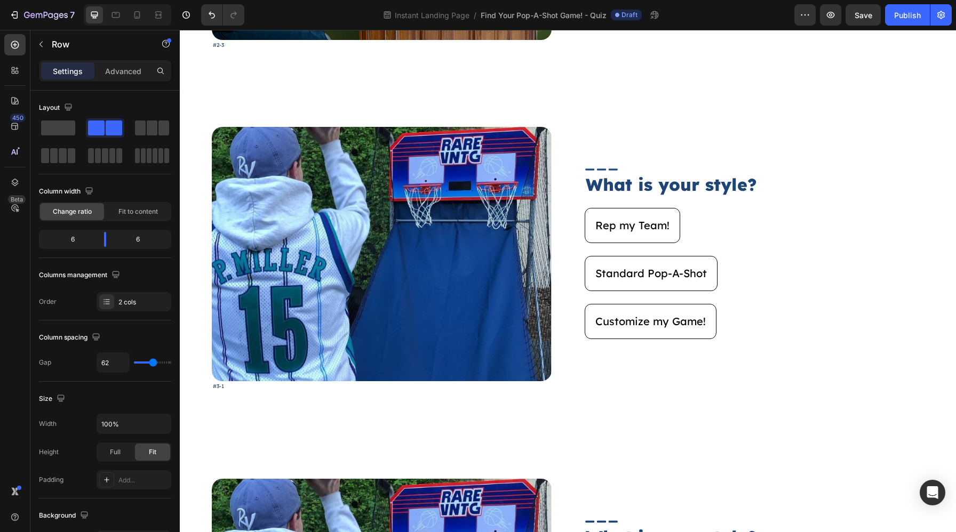
scroll to position [1558, 0]
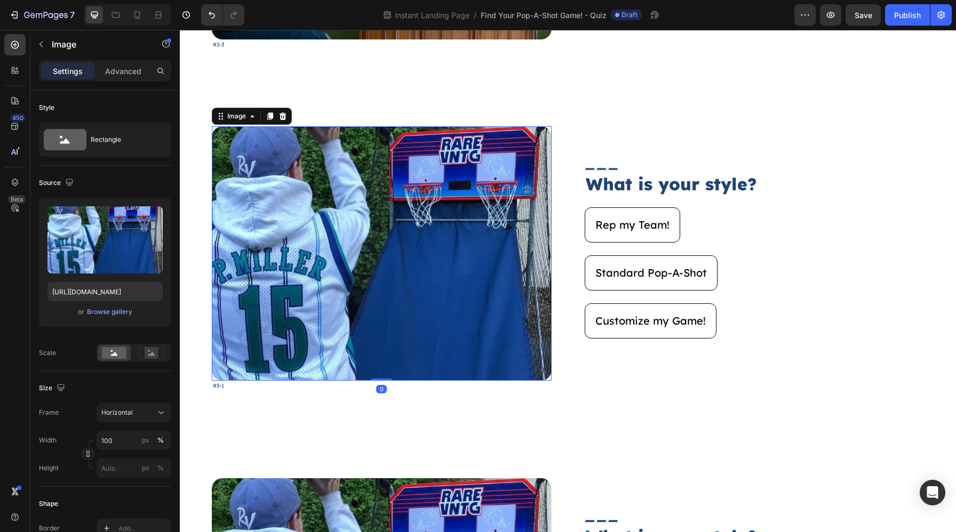
click at [487, 239] on img at bounding box center [382, 253] width 340 height 254
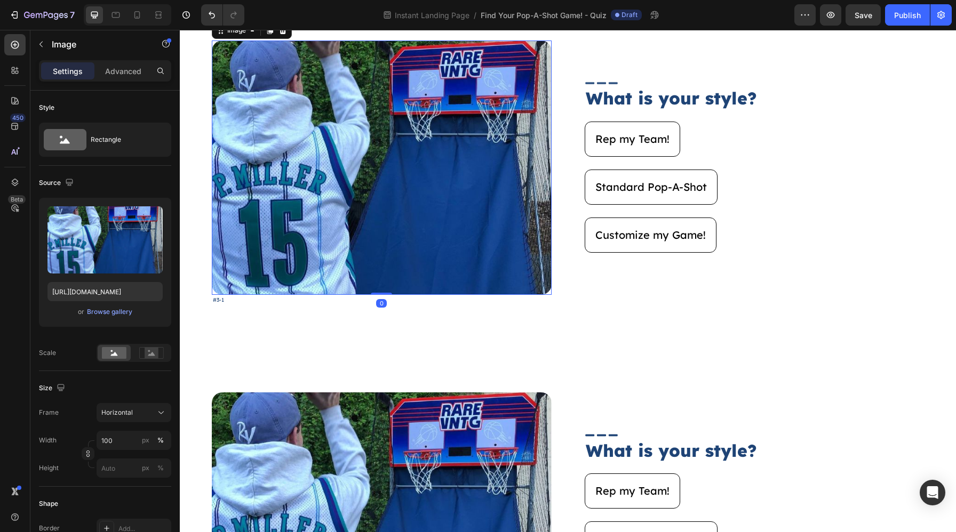
scroll to position [1667, 0]
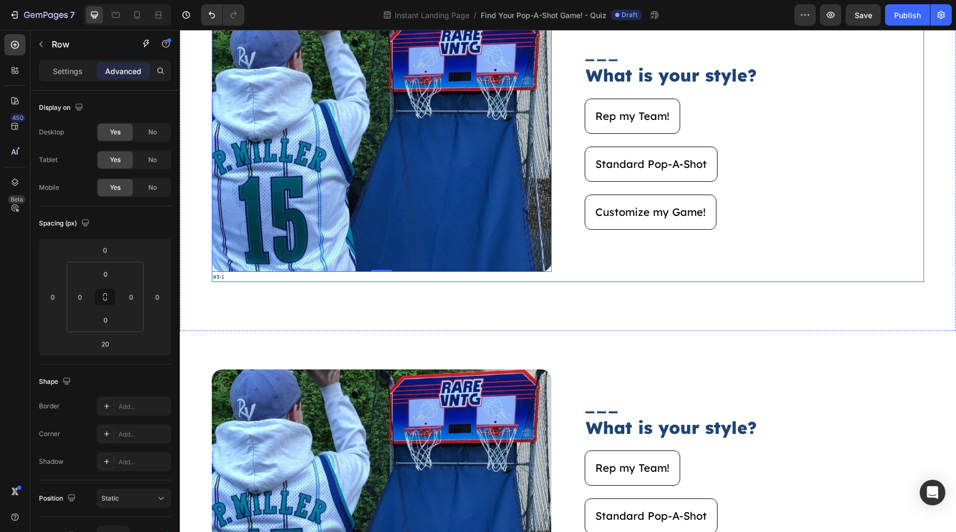
click at [558, 250] on div "Image 0 #3-1 Text Block Image What is your style? Heading Rep my Team! Button S…" at bounding box center [568, 150] width 712 height 265
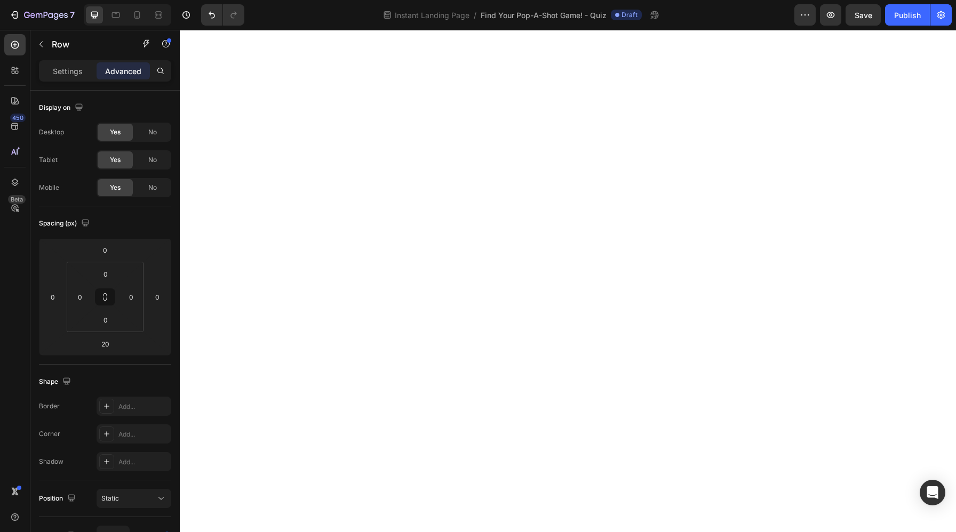
scroll to position [0, 0]
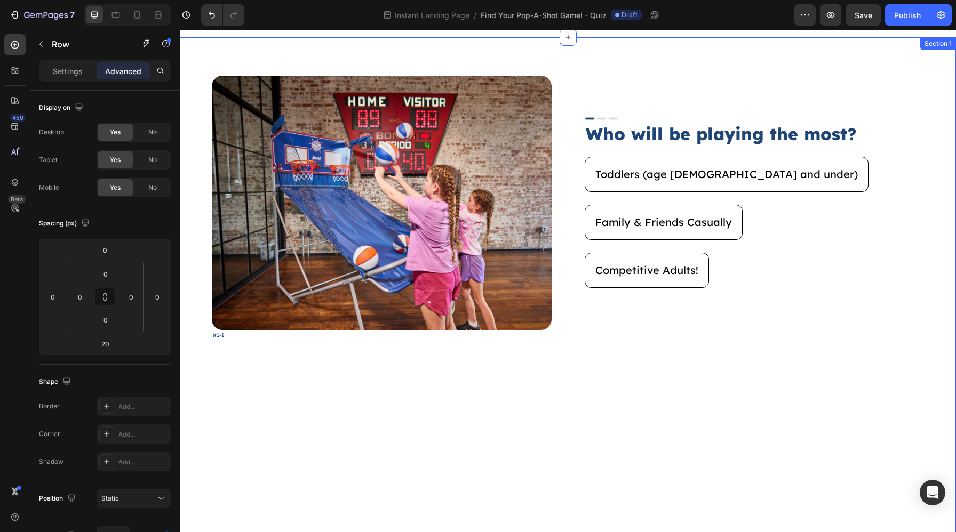
click at [563, 378] on div "Image #1-1 Text Block Image Who will be playing the most? Heading Toddlers (age…" at bounding box center [568, 322] width 776 height 570
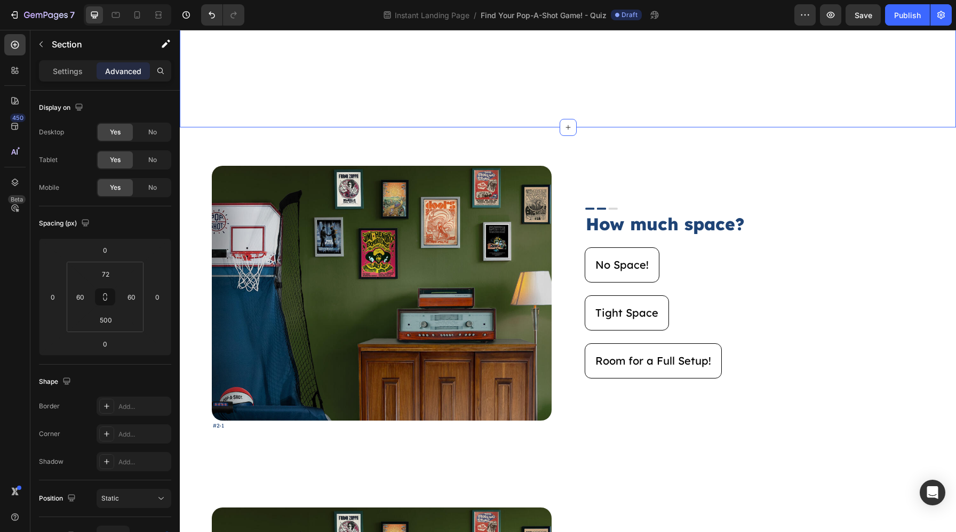
scroll to position [576, 0]
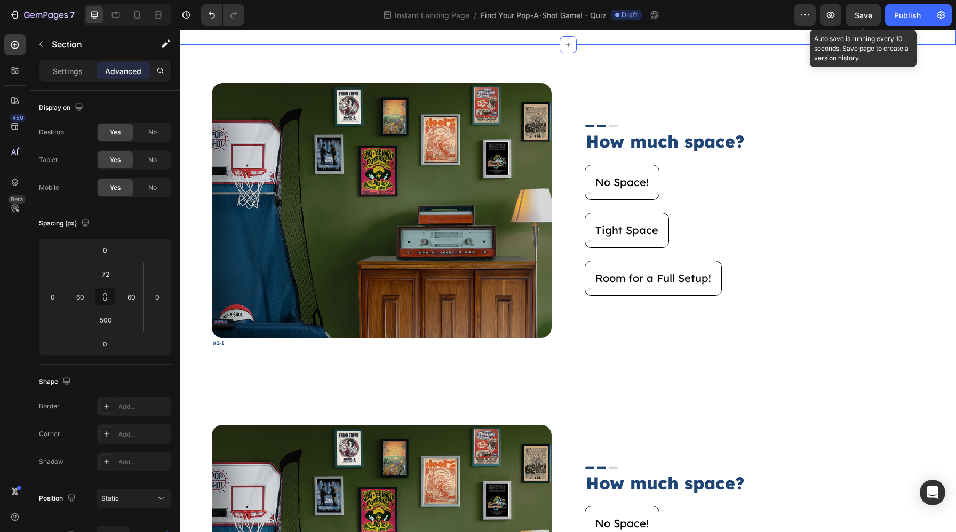
click at [871, 15] on span "Save" at bounding box center [863, 15] width 18 height 9
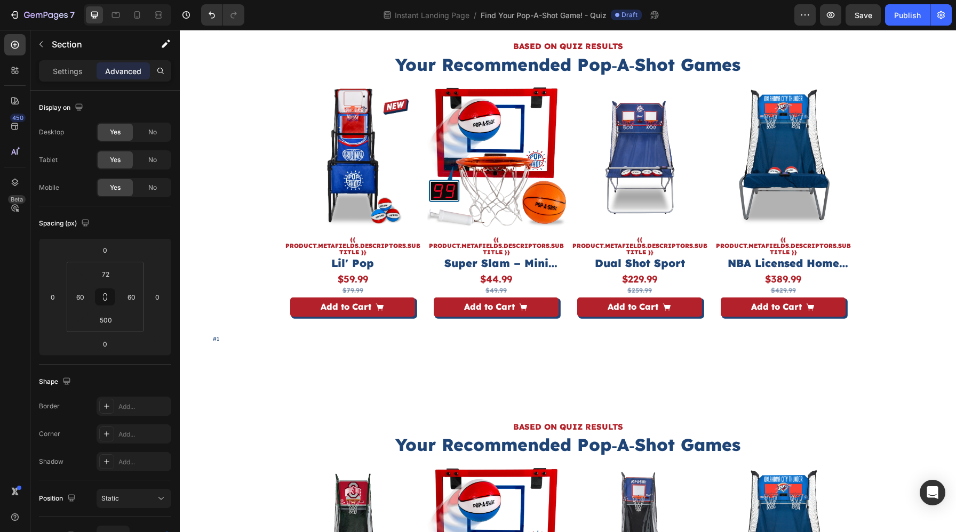
scroll to position [3303, 0]
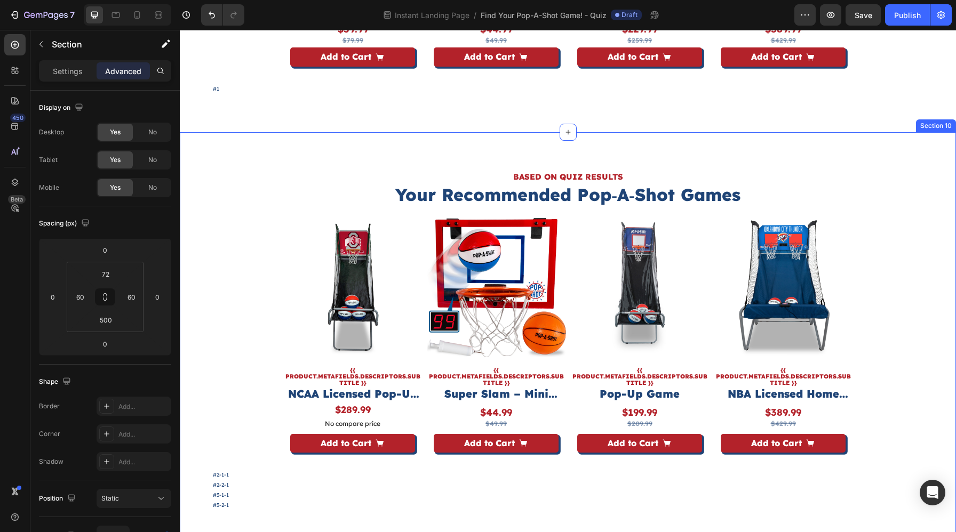
click at [282, 162] on div "BASED ON QUIZ RESULTS Heading Your Recommended Pop‑A‑Shot Games Heading Product…" at bounding box center [568, 340] width 776 height 416
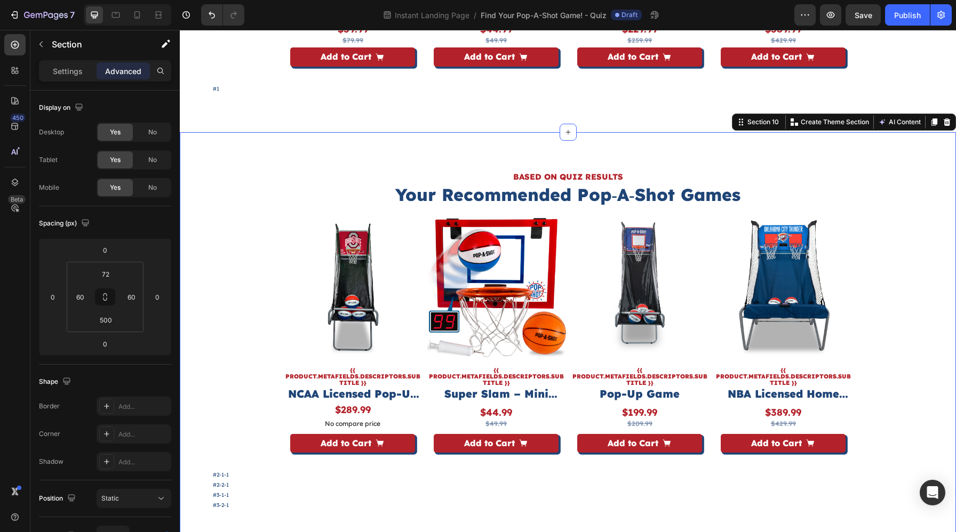
scroll to position [223, 0]
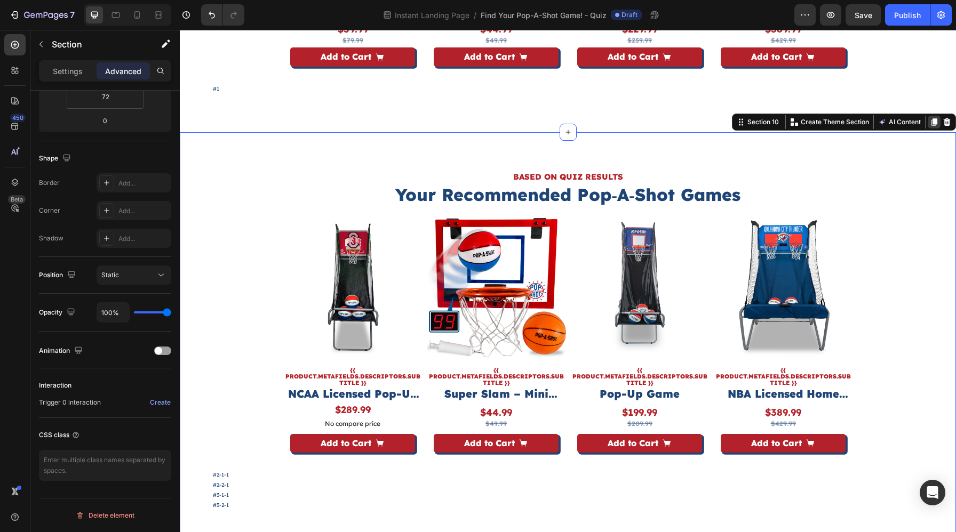
click at [932, 121] on icon at bounding box center [934, 121] width 6 height 7
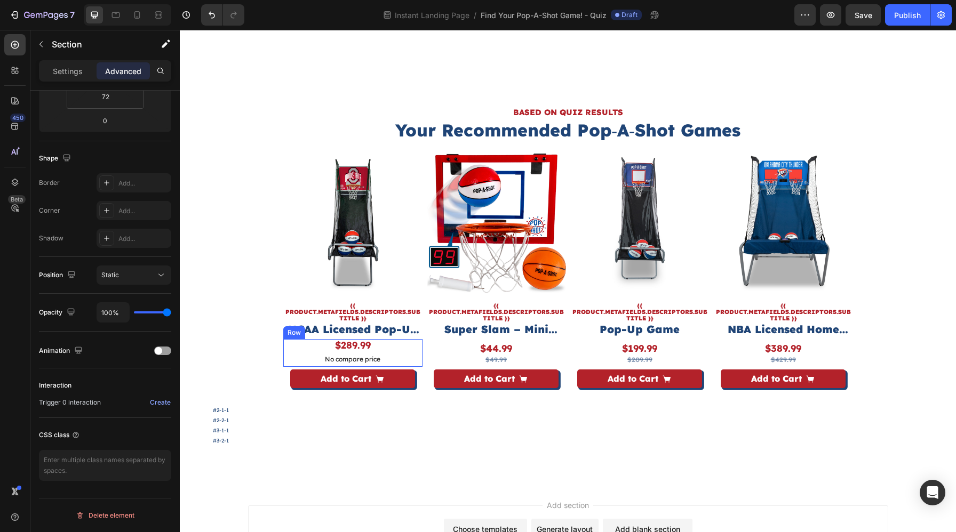
scroll to position [3785, 0]
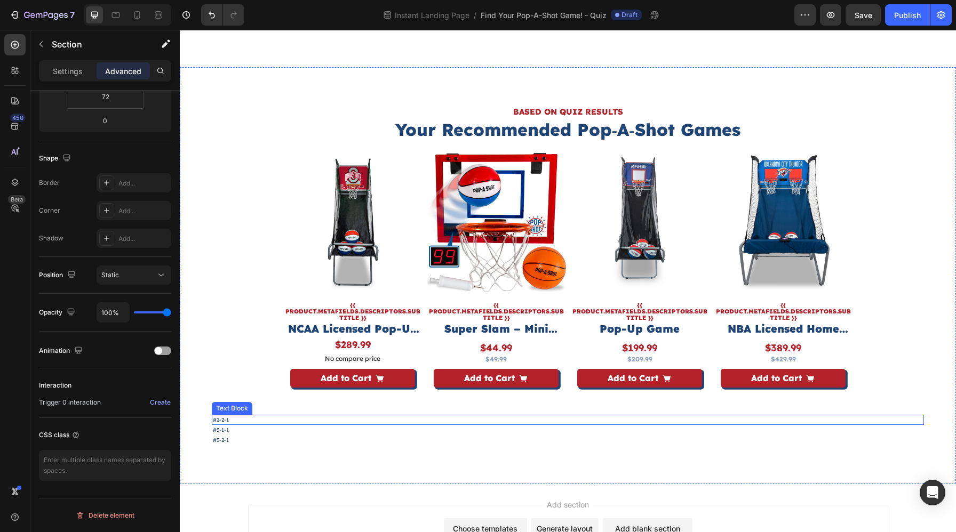
click at [257, 421] on p "#2-2-1" at bounding box center [568, 420] width 710 height 8
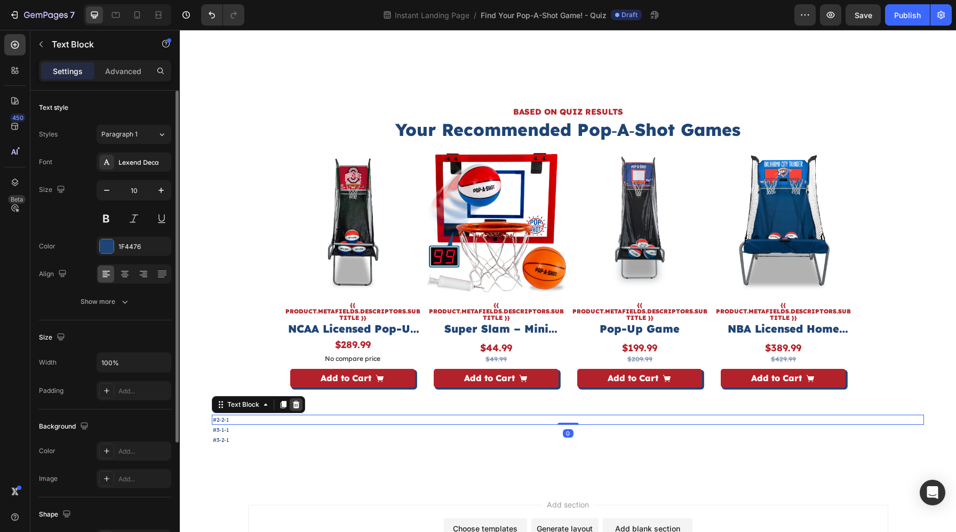
click at [300, 408] on div at bounding box center [296, 404] width 13 height 13
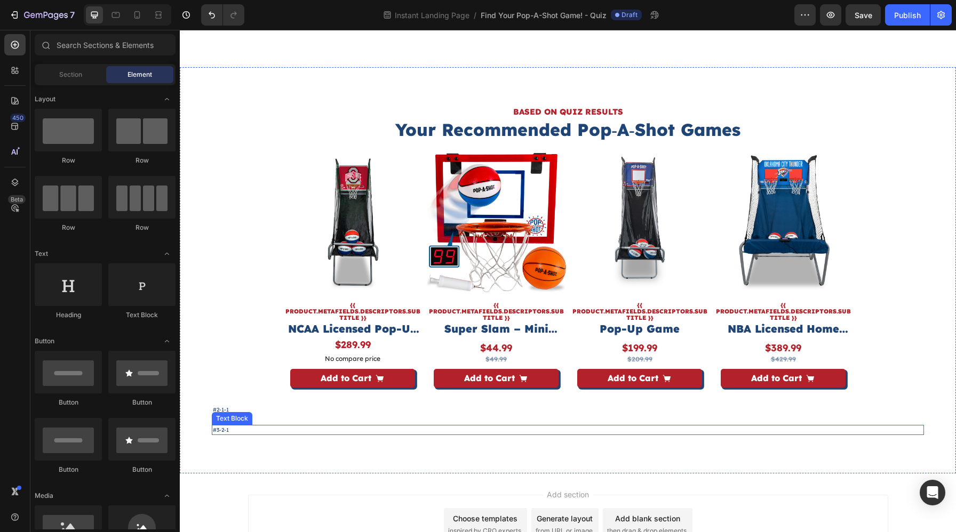
click at [290, 427] on p "#3-2-1" at bounding box center [568, 430] width 710 height 8
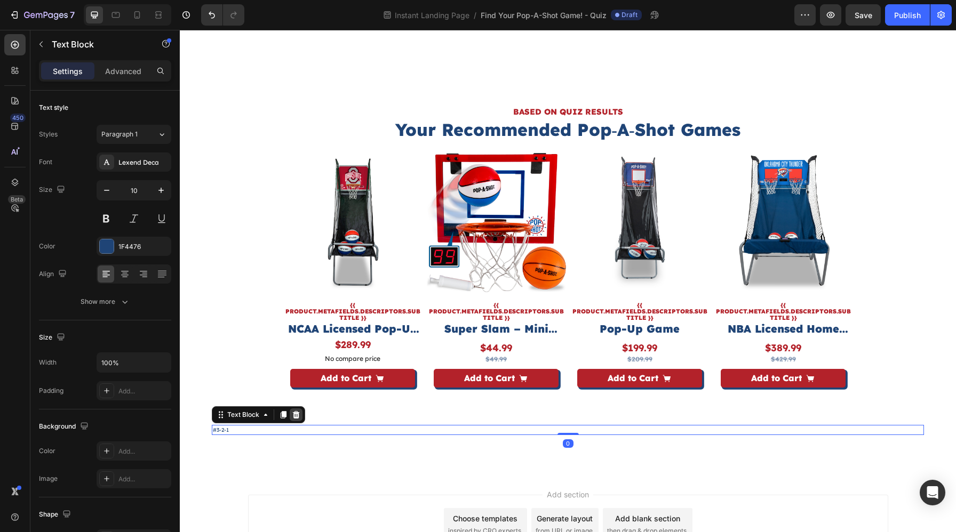
click at [295, 413] on icon at bounding box center [296, 414] width 7 height 7
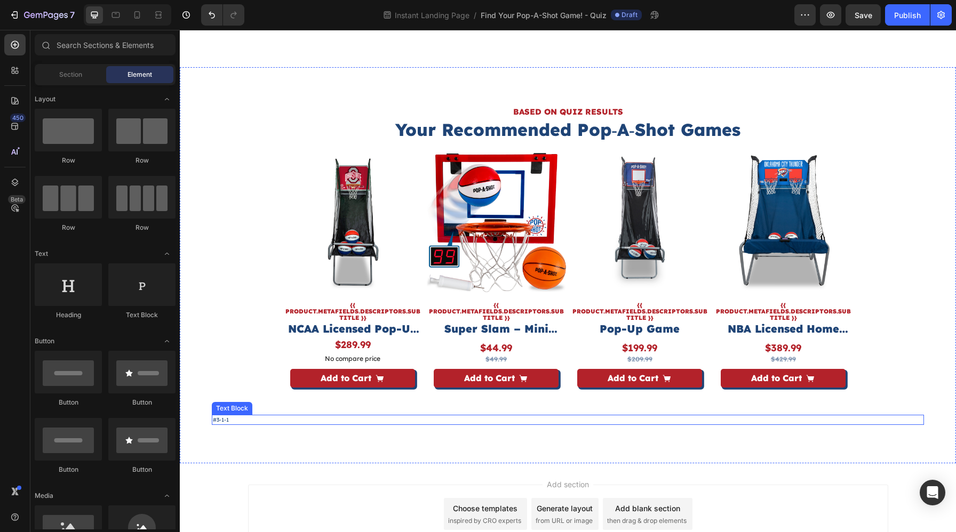
click at [295, 418] on p "#3-1-1" at bounding box center [568, 420] width 710 height 8
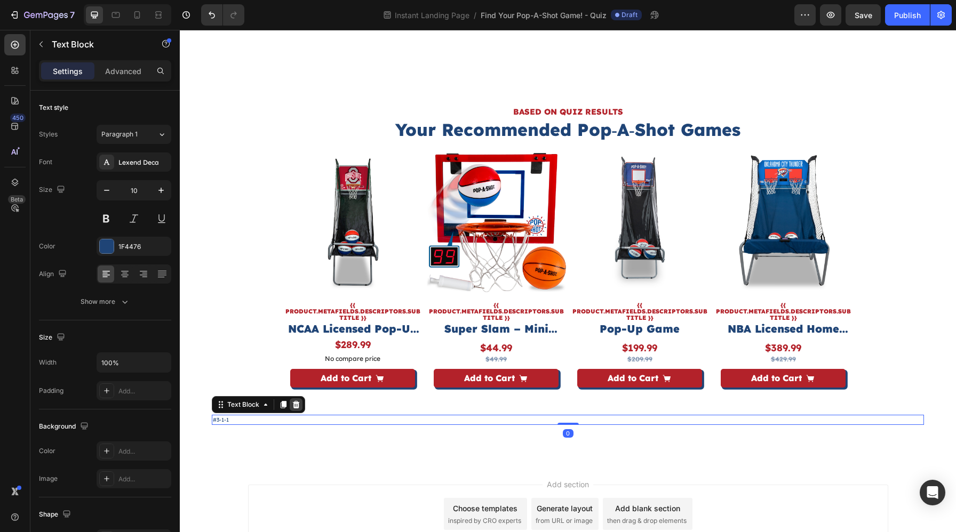
click at [295, 409] on div at bounding box center [296, 404] width 13 height 13
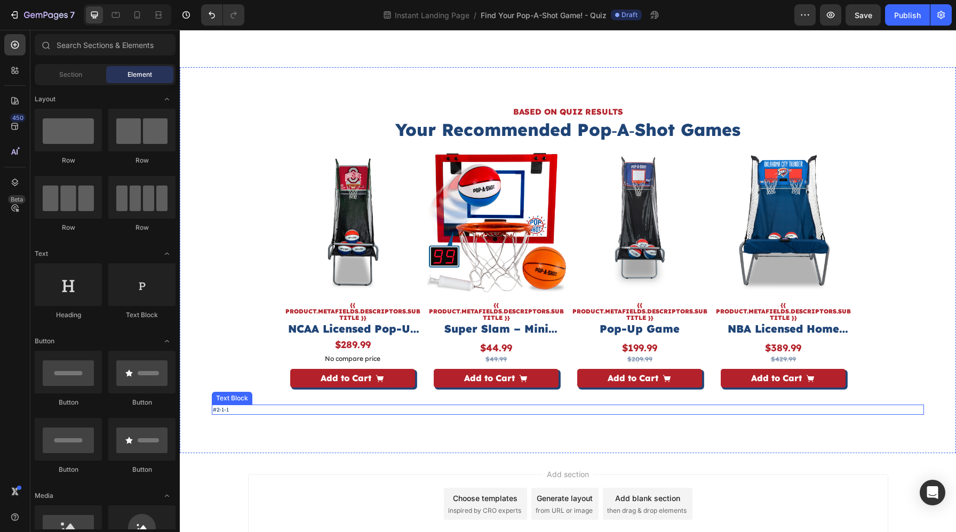
click at [272, 410] on p "#2-1-1" at bounding box center [568, 410] width 710 height 8
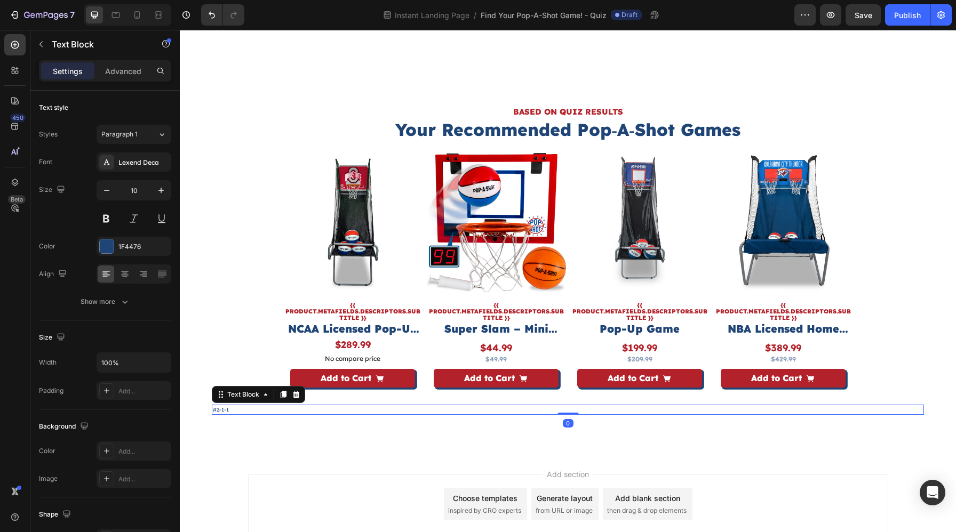
click at [272, 410] on p "#2-1-1" at bounding box center [568, 410] width 710 height 8
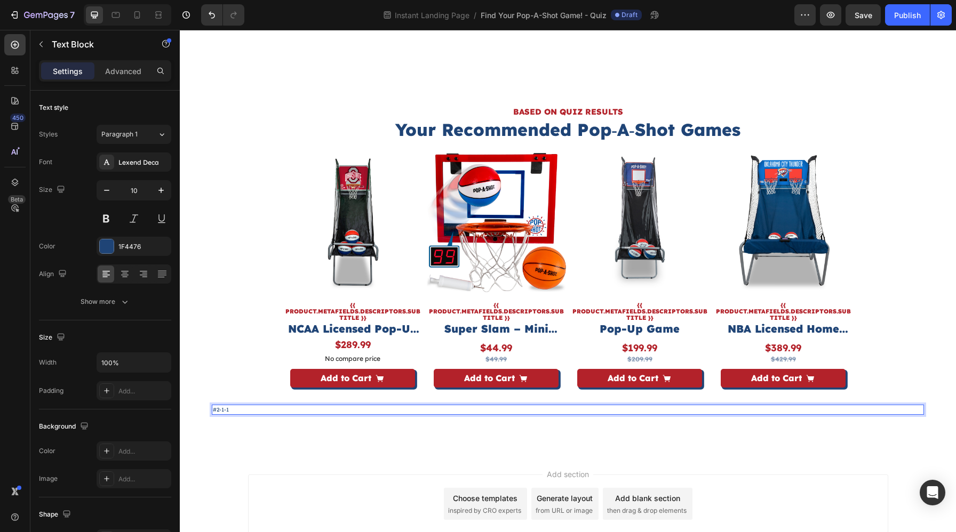
click at [226, 411] on p "#2-1-1" at bounding box center [568, 410] width 710 height 8
click at [225, 411] on p "#2-1-1" at bounding box center [568, 410] width 710 height 8
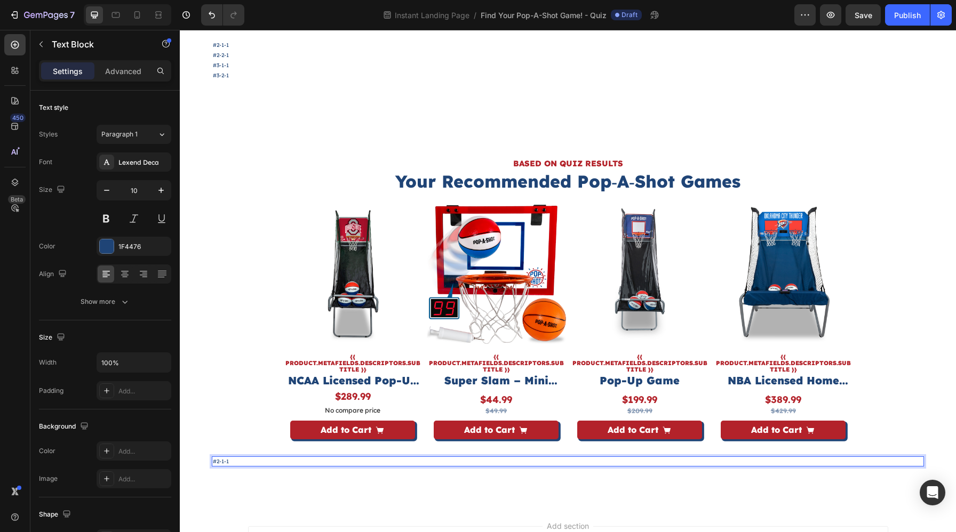
scroll to position [3779, 0]
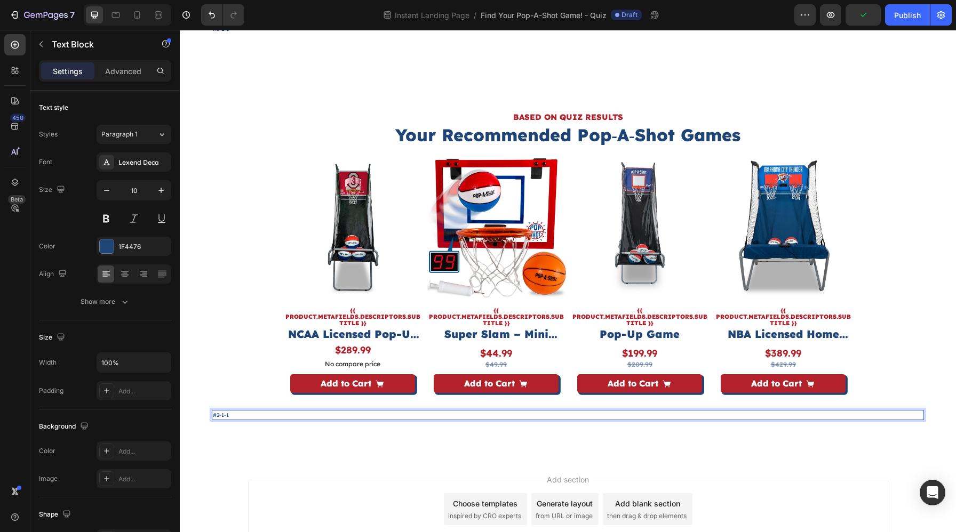
click at [252, 416] on p "#2-1-1" at bounding box center [568, 415] width 710 height 8
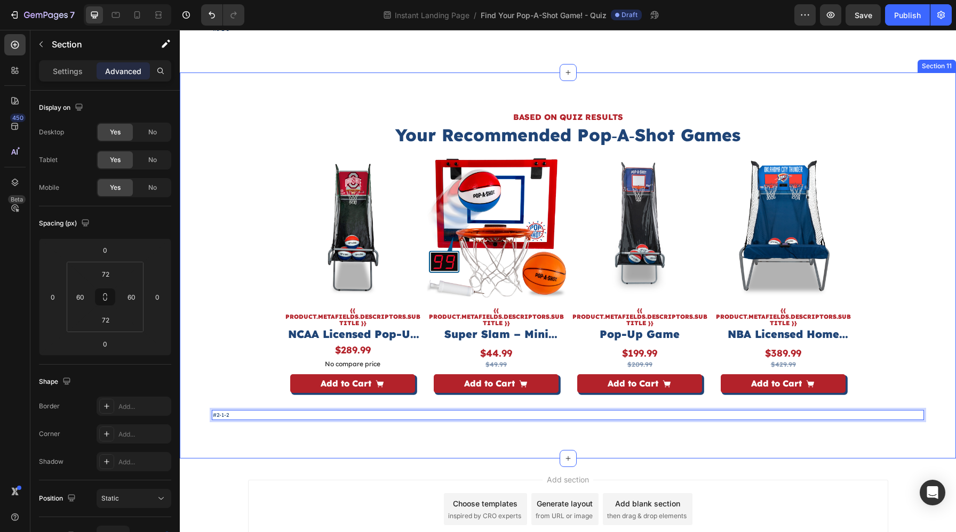
click at [245, 448] on div "BASED ON QUIZ RESULTS Heading Your Recommended Pop‑A‑Shot Games Heading Product…" at bounding box center [568, 266] width 776 height 386
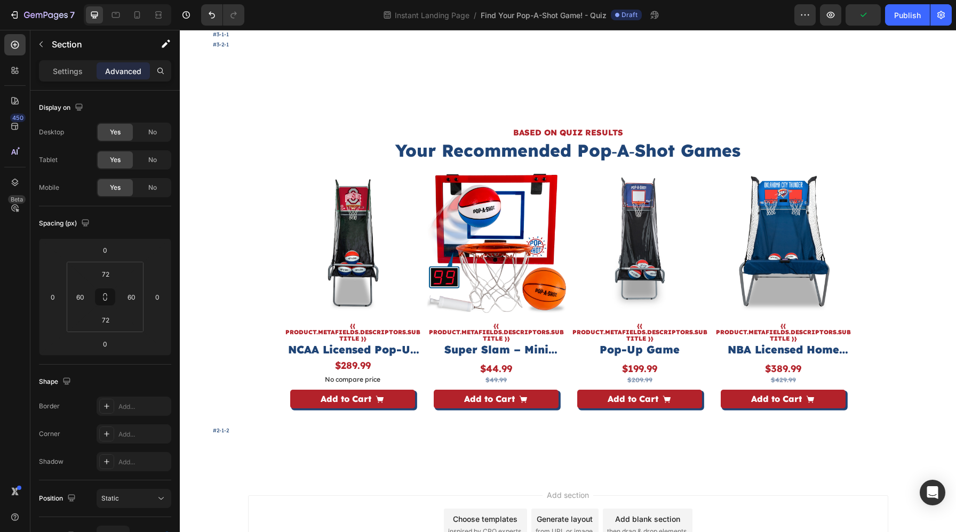
scroll to position [3859, 0]
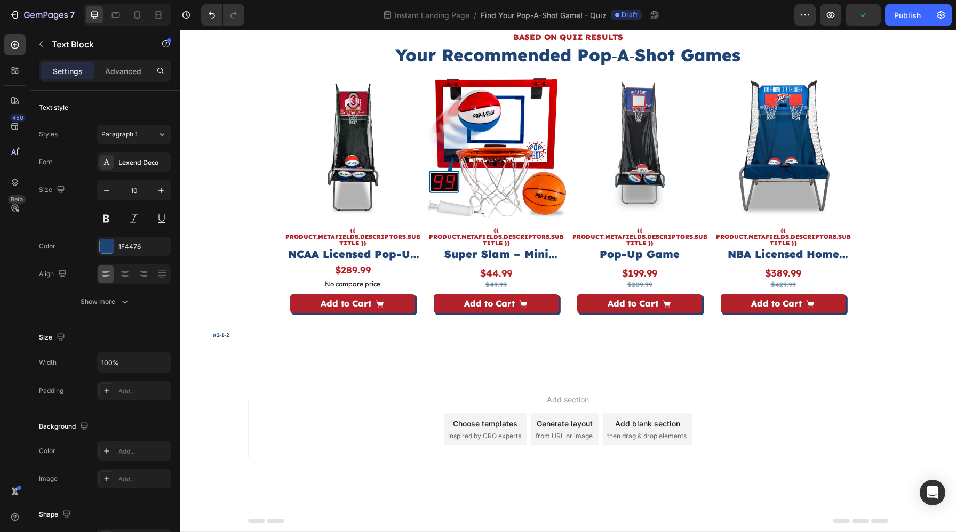
click at [240, 331] on p "#2-1-2" at bounding box center [568, 335] width 710 height 8
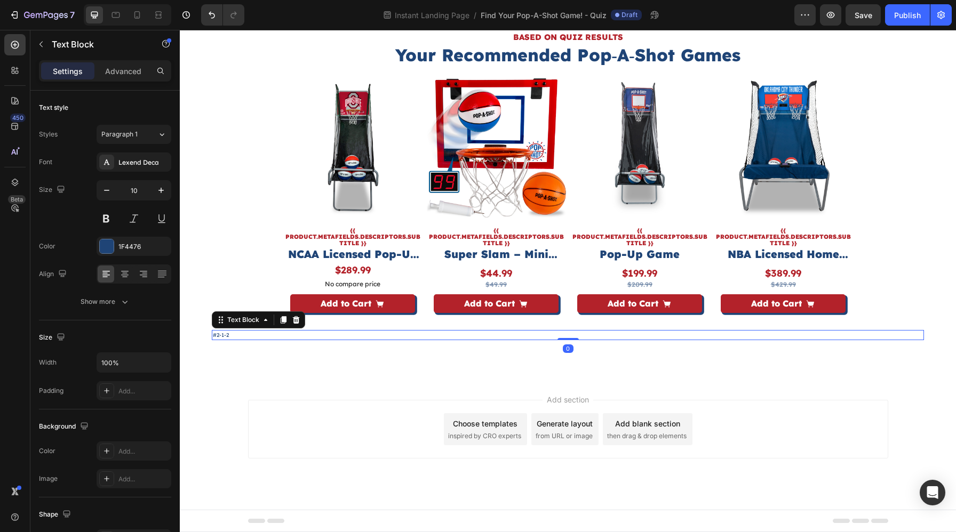
click at [239, 334] on p "#2-1-2" at bounding box center [568, 335] width 710 height 8
click at [220, 337] on p "#2-2-" at bounding box center [568, 335] width 710 height 8
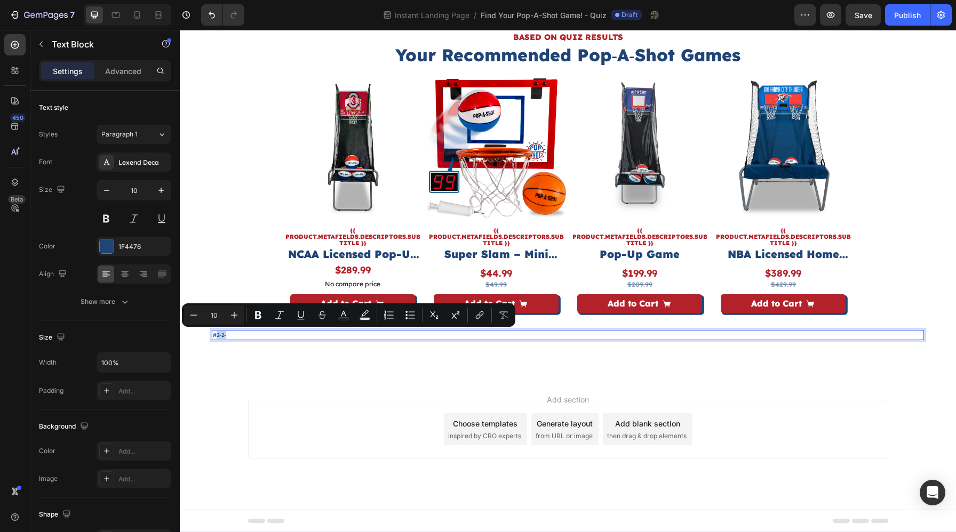
drag, startPoint x: 226, startPoint y: 337, endPoint x: 216, endPoint y: 337, distance: 9.6
click at [216, 337] on p "#2-2-" at bounding box center [568, 335] width 710 height 8
click at [239, 336] on p "#2-2-" at bounding box center [568, 335] width 710 height 8
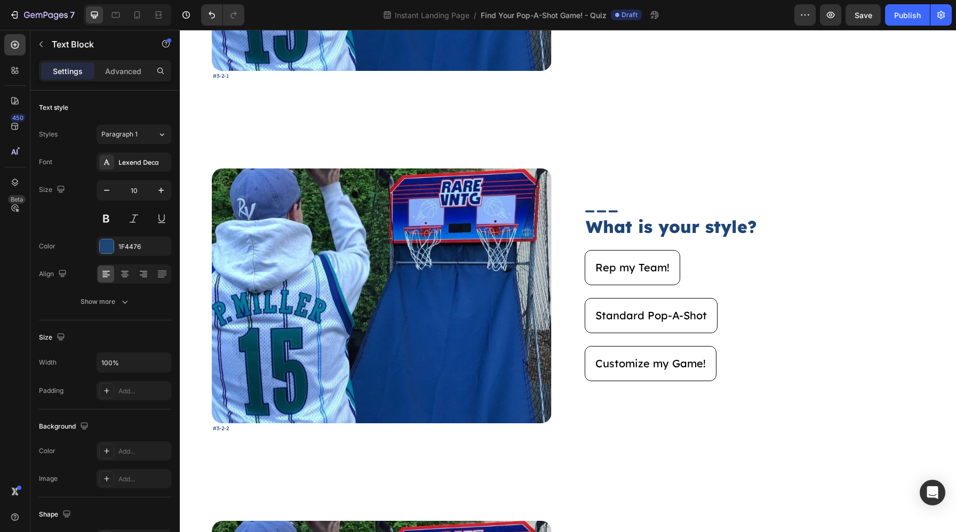
scroll to position [2219, 0]
